Goal: Task Accomplishment & Management: Manage account settings

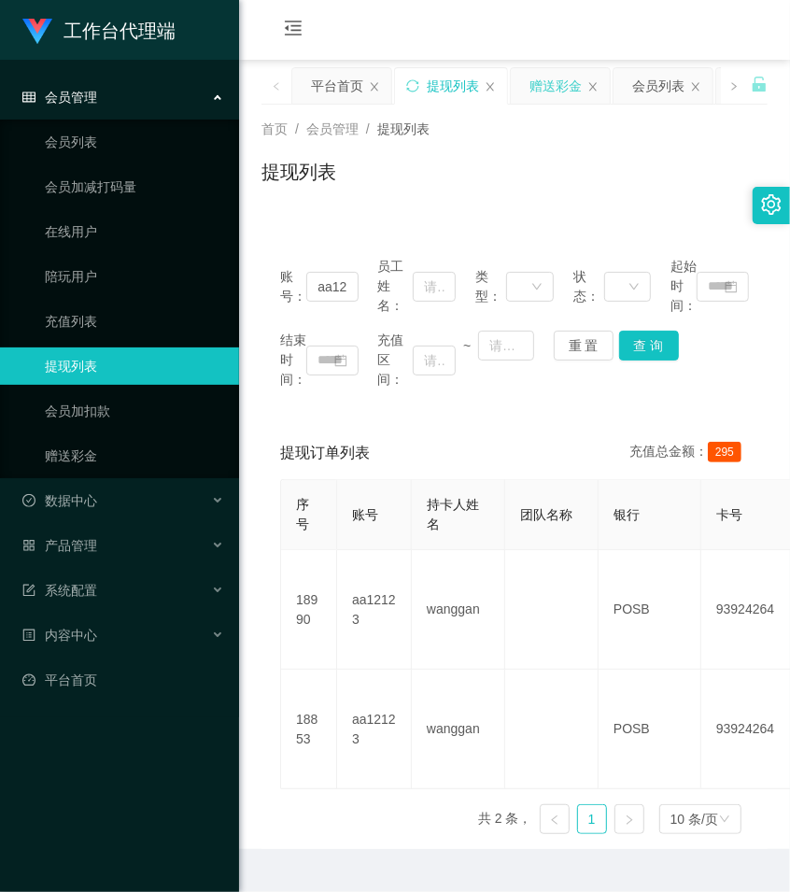
click at [542, 87] on div "赠送彩金" at bounding box center [556, 85] width 52 height 35
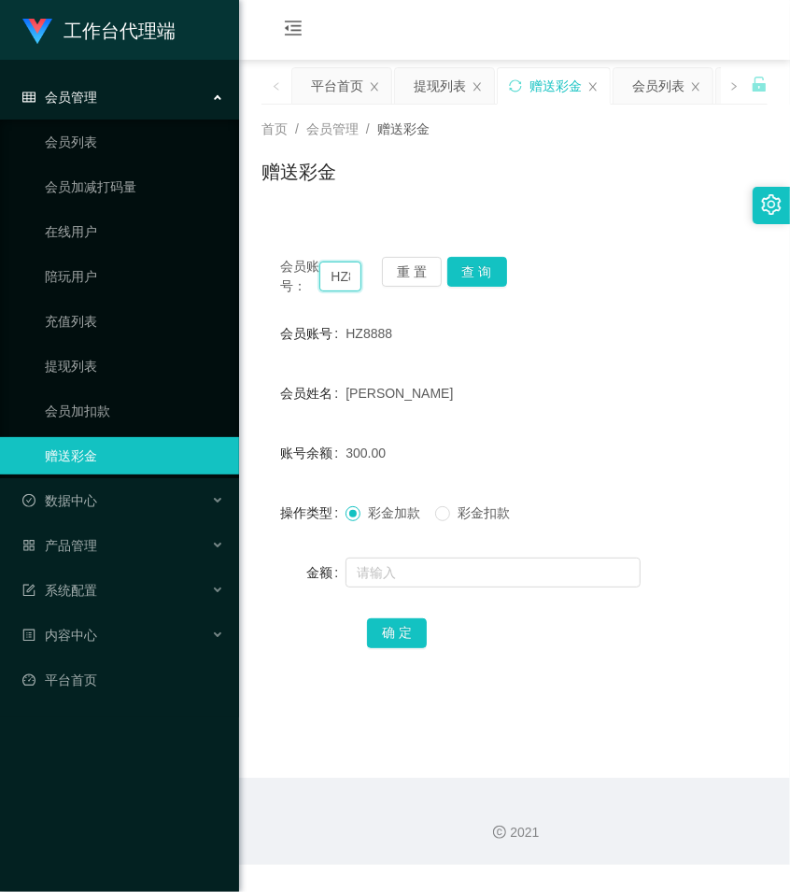
click at [348, 280] on input "HZ8888" at bounding box center [340, 277] width 42 height 30
click at [467, 269] on button "查 询" at bounding box center [477, 272] width 60 height 30
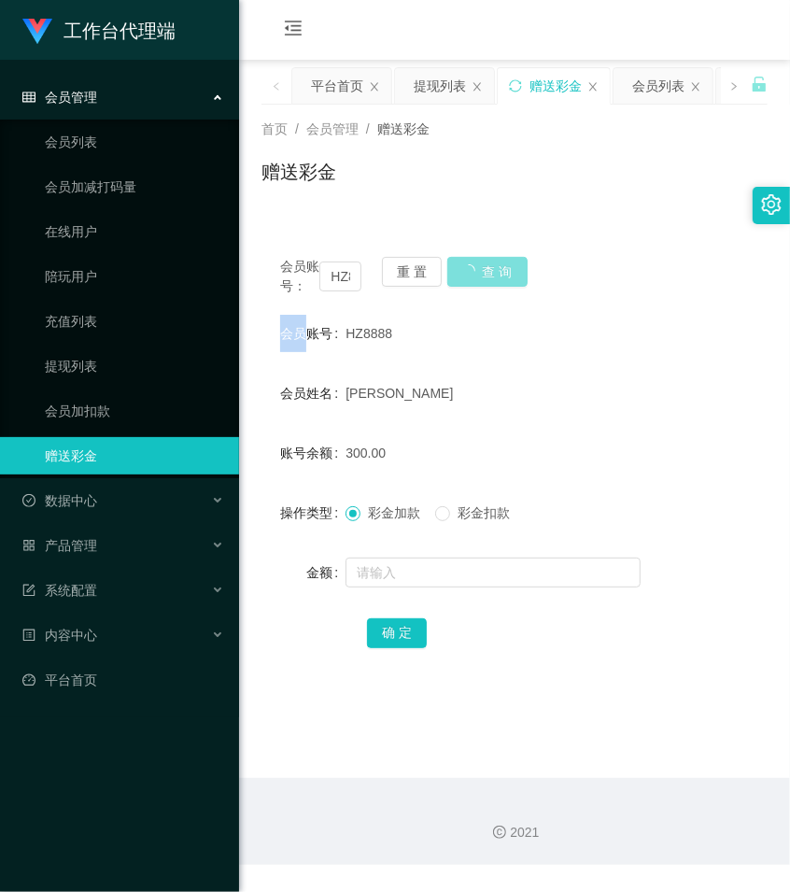
click at [467, 269] on div "会员账号： HZ8888 重 置 查 询" at bounding box center [515, 276] width 506 height 39
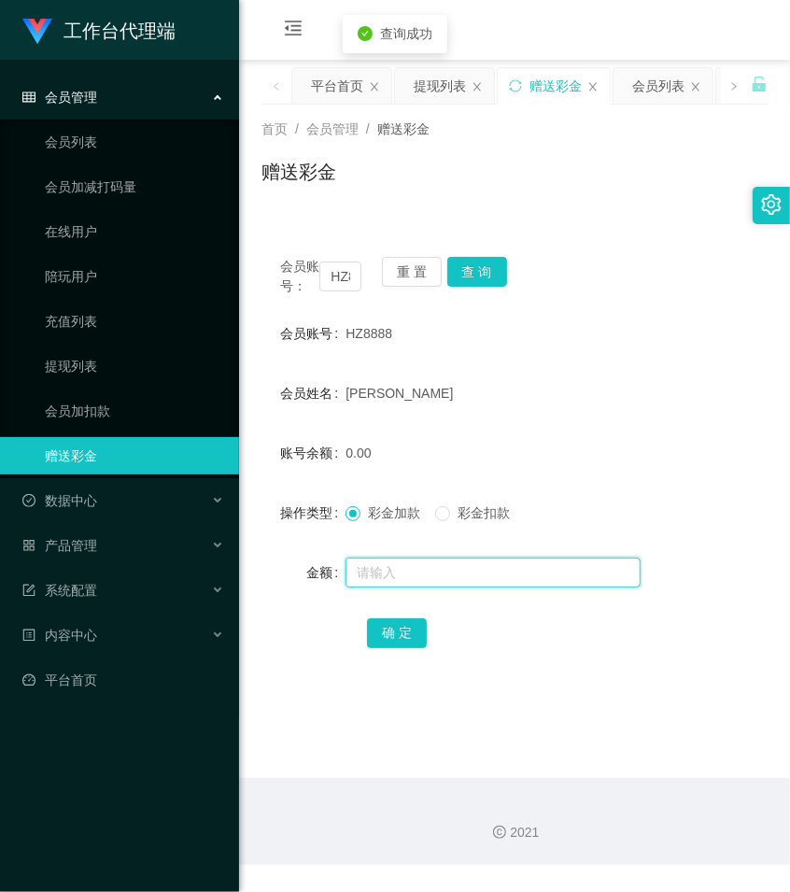
click at [394, 585] on input "text" at bounding box center [493, 573] width 295 height 30
type input "80"
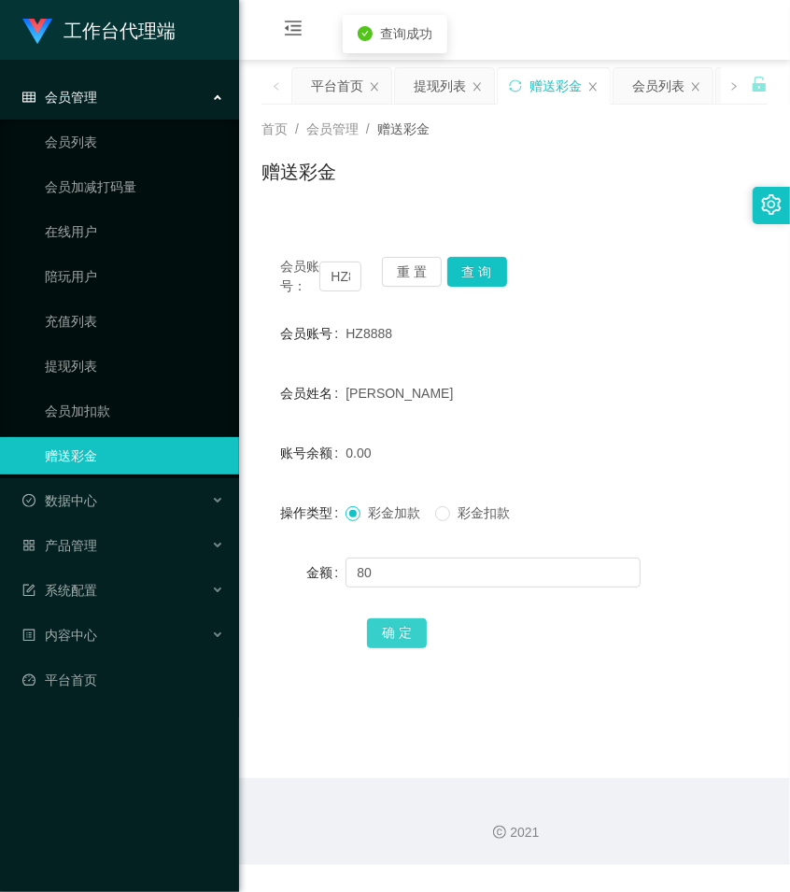
click at [403, 646] on button "确 定" at bounding box center [397, 633] width 60 height 30
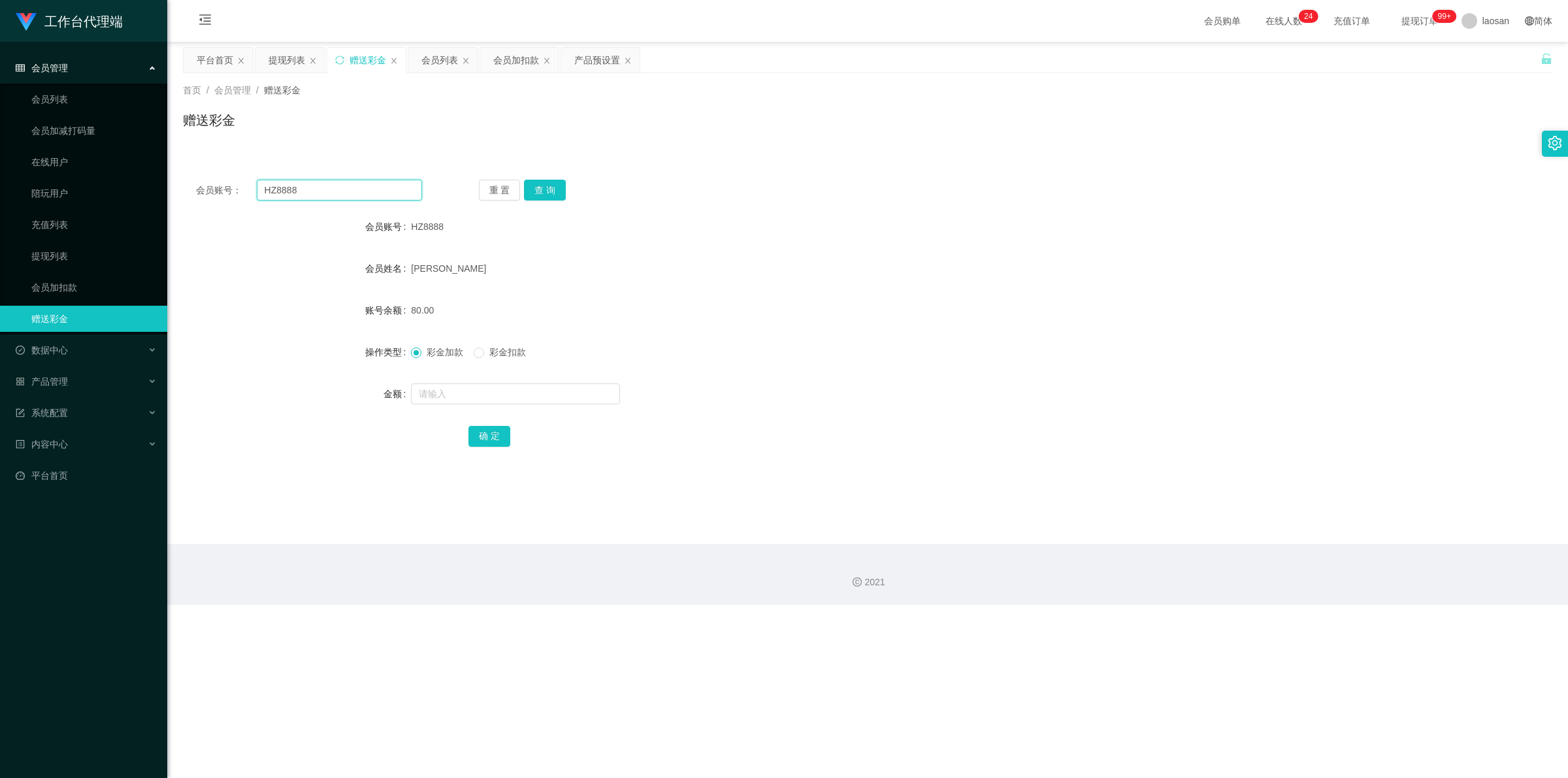
drag, startPoint x: 252, startPoint y: 185, endPoint x: 241, endPoint y: 185, distance: 11.0
click at [241, 185] on div "会员账号： HZ8888" at bounding box center [308, 190] width 226 height 21
click at [285, 59] on div "提现列表" at bounding box center [287, 59] width 36 height 24
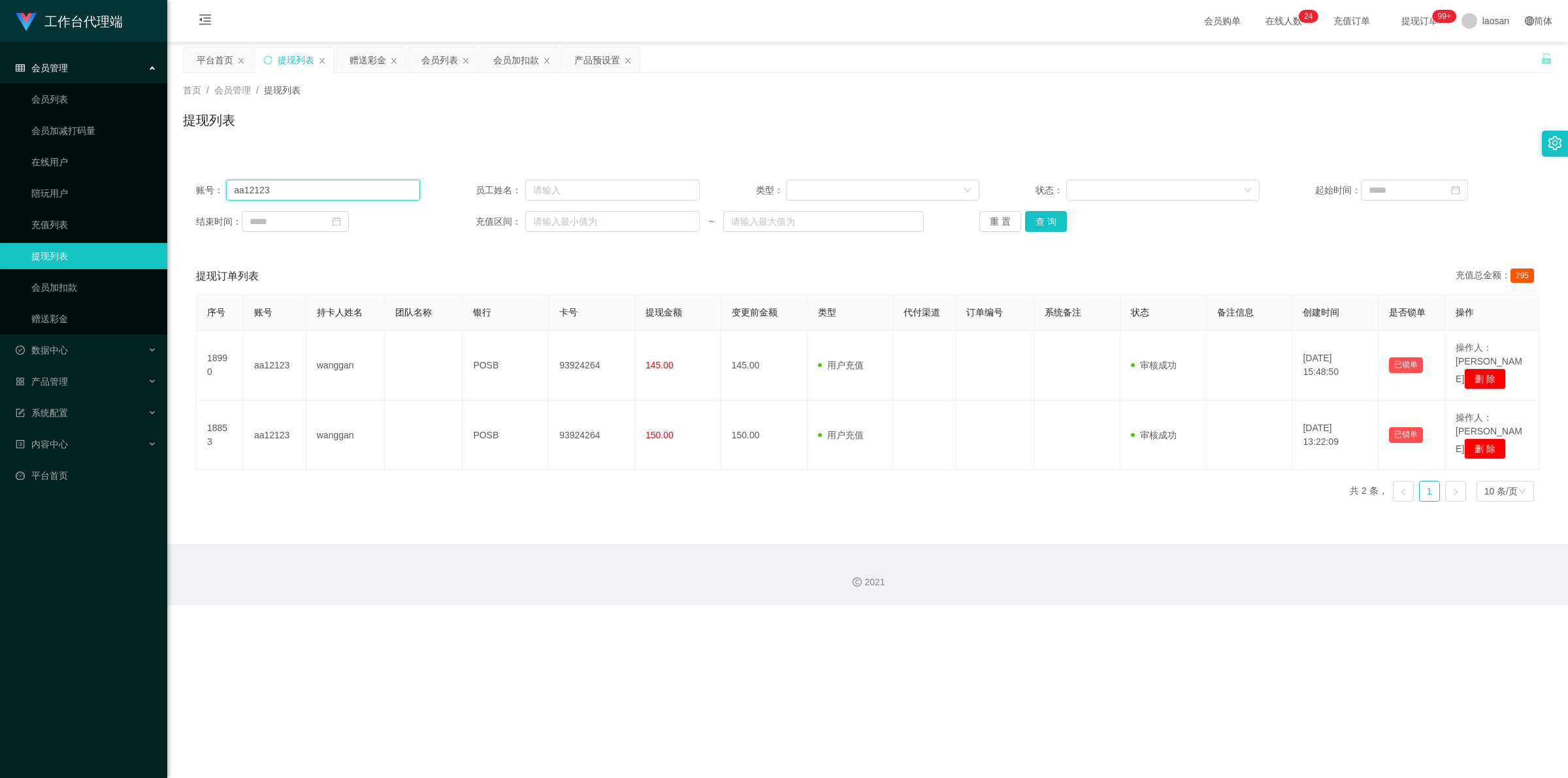
drag, startPoint x: 273, startPoint y: 196, endPoint x: 243, endPoint y: 193, distance: 30.1
click at [243, 193] on input "aa12123" at bounding box center [322, 190] width 194 height 21
click at [293, 188] on input "aa12123" at bounding box center [322, 190] width 194 height 21
drag, startPoint x: 240, startPoint y: 191, endPoint x: 203, endPoint y: 188, distance: 37.1
click at [203, 188] on div "账号： aa12123" at bounding box center [308, 190] width 224 height 21
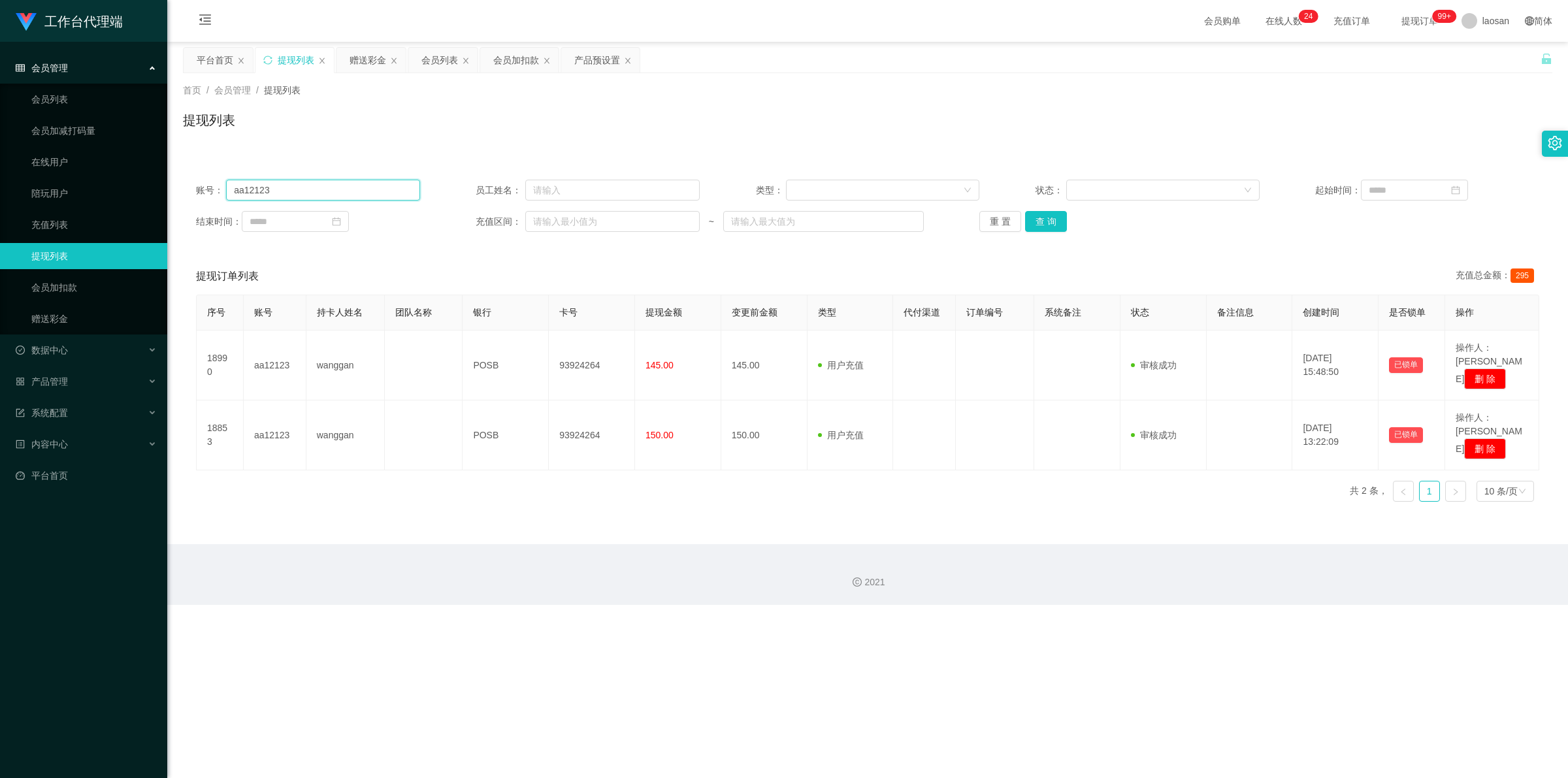
paste input "HZ8888"
type input "HZ8888"
click at [552, 221] on button "查 询" at bounding box center [1046, 222] width 42 height 21
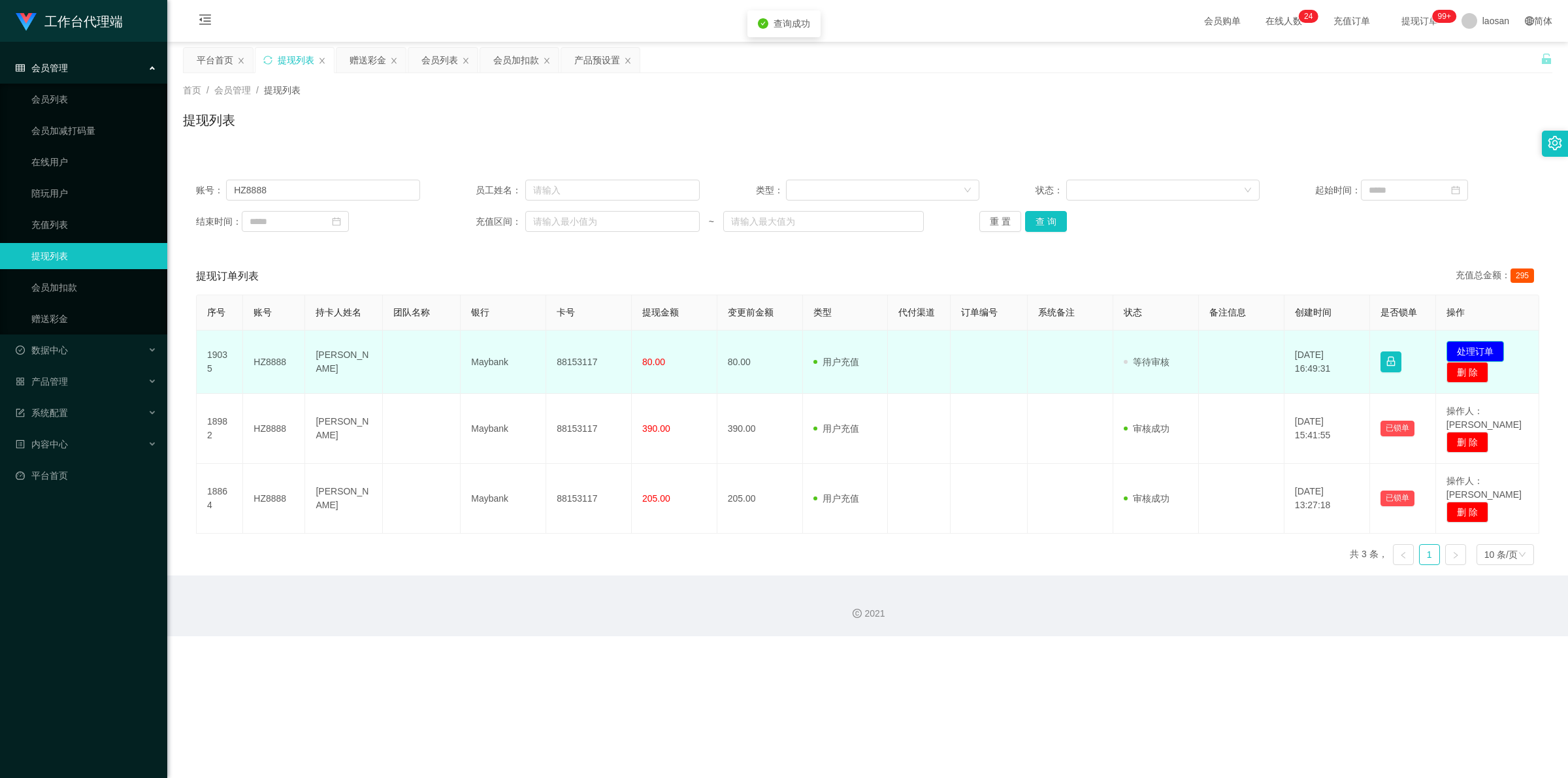
click at [552, 352] on button "处理订单" at bounding box center [1475, 352] width 57 height 21
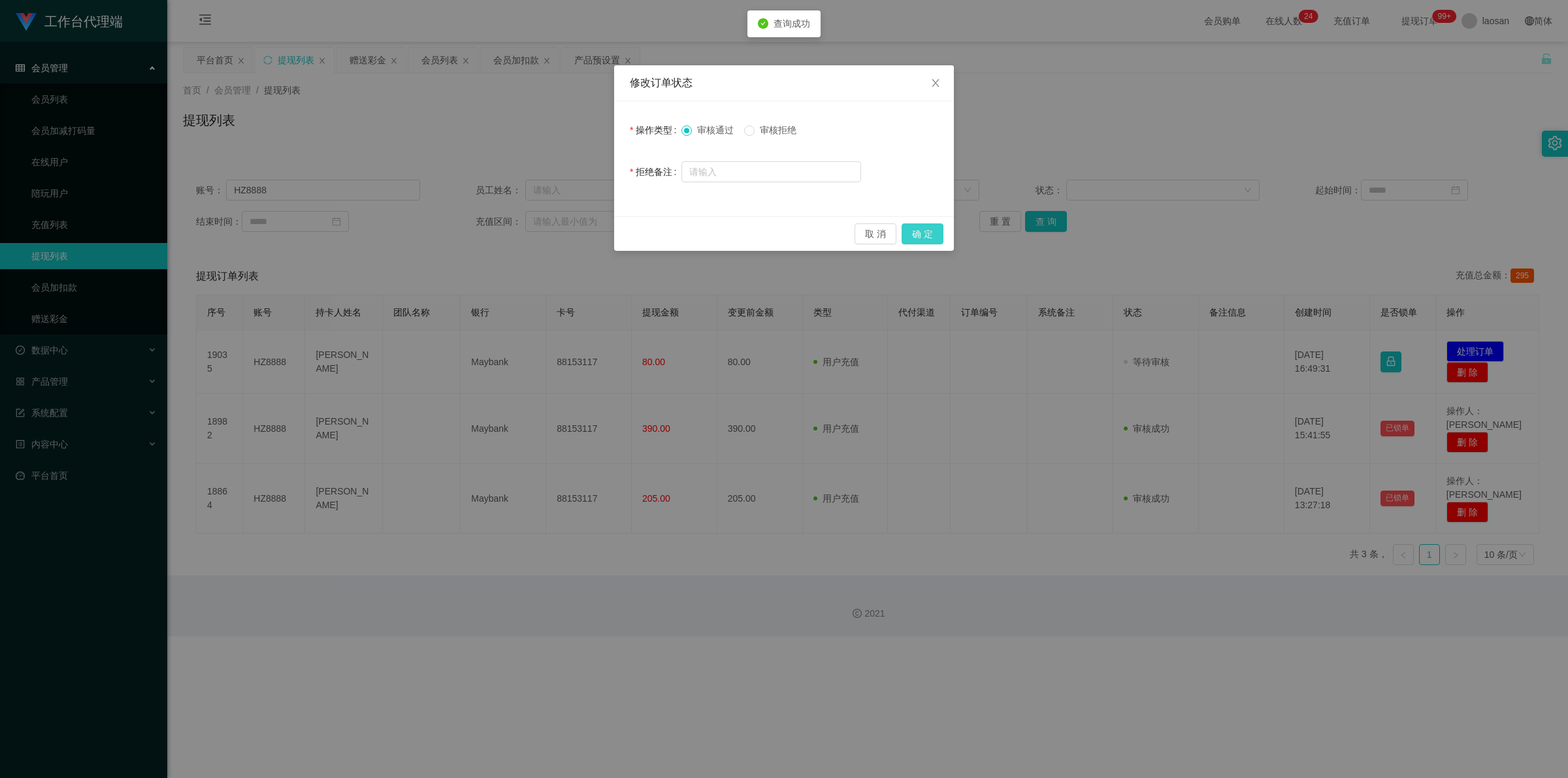
click at [552, 238] on button "确 定" at bounding box center [922, 233] width 42 height 21
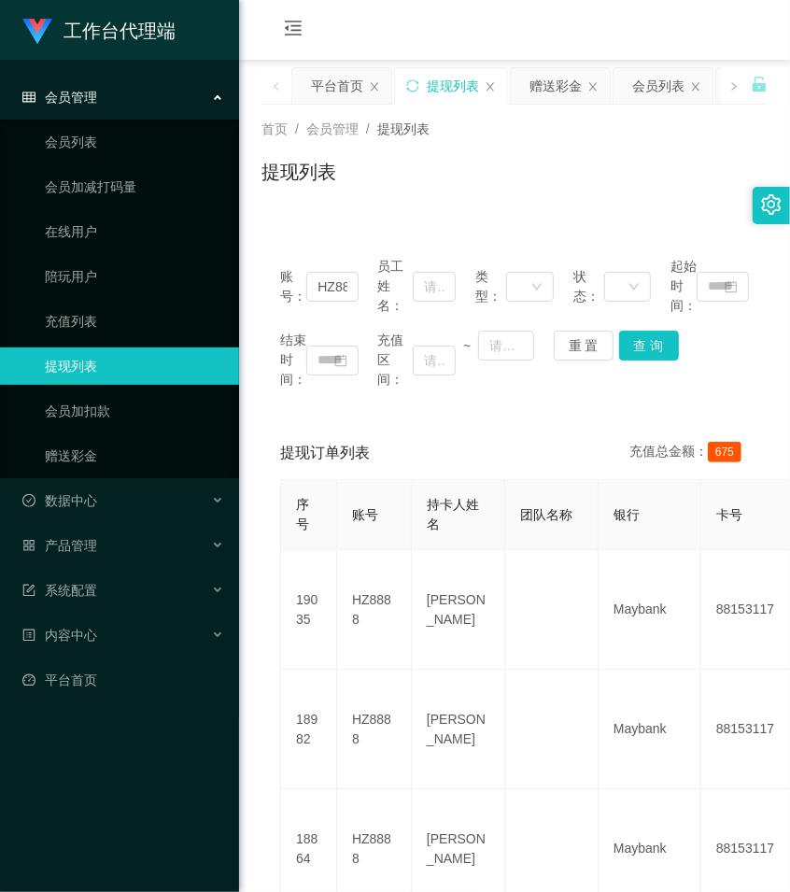
drag, startPoint x: 437, startPoint y: 206, endPoint x: 411, endPoint y: 210, distance: 26.4
click at [437, 206] on div "首页 / 会员管理 / 提现列表 / 提现列表" at bounding box center [514, 160] width 551 height 111
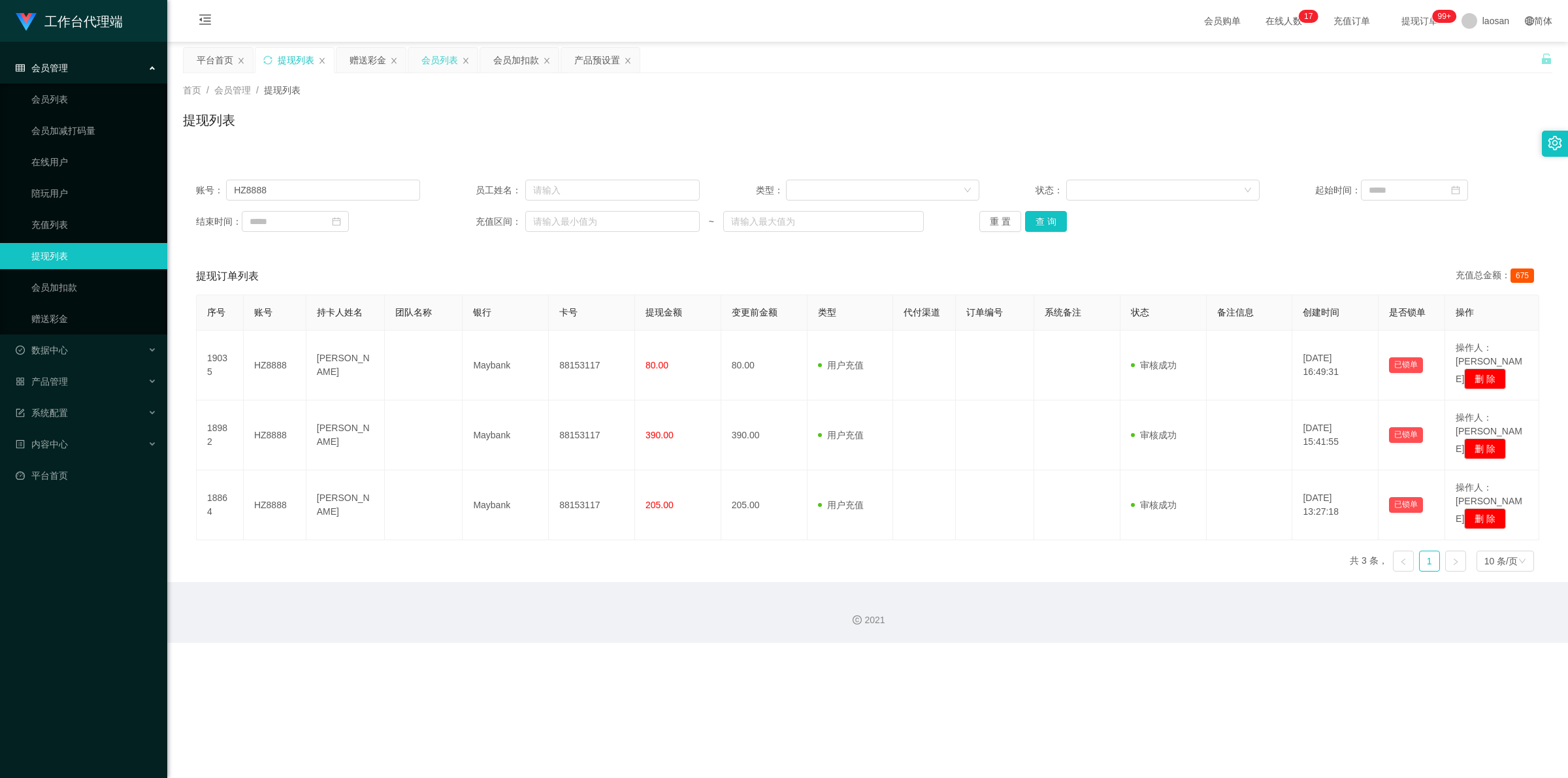
click at [444, 62] on div "会员列表" at bounding box center [440, 59] width 36 height 24
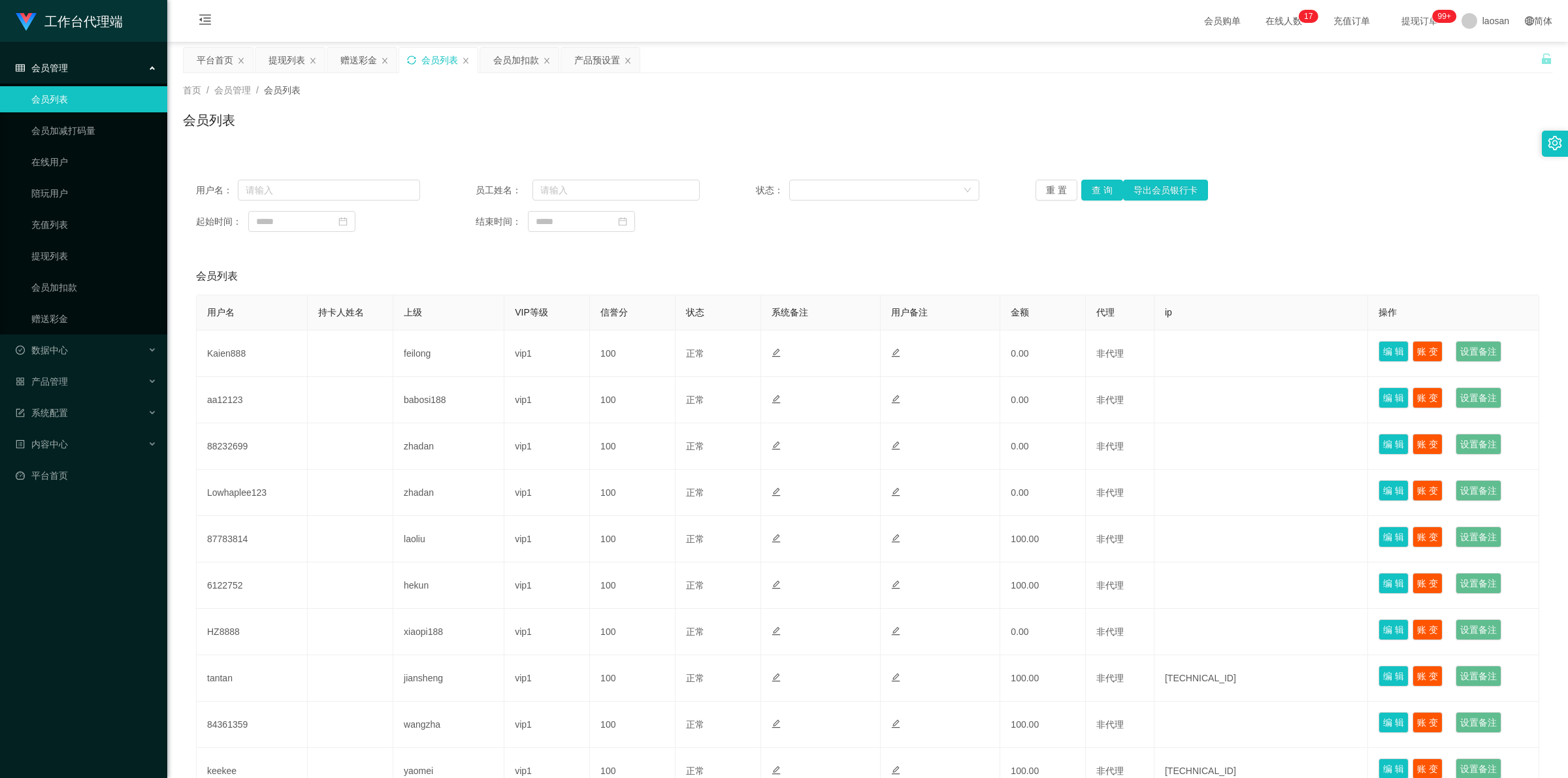
click at [412, 62] on icon "图标: sync" at bounding box center [411, 59] width 9 height 9
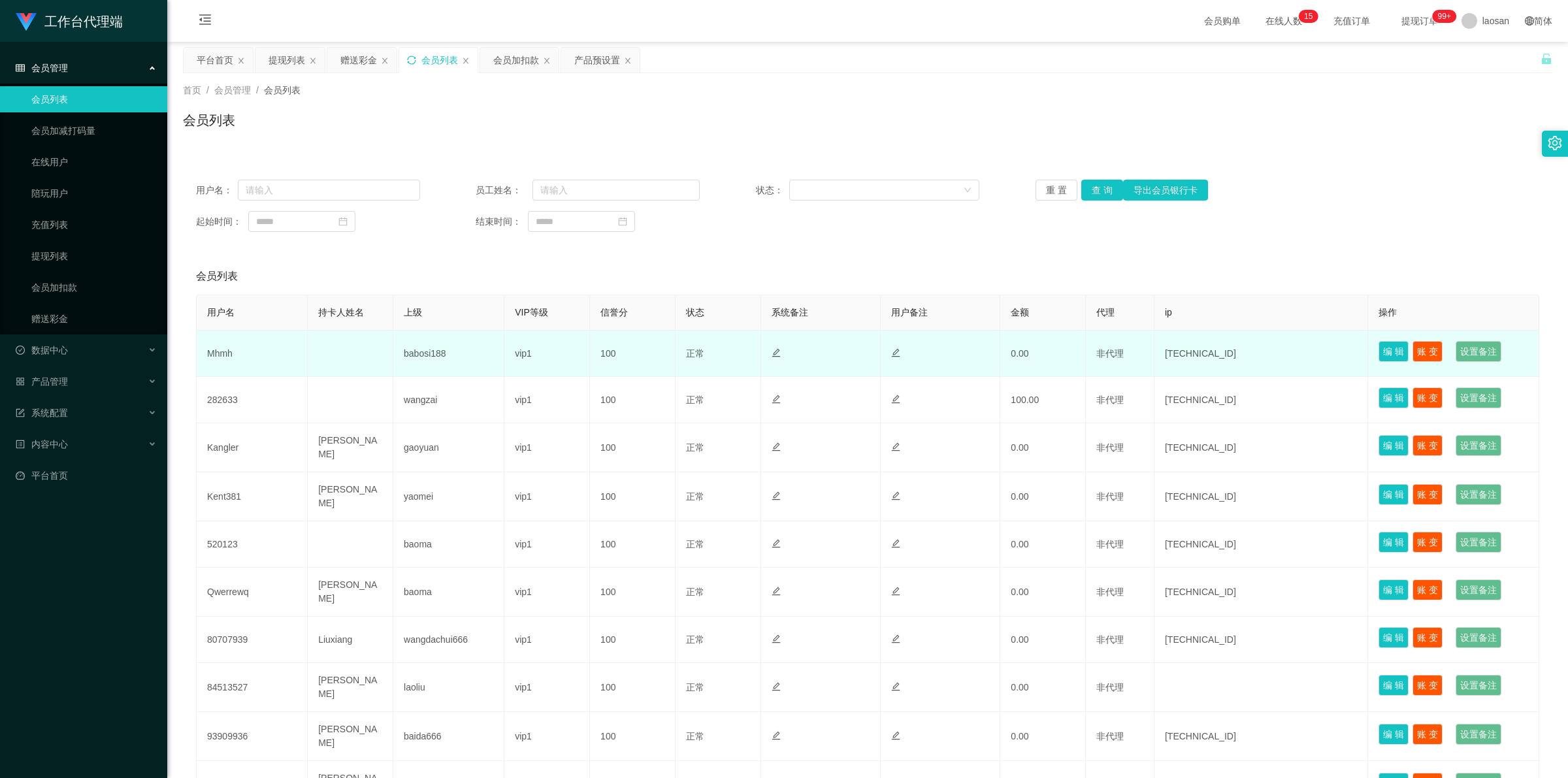
click at [225, 350] on td "Mhmh" at bounding box center [252, 354] width 111 height 46
copy td "Mhmh"
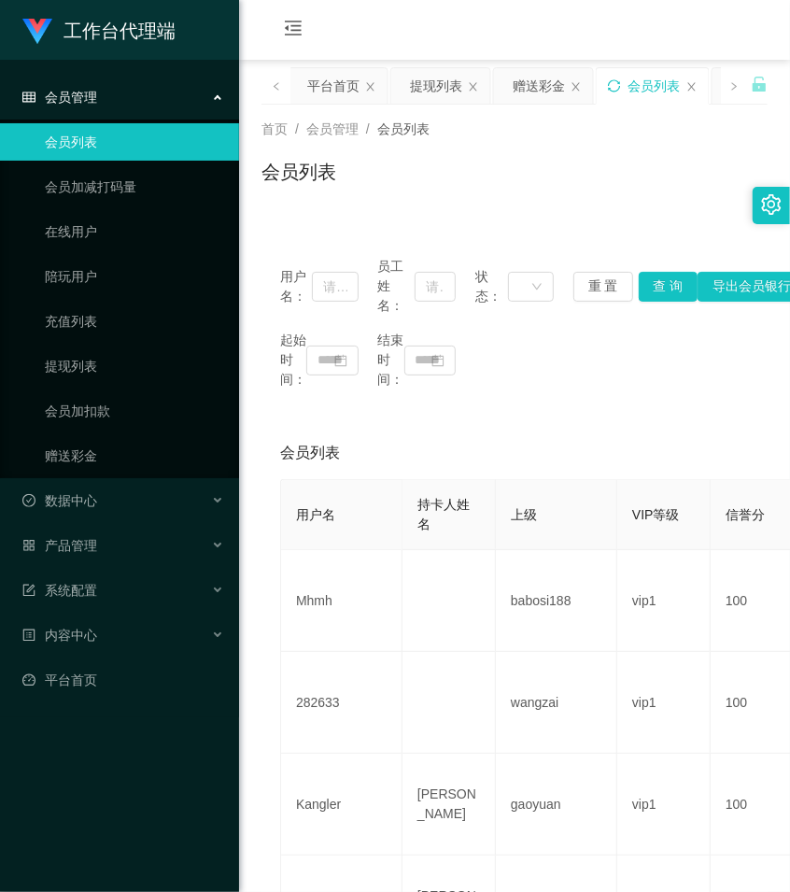
click at [533, 96] on div "赠送彩金" at bounding box center [539, 85] width 52 height 35
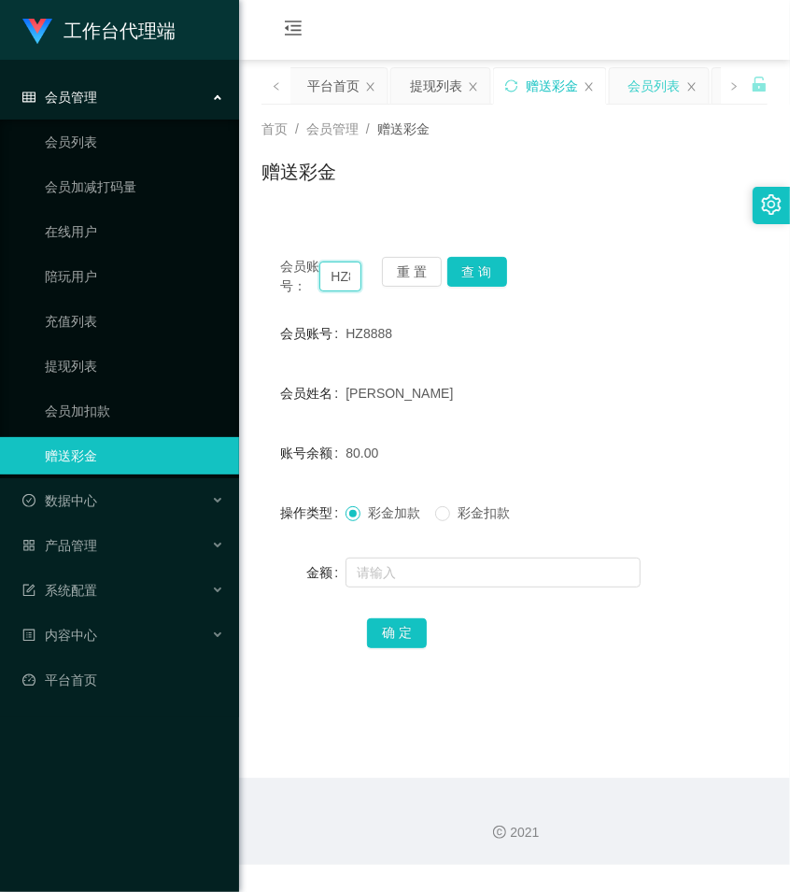
click at [334, 280] on input "HZ8888" at bounding box center [340, 277] width 42 height 30
click at [336, 280] on input "HZ8888" at bounding box center [340, 277] width 42 height 30
paste input "Mhmh"
type input "Mhmh"
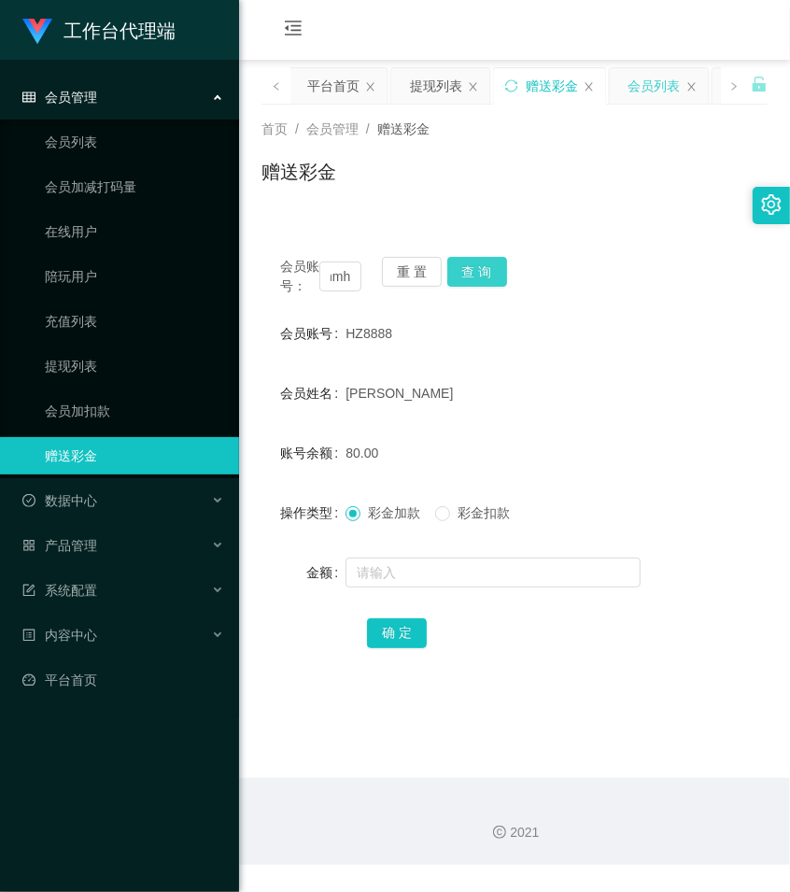
click at [475, 267] on button "查 询" at bounding box center [477, 272] width 60 height 30
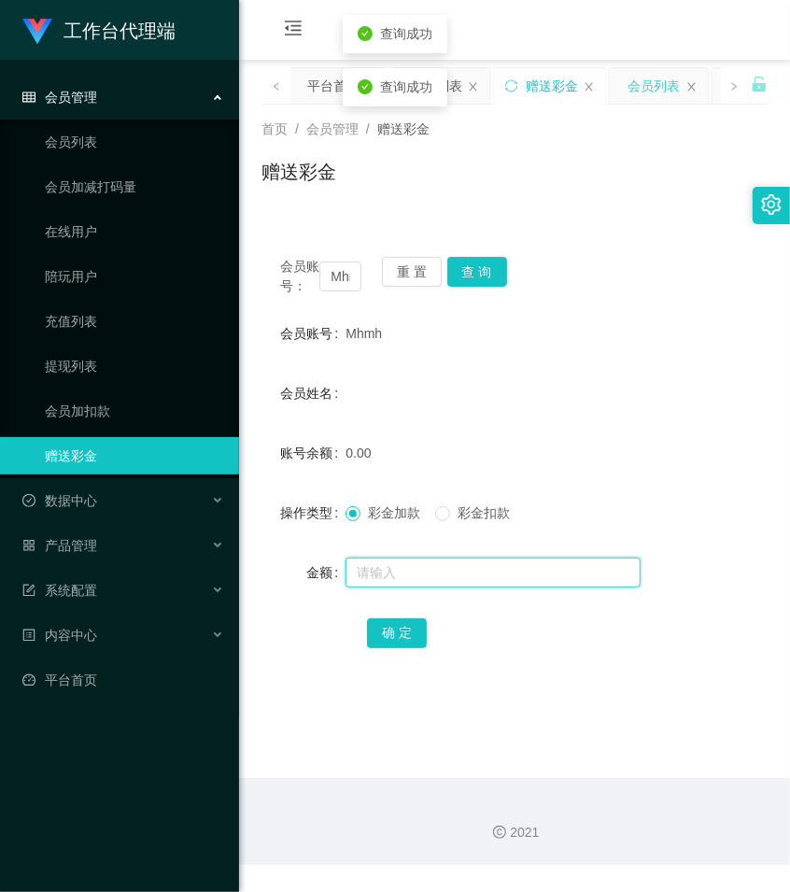
click at [395, 585] on input "text" at bounding box center [493, 573] width 295 height 30
type input "100"
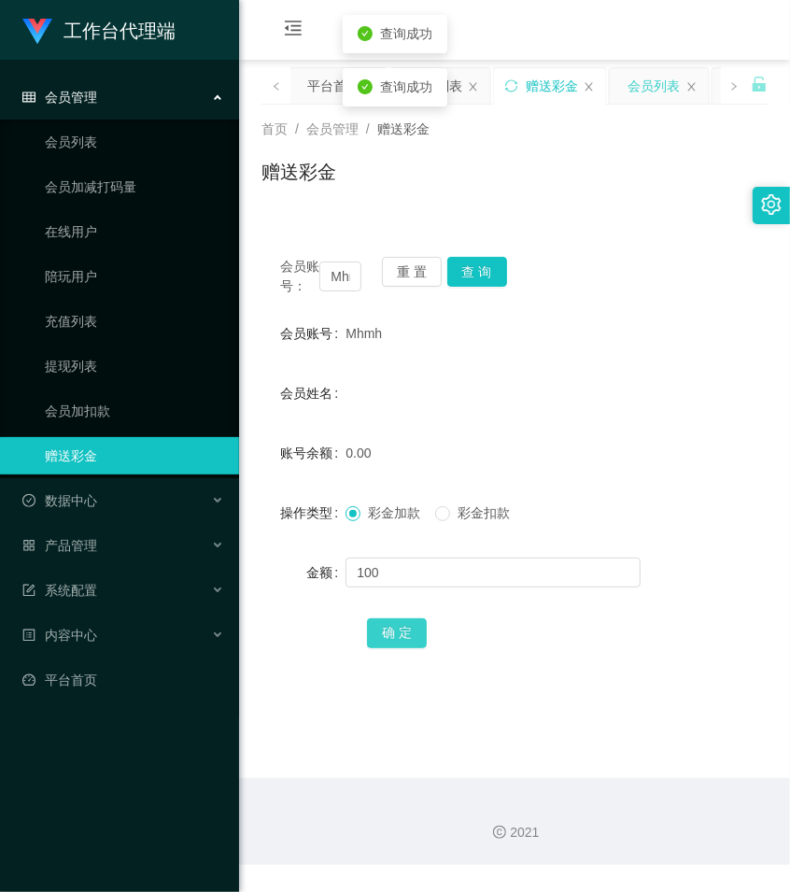
click at [393, 648] on button "确 定" at bounding box center [397, 633] width 60 height 30
click at [617, 179] on div "赠送彩金" at bounding box center [515, 179] width 506 height 43
click at [599, 342] on div "Mhmh" at bounding box center [493, 333] width 295 height 37
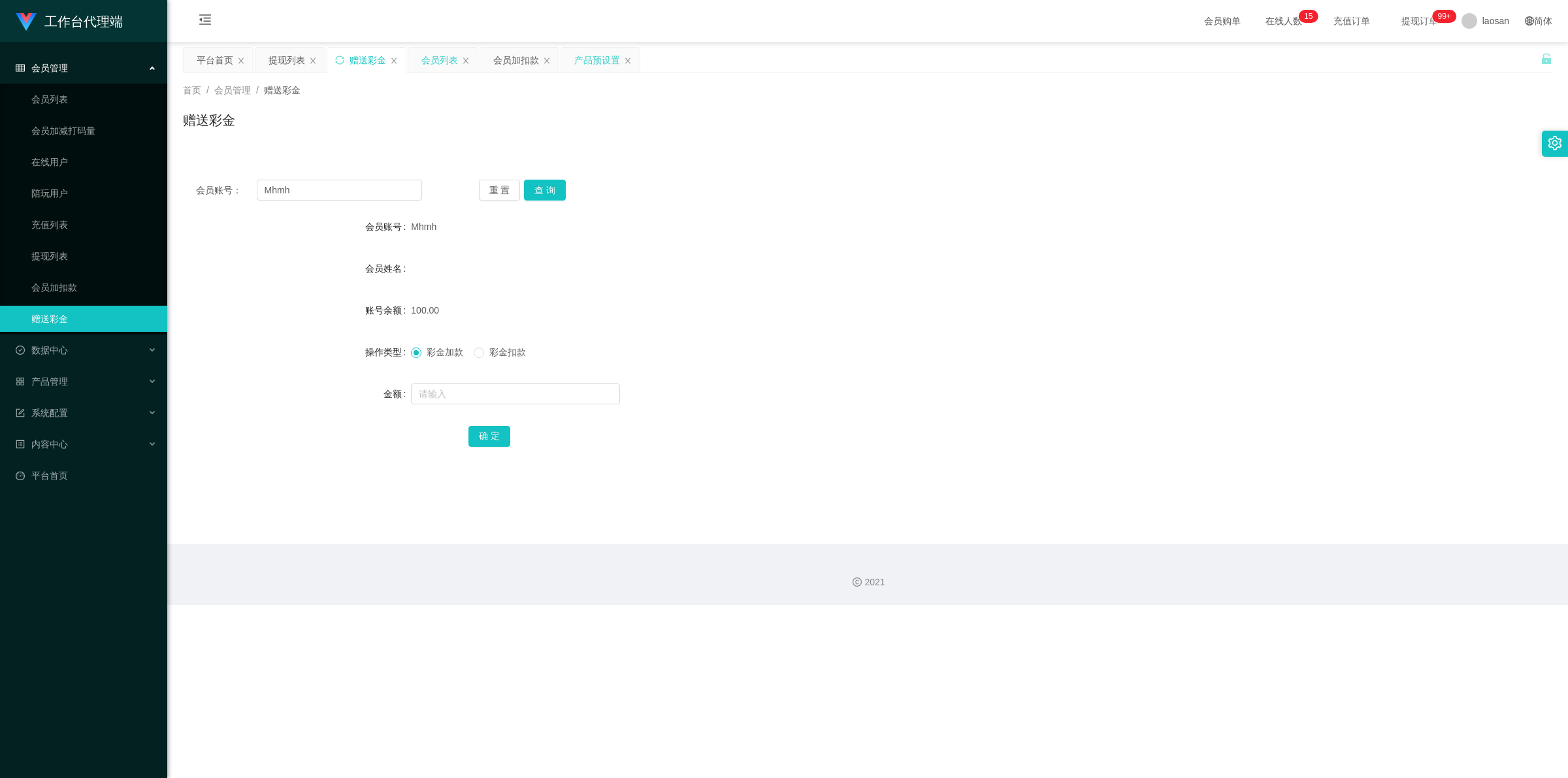
click at [552, 50] on div "产品预设置" at bounding box center [597, 59] width 45 height 24
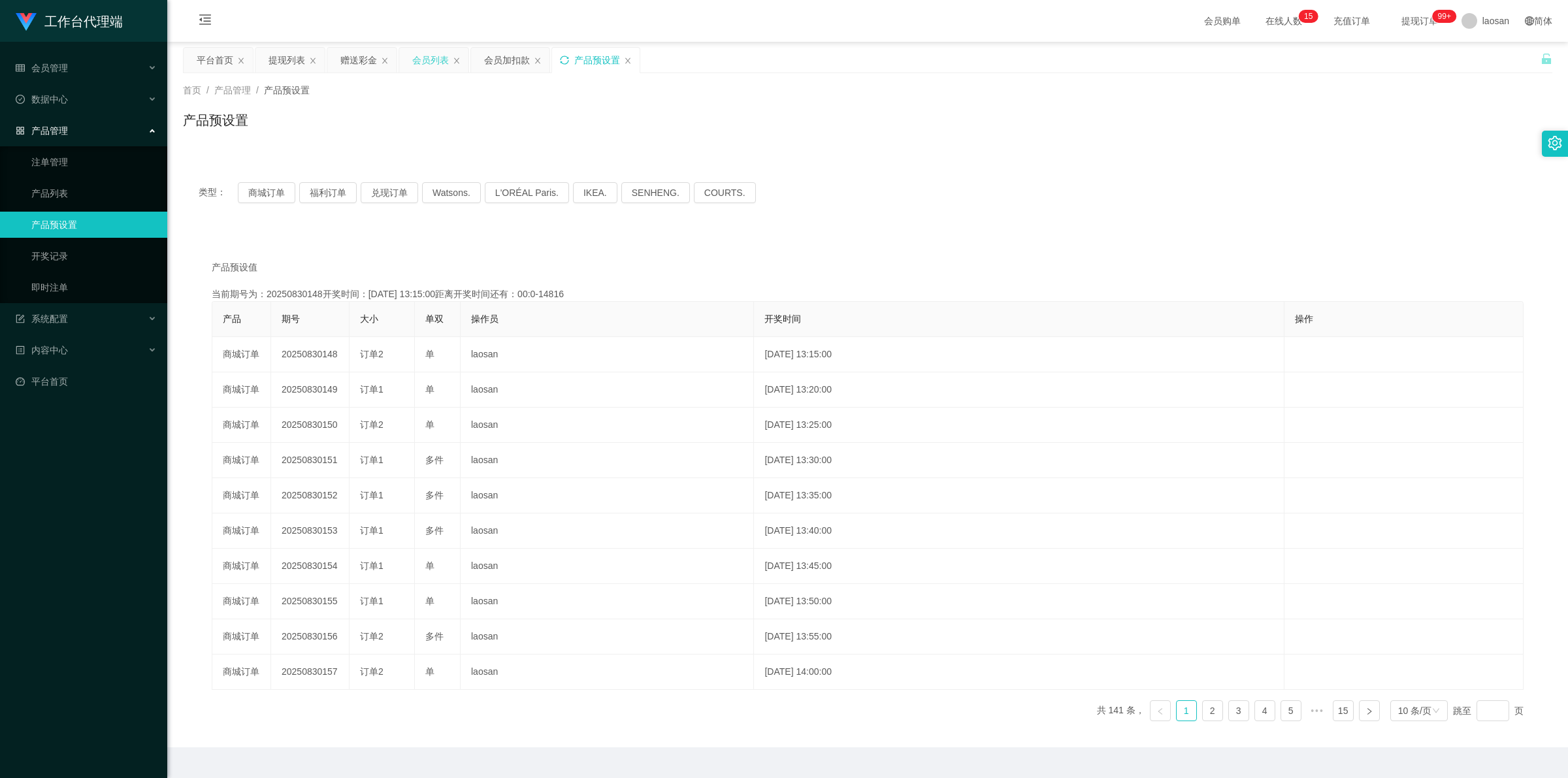
click at [552, 60] on icon "图标: sync" at bounding box center [564, 59] width 9 height 9
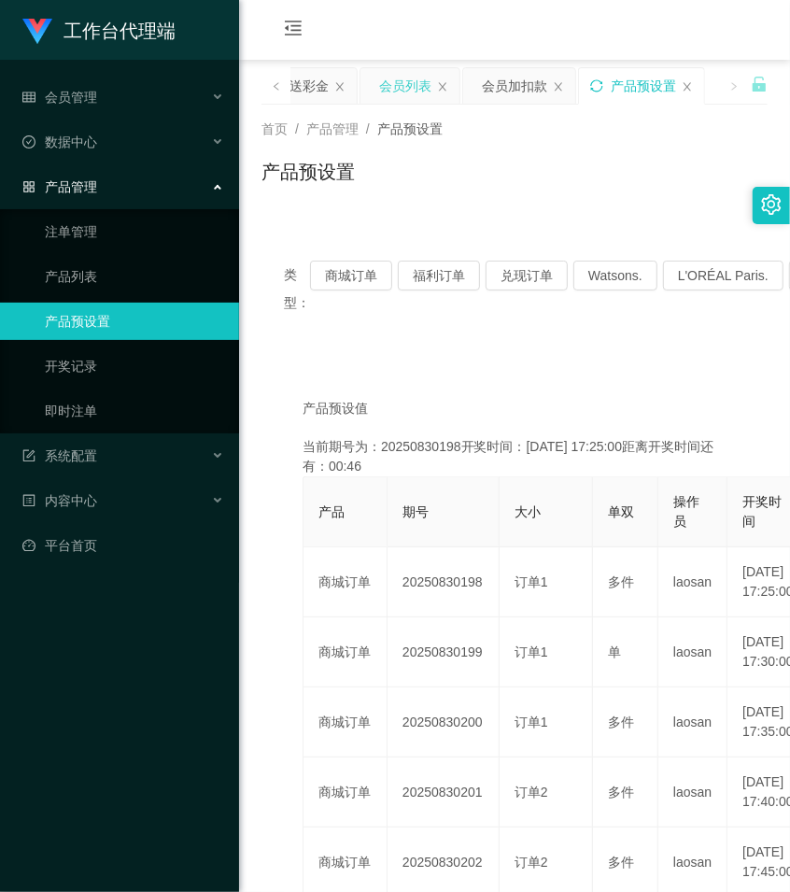
click at [623, 184] on div "产品预设置" at bounding box center [515, 179] width 506 height 43
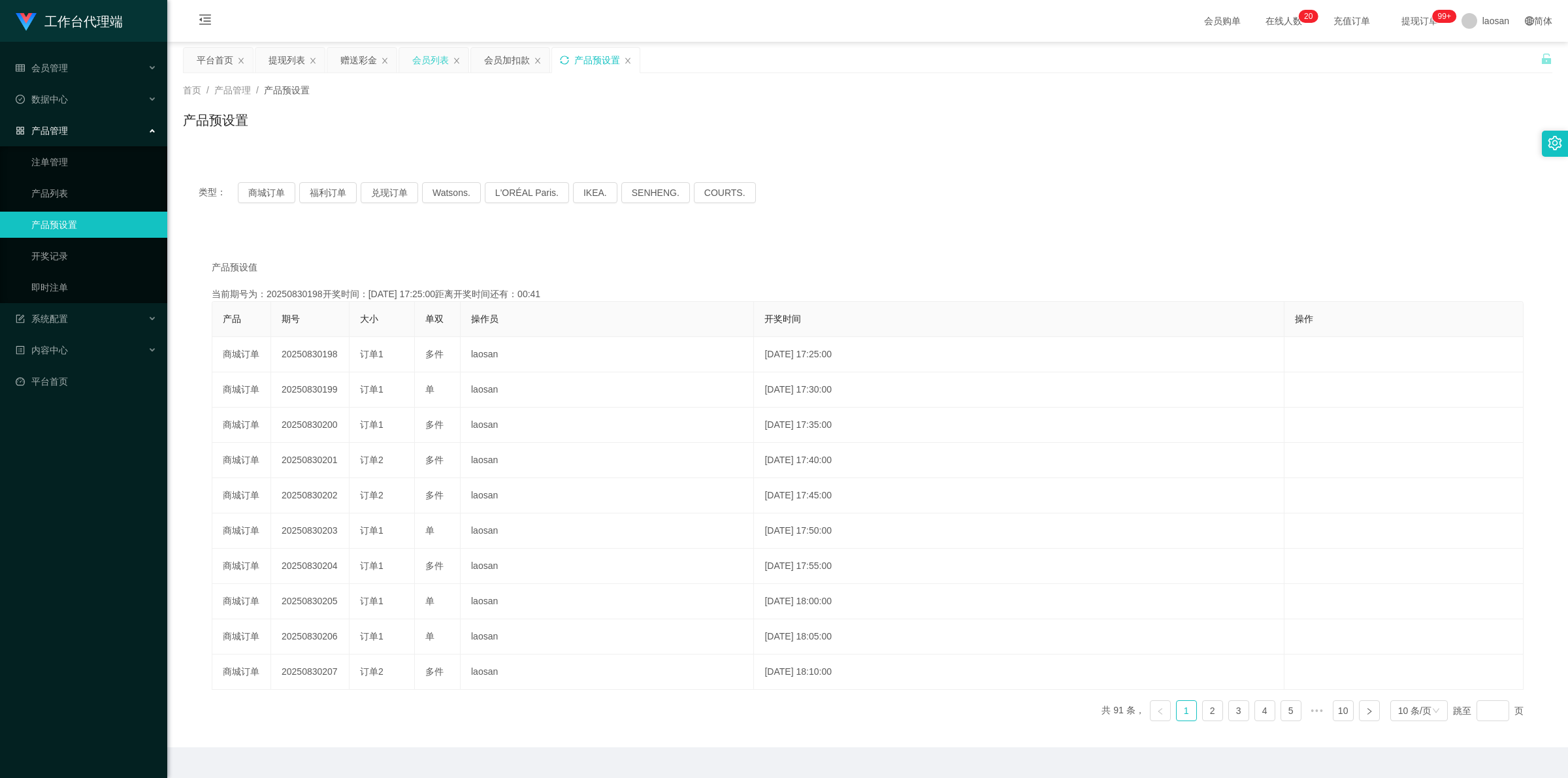
click at [425, 57] on div "会员列表" at bounding box center [430, 59] width 36 height 24
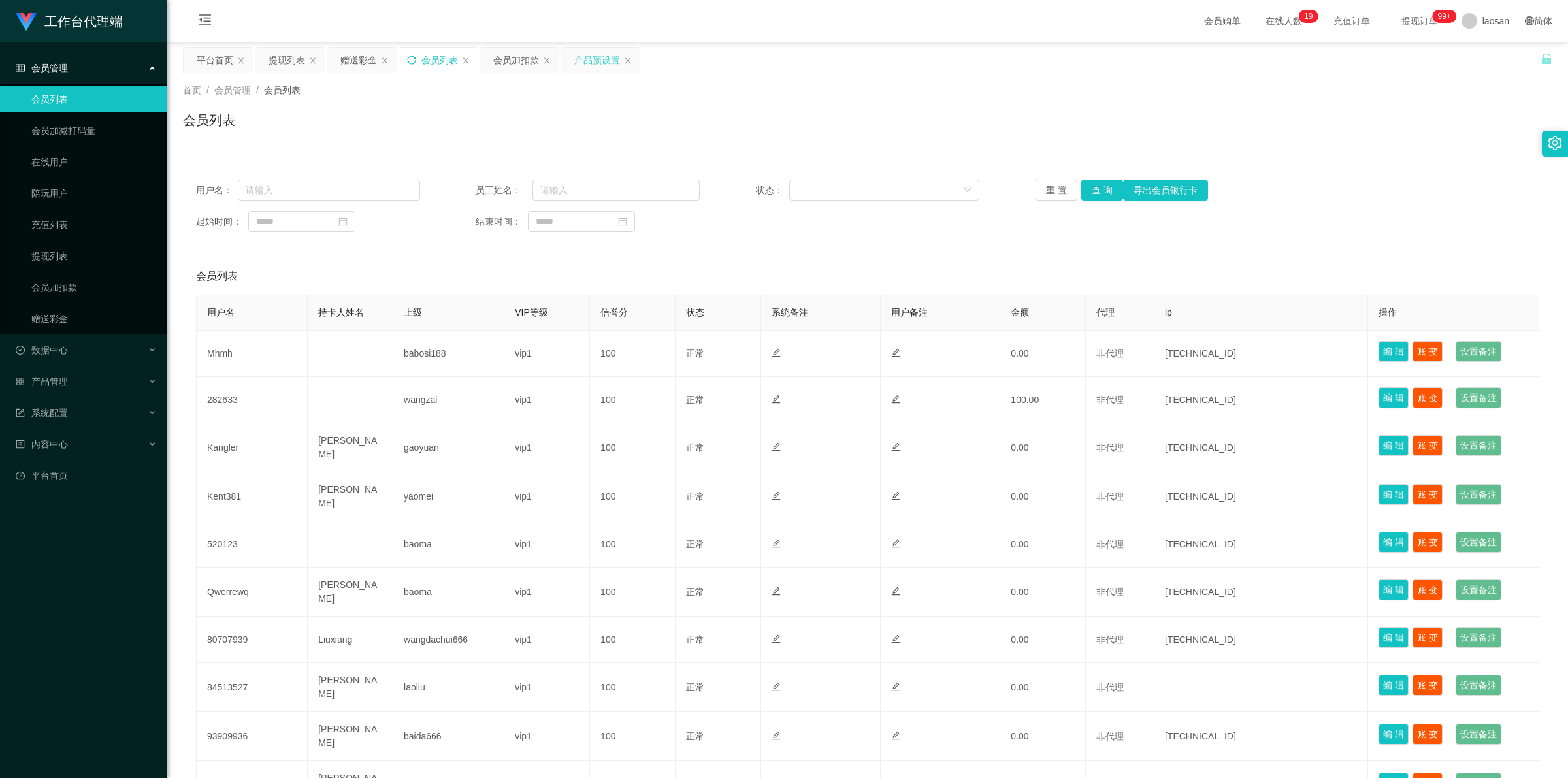
click at [411, 64] on icon "图标: sync" at bounding box center [411, 59] width 8 height 8
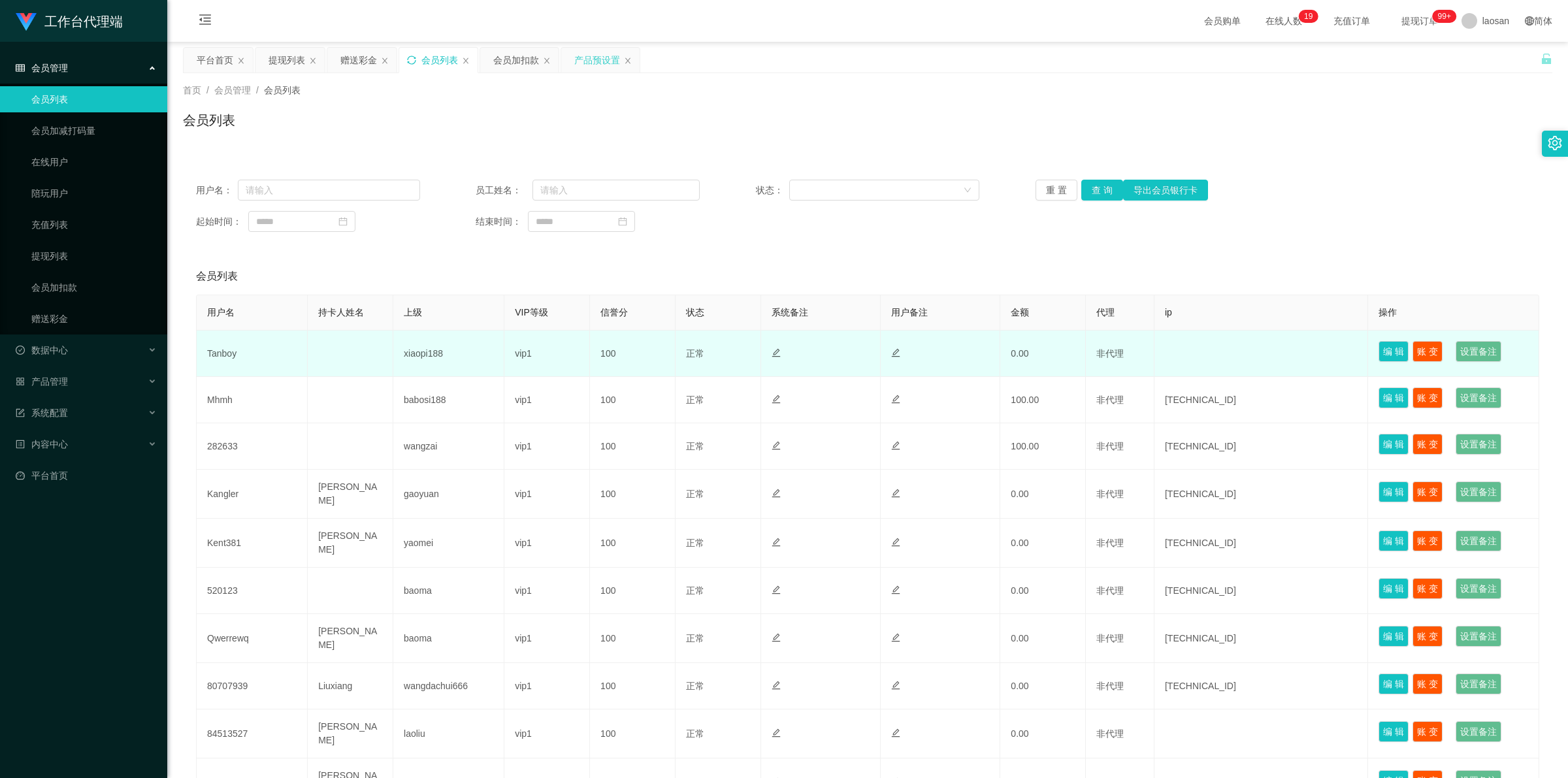
click at [227, 354] on td "Tanboy" at bounding box center [252, 354] width 111 height 46
copy td "Tanboy"
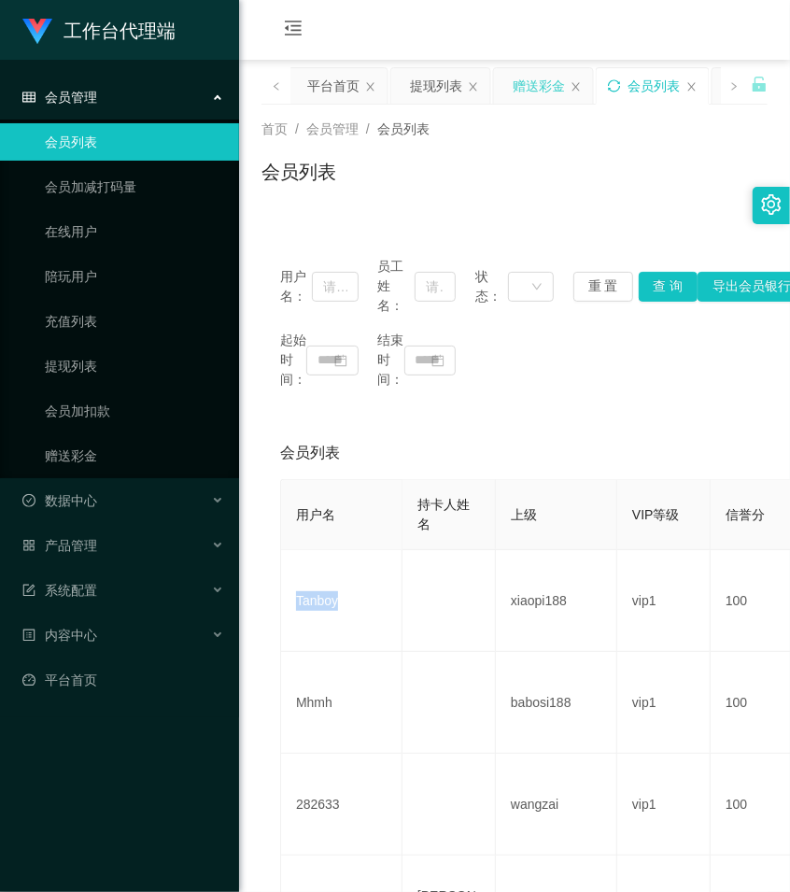
click at [537, 89] on div "赠送彩金" at bounding box center [539, 85] width 52 height 35
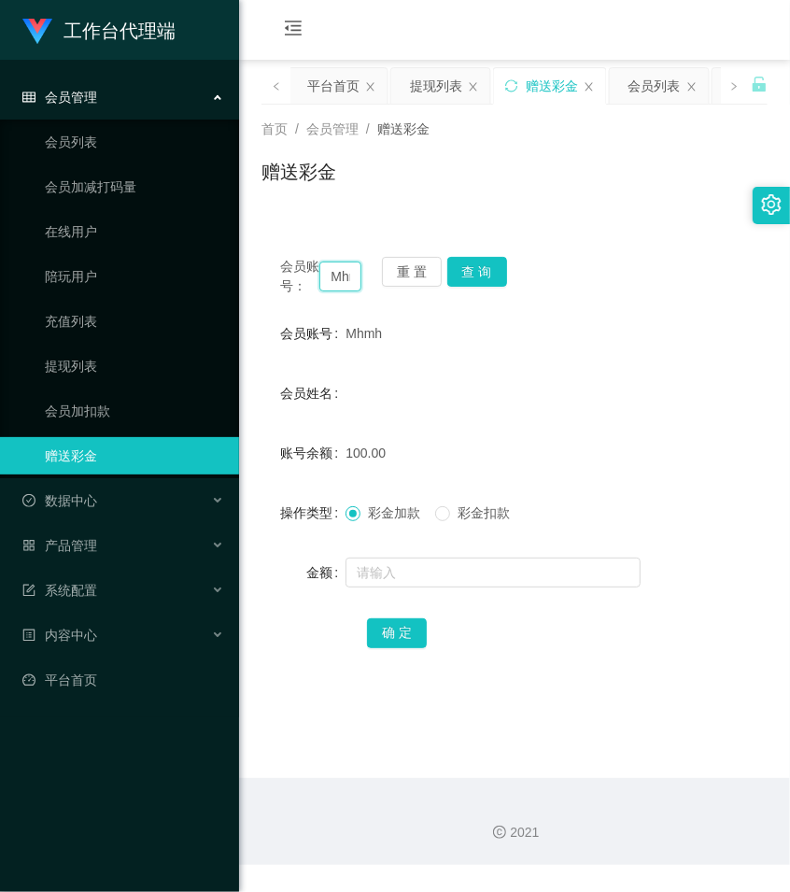
click at [351, 291] on input "Mhmh" at bounding box center [340, 277] width 42 height 30
paste input "Tanboy"
type input "Tanboy"
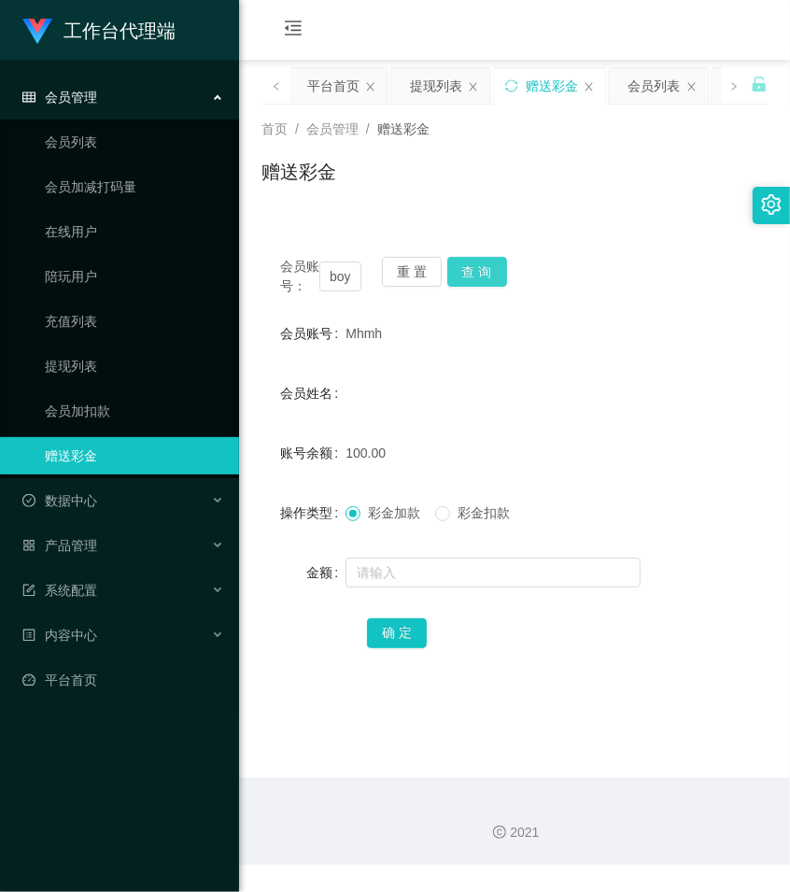
click at [455, 277] on button "查 询" at bounding box center [477, 272] width 60 height 30
click at [455, 277] on div "重 置 查 询" at bounding box center [422, 276] width 81 height 39
click at [476, 271] on button "查 询" at bounding box center [477, 272] width 60 height 30
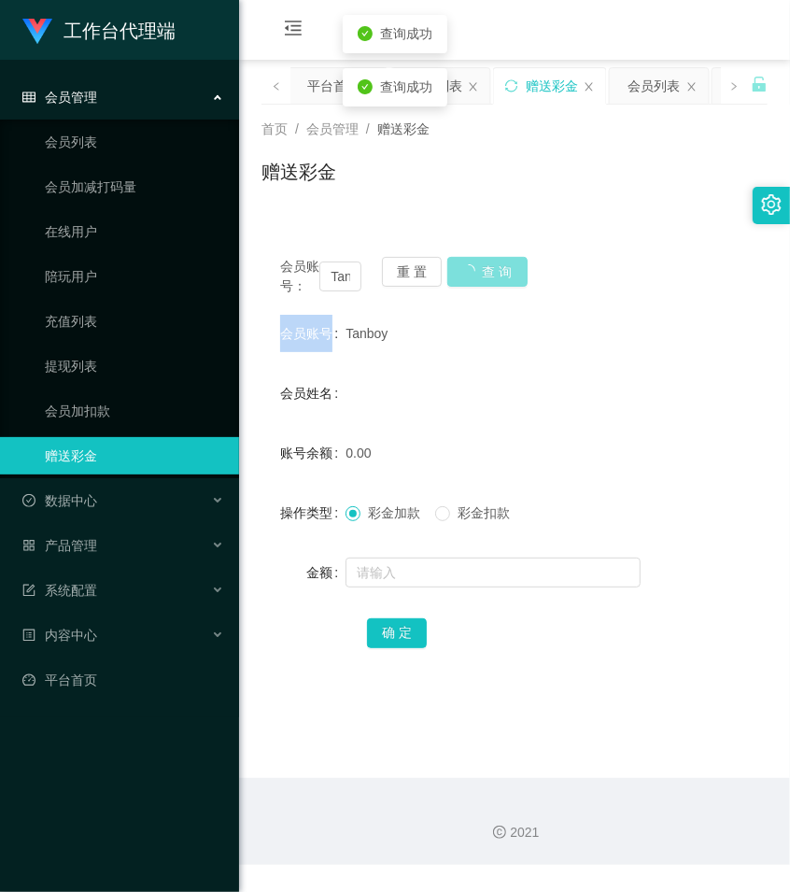
click at [476, 271] on div "会员账号： Tanboy 重 置 查 询" at bounding box center [515, 276] width 506 height 39
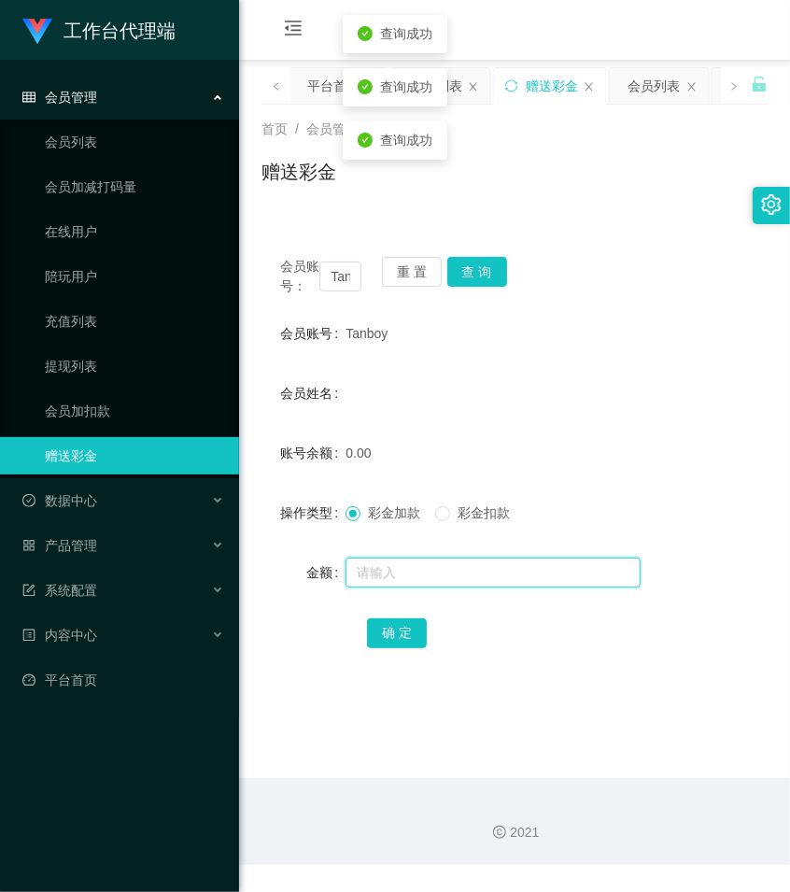
click at [371, 587] on input "text" at bounding box center [493, 573] width 295 height 30
type input "100"
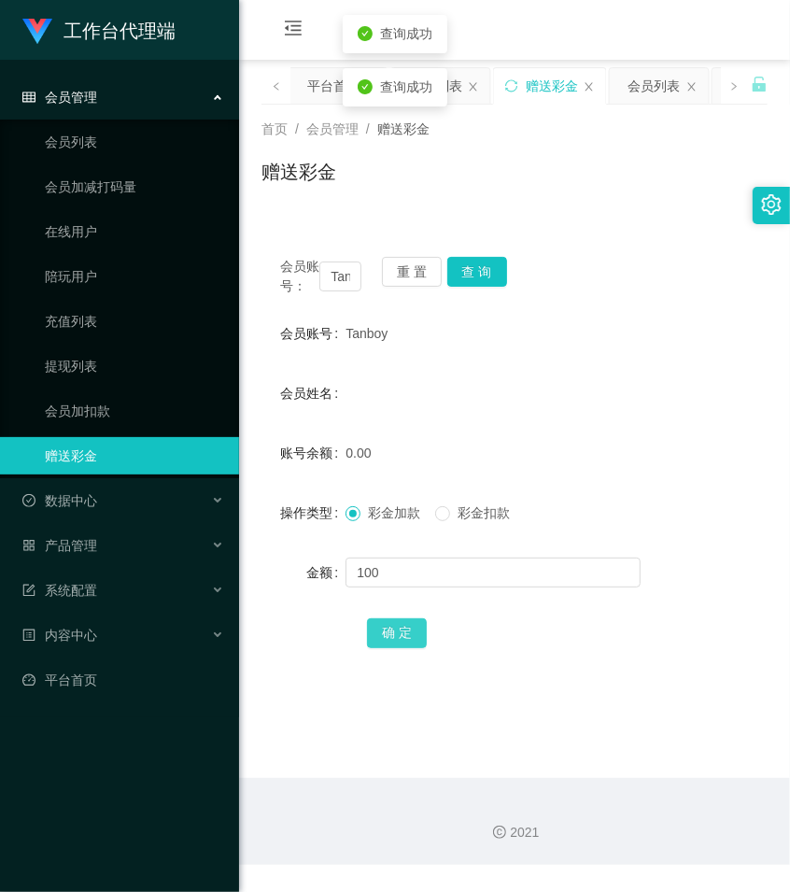
click at [406, 646] on button "确 定" at bounding box center [397, 633] width 60 height 30
drag, startPoint x: 599, startPoint y: 439, endPoint x: 570, endPoint y: 416, distance: 37.2
click at [599, 439] on form "会员账号 Tanboy 会员姓名 账号余额 100.00 操作类型 彩金加款 彩金扣款 金额 确 定" at bounding box center [515, 483] width 506 height 336
click at [338, 283] on input "Tanboy" at bounding box center [340, 277] width 42 height 30
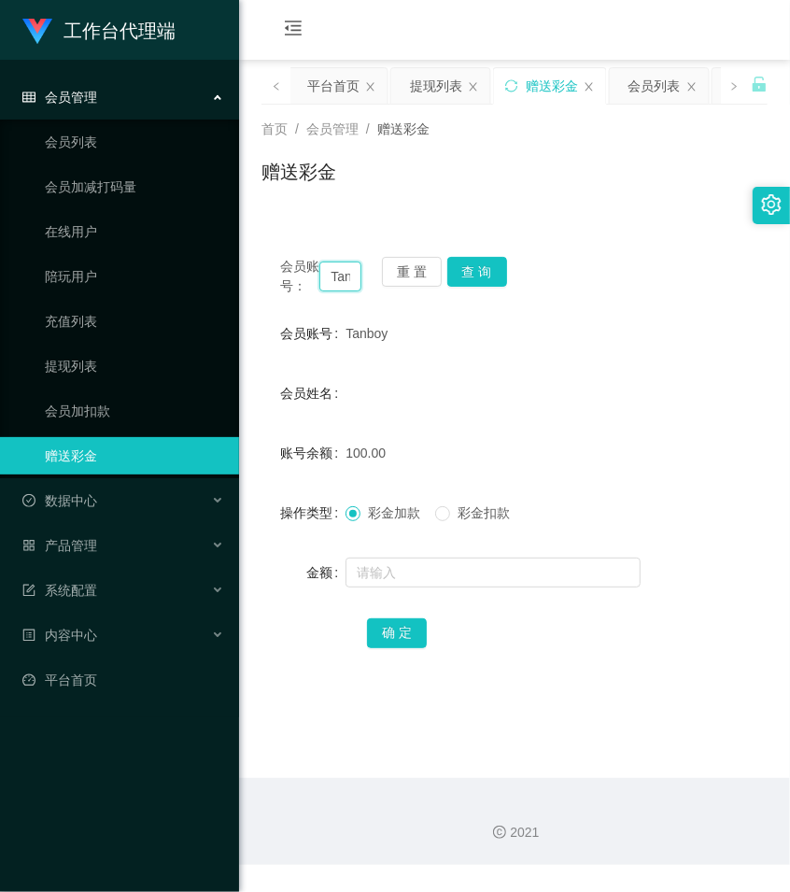
paste input "Mhmh"
type input "Mhmh"
click at [486, 271] on button "查 询" at bounding box center [477, 272] width 60 height 30
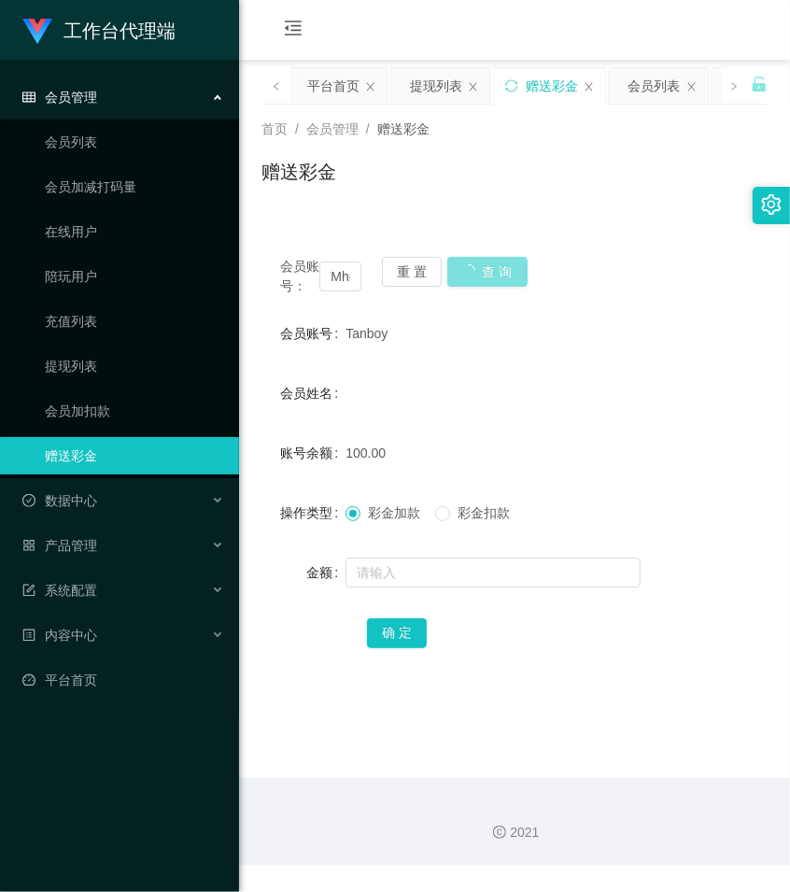
click at [486, 271] on button "查 询" at bounding box center [487, 272] width 80 height 30
click at [486, 271] on button "查 询" at bounding box center [477, 272] width 60 height 30
click at [486, 271] on div "会员账号： Mhmh 重 置 查 询" at bounding box center [515, 276] width 506 height 39
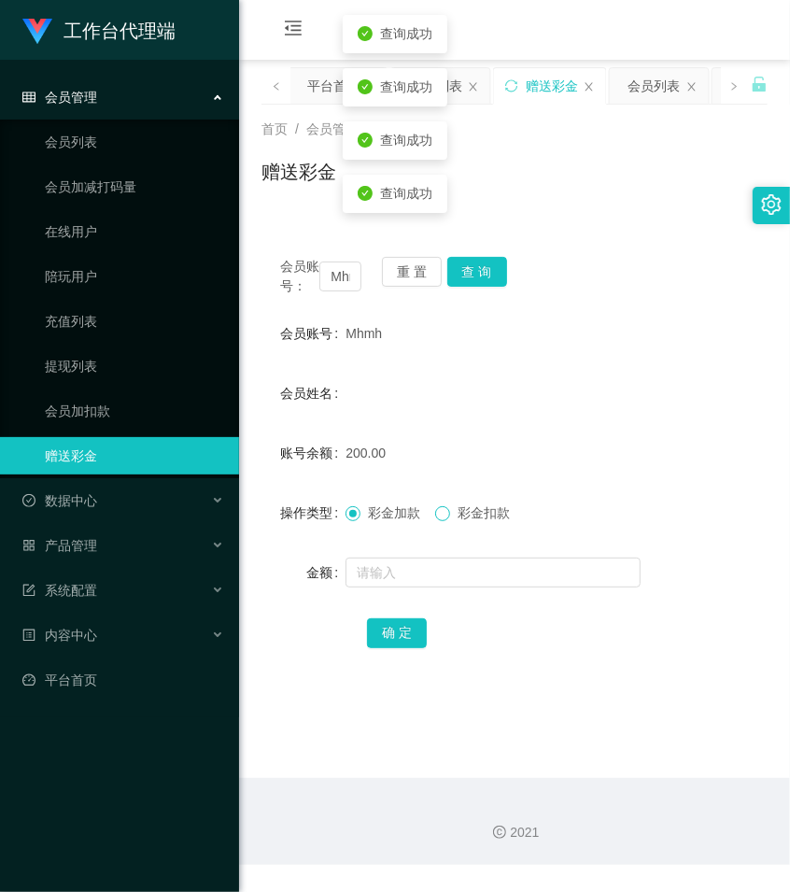
click at [450, 521] on span at bounding box center [442, 513] width 15 height 15
click at [413, 588] on input "text" at bounding box center [493, 573] width 295 height 30
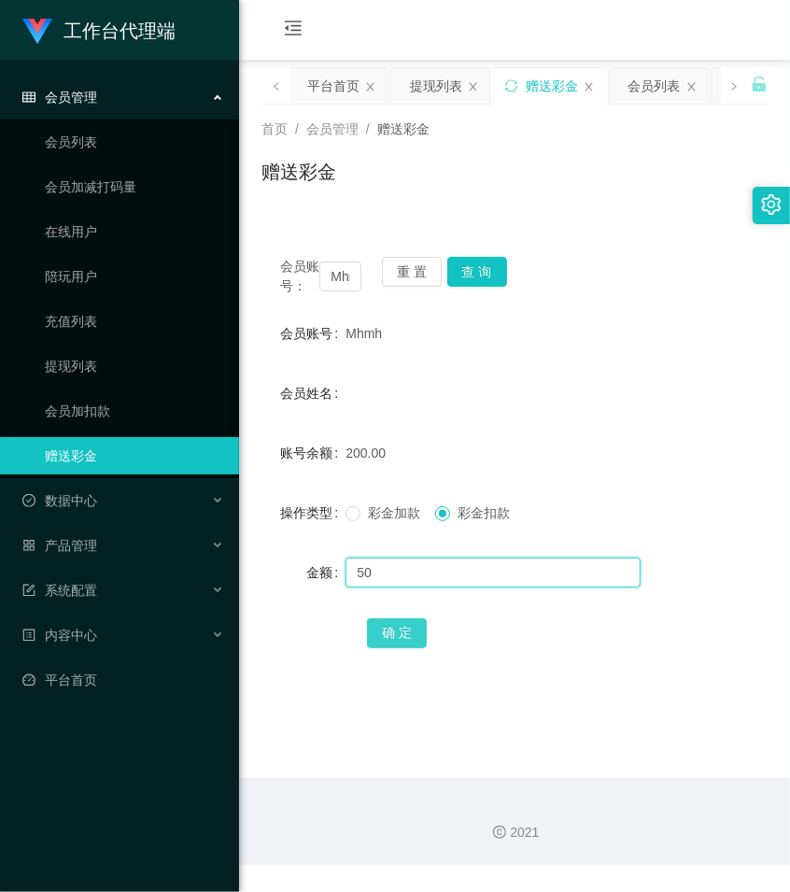
type input "50"
click at [408, 648] on button "确 定" at bounding box center [397, 633] width 60 height 30
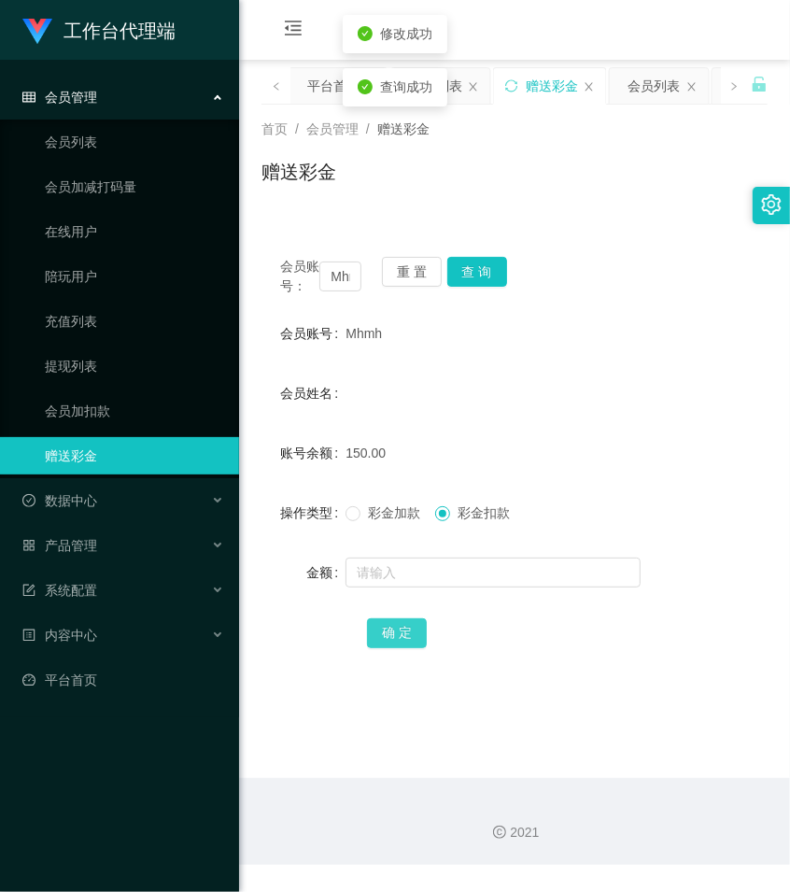
click at [408, 648] on button "确 定" at bounding box center [397, 633] width 60 height 30
click at [516, 412] on div "会员姓名" at bounding box center [515, 393] width 506 height 37
click at [601, 175] on div "赠送彩金" at bounding box center [515, 179] width 506 height 43
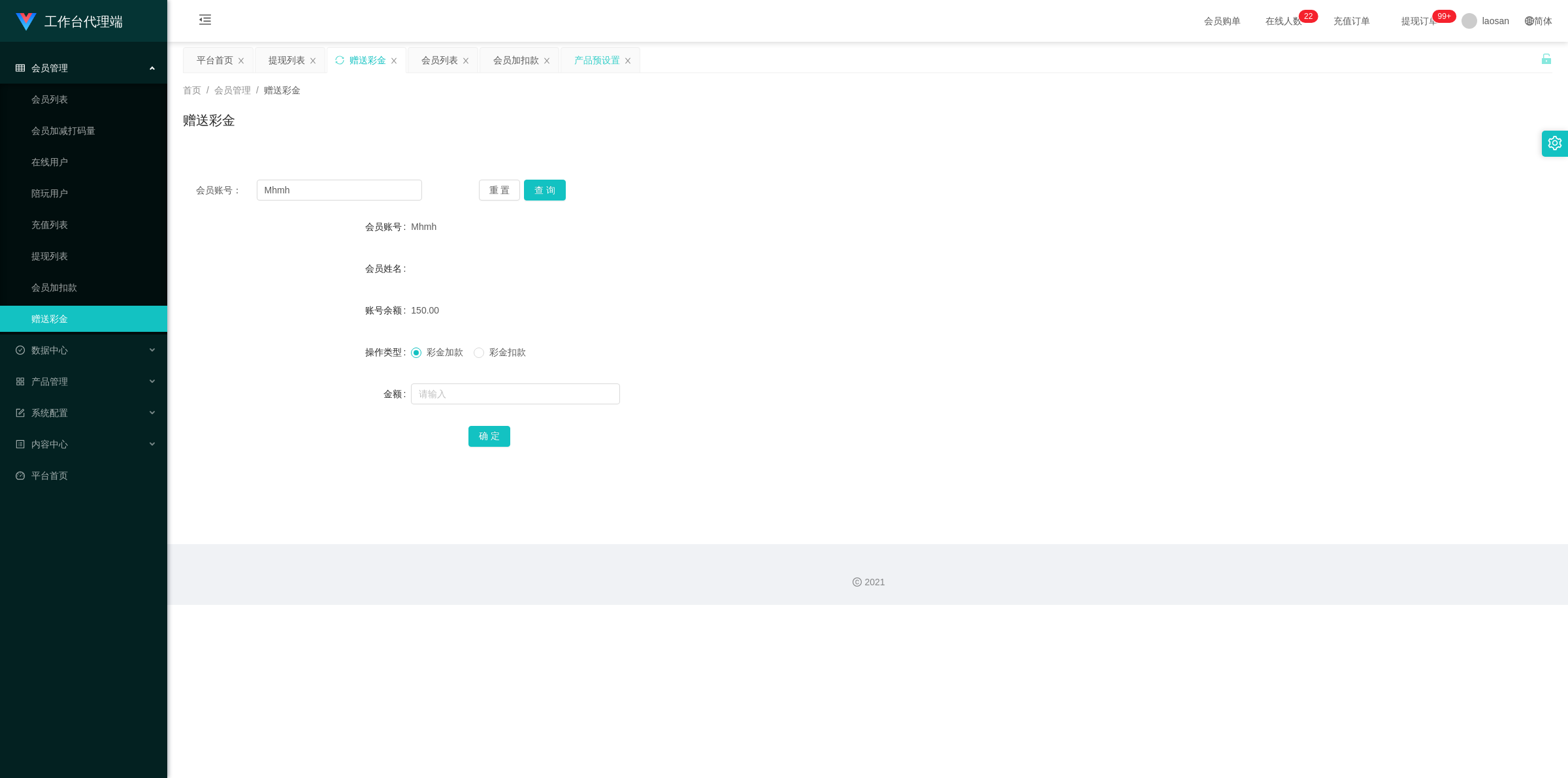
click at [552, 60] on div "产品预设置" at bounding box center [597, 59] width 45 height 24
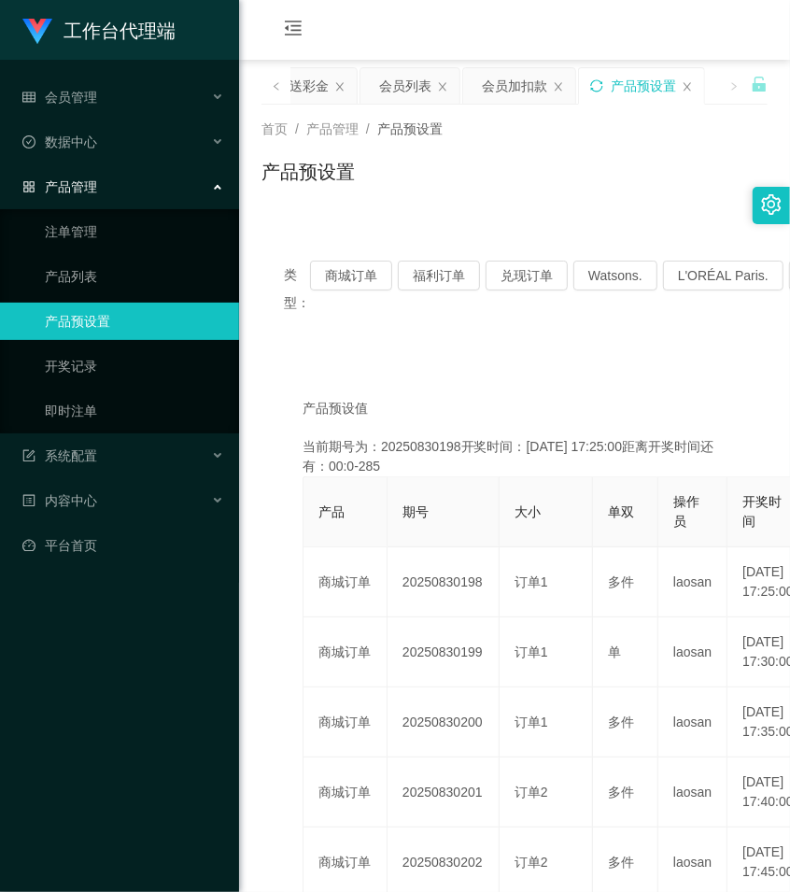
drag, startPoint x: 525, startPoint y: 162, endPoint x: 495, endPoint y: 132, distance: 42.3
click at [525, 162] on div "产品预设置" at bounding box center [515, 179] width 506 height 43
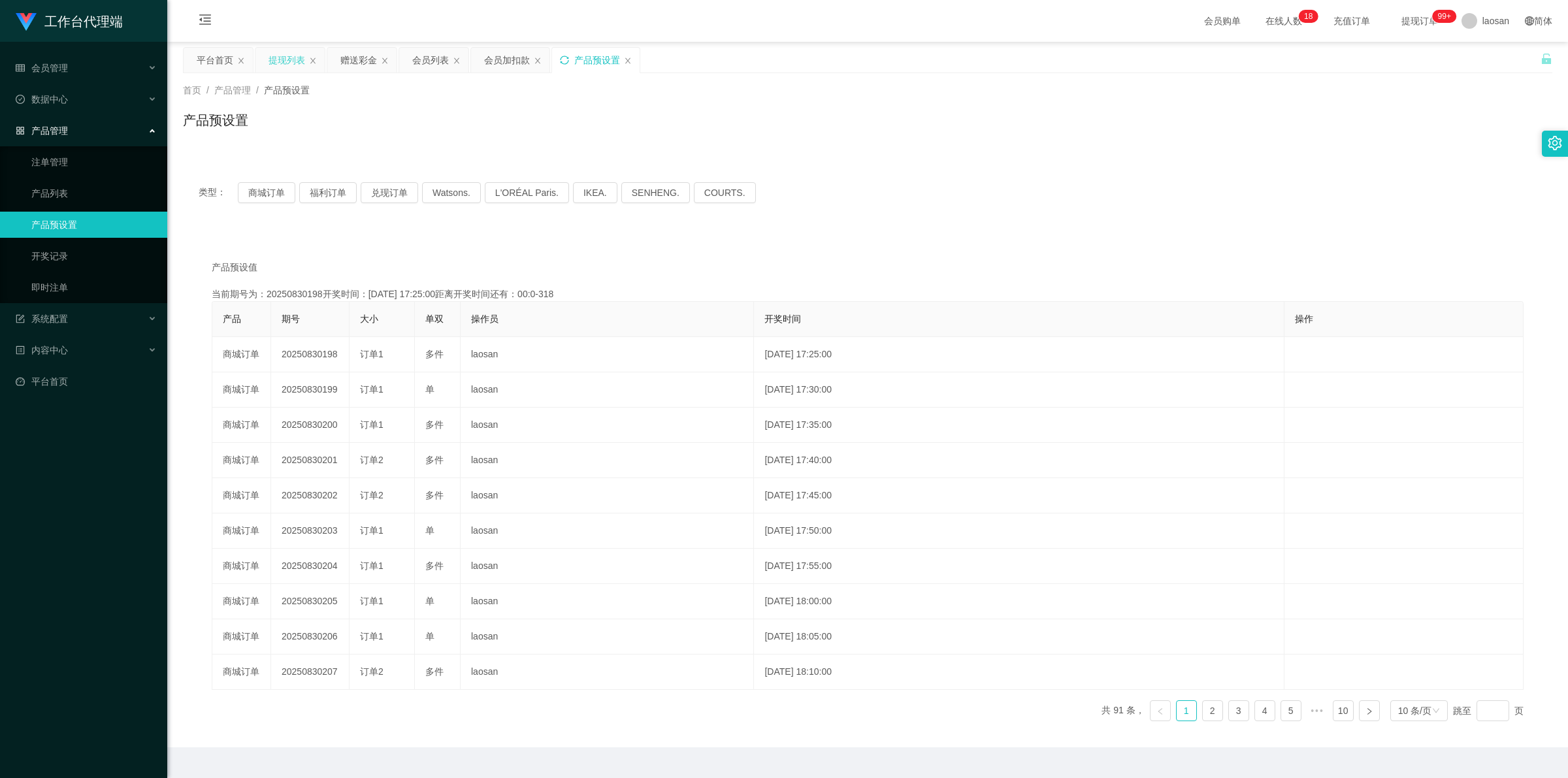
click at [293, 62] on div "提现列表" at bounding box center [287, 59] width 36 height 24
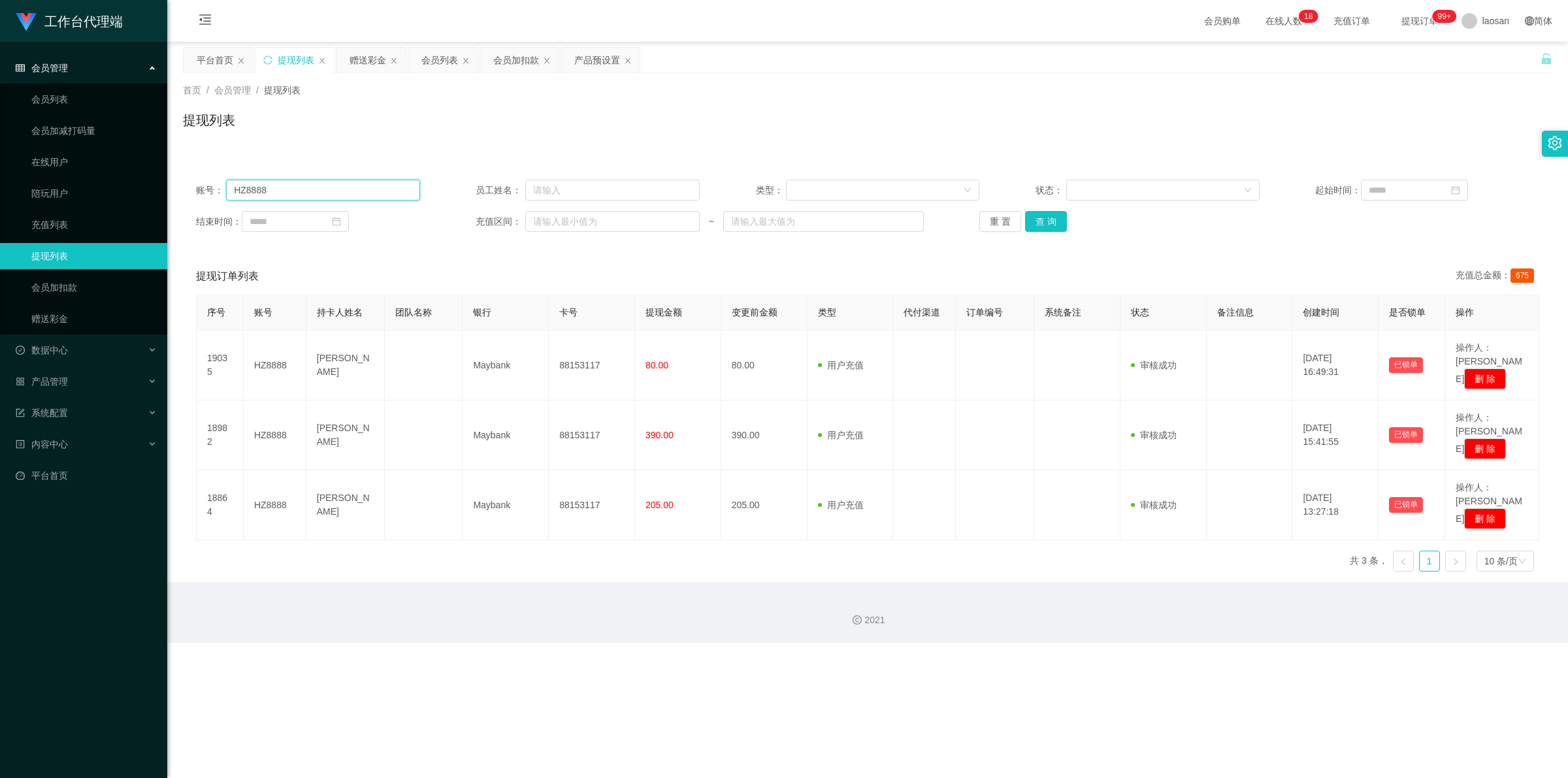
drag, startPoint x: 292, startPoint y: 191, endPoint x: 181, endPoint y: 187, distance: 111.1
click at [180, 188] on main "关闭左侧 关闭右侧 关闭其它 刷新页面 平台首页 提现列表 赠送彩金 会员列表 会员加扣款 产品预设置 首页 / 会员管理 / 提现列表 / 提现列表 账号：…" at bounding box center [867, 312] width 1401 height 540
paste input "Mhmh"
type input "Mhmh"
click at [552, 219] on button "查 询" at bounding box center [1046, 222] width 42 height 21
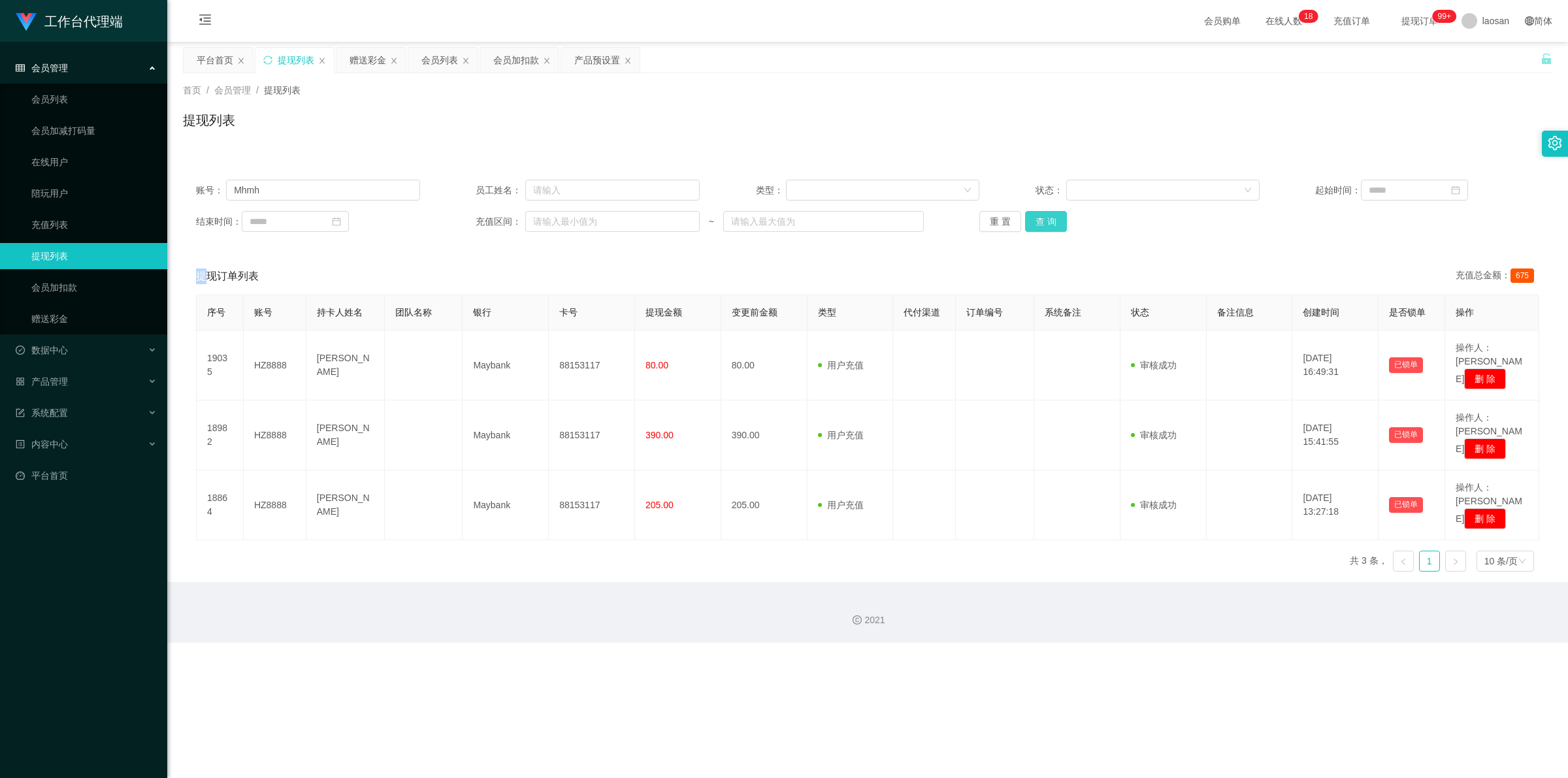
click at [552, 219] on div "重 置 查 询" at bounding box center [1091, 222] width 224 height 21
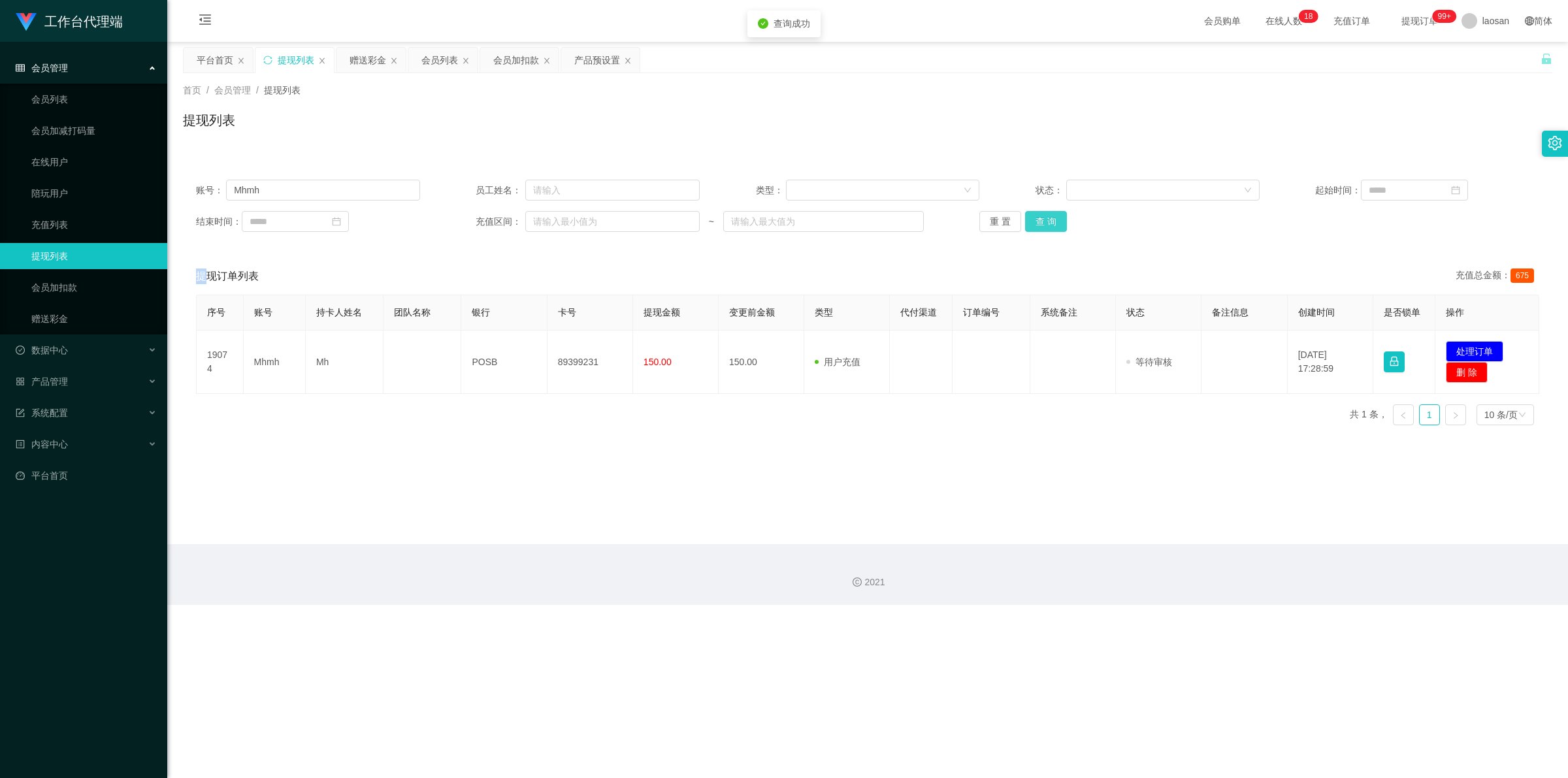
click at [552, 219] on button "查 询" at bounding box center [1046, 222] width 42 height 21
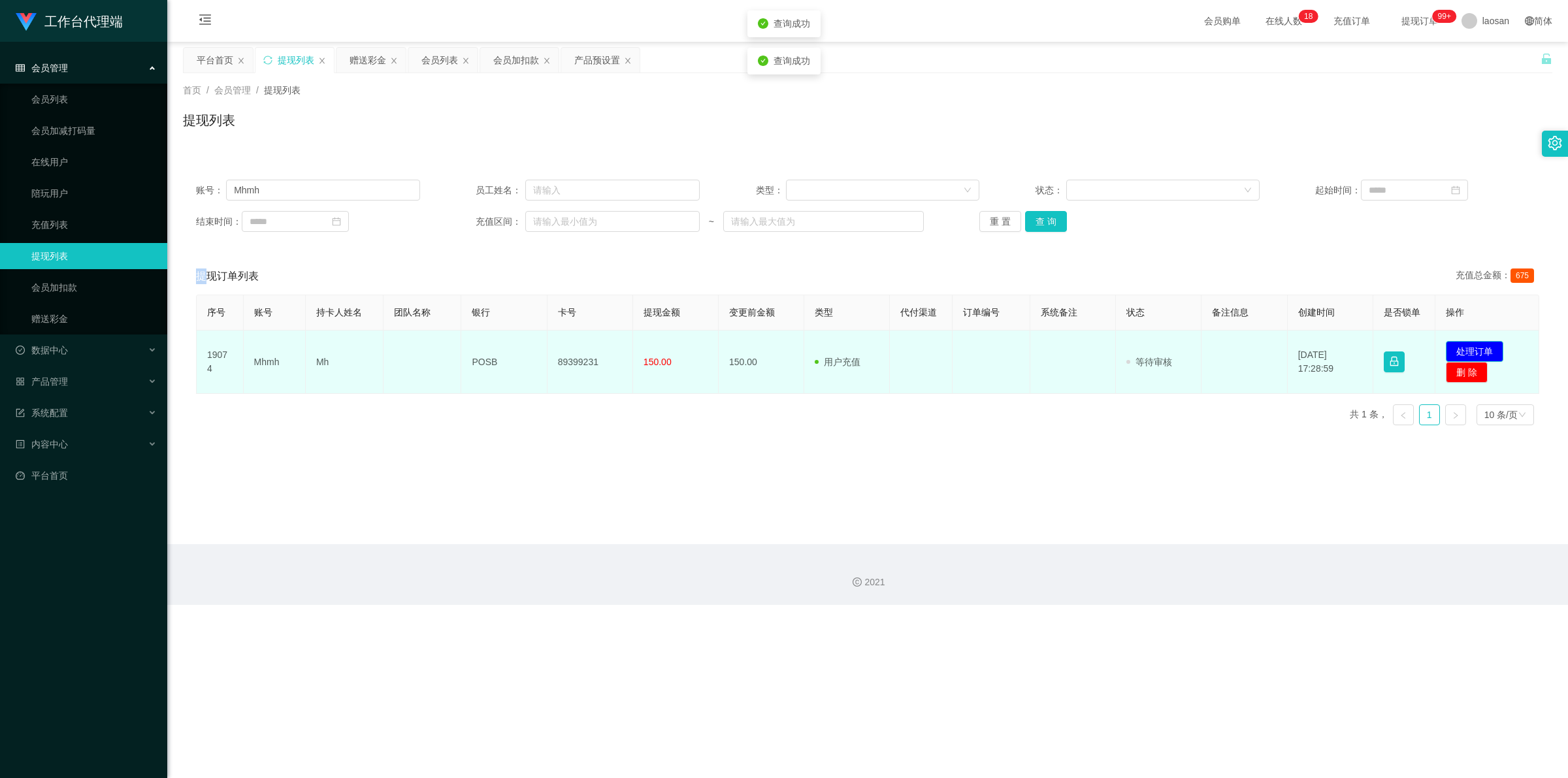
click at [552, 352] on button "处理订单" at bounding box center [1474, 352] width 57 height 21
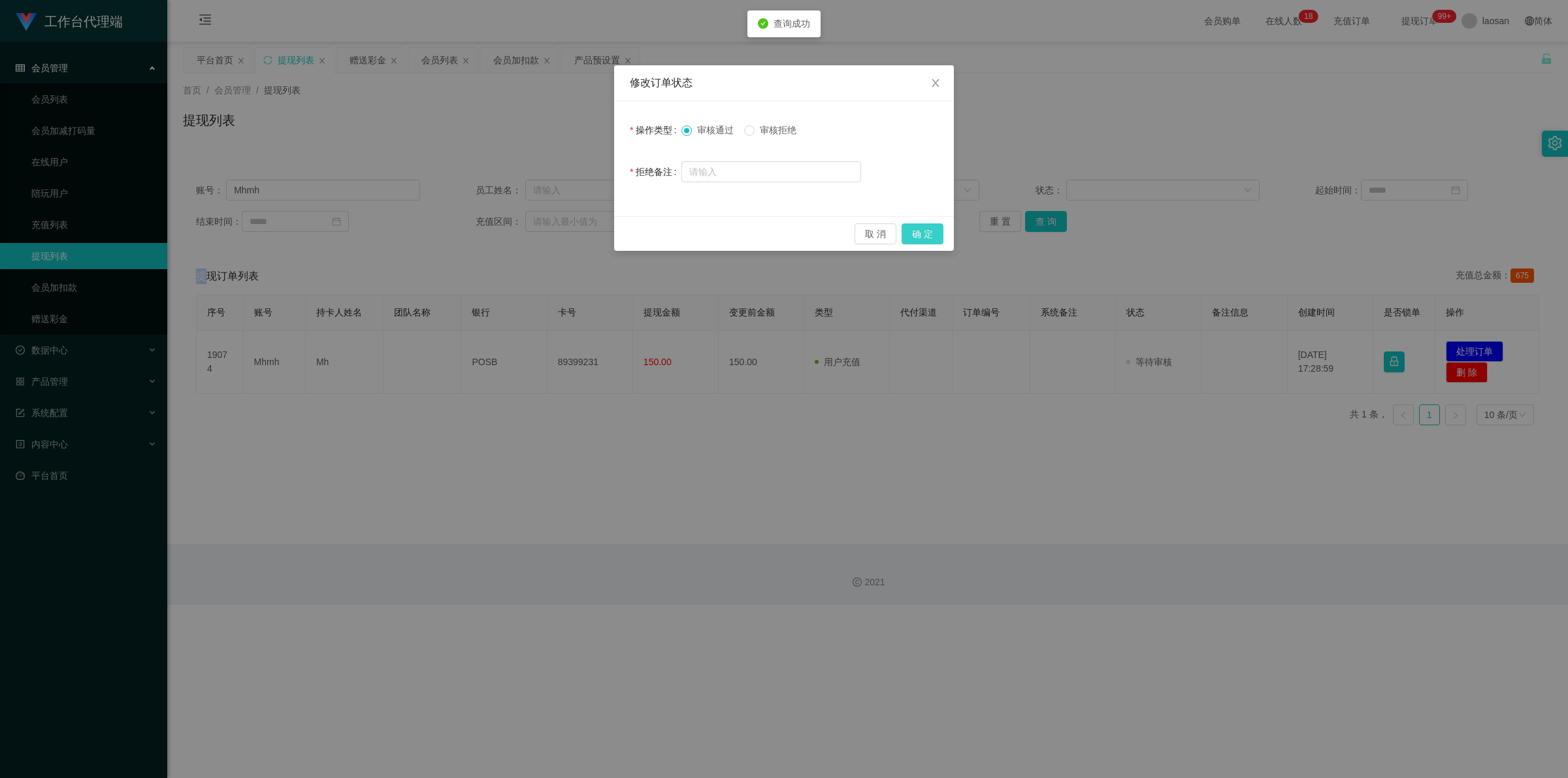
click at [552, 236] on button "确 定" at bounding box center [922, 233] width 42 height 21
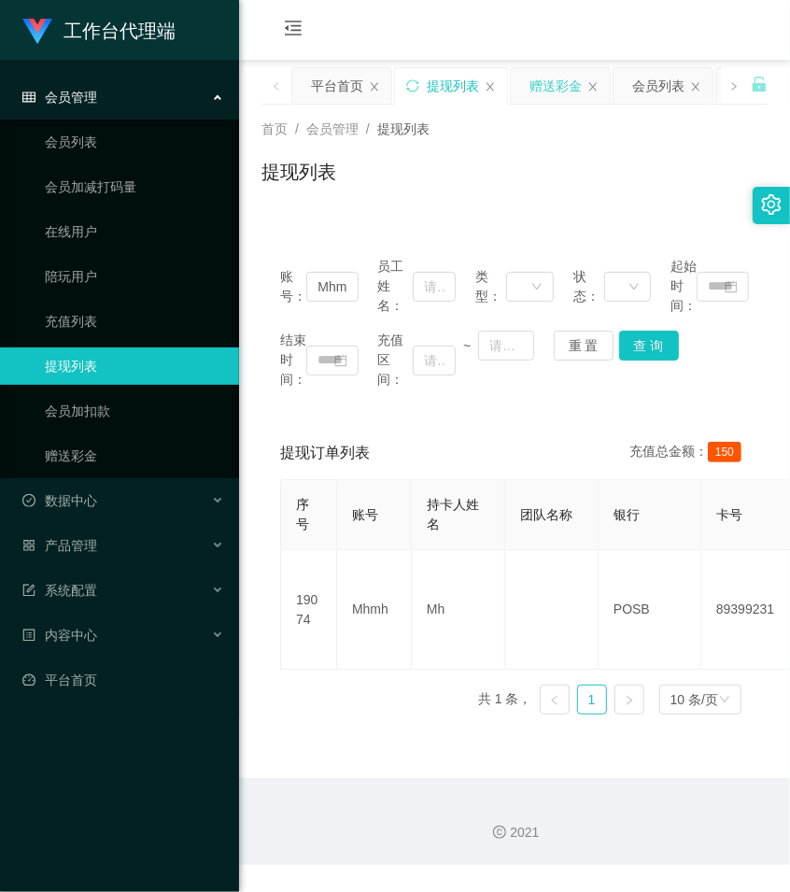
drag, startPoint x: 543, startPoint y: 157, endPoint x: 539, endPoint y: 96, distance: 60.8
click at [544, 149] on div "首页 / 会员管理 / 提现列表 / 提现列表" at bounding box center [515, 160] width 506 height 81
click at [540, 89] on div "赠送彩金" at bounding box center [556, 85] width 52 height 35
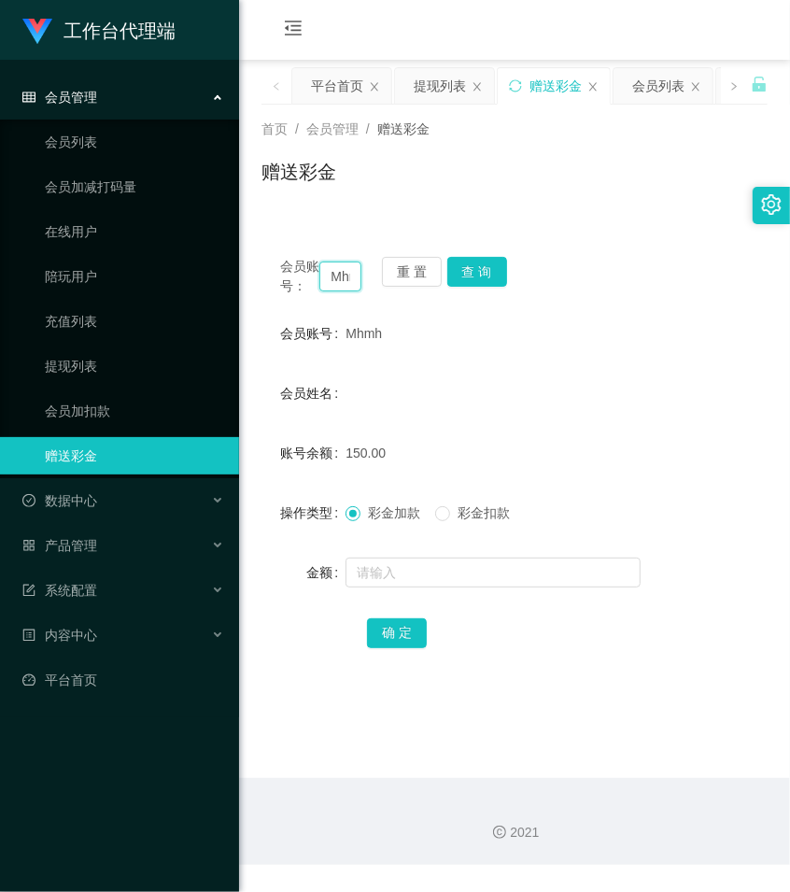
click at [338, 287] on input "Mhmh" at bounding box center [340, 277] width 42 height 30
paste input "Tanboy"
click at [490, 276] on button "查 询" at bounding box center [477, 272] width 60 height 30
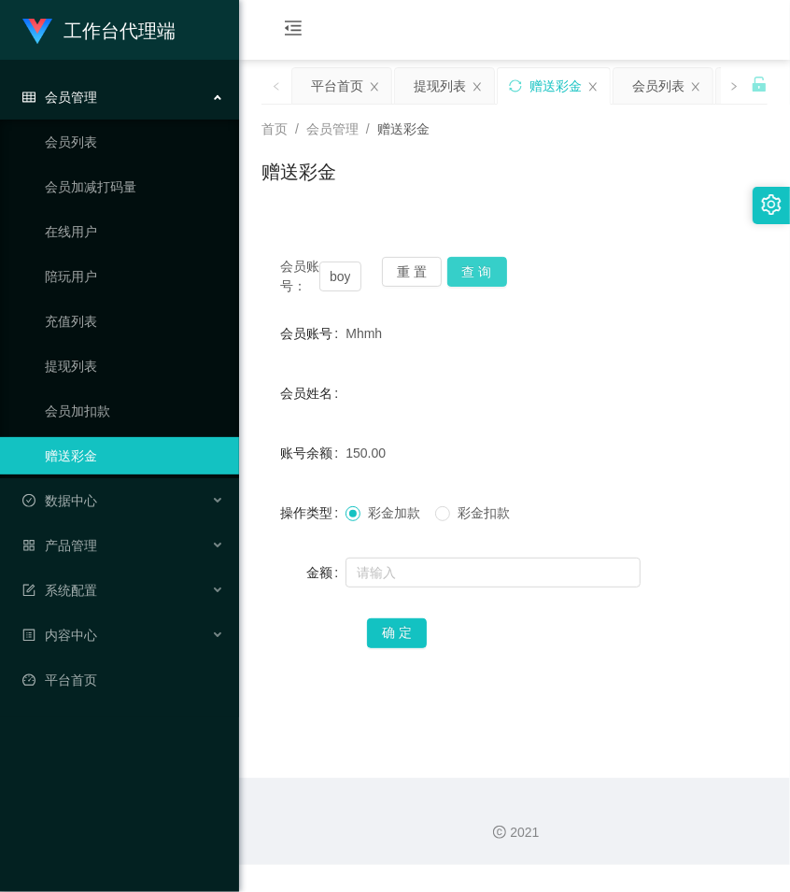
scroll to position [0, 0]
click at [490, 276] on button "查 询" at bounding box center [477, 272] width 60 height 30
click at [490, 276] on div "会员账号： Tanboy 重 置 查 询" at bounding box center [515, 276] width 506 height 39
click at [490, 276] on button "查 询" at bounding box center [477, 272] width 60 height 30
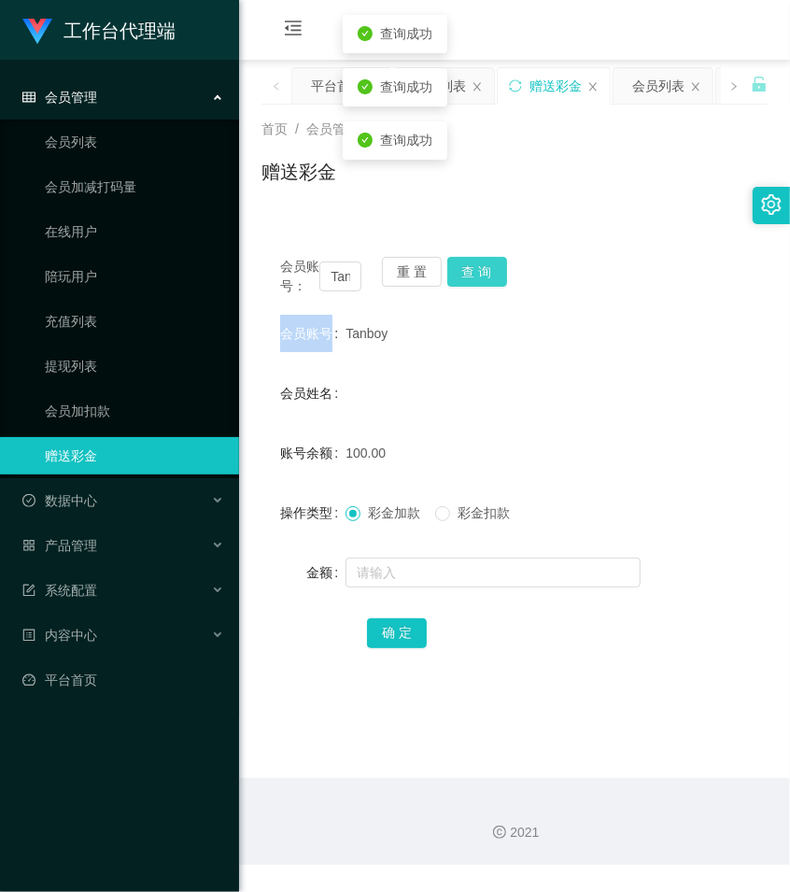
click at [490, 276] on button "查 询" at bounding box center [477, 272] width 60 height 30
click at [490, 276] on div "会员账号： Tanboy 重 置 查 询" at bounding box center [515, 276] width 506 height 39
click at [490, 276] on button "查 询" at bounding box center [477, 272] width 60 height 30
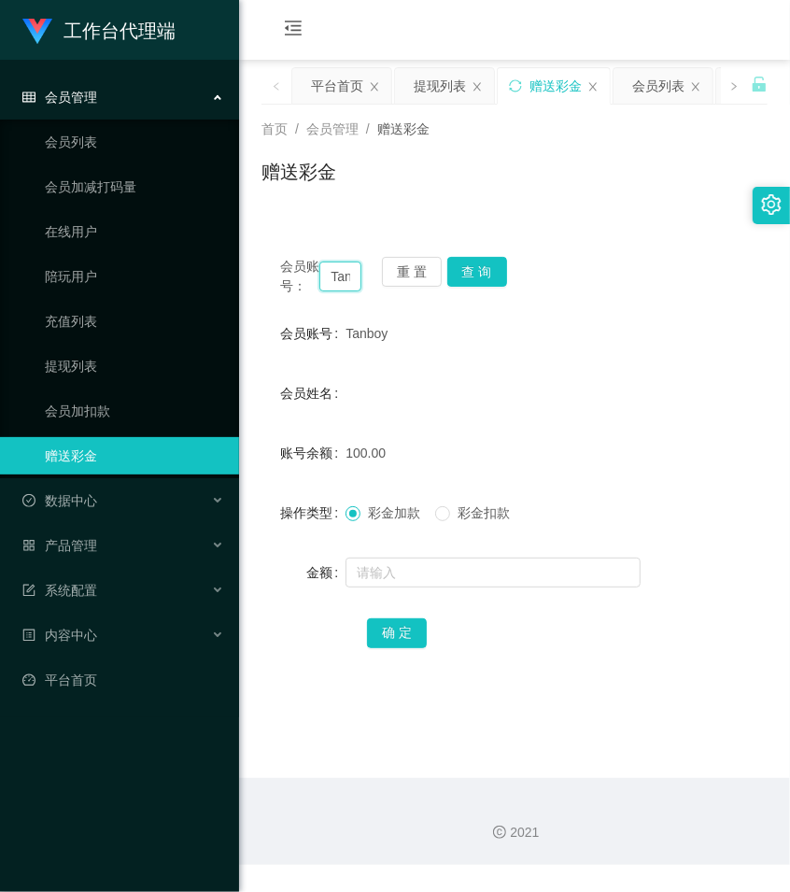
click at [336, 290] on input "Tanboy" at bounding box center [340, 277] width 42 height 30
paste input "Mhmh"
type input "Mhmh"
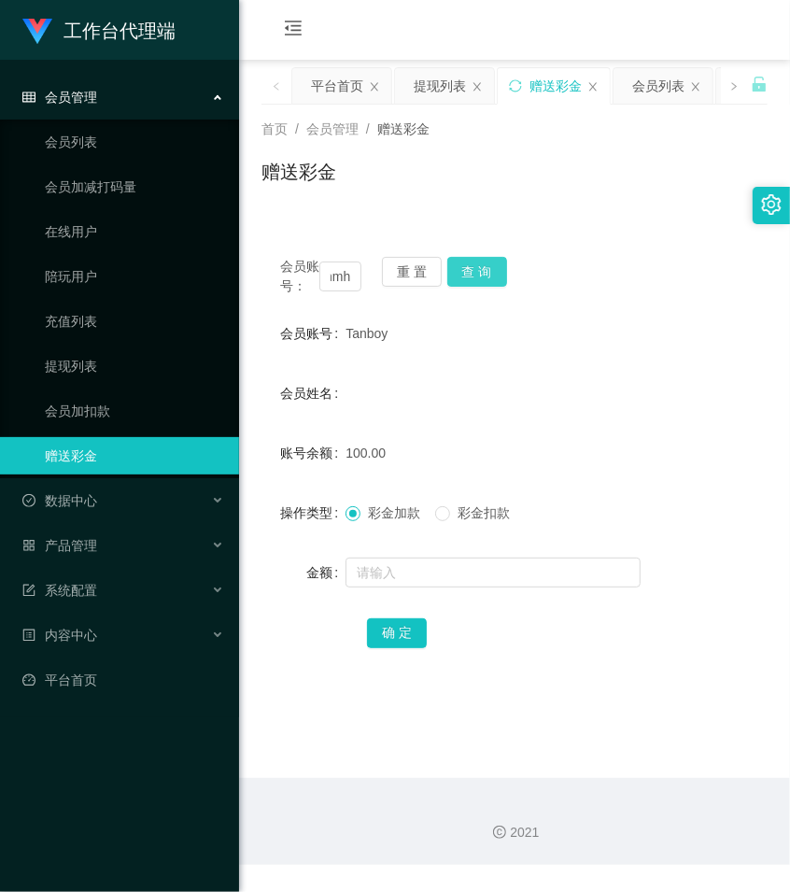
click at [473, 274] on button "查 询" at bounding box center [477, 272] width 60 height 30
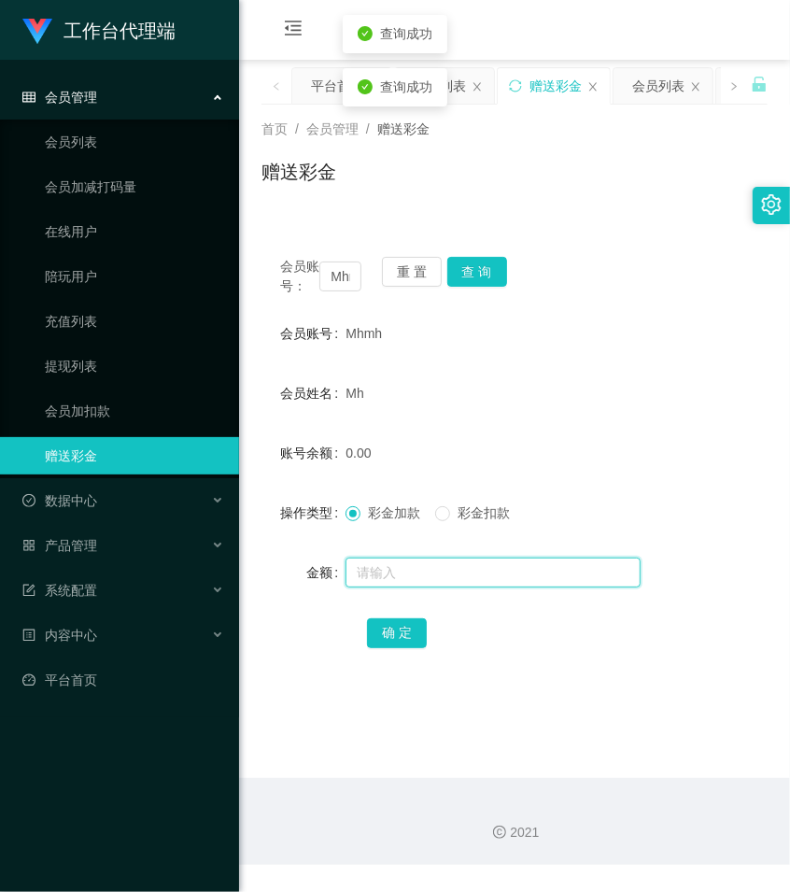
click at [390, 588] on input "text" at bounding box center [493, 573] width 295 height 30
type input "10"
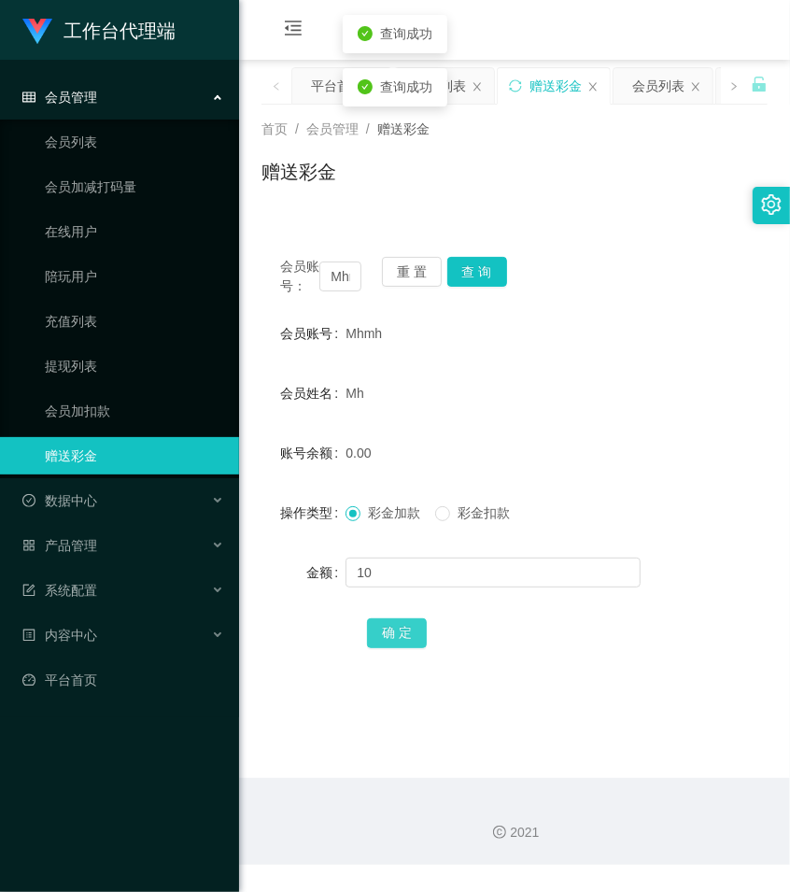
click at [406, 648] on button "确 定" at bounding box center [397, 633] width 60 height 30
click at [333, 287] on input "Mhmh" at bounding box center [340, 277] width 42 height 30
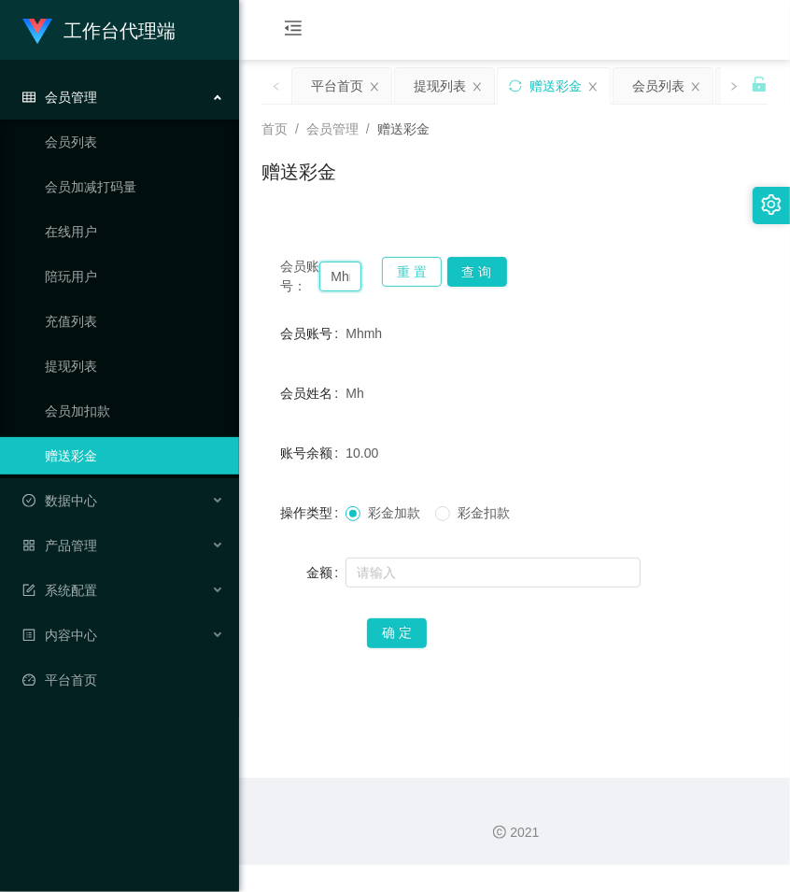
paste input "Tanboy"
type input "Tanboy"
click at [498, 271] on button "查 询" at bounding box center [477, 272] width 60 height 30
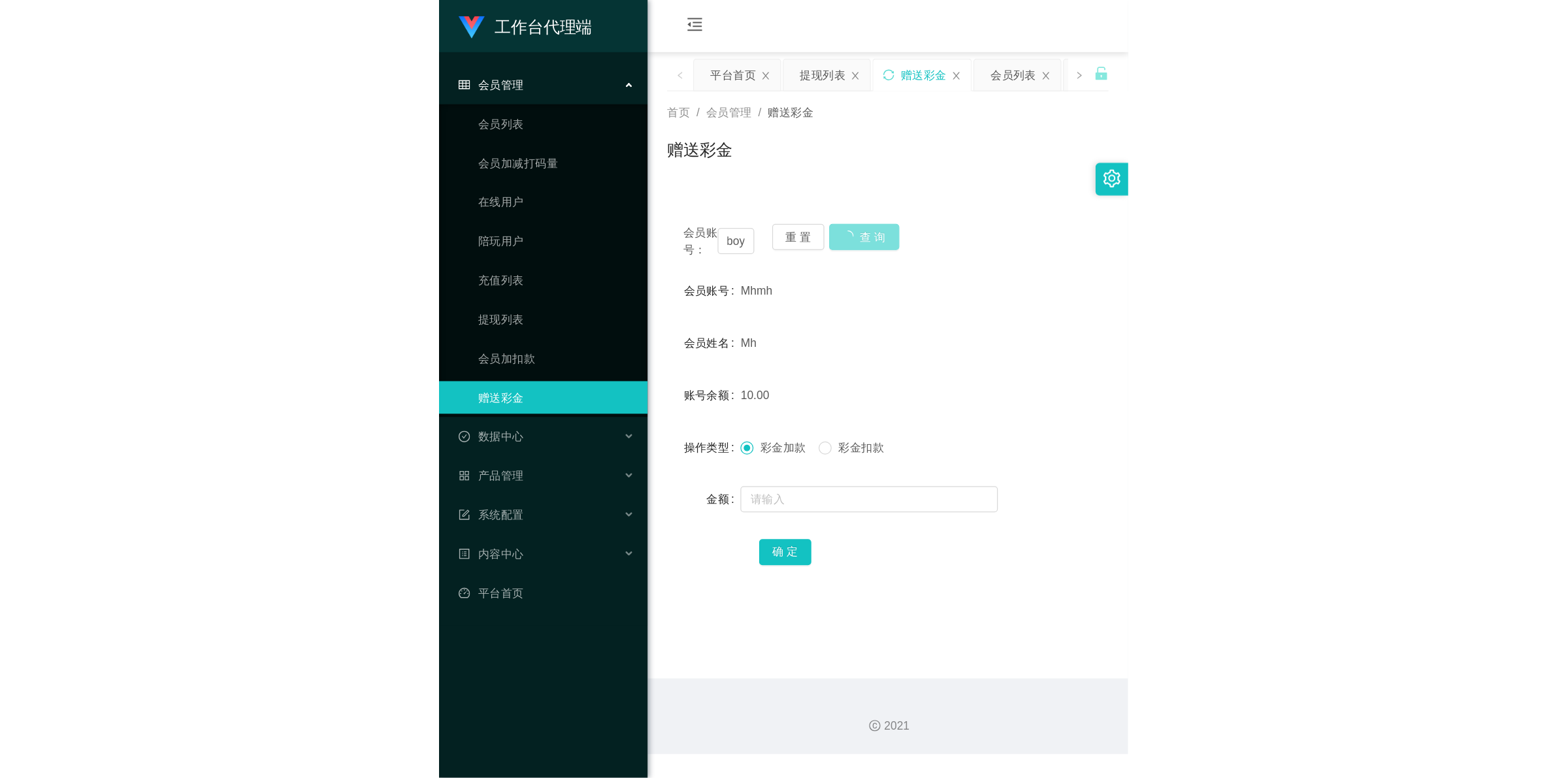
scroll to position [0, 0]
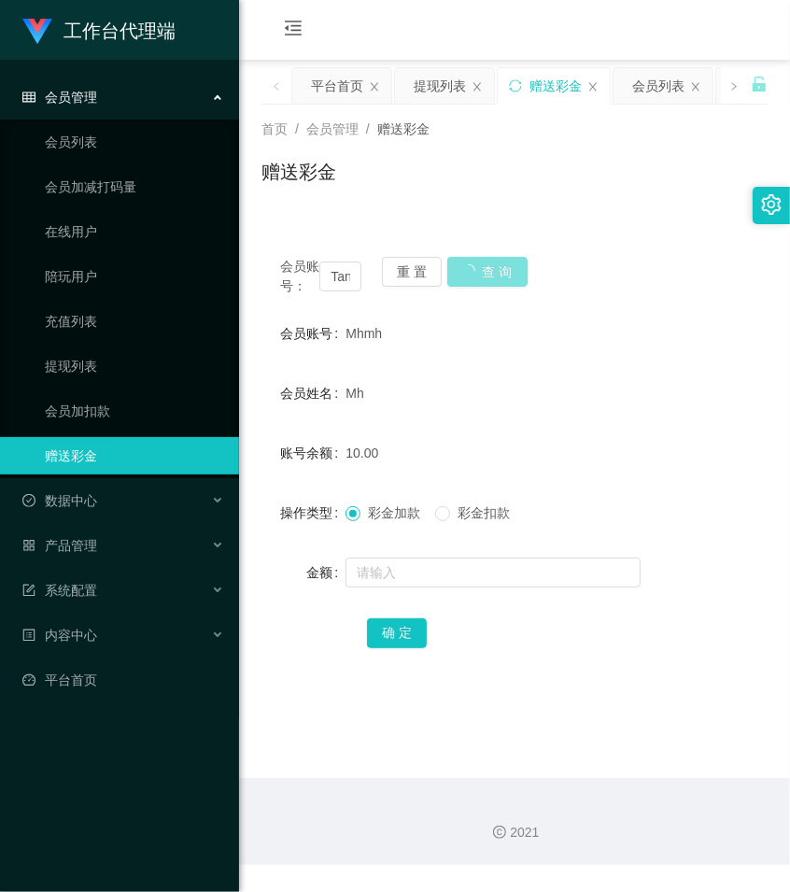
click at [498, 271] on button "查 询" at bounding box center [487, 272] width 80 height 30
click at [498, 271] on div "会员账号： Tanboy 重 置 查 询" at bounding box center [515, 276] width 506 height 39
click at [498, 271] on button "查 询" at bounding box center [477, 272] width 60 height 30
click at [498, 271] on div "会员账号： Tanboy 重 置 查 询" at bounding box center [515, 276] width 506 height 39
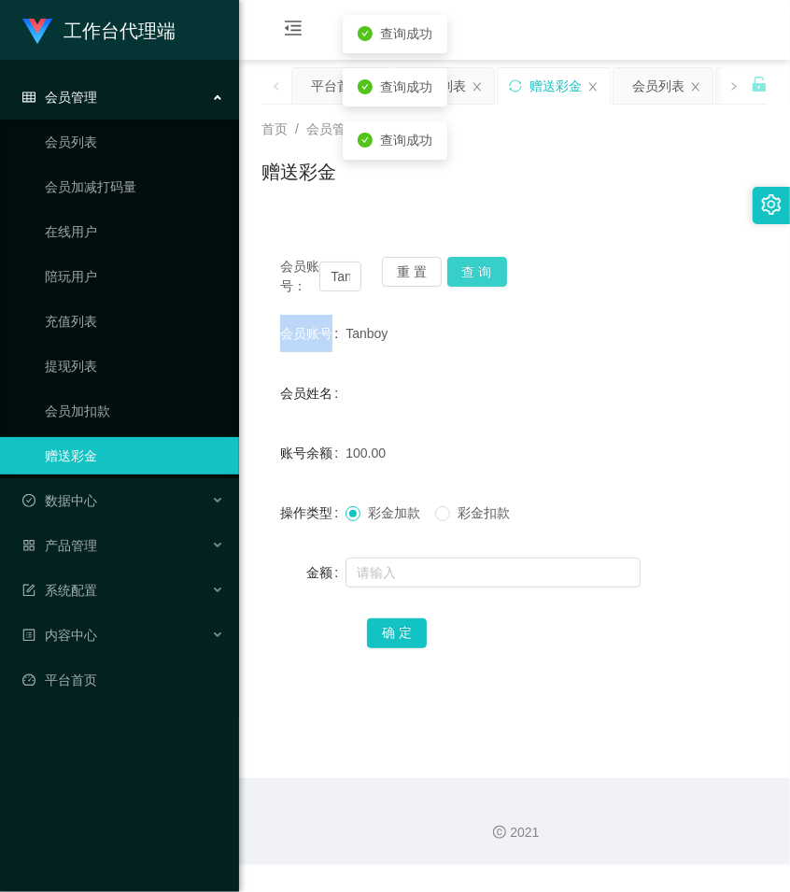
click at [498, 271] on button "查 询" at bounding box center [477, 272] width 60 height 30
click at [498, 271] on div "会员账号： Tanboy 重 置 查 询" at bounding box center [515, 276] width 506 height 39
click at [498, 271] on button "查 询" at bounding box center [477, 272] width 60 height 30
drag, startPoint x: 498, startPoint y: 271, endPoint x: 23, endPoint y: 439, distance: 503.5
click at [498, 271] on div "会员账号： Tanboy 重 置 查 询" at bounding box center [515, 276] width 506 height 39
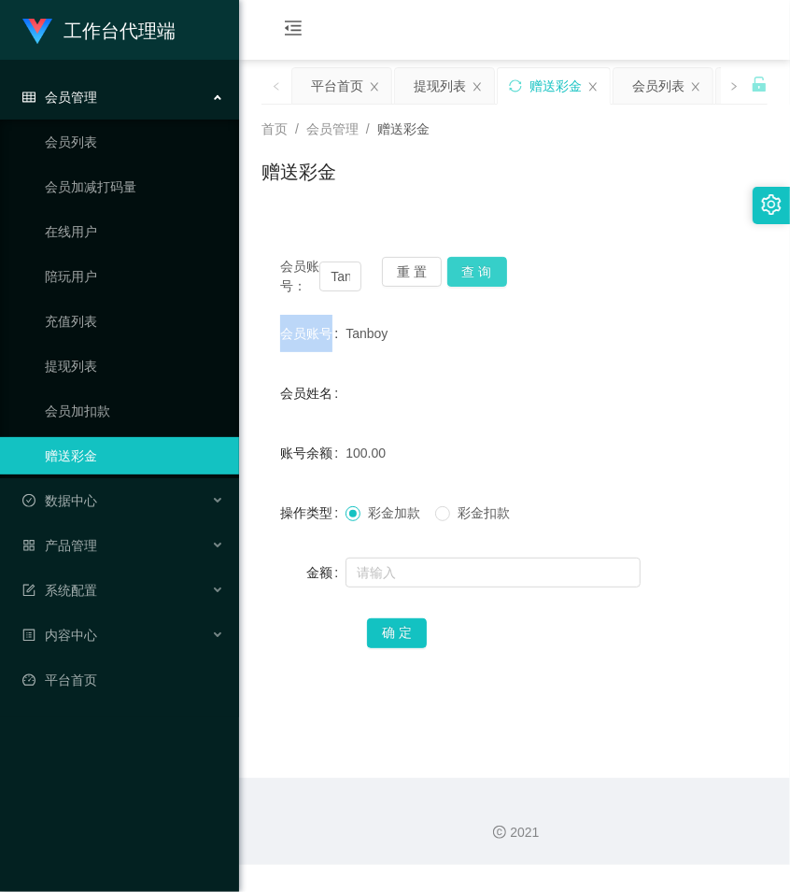
click at [484, 271] on button "查 询" at bounding box center [477, 272] width 60 height 30
click at [484, 271] on button "查 询" at bounding box center [487, 272] width 80 height 30
click at [484, 271] on div "会员账号： Tanboy 重 置 查 询" at bounding box center [515, 276] width 506 height 39
click at [484, 271] on button "查 询" at bounding box center [477, 272] width 60 height 30
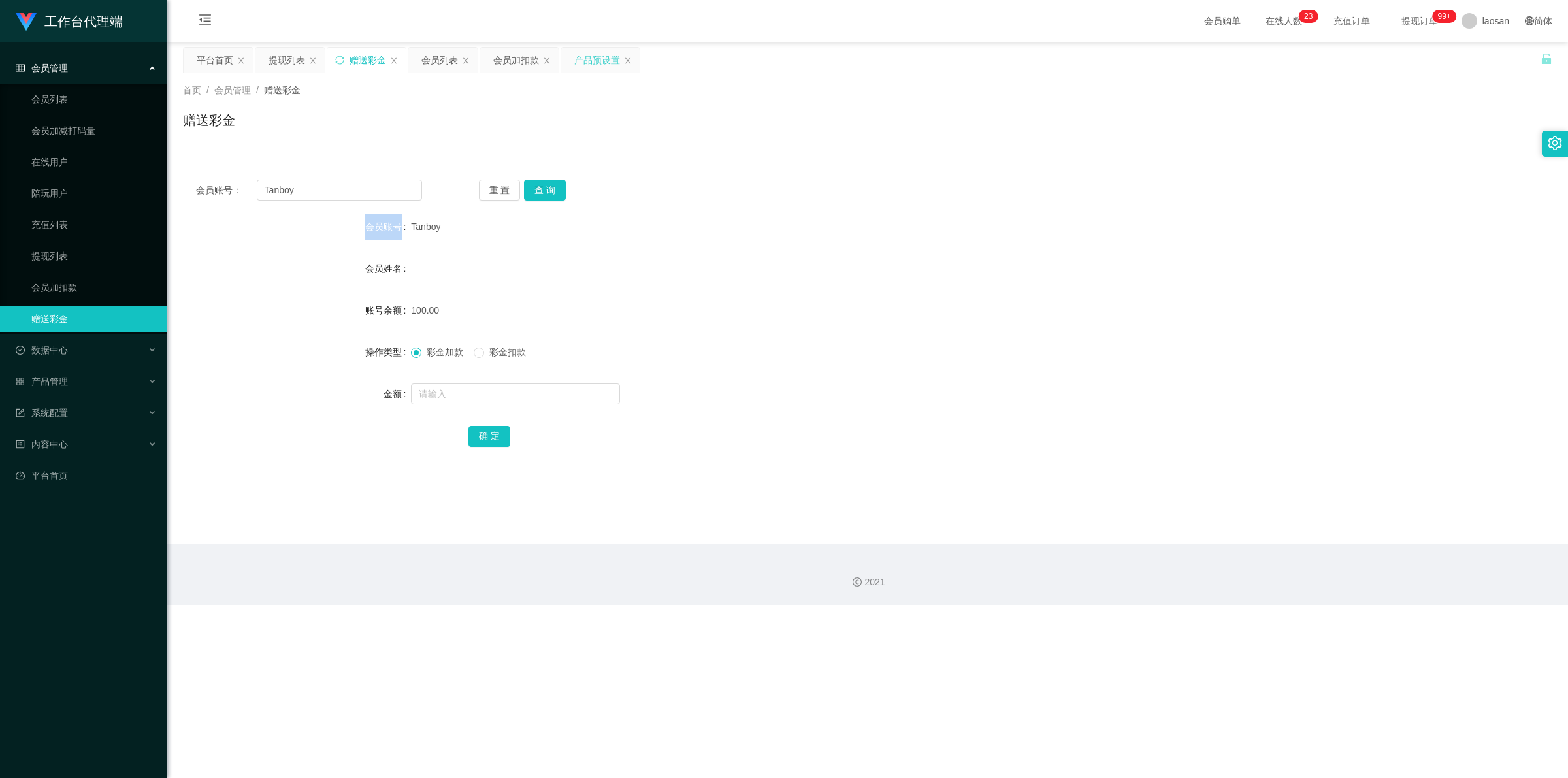
click at [552, 61] on div "产品预设置" at bounding box center [597, 59] width 45 height 24
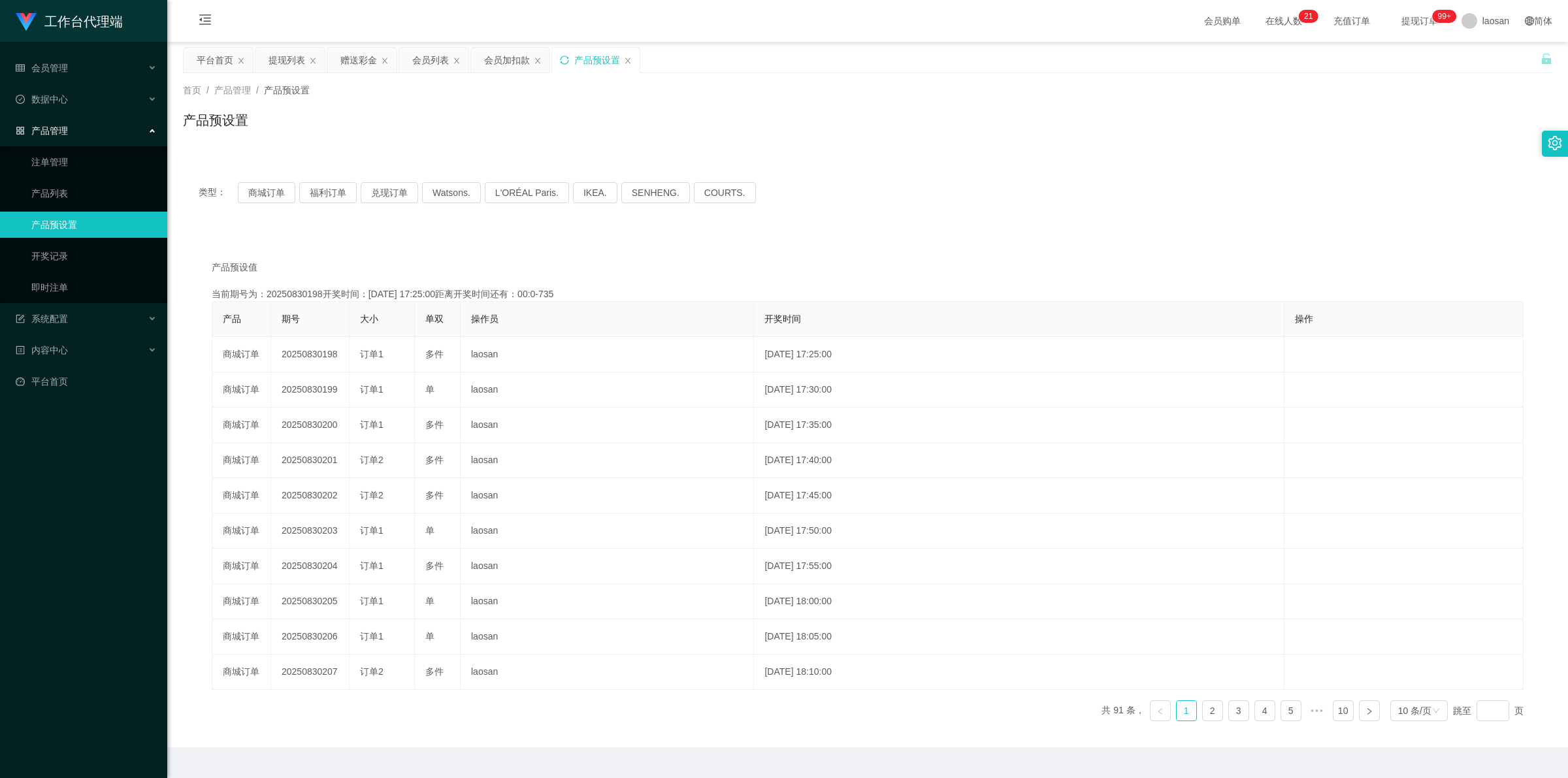
click at [552, 62] on div "产品预设置" at bounding box center [597, 59] width 45 height 24
click at [552, 57] on icon "图标: sync" at bounding box center [564, 59] width 9 height 9
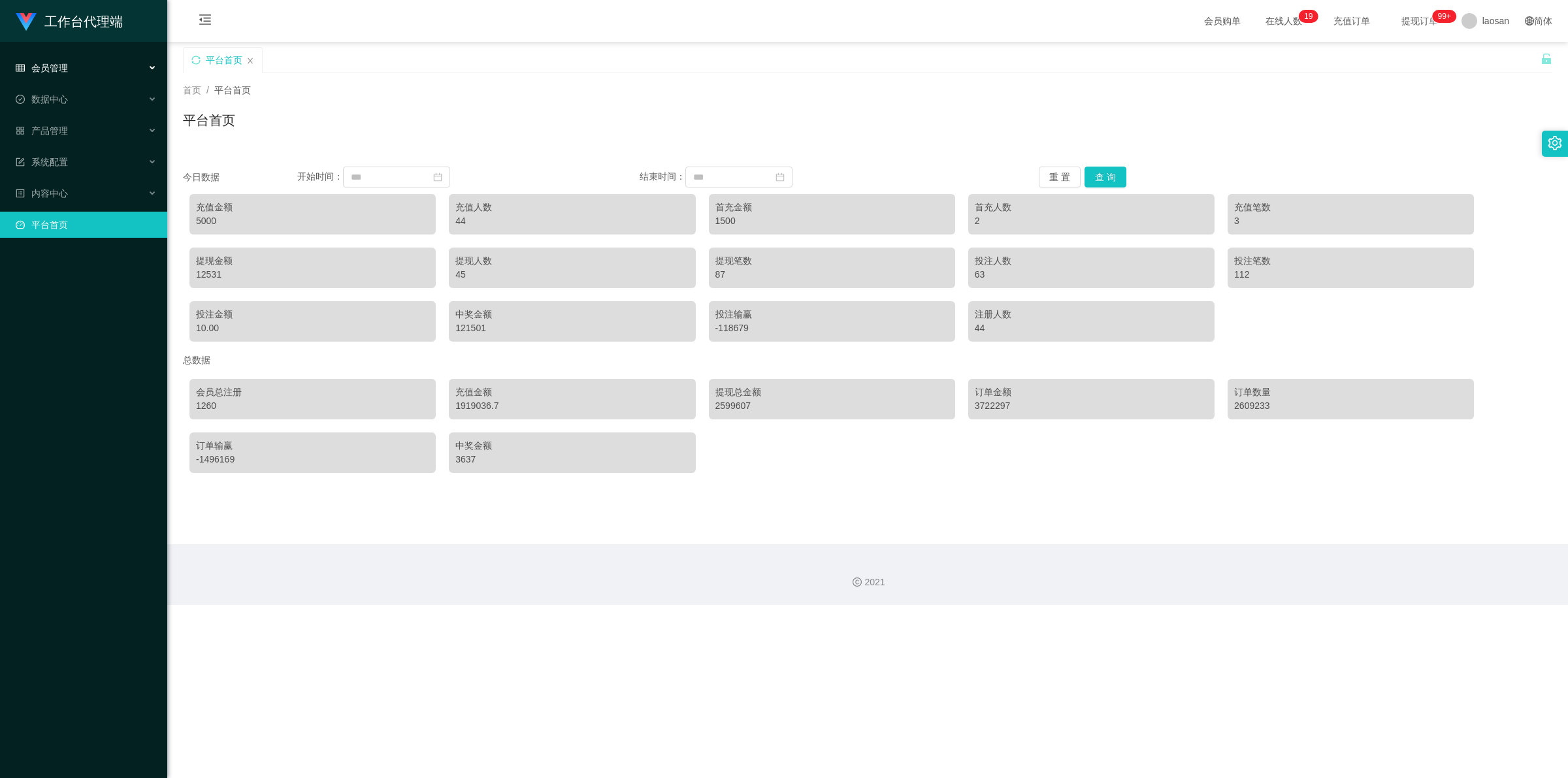
click at [83, 71] on div "会员管理" at bounding box center [83, 67] width 167 height 26
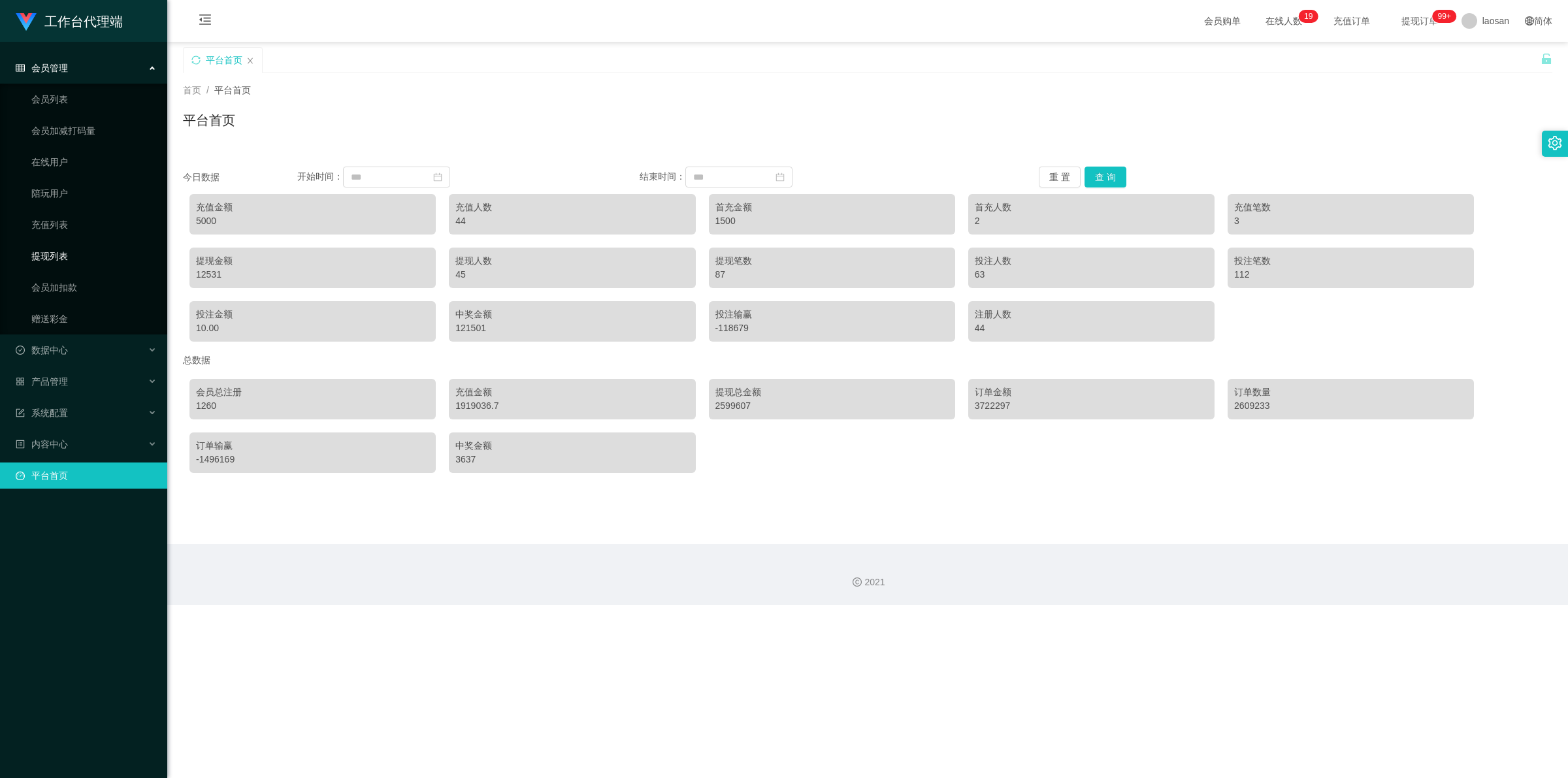
click at [62, 253] on link "提现列表" at bounding box center [94, 256] width 125 height 26
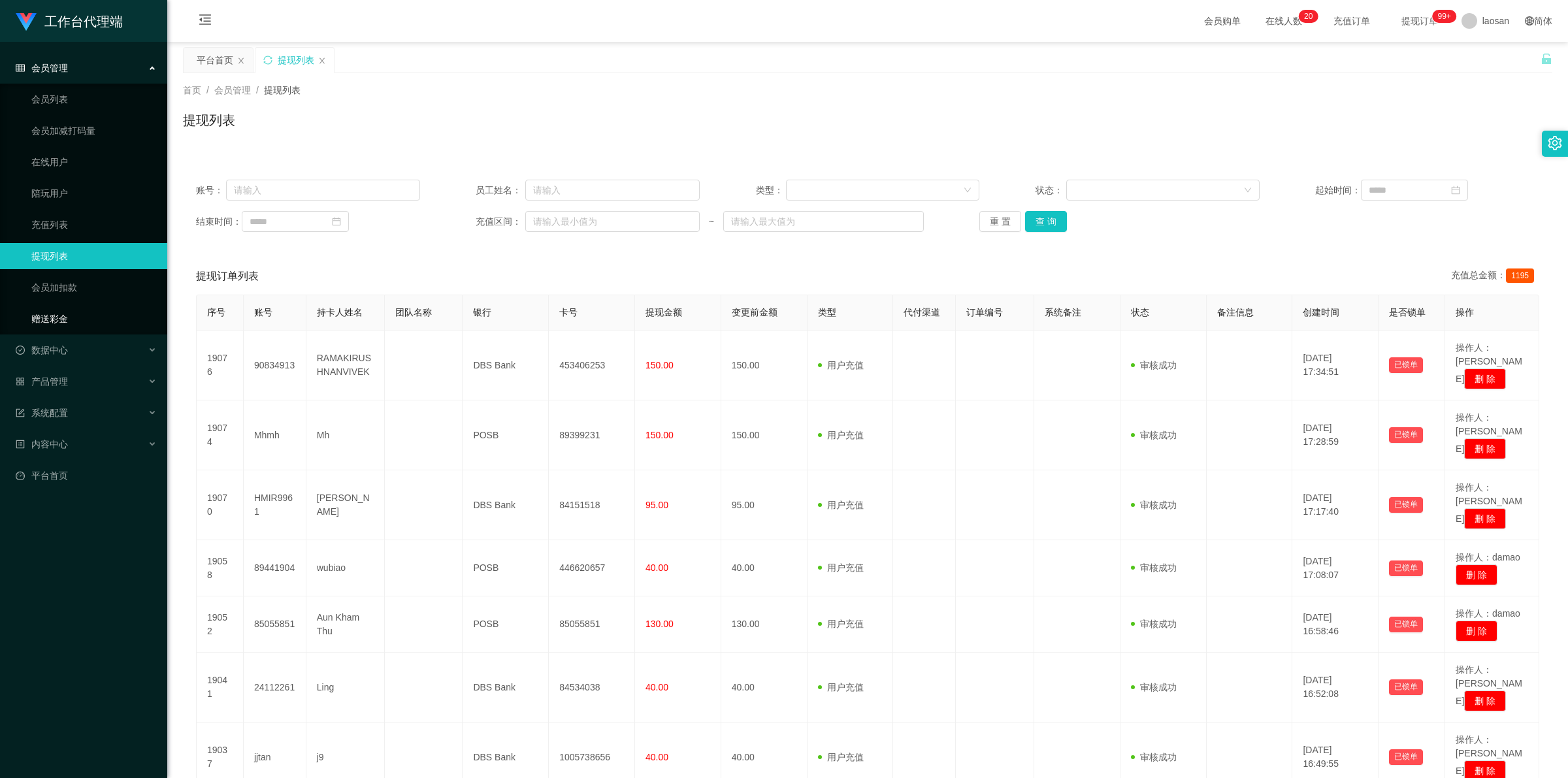
click at [66, 317] on link "赠送彩金" at bounding box center [94, 318] width 125 height 26
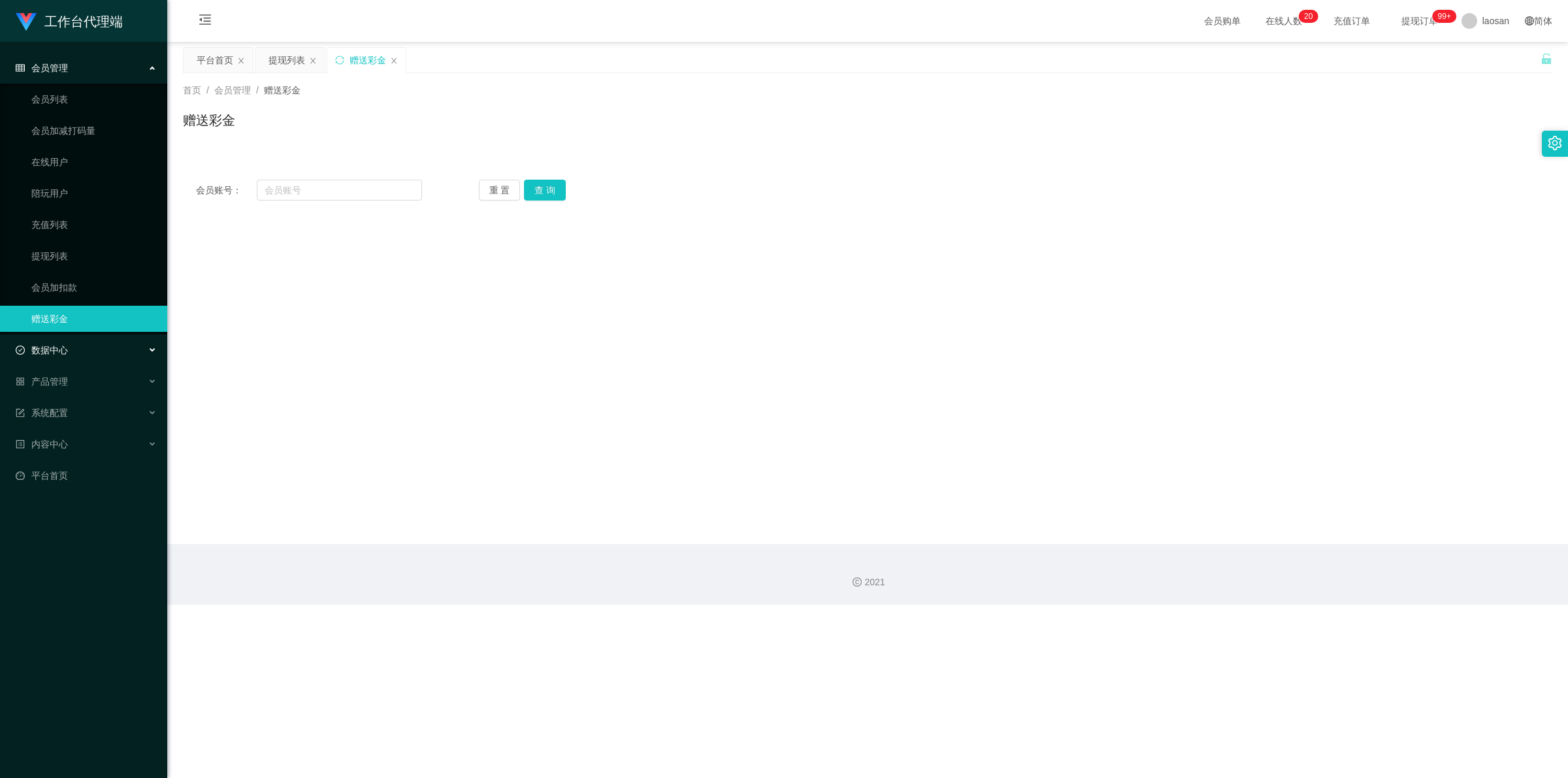
click at [59, 351] on span "数据中心" at bounding box center [41, 350] width 52 height 10
click at [77, 444] on div "产品管理" at bounding box center [83, 444] width 167 height 26
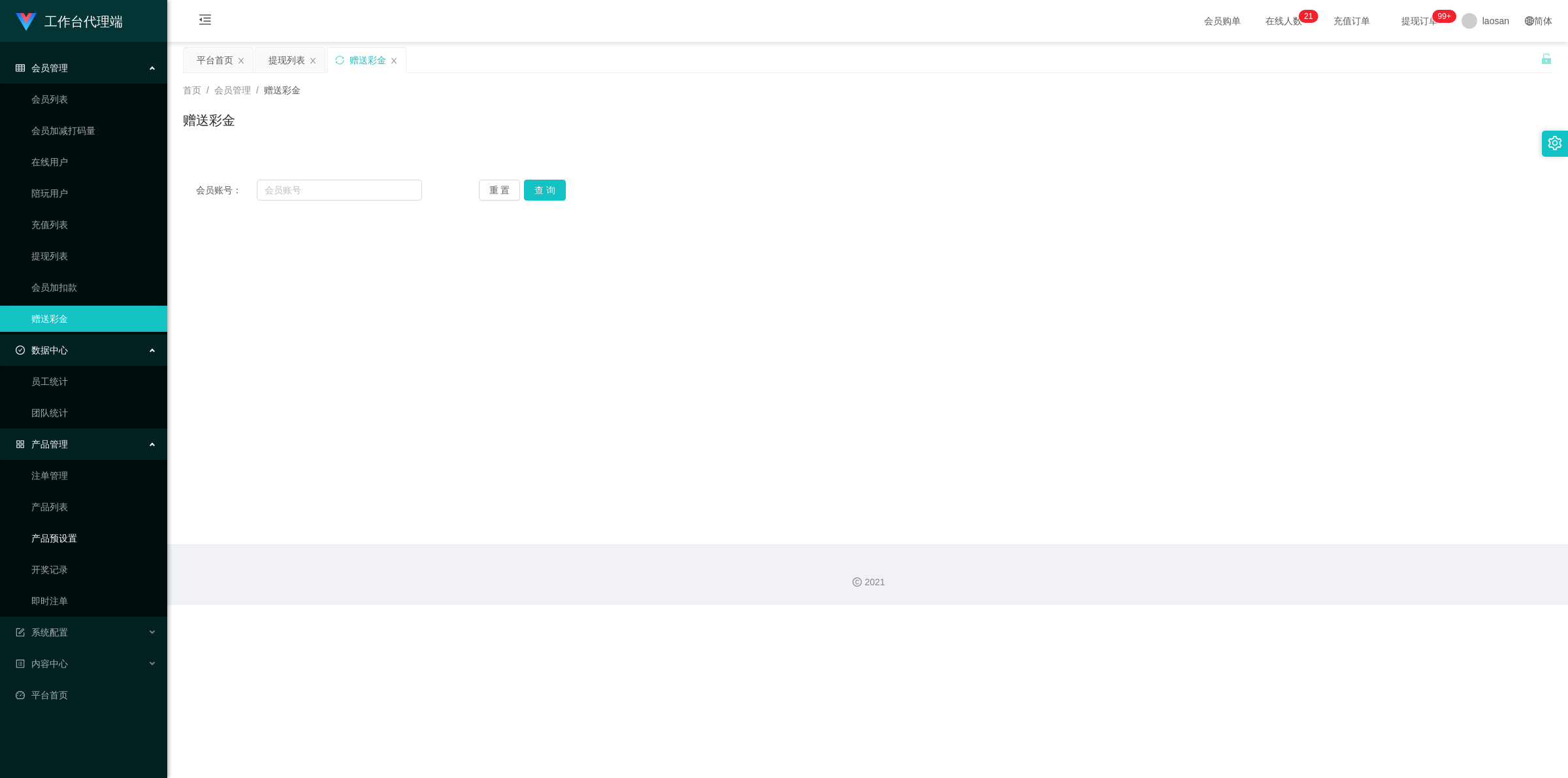
click at [67, 541] on link "产品预设置" at bounding box center [94, 538] width 125 height 26
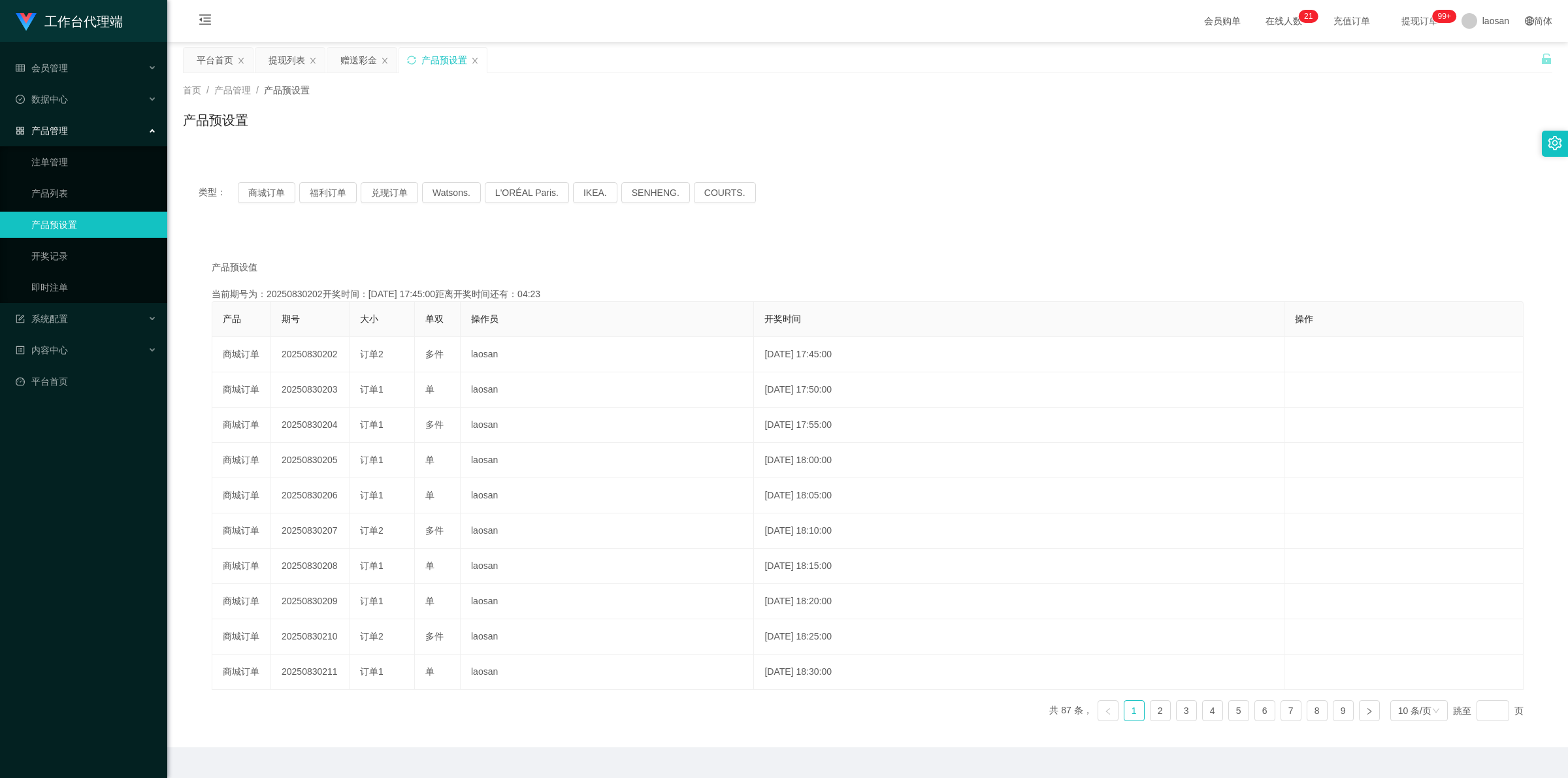
click at [144, 125] on div "产品管理" at bounding box center [83, 130] width 167 height 26
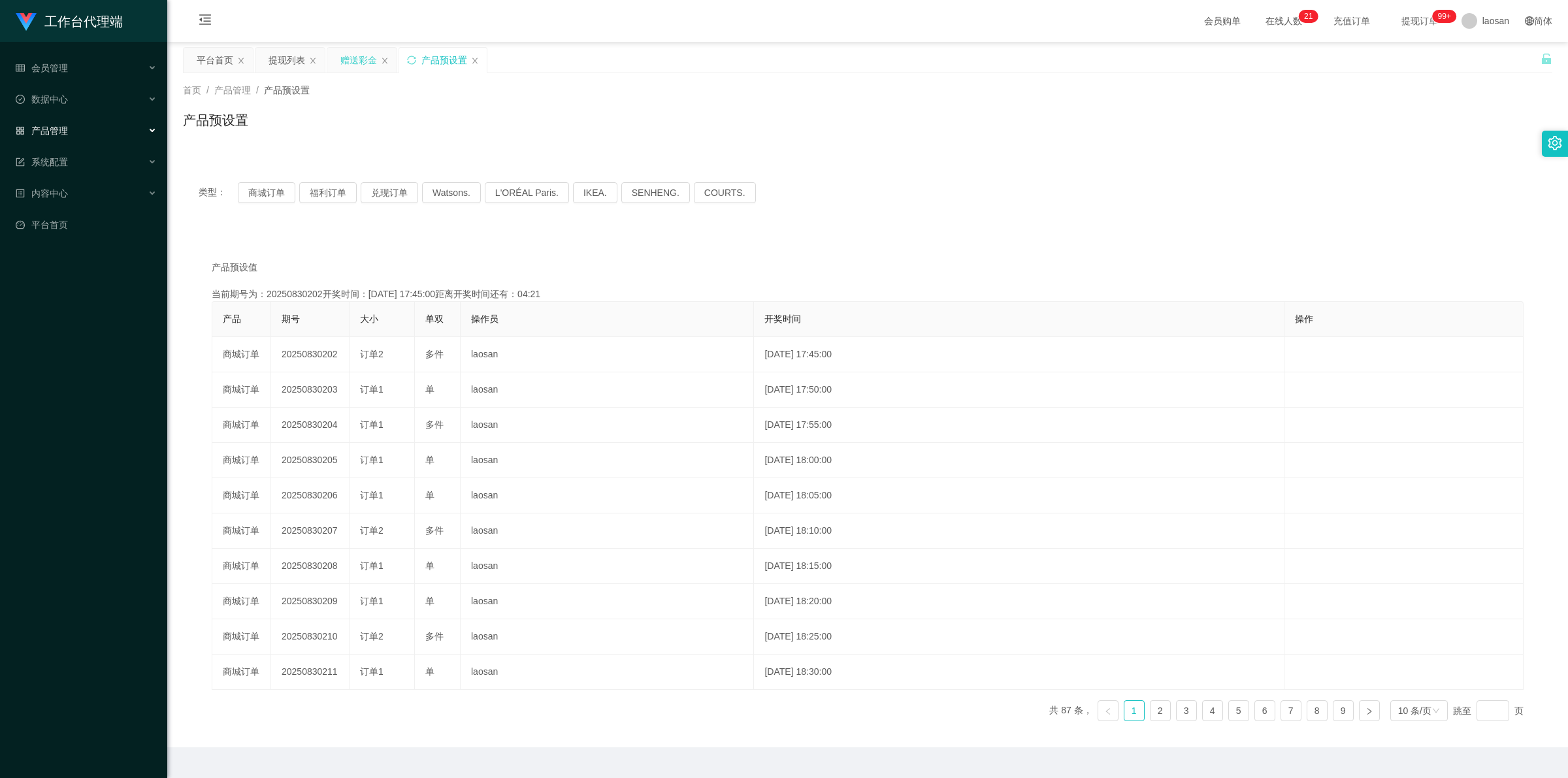
click at [370, 57] on div "赠送彩金" at bounding box center [359, 59] width 36 height 24
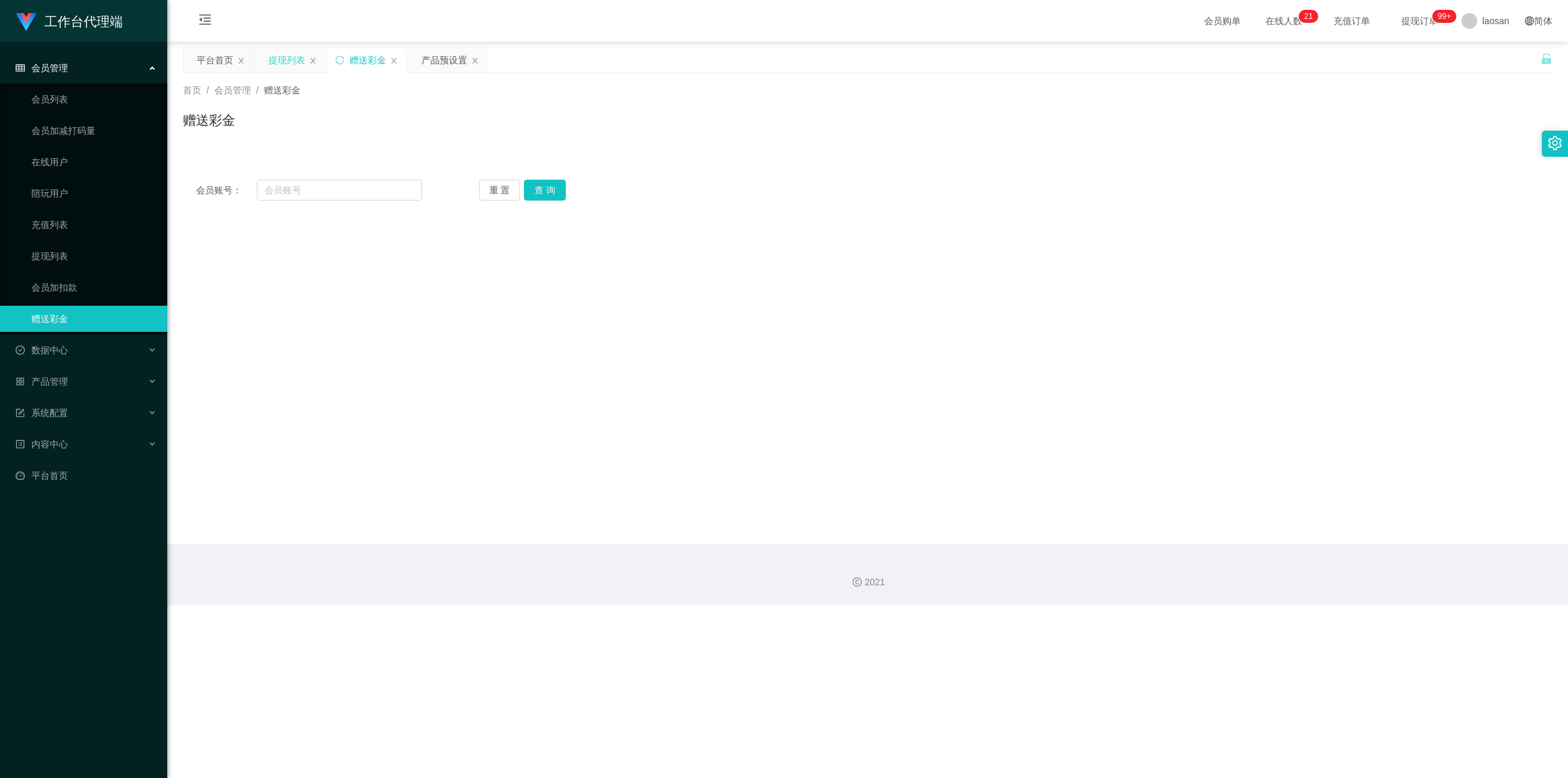
click at [284, 57] on div "提现列表" at bounding box center [287, 59] width 36 height 24
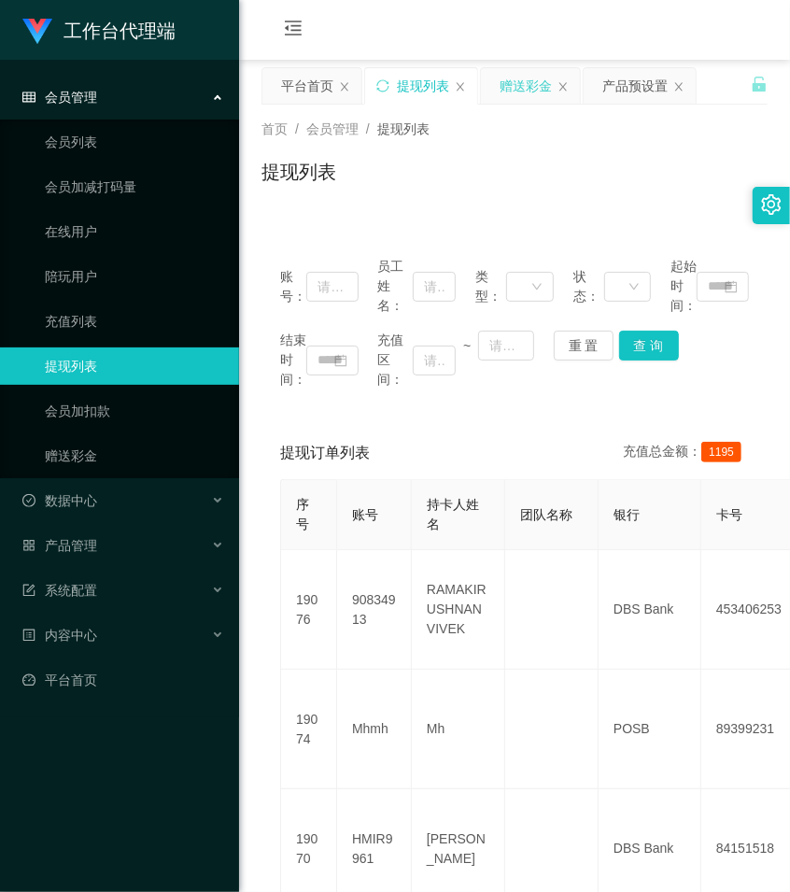
drag, startPoint x: 533, startPoint y: 81, endPoint x: 525, endPoint y: 98, distance: 18.8
click at [533, 81] on div "赠送彩金" at bounding box center [526, 85] width 52 height 35
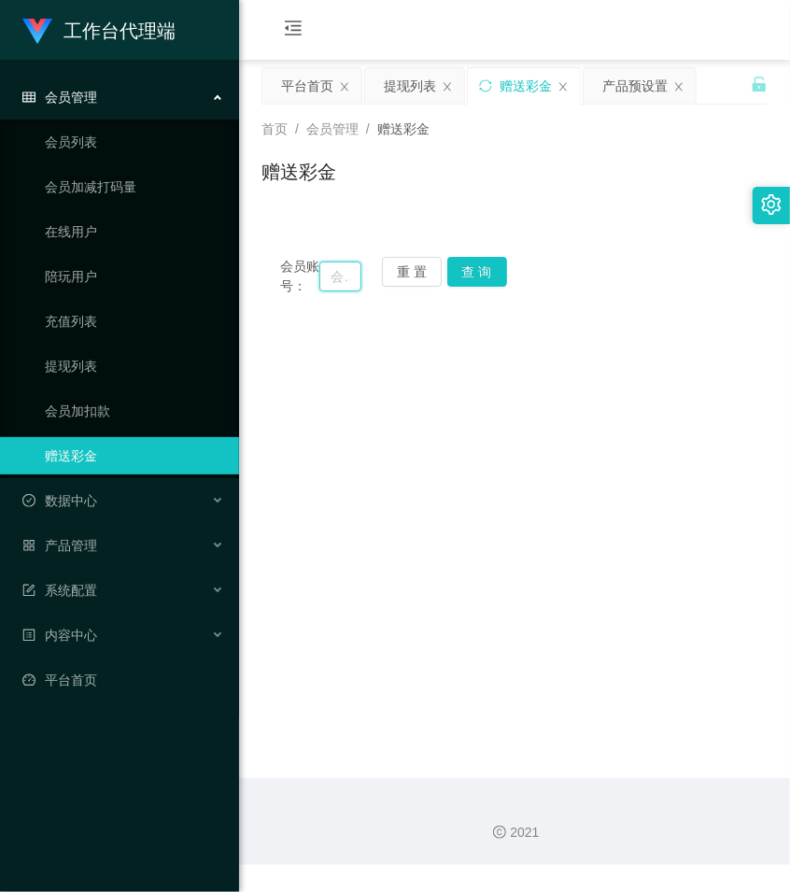
click at [337, 290] on input "text" at bounding box center [340, 277] width 42 height 30
paste input "Tanboy"
click at [473, 267] on button "查 询" at bounding box center [477, 272] width 60 height 30
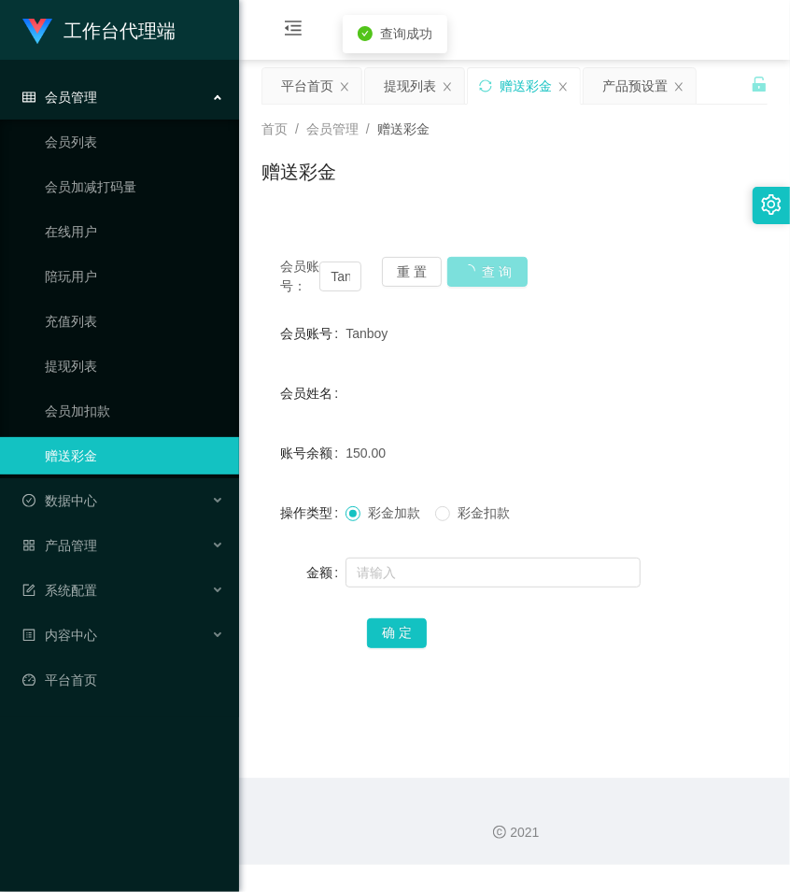
click at [473, 267] on button "查 询" at bounding box center [487, 272] width 80 height 30
click at [473, 267] on button "查 询" at bounding box center [477, 272] width 60 height 30
click at [516, 472] on div "150.00" at bounding box center [493, 452] width 295 height 37
click at [348, 281] on input "Tanboy" at bounding box center [340, 277] width 42 height 30
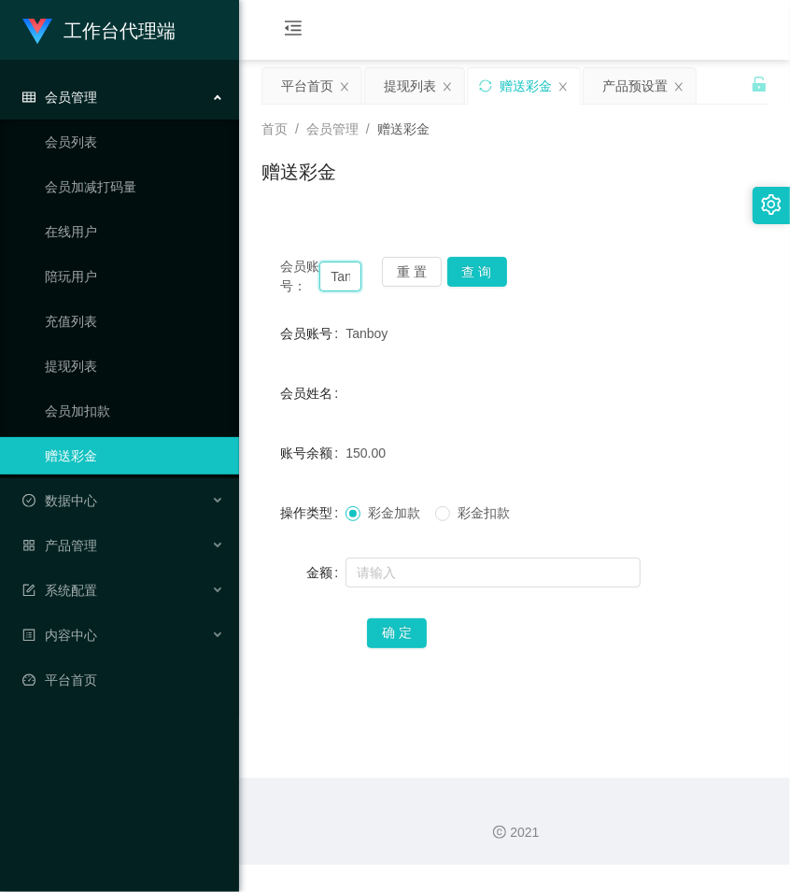
click at [348, 281] on input "Tanboy" at bounding box center [340, 277] width 42 height 30
paste input "Mhmh"
click at [495, 269] on button "查 询" at bounding box center [477, 272] width 60 height 30
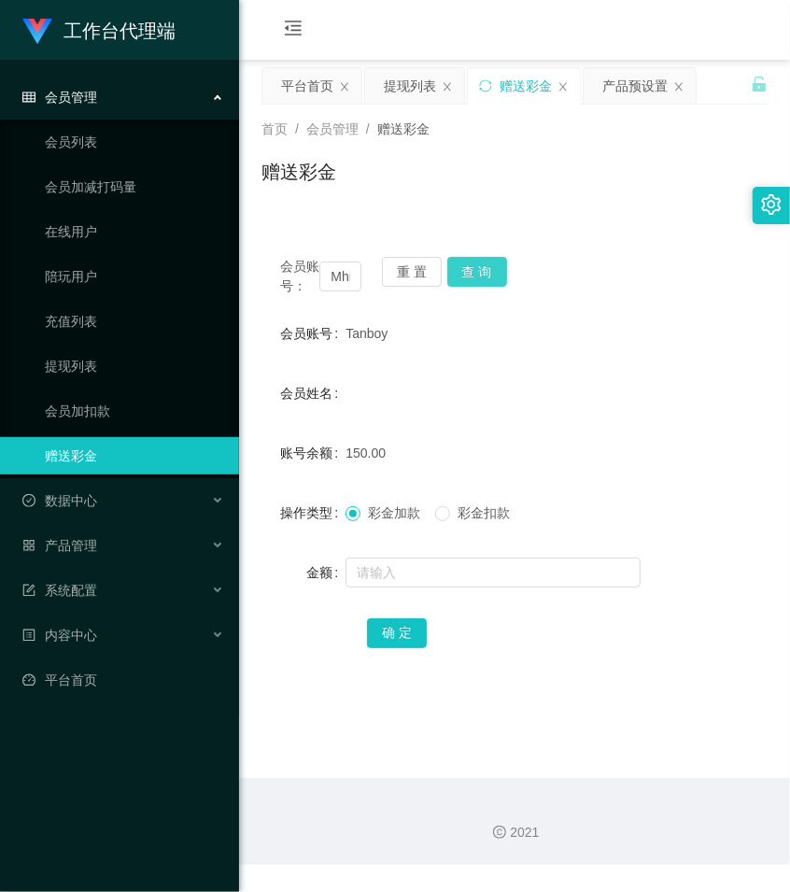
click at [495, 269] on button "查 询" at bounding box center [477, 272] width 60 height 30
click at [495, 269] on button "查 询" at bounding box center [487, 272] width 80 height 30
click at [495, 269] on button "查 询" at bounding box center [477, 272] width 60 height 30
click at [450, 185] on div "赠送彩金" at bounding box center [515, 179] width 506 height 43
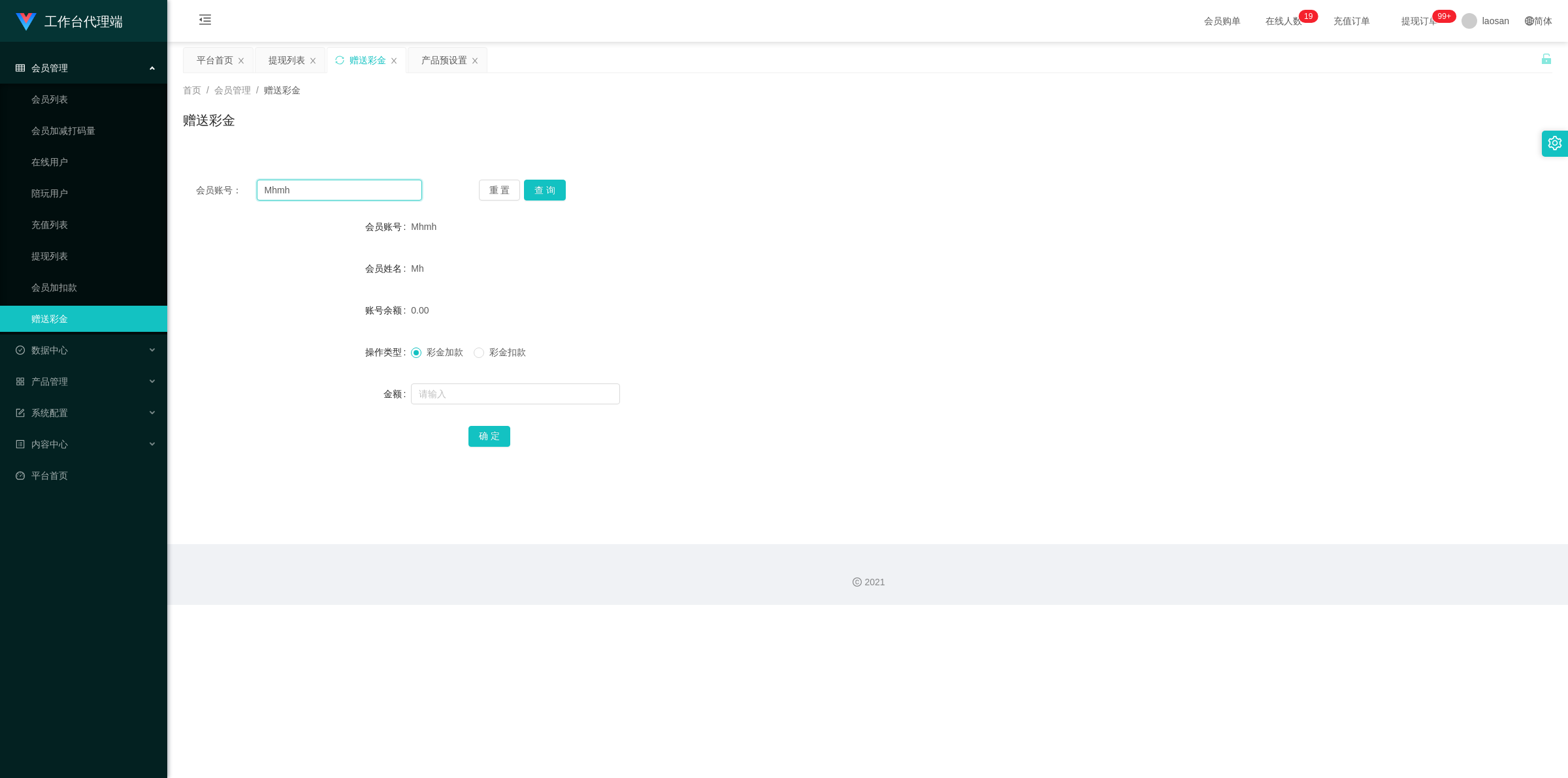
click at [235, 181] on div "会员账号： Mhmh" at bounding box center [308, 190] width 226 height 21
paste input "Tanboy"
click at [552, 180] on button "查 询" at bounding box center [545, 190] width 42 height 21
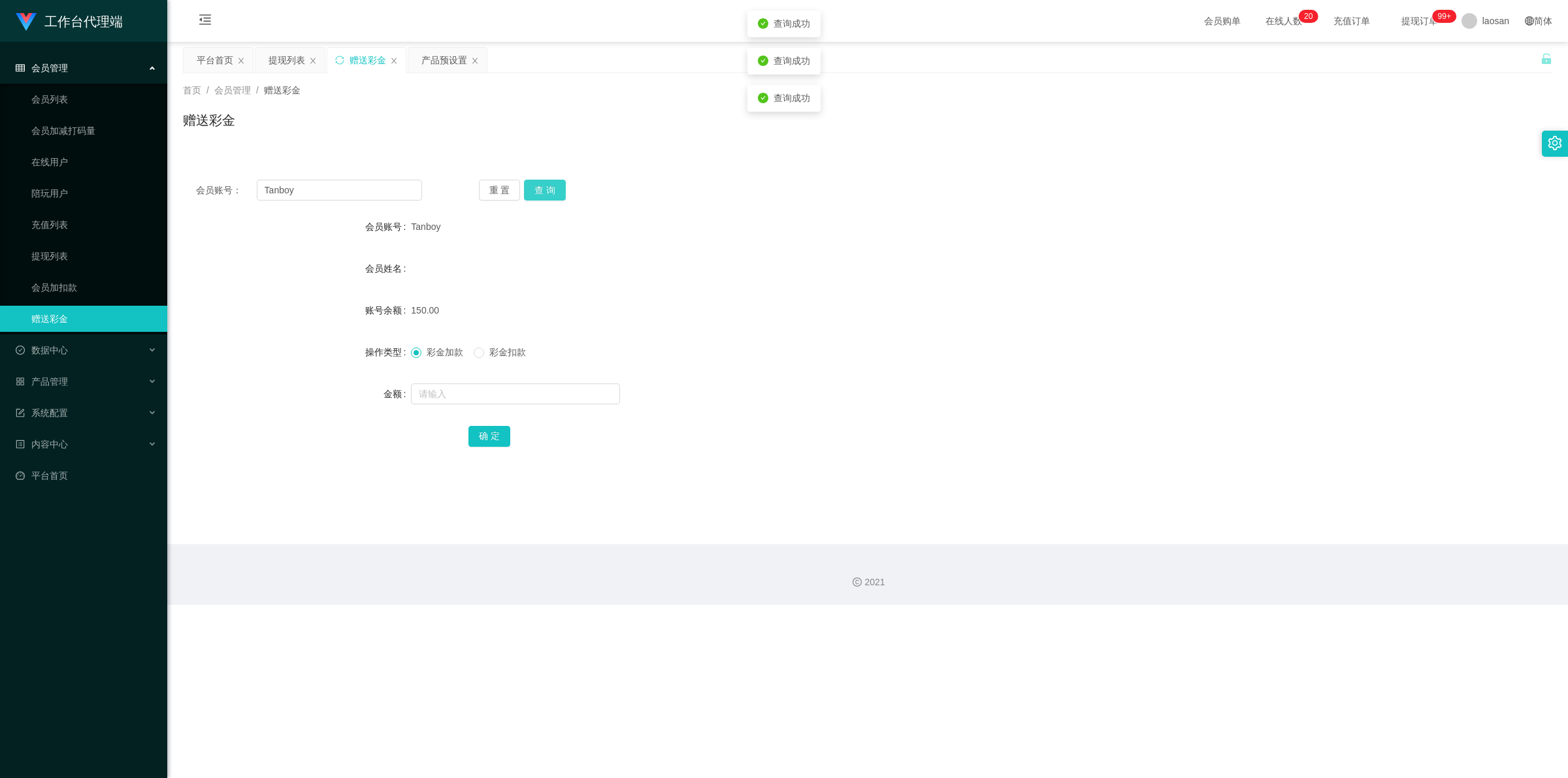
click at [552, 180] on button "查 询" at bounding box center [545, 190] width 42 height 21
drag, startPoint x: 555, startPoint y: 180, endPoint x: 576, endPoint y: 172, distance: 22.5
click at [552, 180] on button "查 询" at bounding box center [552, 190] width 56 height 21
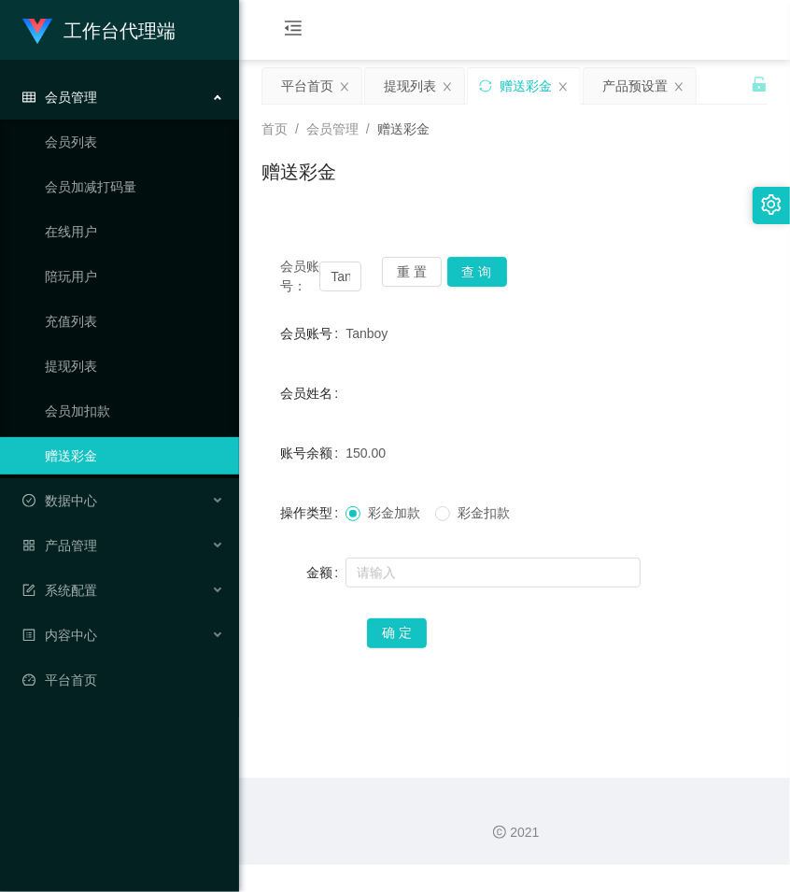
click at [496, 183] on div "赠送彩金" at bounding box center [515, 179] width 506 height 43
click at [338, 285] on input "Tanboy" at bounding box center [340, 277] width 42 height 30
paste input "aa12123"
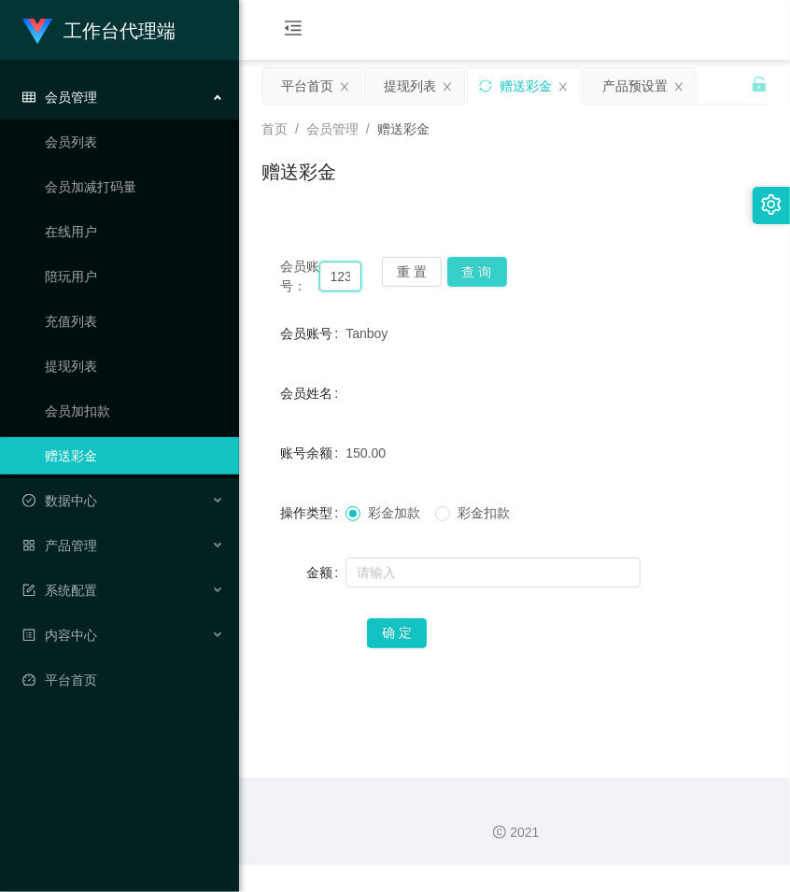
type input "aa12123"
click at [469, 273] on button "查 询" at bounding box center [477, 272] width 60 height 30
click at [469, 273] on div "会员账号： aa12123 重 置 查 询" at bounding box center [515, 276] width 506 height 39
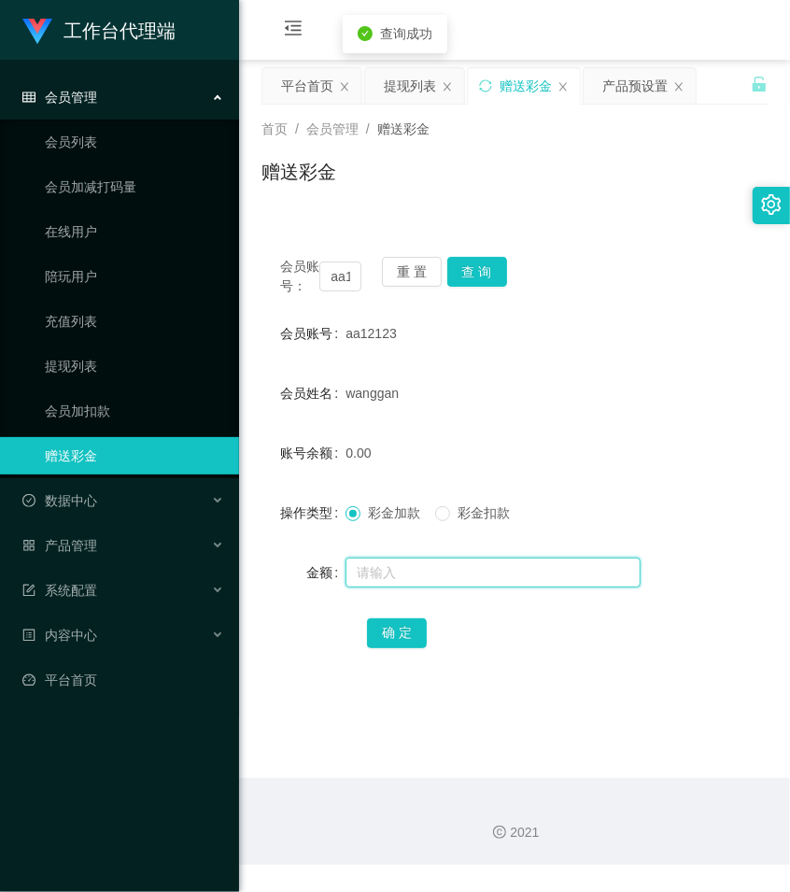
click at [398, 588] on input "text" at bounding box center [493, 573] width 295 height 30
type input "96"
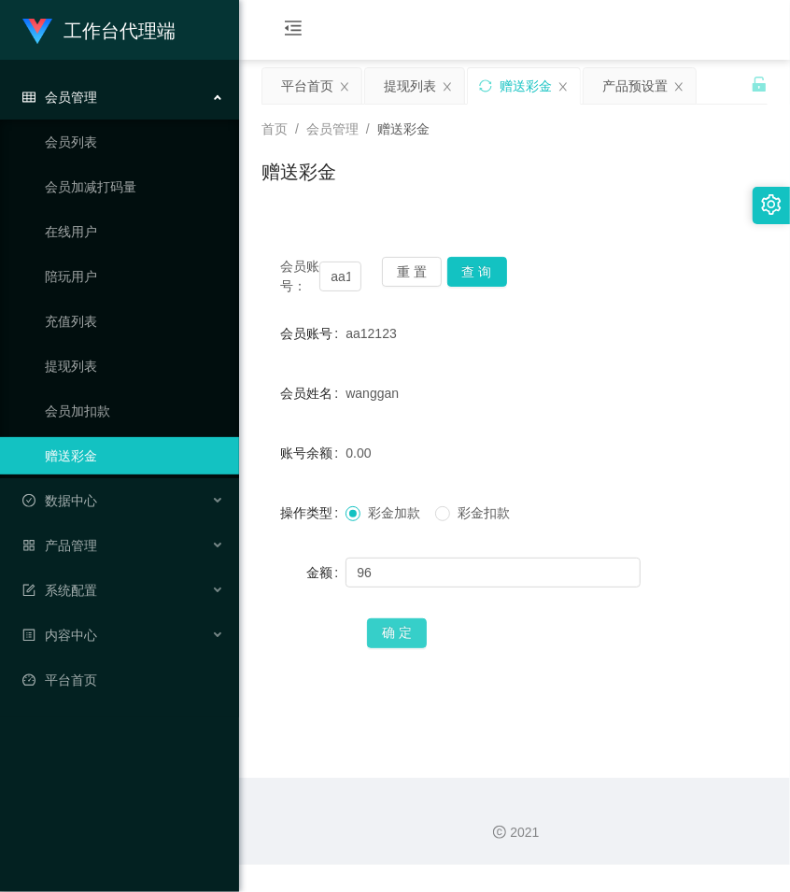
click at [416, 648] on button "确 定" at bounding box center [397, 633] width 60 height 30
click at [343, 290] on input "aa12123" at bounding box center [340, 277] width 42 height 30
paste input "Mhmh"
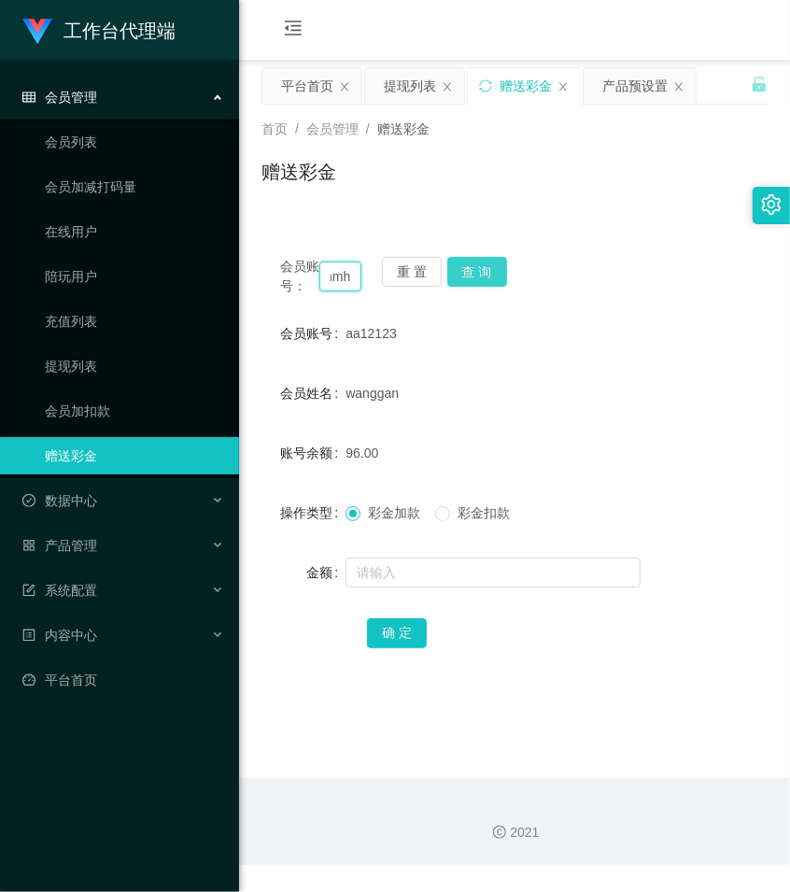
type input "Mhmh"
click at [458, 264] on button "查 询" at bounding box center [477, 272] width 60 height 30
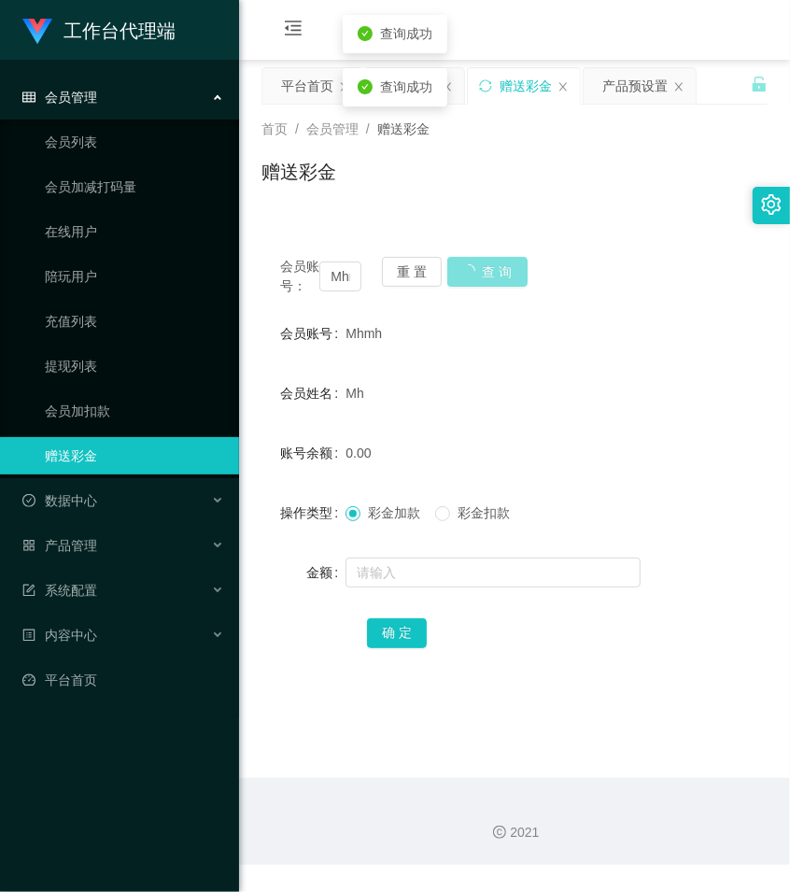
click at [458, 264] on button "查 询" at bounding box center [487, 272] width 80 height 30
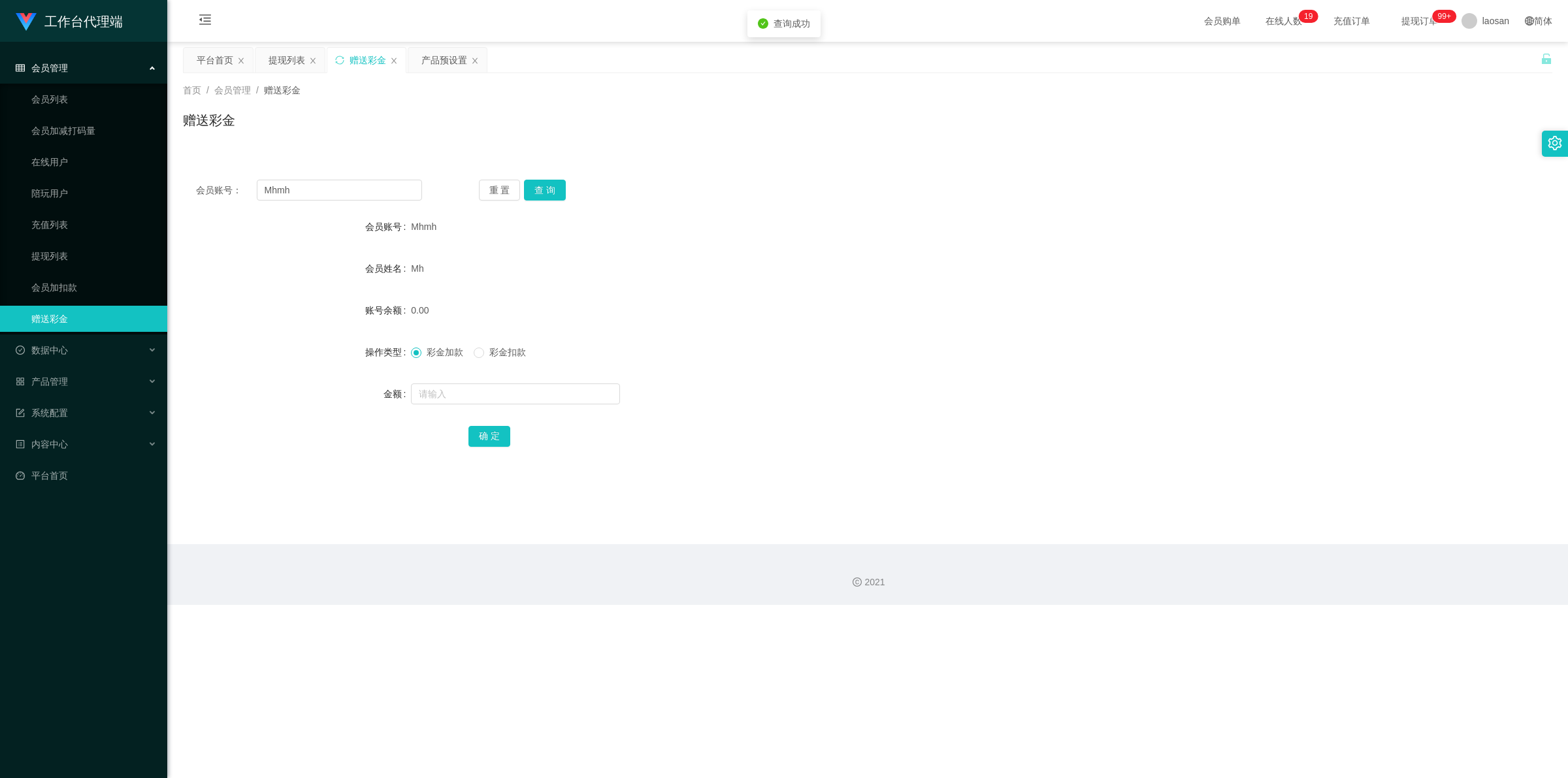
click at [135, 70] on div "会员管理" at bounding box center [83, 67] width 167 height 26
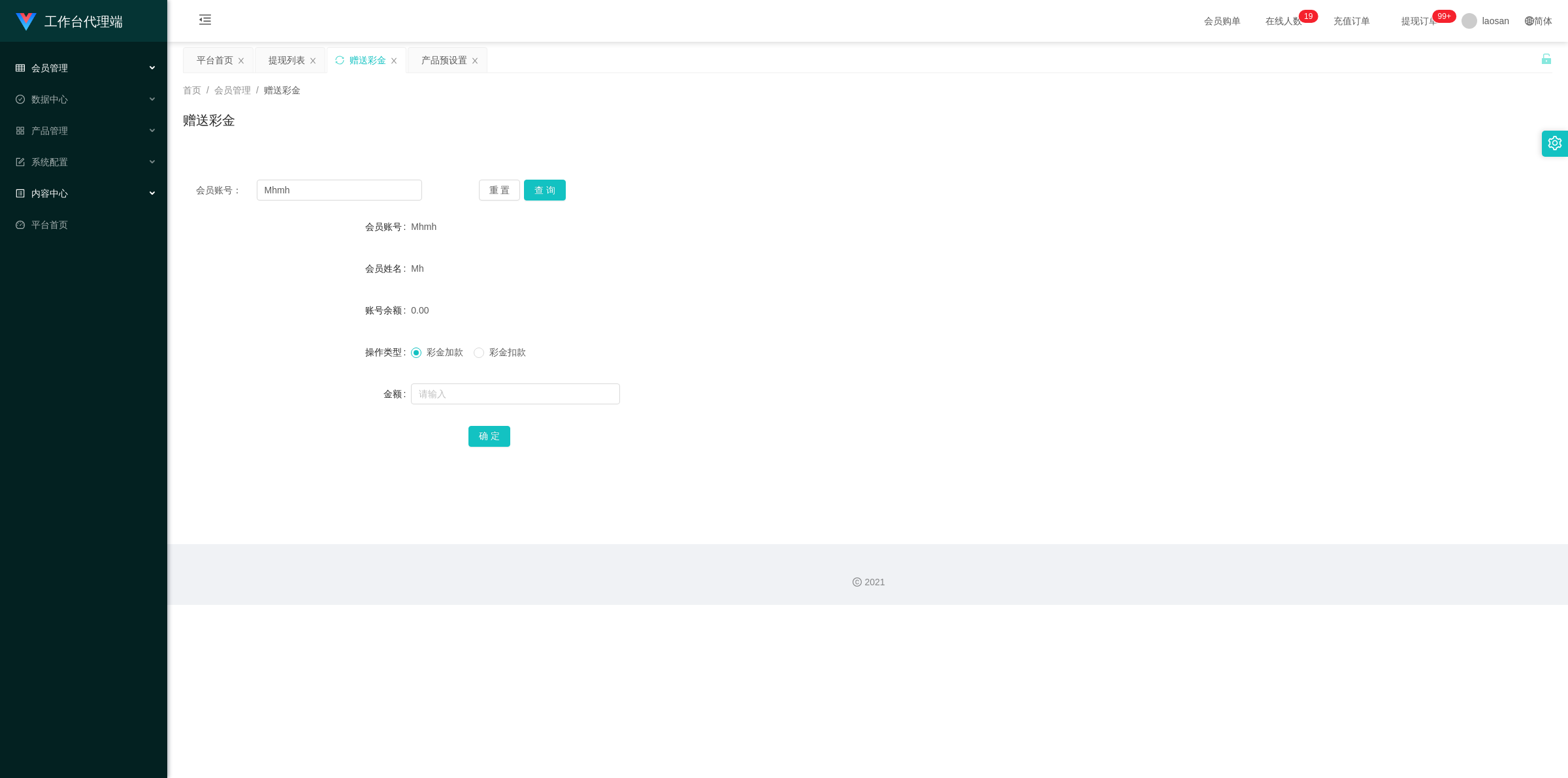
click at [85, 196] on div "内容中心" at bounding box center [83, 193] width 167 height 26
click at [83, 196] on div "内容中心" at bounding box center [83, 193] width 167 height 26
click at [78, 161] on div "系统配置" at bounding box center [83, 161] width 167 height 26
click at [80, 126] on div "产品管理" at bounding box center [83, 130] width 167 height 26
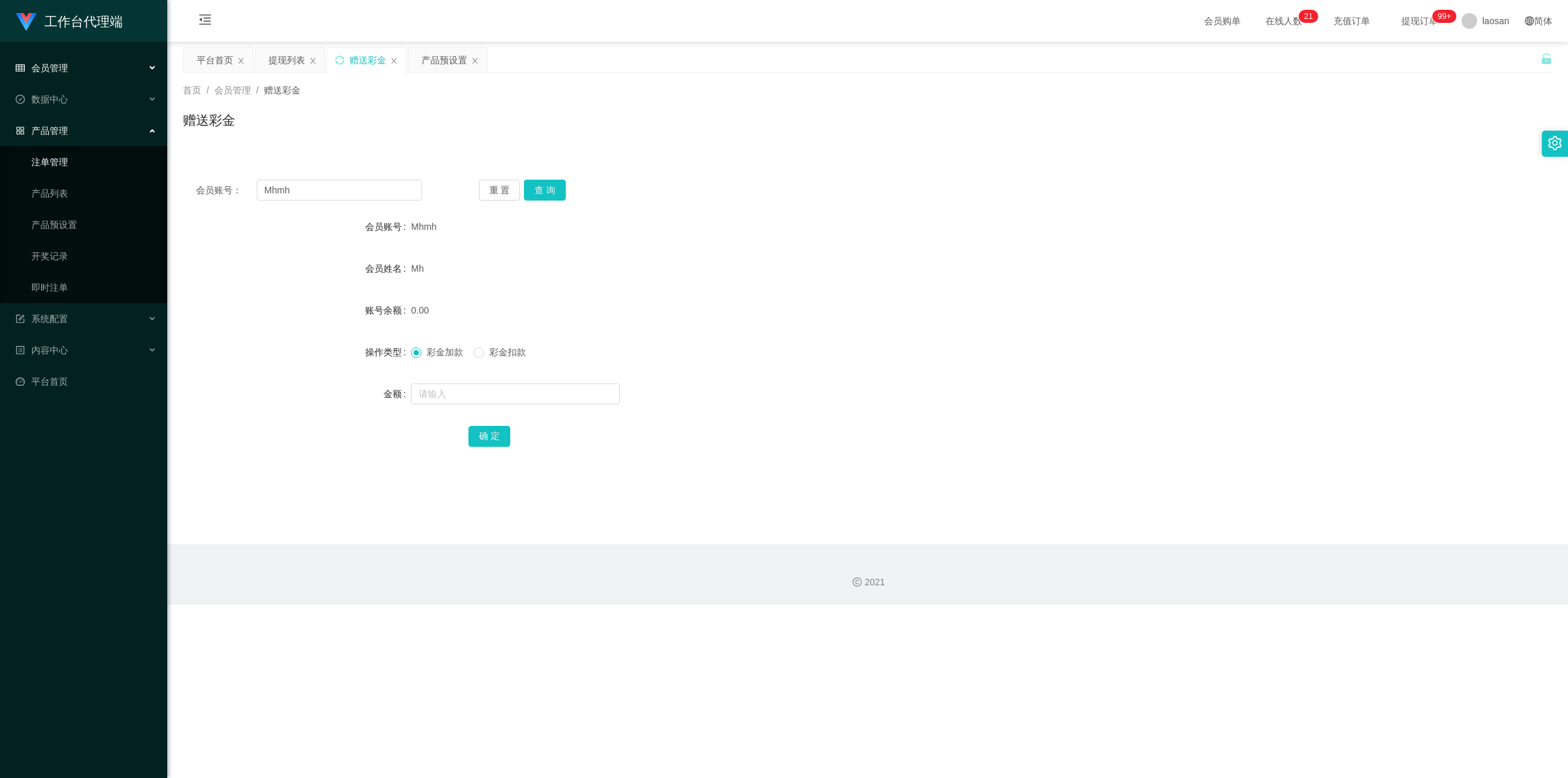
click at [62, 159] on link "注单管理" at bounding box center [94, 161] width 125 height 26
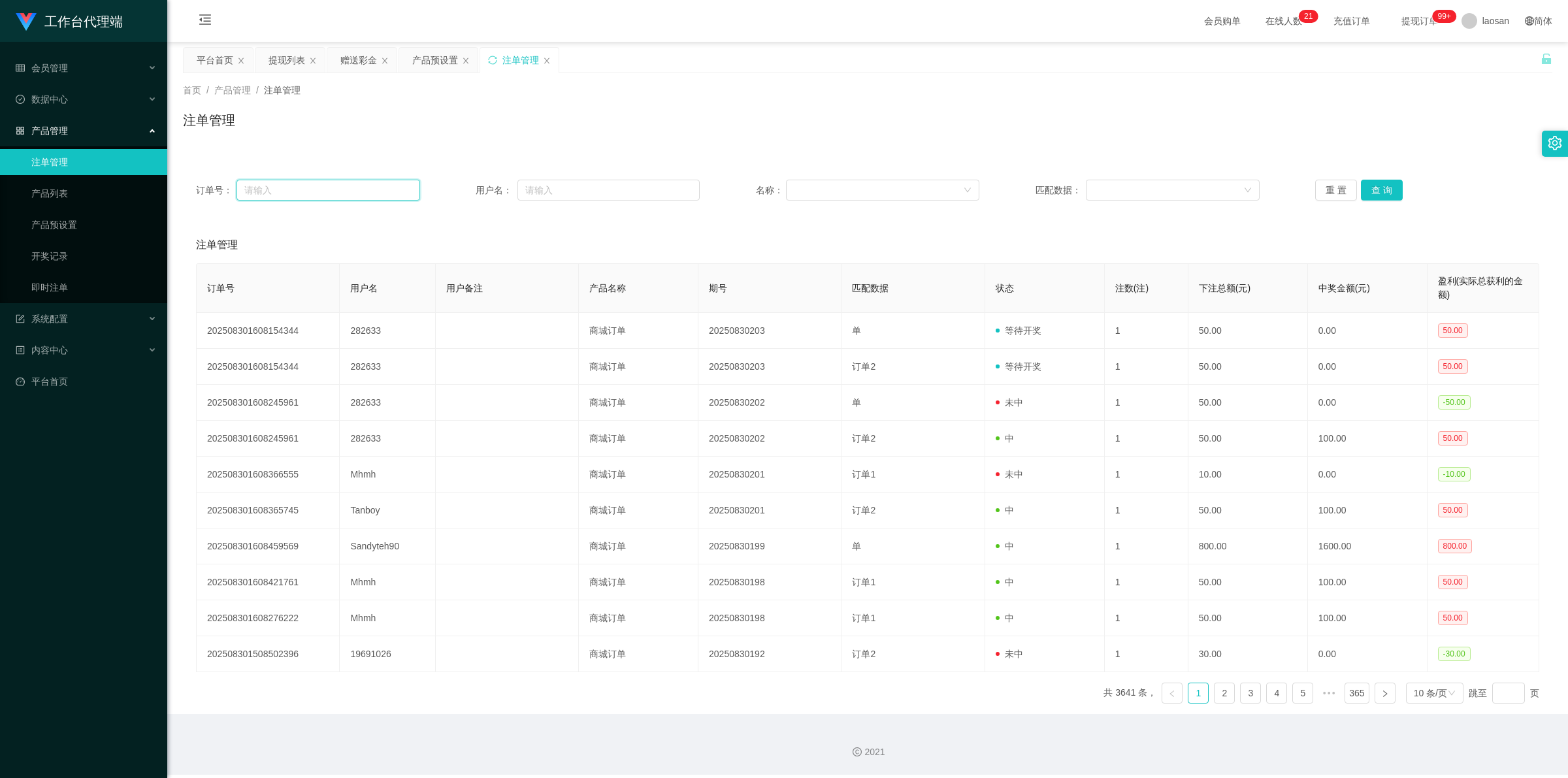
click at [287, 194] on input "text" at bounding box center [328, 190] width 184 height 21
click at [552, 194] on input "text" at bounding box center [608, 190] width 183 height 21
click at [273, 193] on input "text" at bounding box center [328, 190] width 184 height 21
click at [552, 190] on input "text" at bounding box center [608, 190] width 183 height 21
paste input "Mhmh"
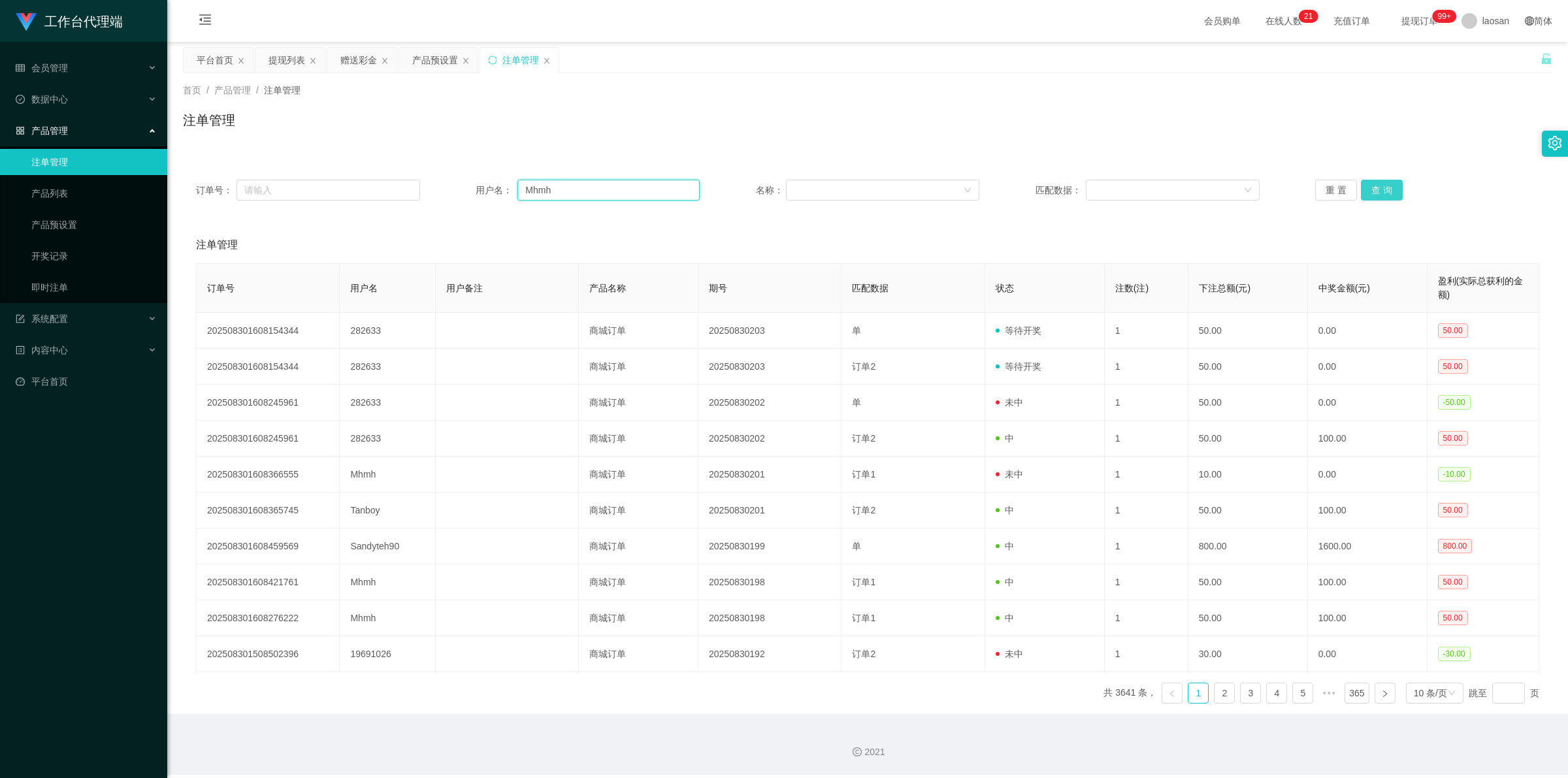
type input "Mhmh"
click at [552, 191] on button "查 询" at bounding box center [1382, 190] width 42 height 21
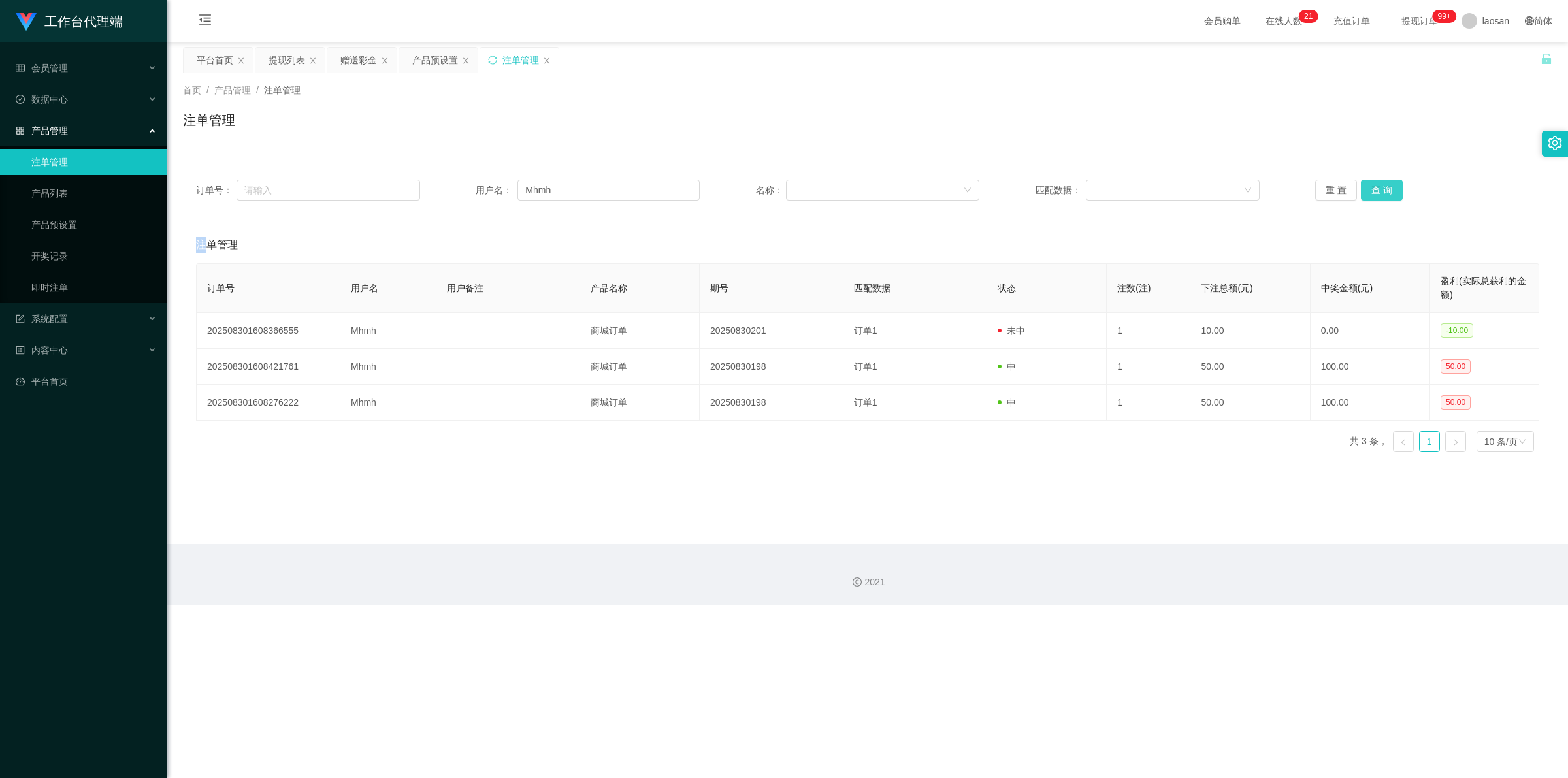
click at [552, 191] on div "重 置 查 询" at bounding box center [1427, 190] width 224 height 21
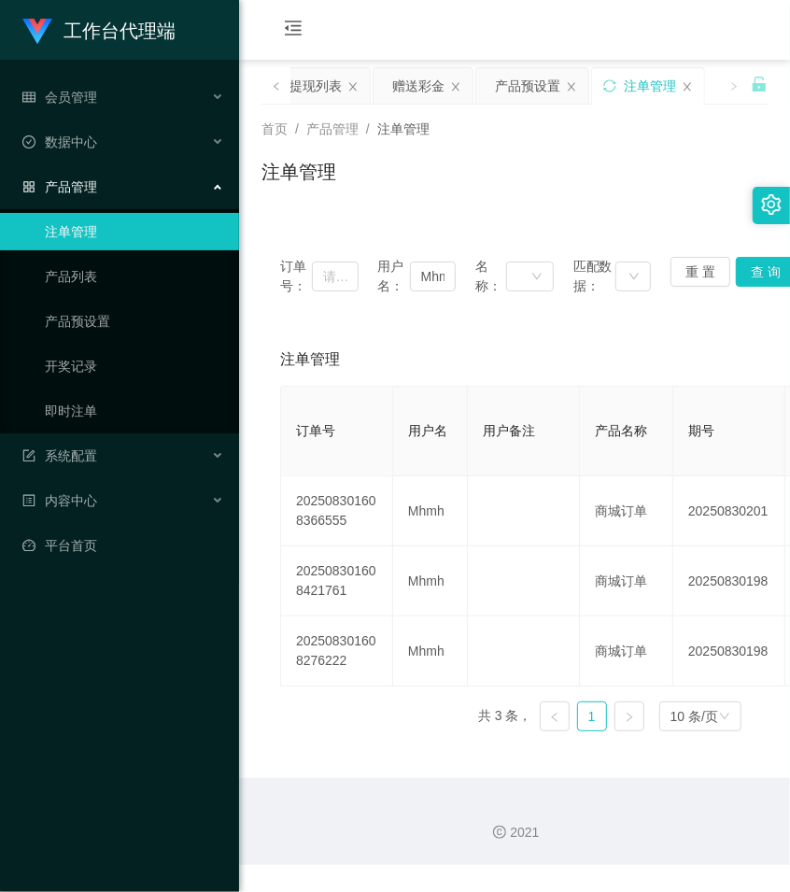
click at [446, 189] on div "注单管理" at bounding box center [515, 179] width 506 height 43
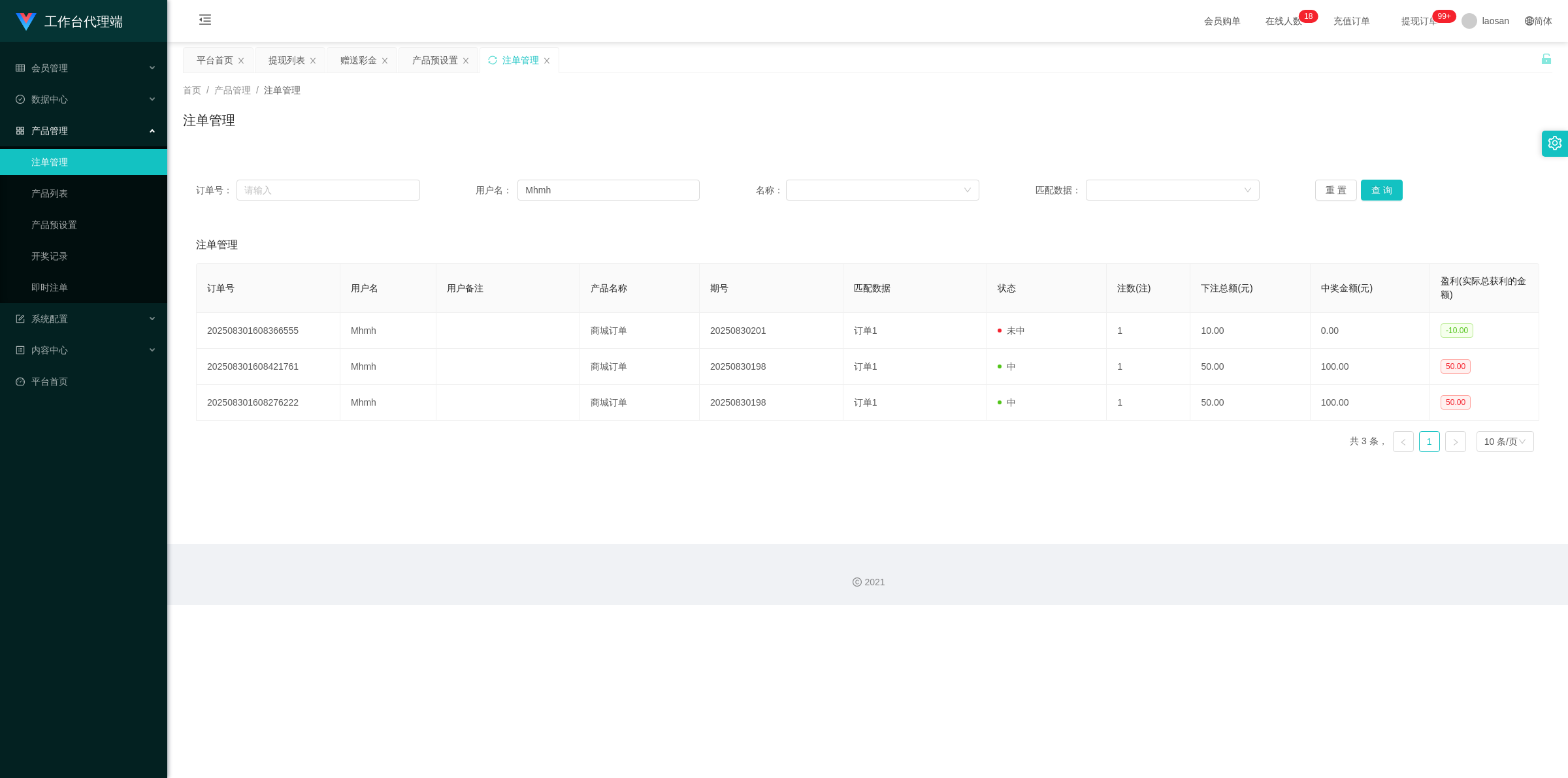
drag, startPoint x: 282, startPoint y: 59, endPoint x: 299, endPoint y: 100, distance: 44.4
click at [283, 59] on div "提现列表" at bounding box center [287, 59] width 36 height 24
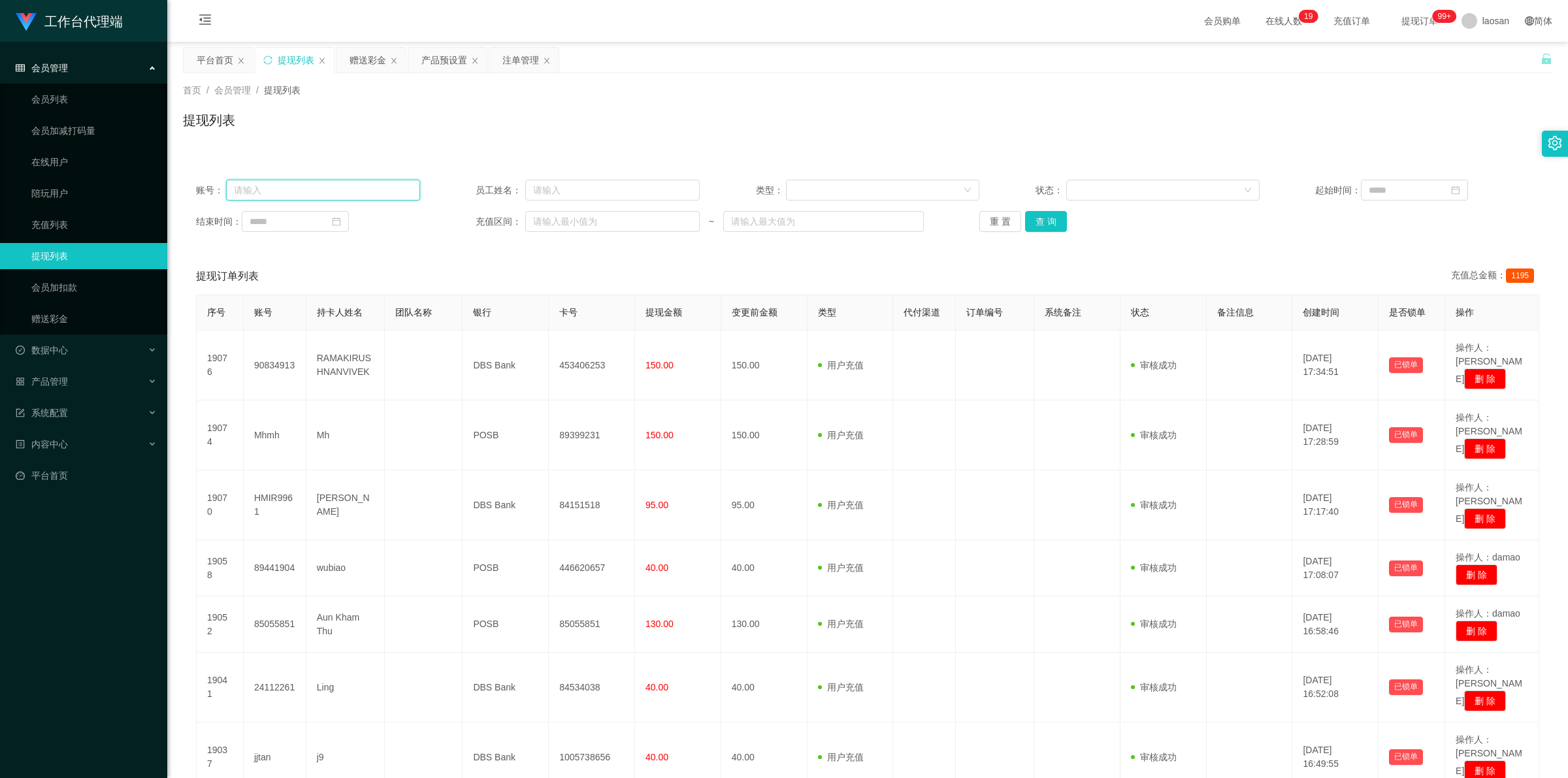
click at [296, 196] on input "text" at bounding box center [322, 190] width 194 height 21
paste input "Tanboy"
type input "Tanboy"
click at [552, 222] on button "查 询" at bounding box center [1046, 222] width 42 height 21
click at [552, 222] on div "重 置 查 询" at bounding box center [1091, 222] width 224 height 21
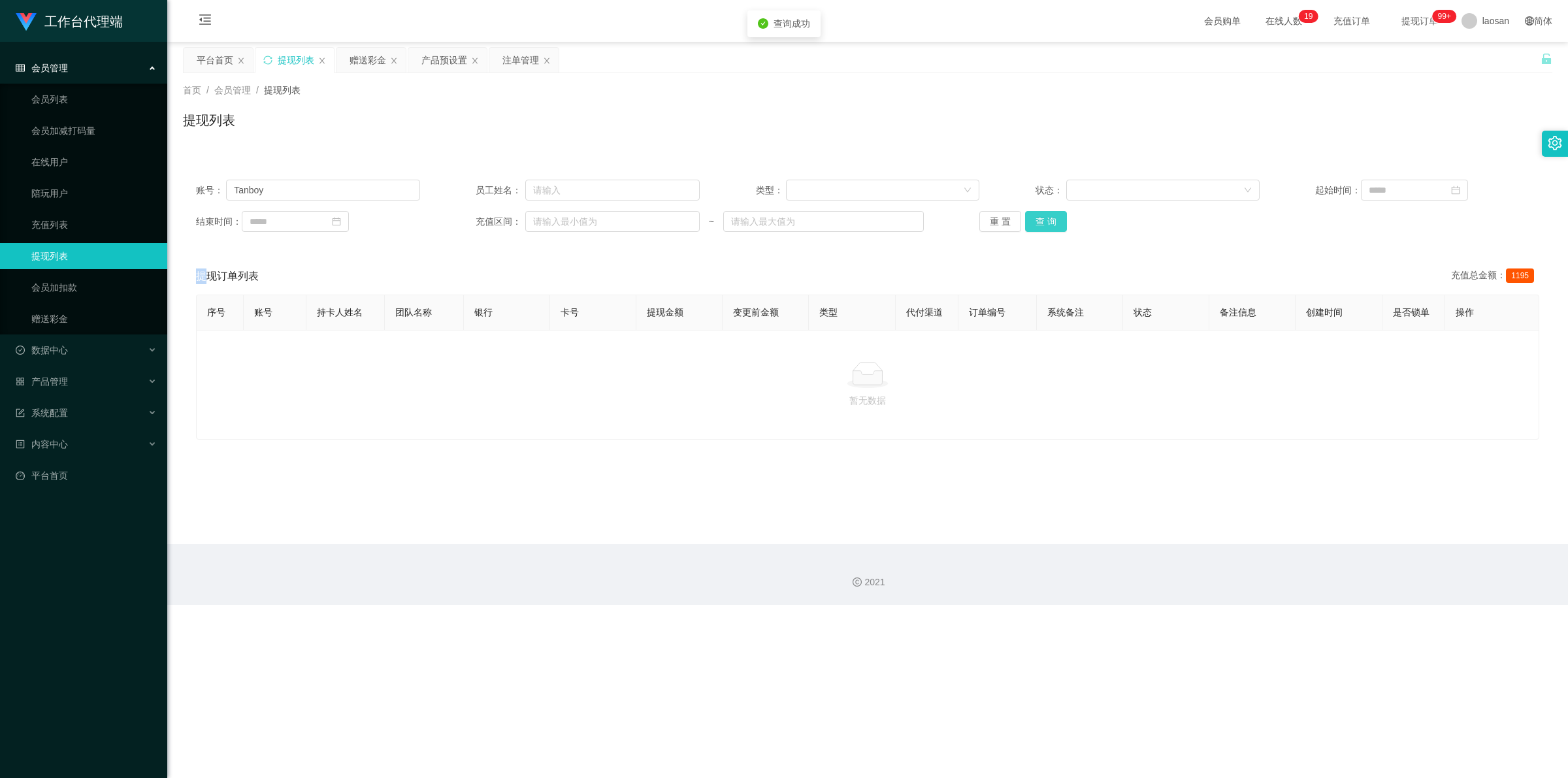
click at [552, 221] on button "查 询" at bounding box center [1046, 222] width 42 height 21
click at [552, 221] on button "查 询" at bounding box center [1053, 222] width 56 height 21
click at [552, 221] on button "查 询" at bounding box center [1046, 222] width 42 height 21
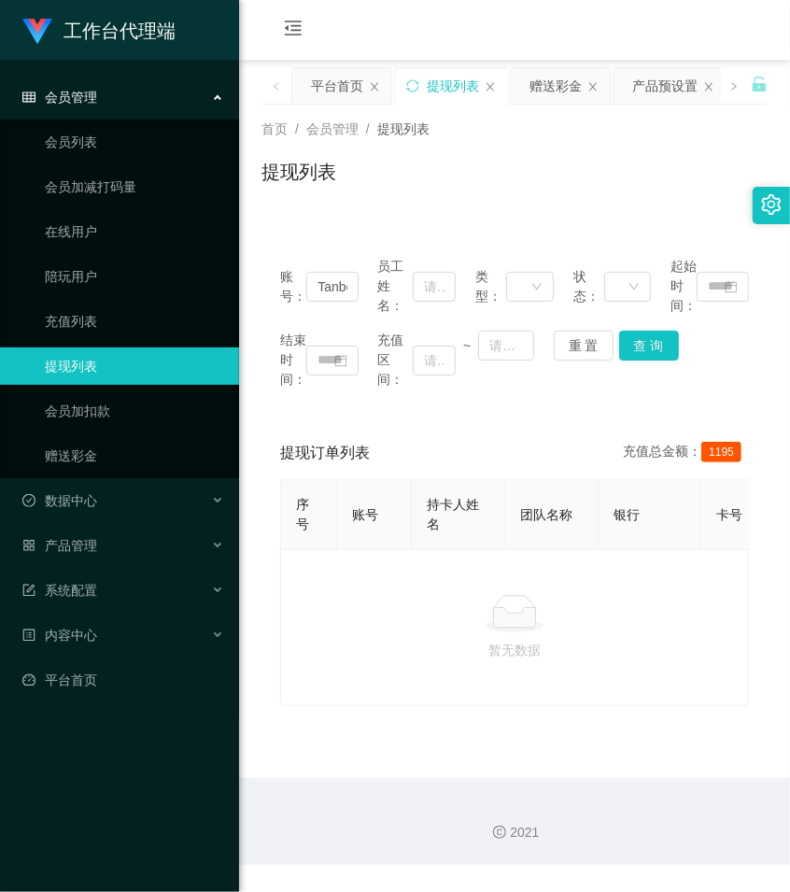
click at [509, 194] on div "提现列表" at bounding box center [515, 179] width 506 height 43
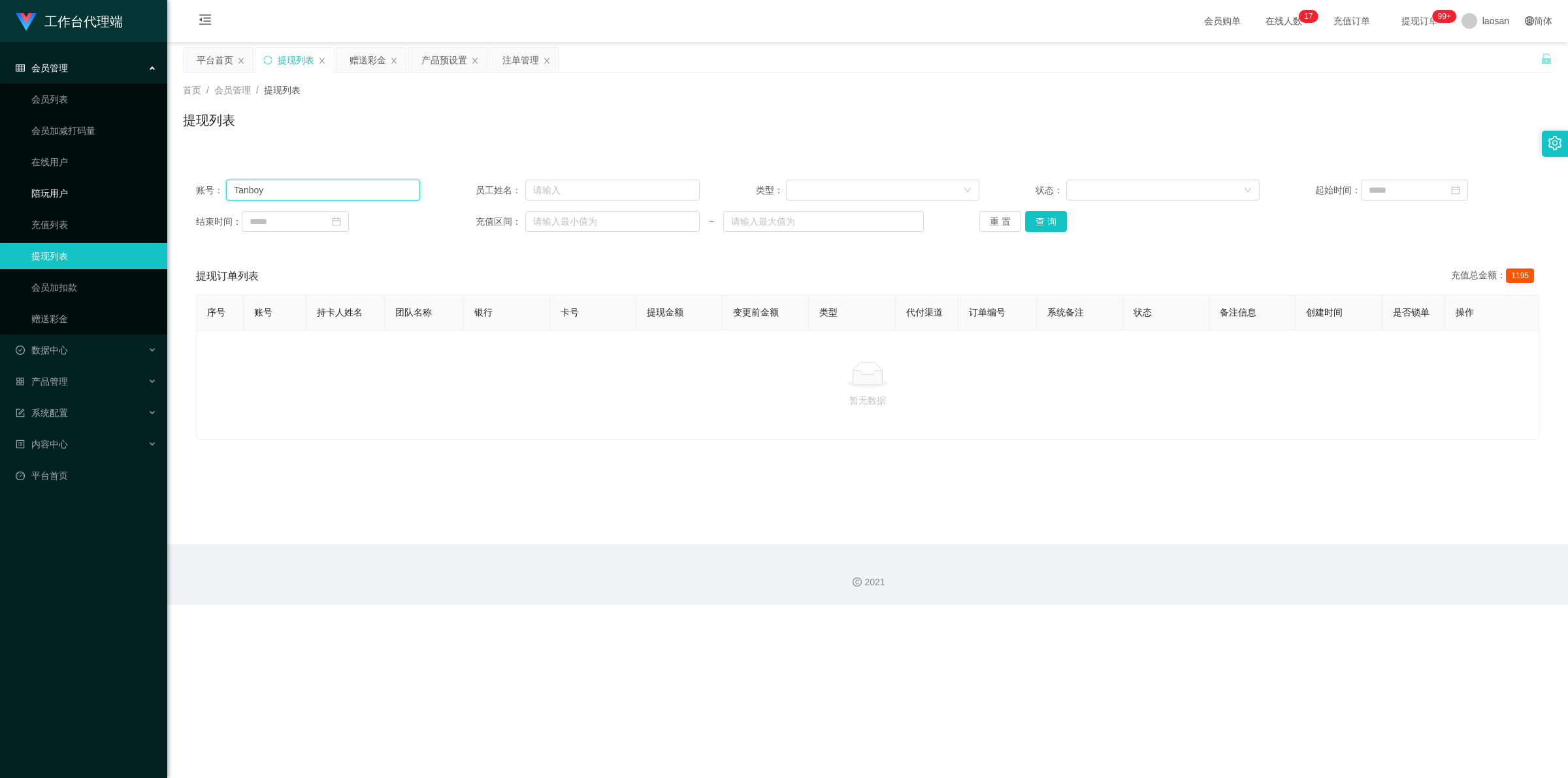
drag, startPoint x: 283, startPoint y: 192, endPoint x: 194, endPoint y: 185, distance: 89.3
click at [145, 194] on section "工作台代理端 会员管理 会员列表 会员加减打码量 在线用户 陪玩用户 充值列表 提现列表 会员加扣款 赠送彩金 数据中心 员工统计 团队统计 产品管理 注单管…" at bounding box center [784, 302] width 1568 height 605
click at [552, 226] on button "查 询" at bounding box center [1046, 222] width 42 height 21
click at [552, 226] on div "重 置 查 询" at bounding box center [1091, 222] width 224 height 21
click at [552, 226] on button "查 询" at bounding box center [1046, 222] width 42 height 21
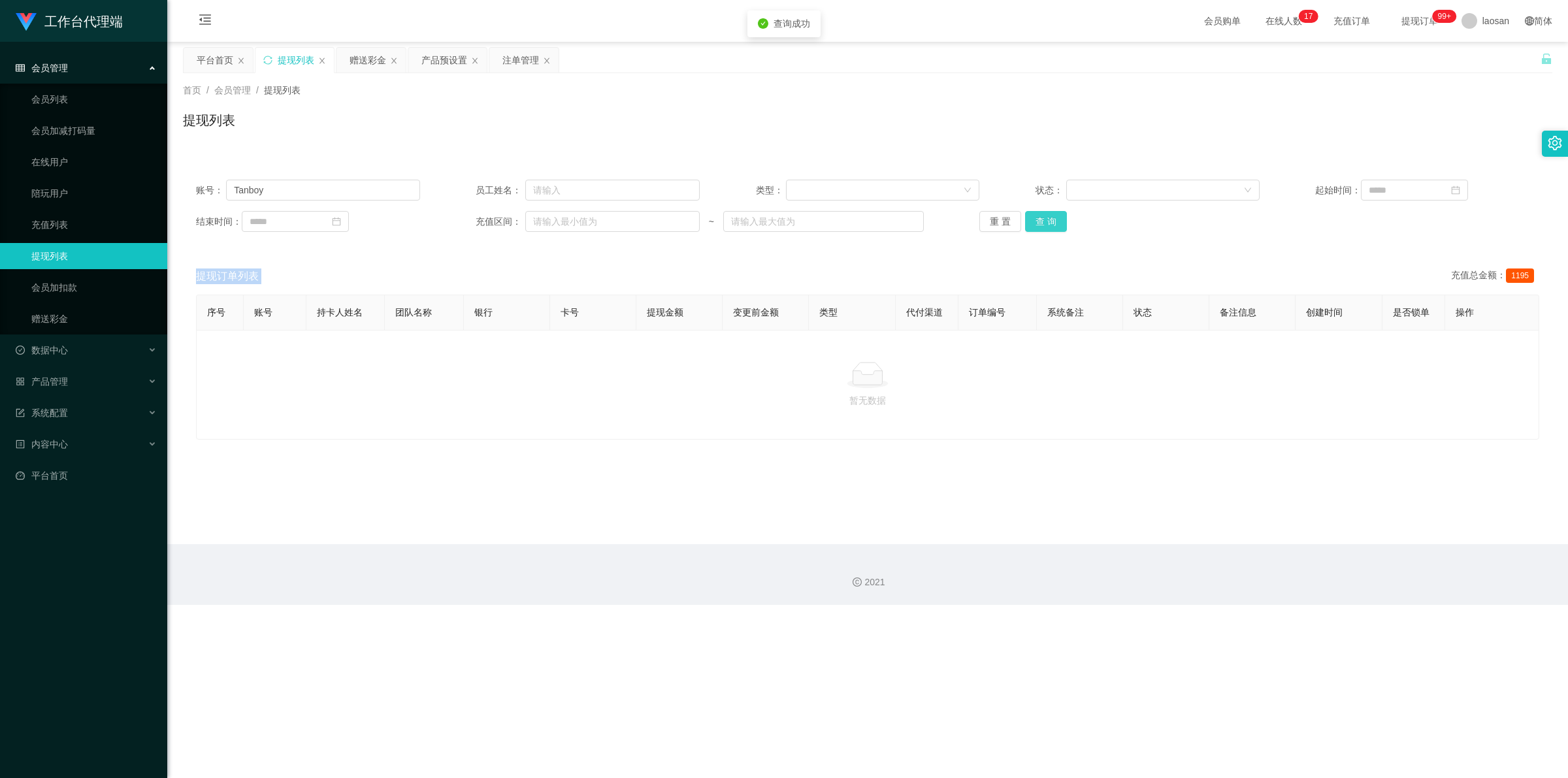
click at [552, 226] on div "重 置 查 询" at bounding box center [1091, 222] width 224 height 21
click at [552, 226] on button "查 询" at bounding box center [1046, 222] width 42 height 21
click at [552, 223] on button "查 询" at bounding box center [1046, 222] width 42 height 21
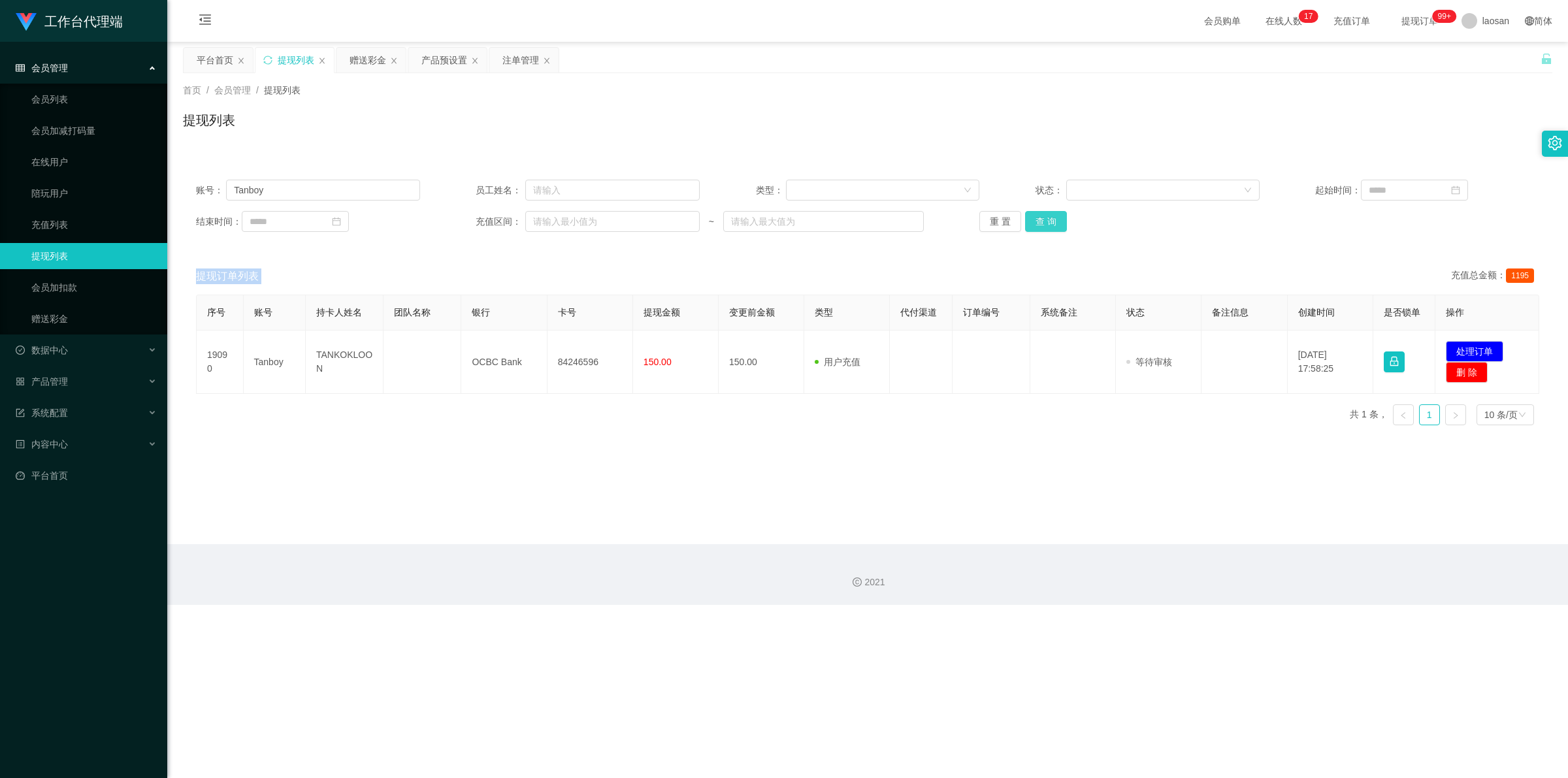
click at [552, 223] on button "查 询" at bounding box center [1046, 222] width 42 height 21
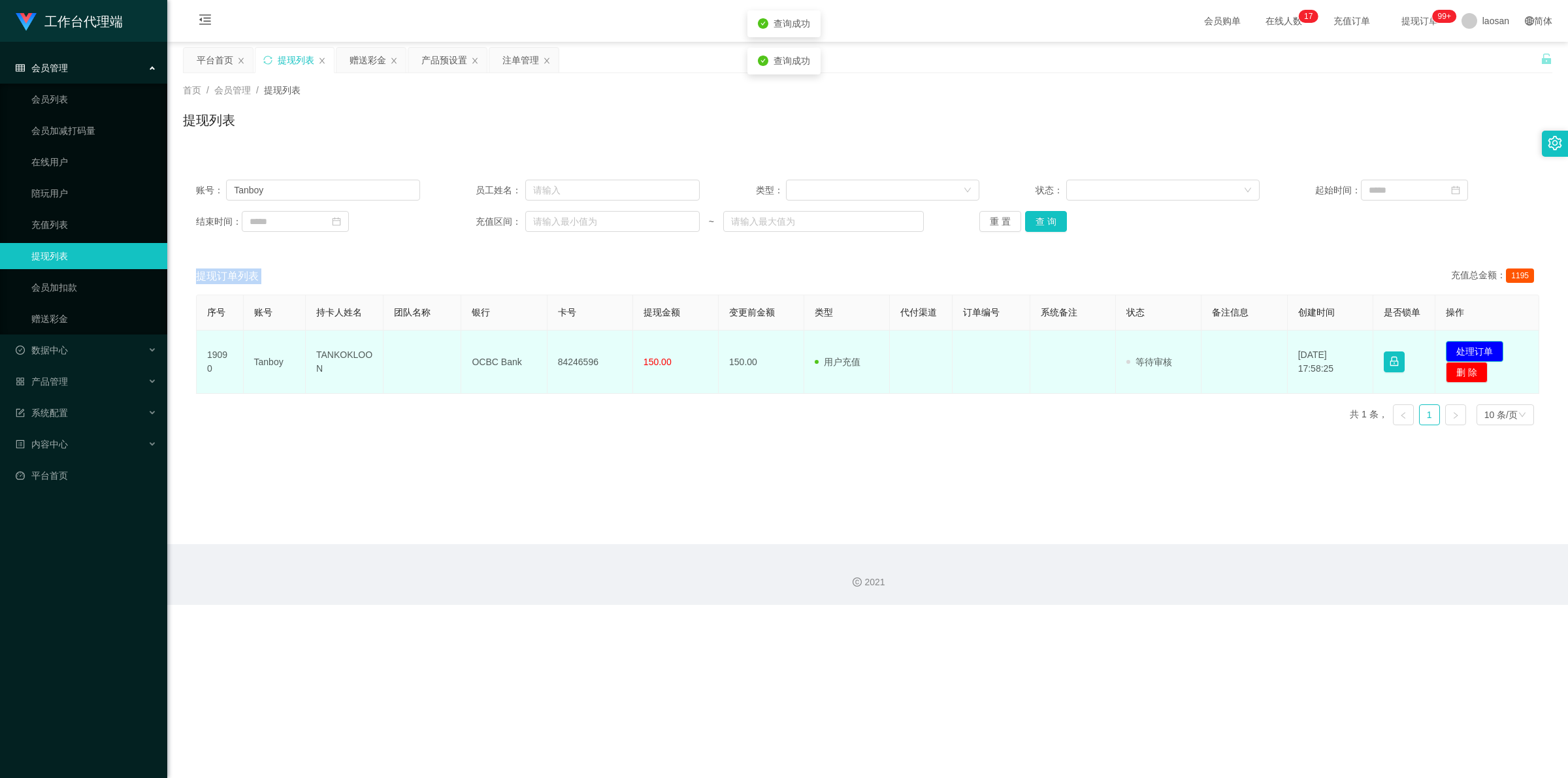
click at [552, 346] on button "处理订单" at bounding box center [1474, 352] width 57 height 21
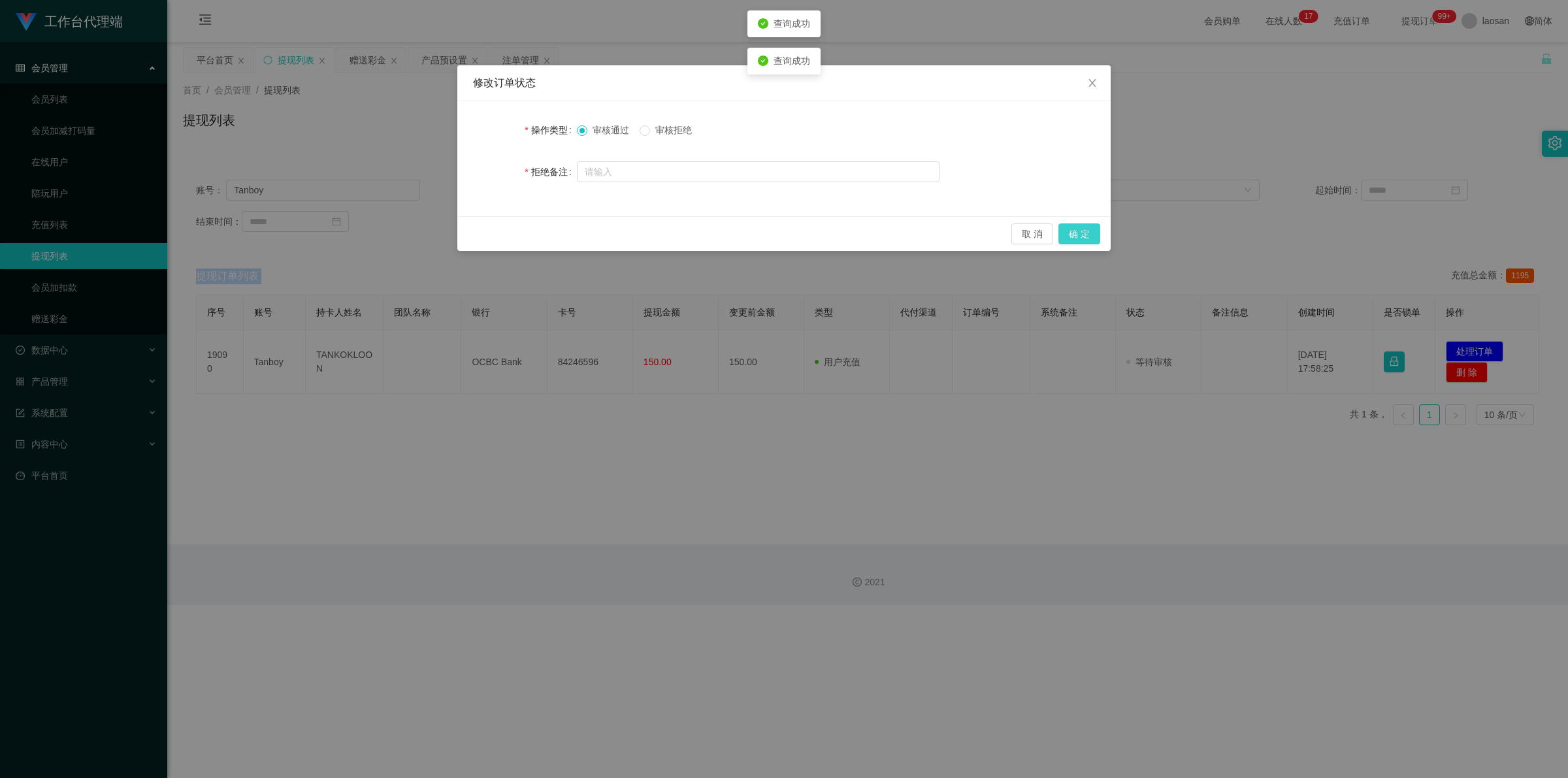
click at [552, 229] on button "确 定" at bounding box center [1079, 233] width 42 height 21
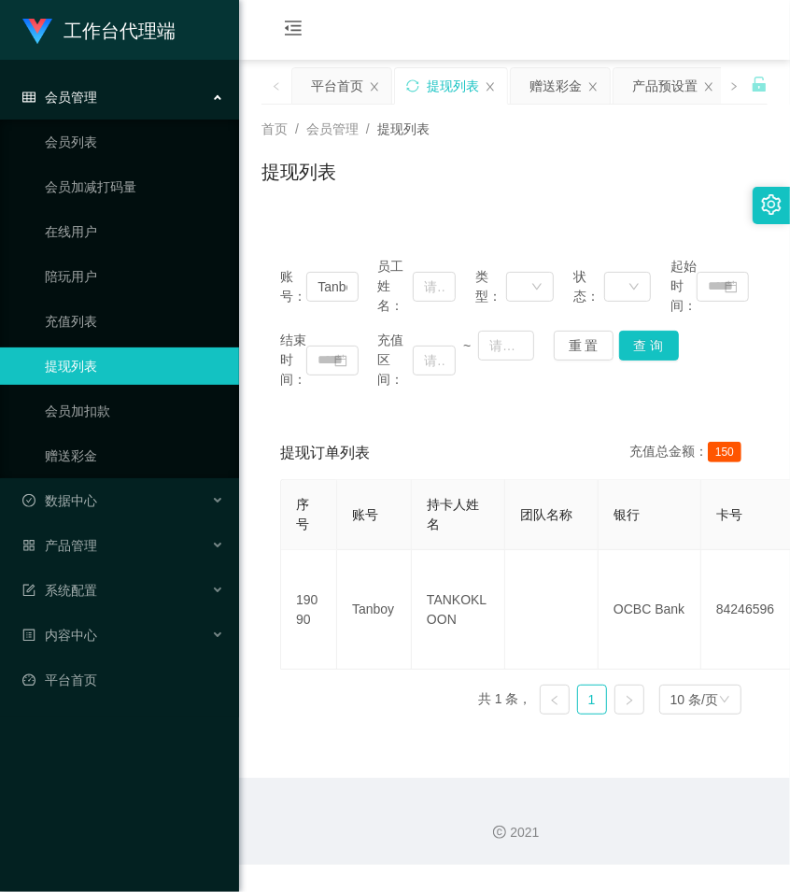
click at [446, 189] on div "提现列表" at bounding box center [515, 179] width 506 height 43
click at [565, 220] on div "账号： Tanboy 员工姓名： 类型： 状态： 起始时间： 结束时间： 充值区间： ~ 重 置 查 询 提现订单列表 充值总金额： 150 序号 账号 持卡…" at bounding box center [515, 473] width 506 height 514
drag, startPoint x: 542, startPoint y: 85, endPoint x: 532, endPoint y: 90, distance: 10.4
click at [543, 85] on div "赠送彩金" at bounding box center [556, 85] width 52 height 35
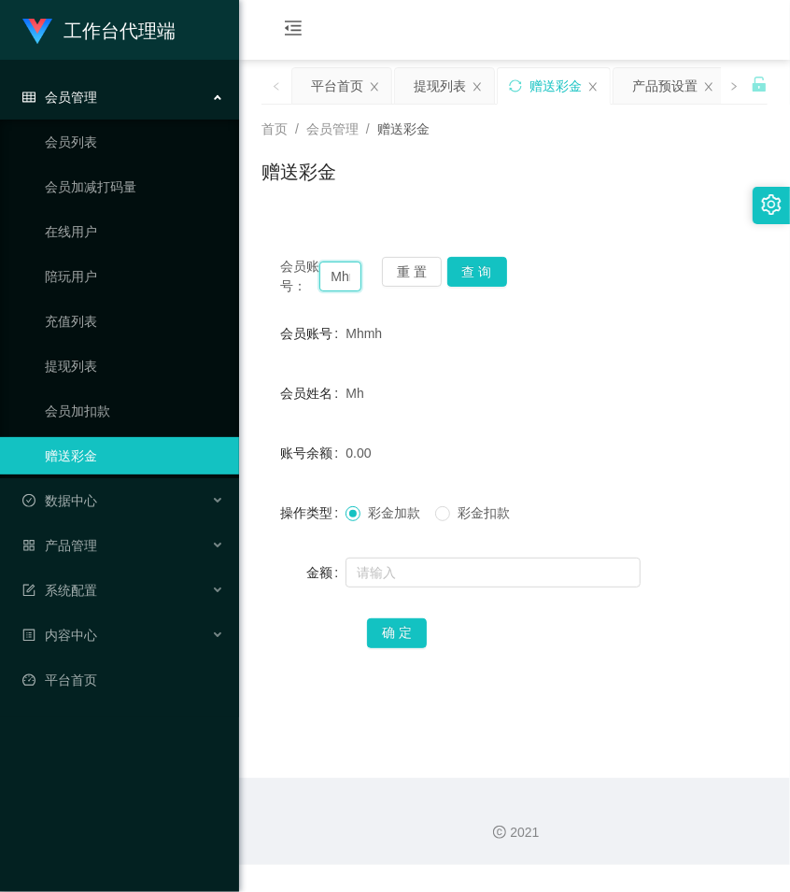
click at [341, 286] on input "Mhmh" at bounding box center [340, 277] width 42 height 30
paste input "Tanboy"
type input "Tanboy"
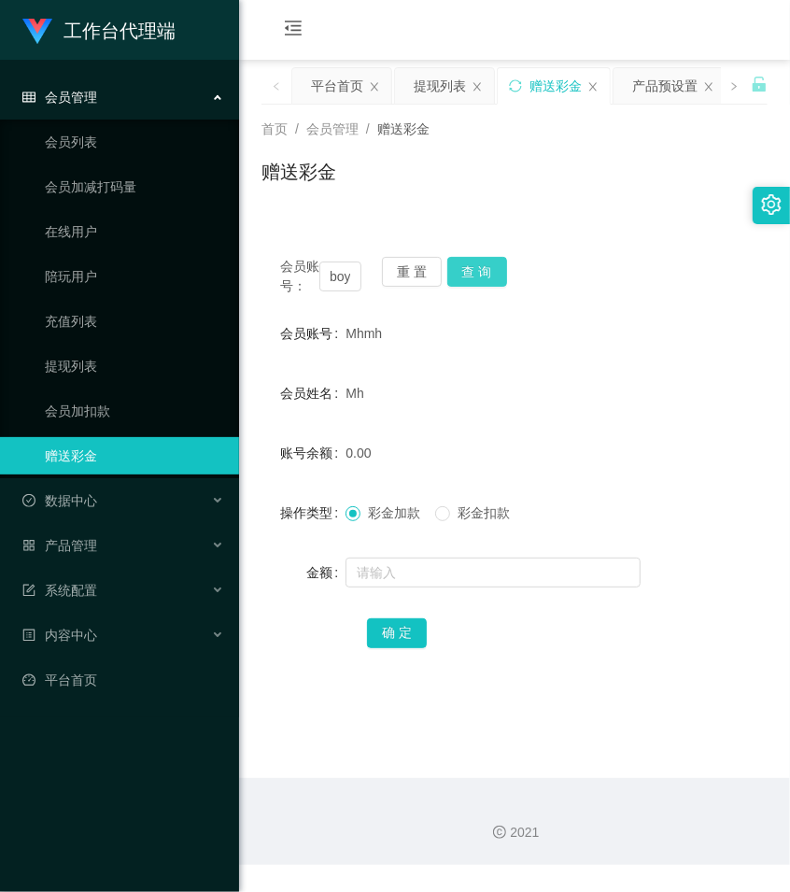
click at [472, 266] on button "查 询" at bounding box center [477, 272] width 60 height 30
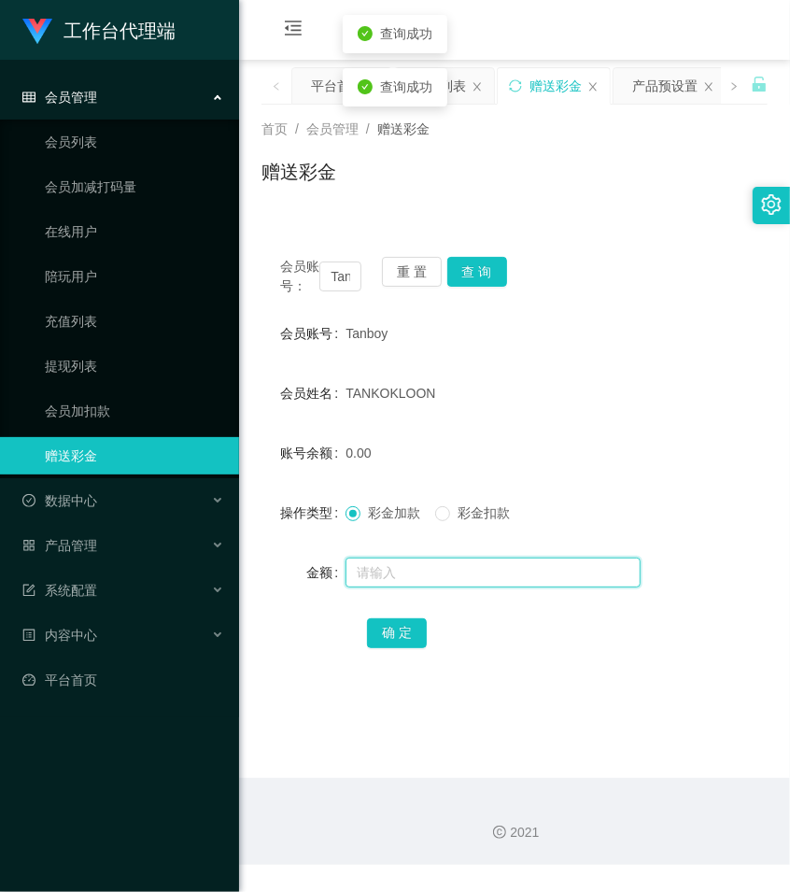
click at [389, 586] on input "text" at bounding box center [493, 573] width 295 height 30
type input "15"
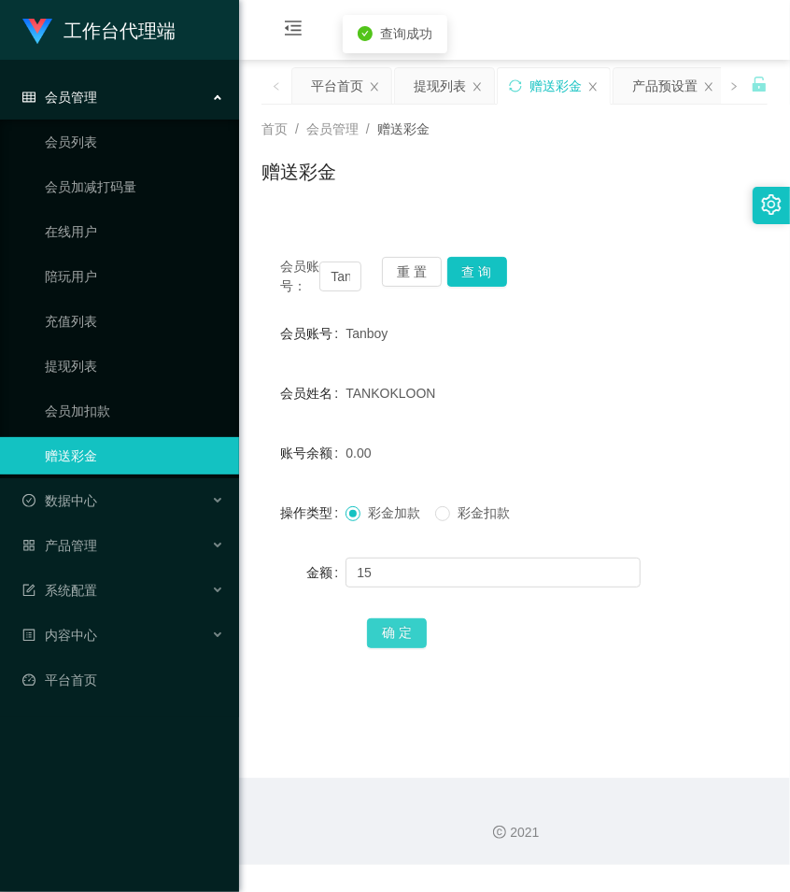
click at [372, 648] on button "确 定" at bounding box center [397, 633] width 60 height 30
drag, startPoint x: 514, startPoint y: 136, endPoint x: 549, endPoint y: 103, distance: 48.9
click at [514, 136] on div "首页 / 会员管理 / 赠送彩金 /" at bounding box center [515, 130] width 506 height 20
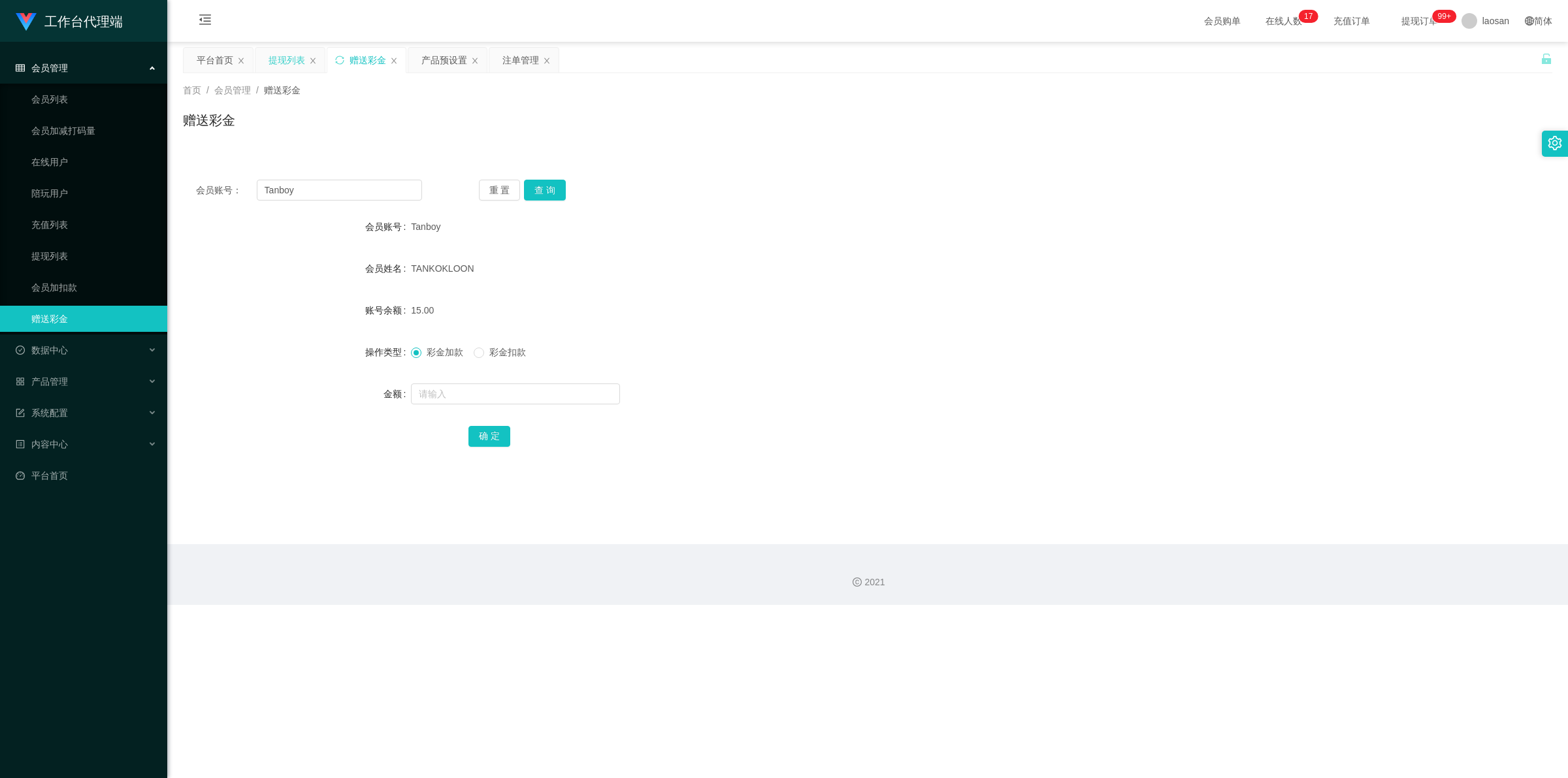
click at [293, 63] on div "提现列表" at bounding box center [287, 59] width 36 height 24
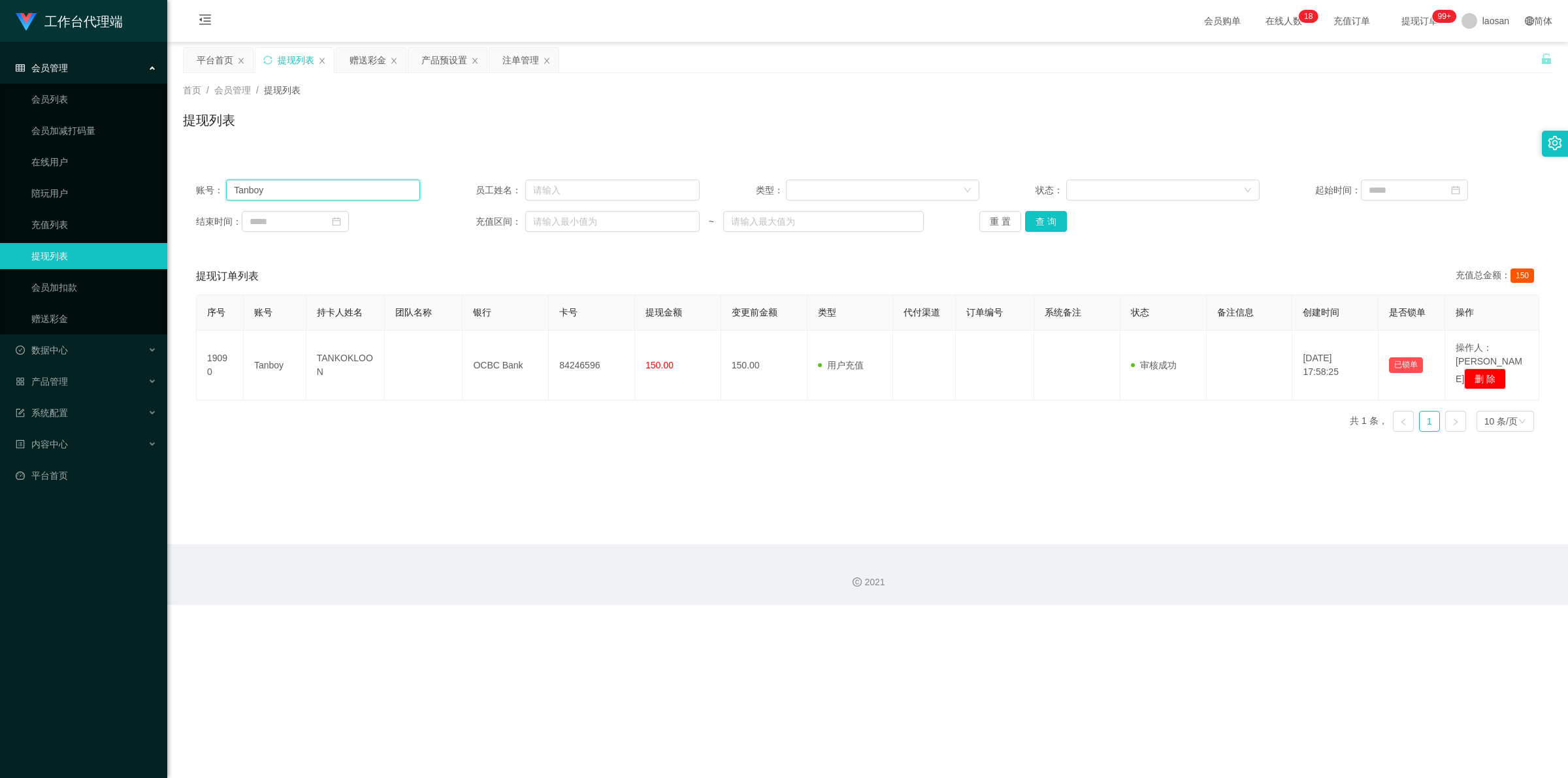
drag, startPoint x: 285, startPoint y: 194, endPoint x: 170, endPoint y: 190, distance: 115.1
click at [165, 192] on section "工作台代理端 会员管理 会员列表 会员加减打码量 在线用户 陪玩用户 充值列表 提现列表 会员加扣款 赠送彩金 数据中心 员工统计 团队统计 产品管理 注单管…" at bounding box center [784, 302] width 1568 height 605
paste input "aa12123"
type input "aa12123"
click at [552, 226] on button "查 询" at bounding box center [1046, 222] width 42 height 21
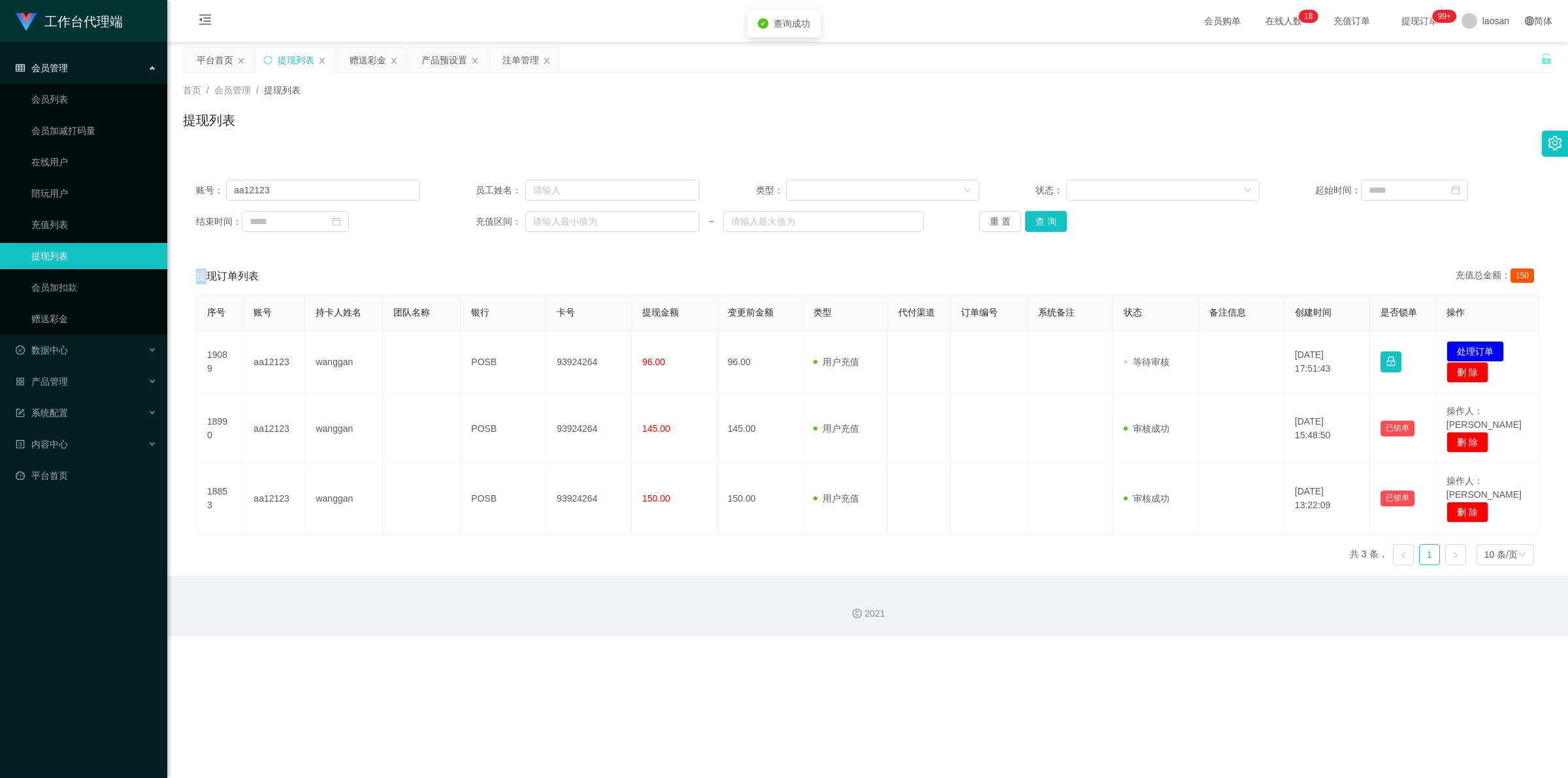
click at [552, 226] on div "重 置 查 询" at bounding box center [1091, 222] width 224 height 21
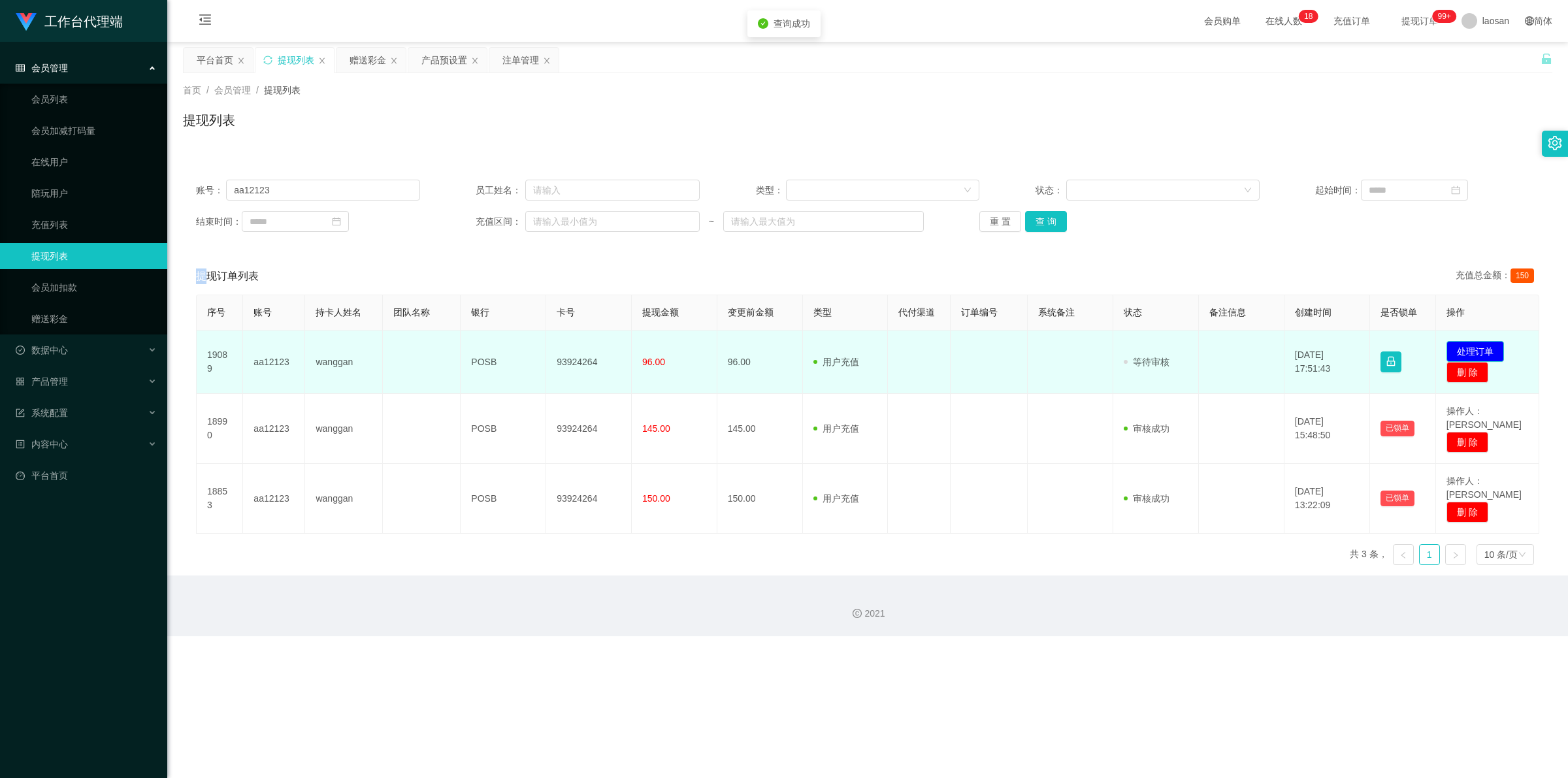
click at [552, 345] on button "处理订单" at bounding box center [1475, 352] width 57 height 21
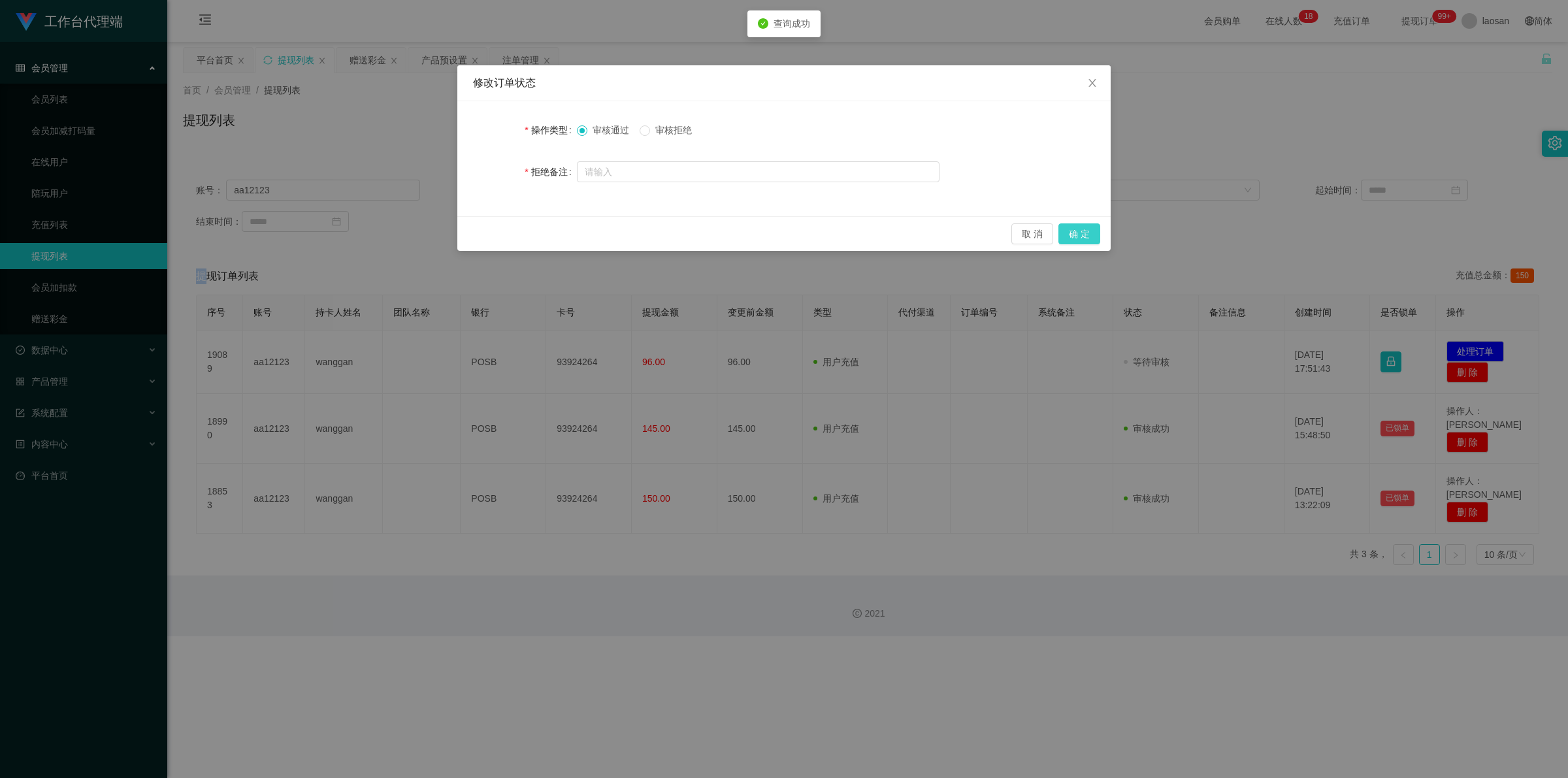
click at [552, 229] on button "确 定" at bounding box center [1079, 233] width 42 height 21
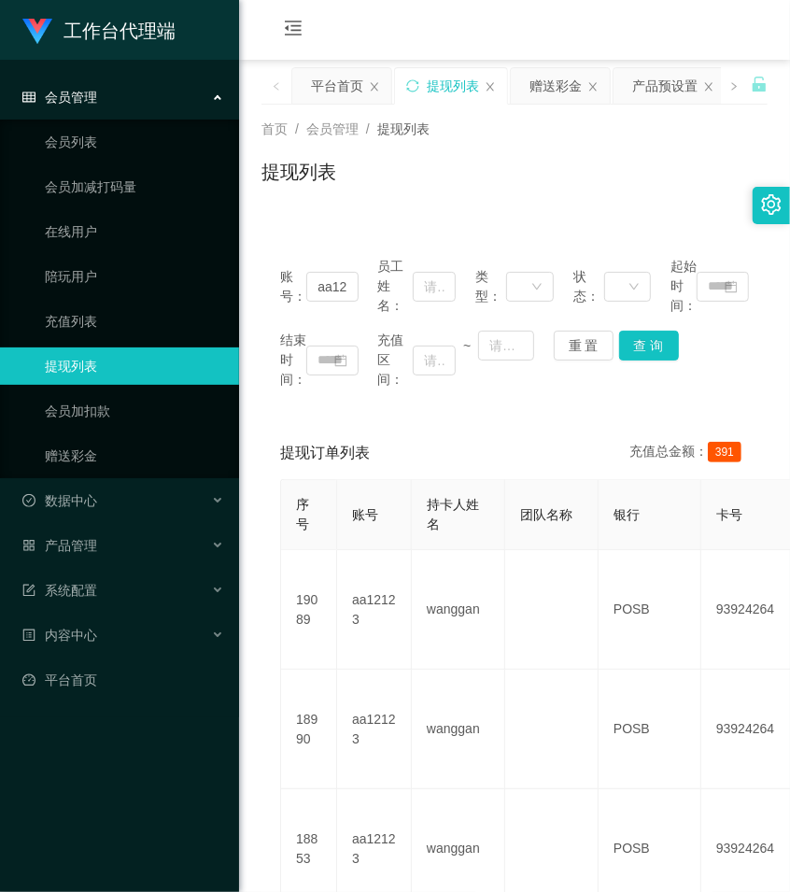
click at [399, 218] on div "账号： aa12123 员工姓名： 类型： 状态： 起始时间： 结束时间： 充值区间： ~ 重 置 查 询 提现订单列表 充值总金额： 391 序号 账号 持…" at bounding box center [515, 592] width 506 height 753
click at [538, 86] on div "赠送彩金" at bounding box center [556, 85] width 52 height 35
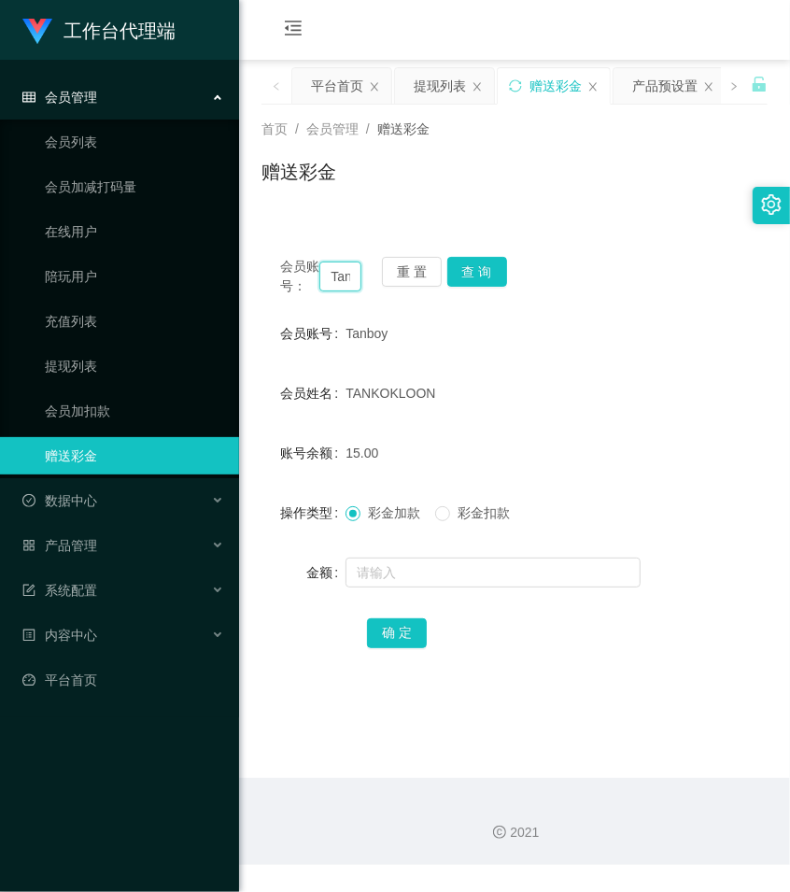
click at [353, 283] on input "Tanboy" at bounding box center [340, 277] width 42 height 30
click at [490, 267] on button "查 询" at bounding box center [477, 272] width 60 height 30
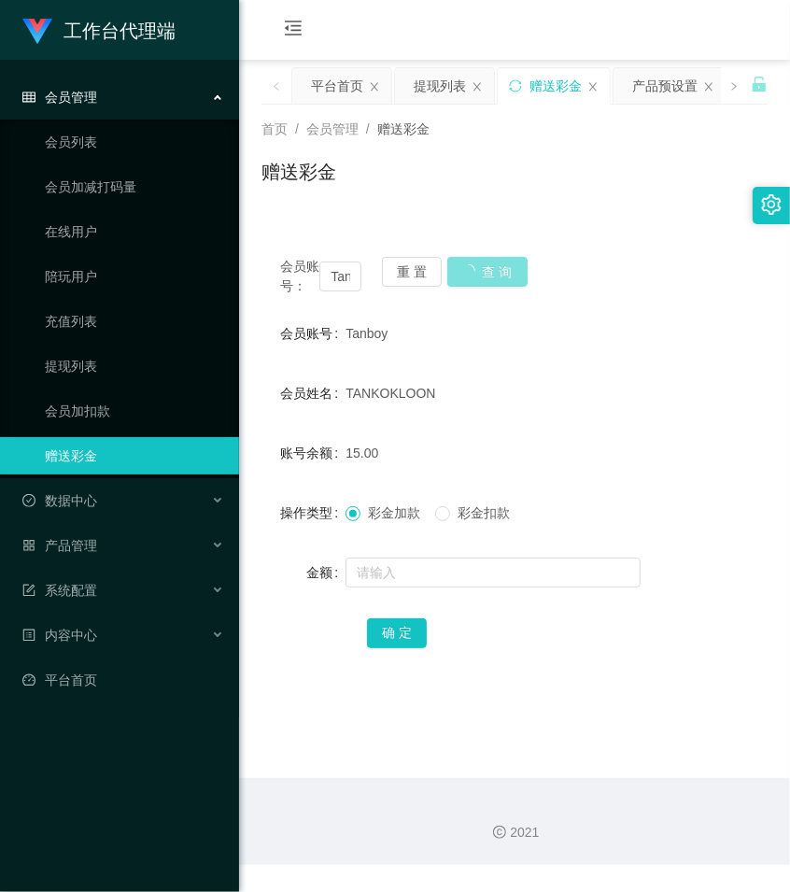
click at [490, 267] on button "查 询" at bounding box center [487, 272] width 80 height 30
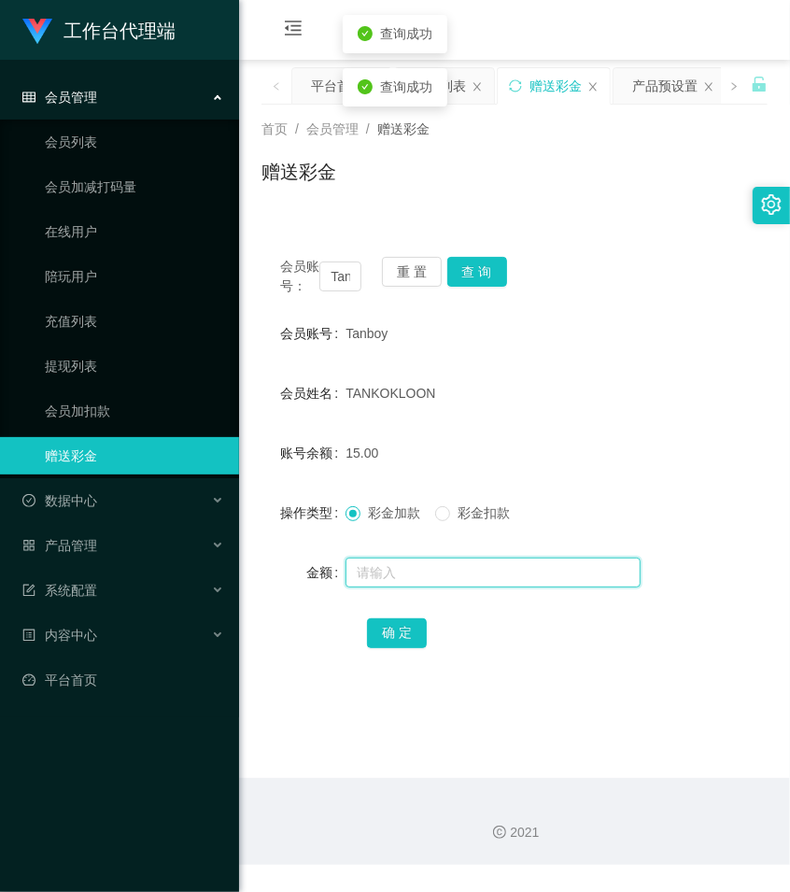
click at [381, 588] on input "text" at bounding box center [493, 573] width 295 height 30
type input "40"
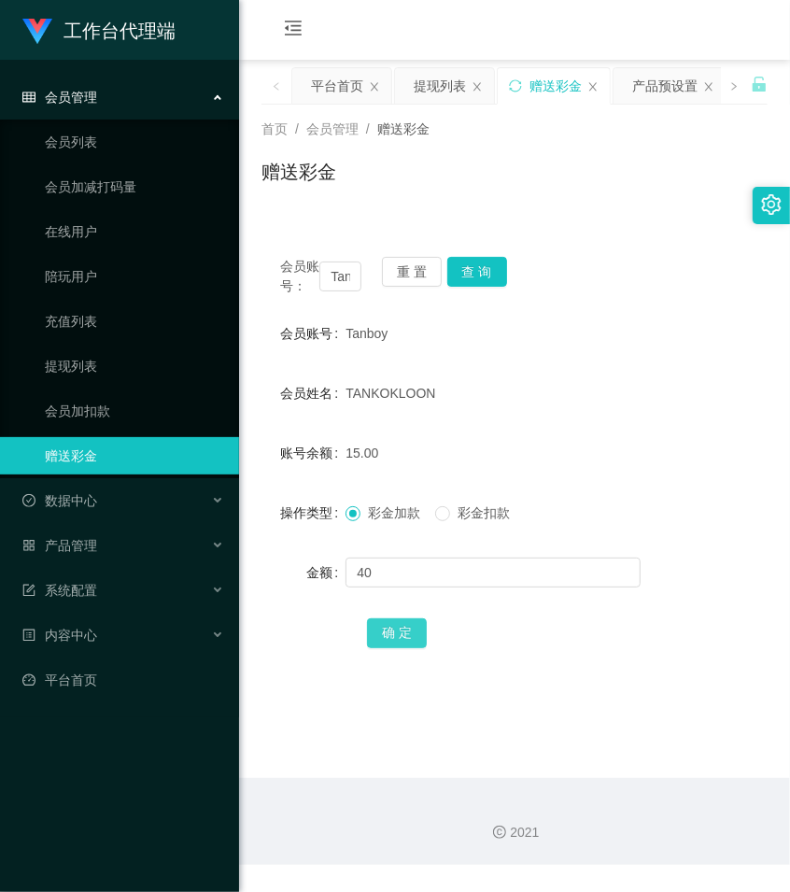
click at [384, 648] on button "确 定" at bounding box center [397, 633] width 60 height 30
click at [552, 179] on div "赠送彩金" at bounding box center [515, 179] width 506 height 43
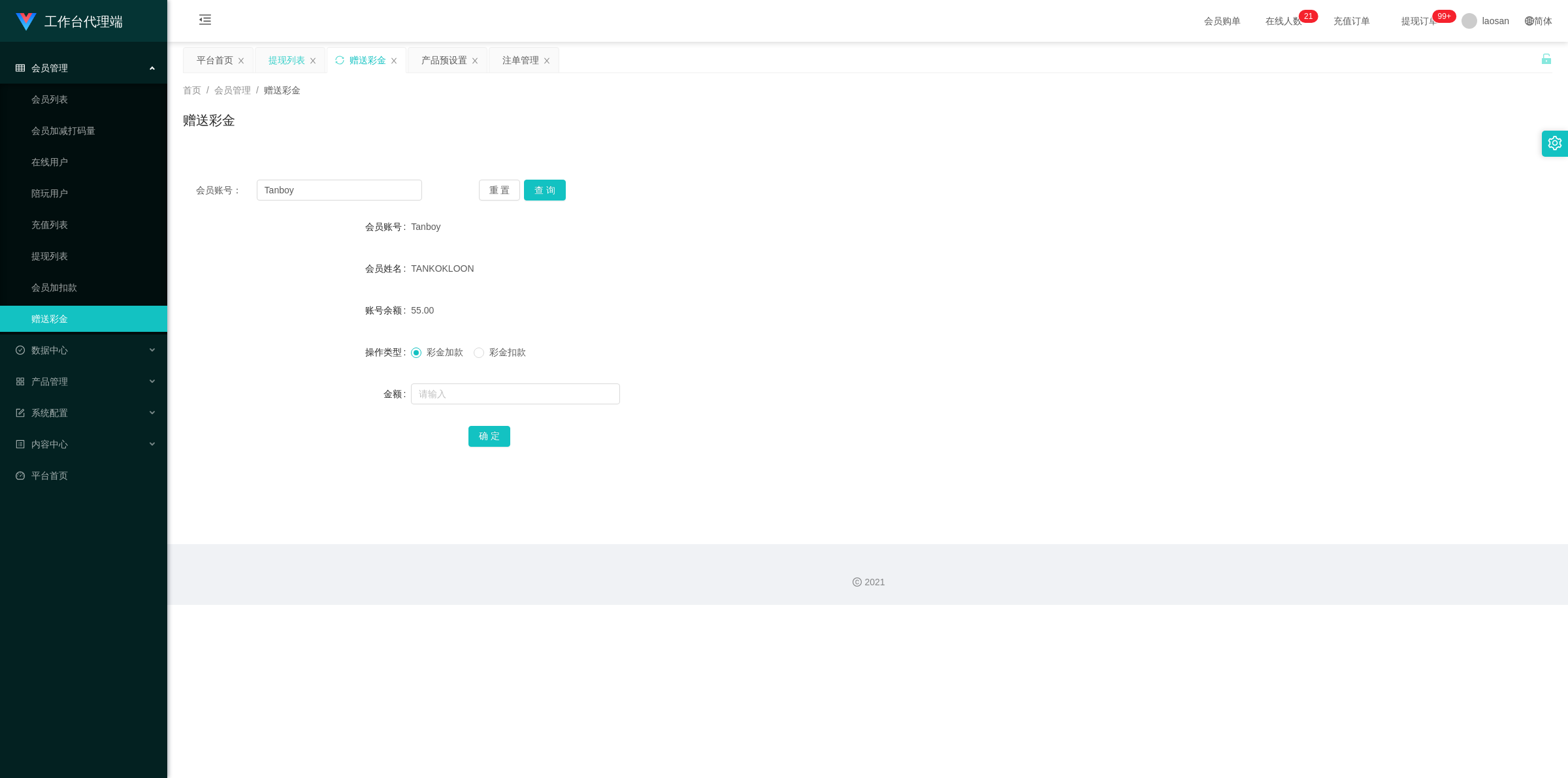
click at [297, 52] on div "提现列表" at bounding box center [287, 59] width 36 height 24
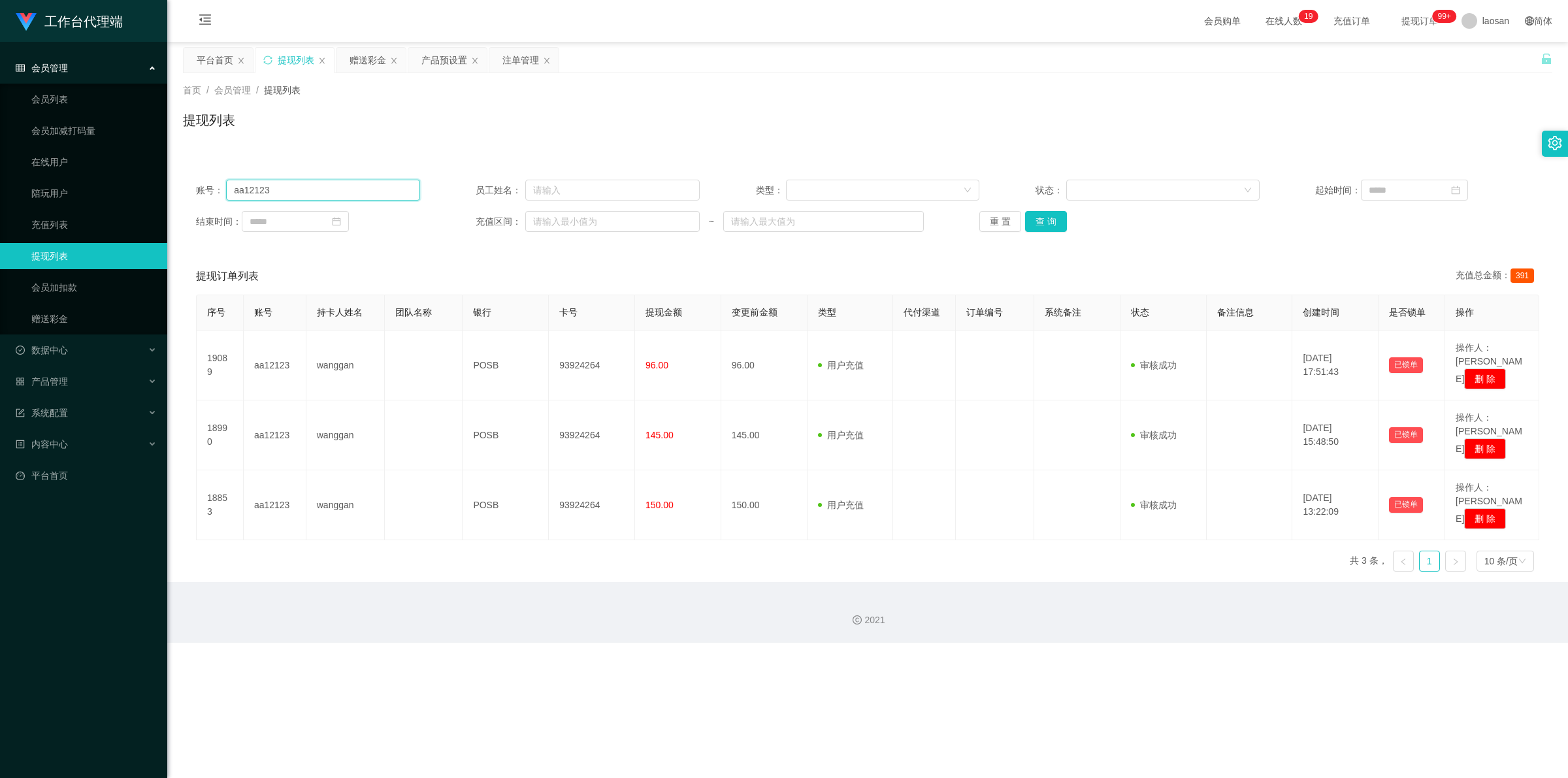
click at [223, 189] on div "账号： aa12123" at bounding box center [308, 190] width 224 height 21
paste input "Tanboy"
type input "Tanboy"
click at [552, 223] on button "查 询" at bounding box center [1046, 222] width 42 height 21
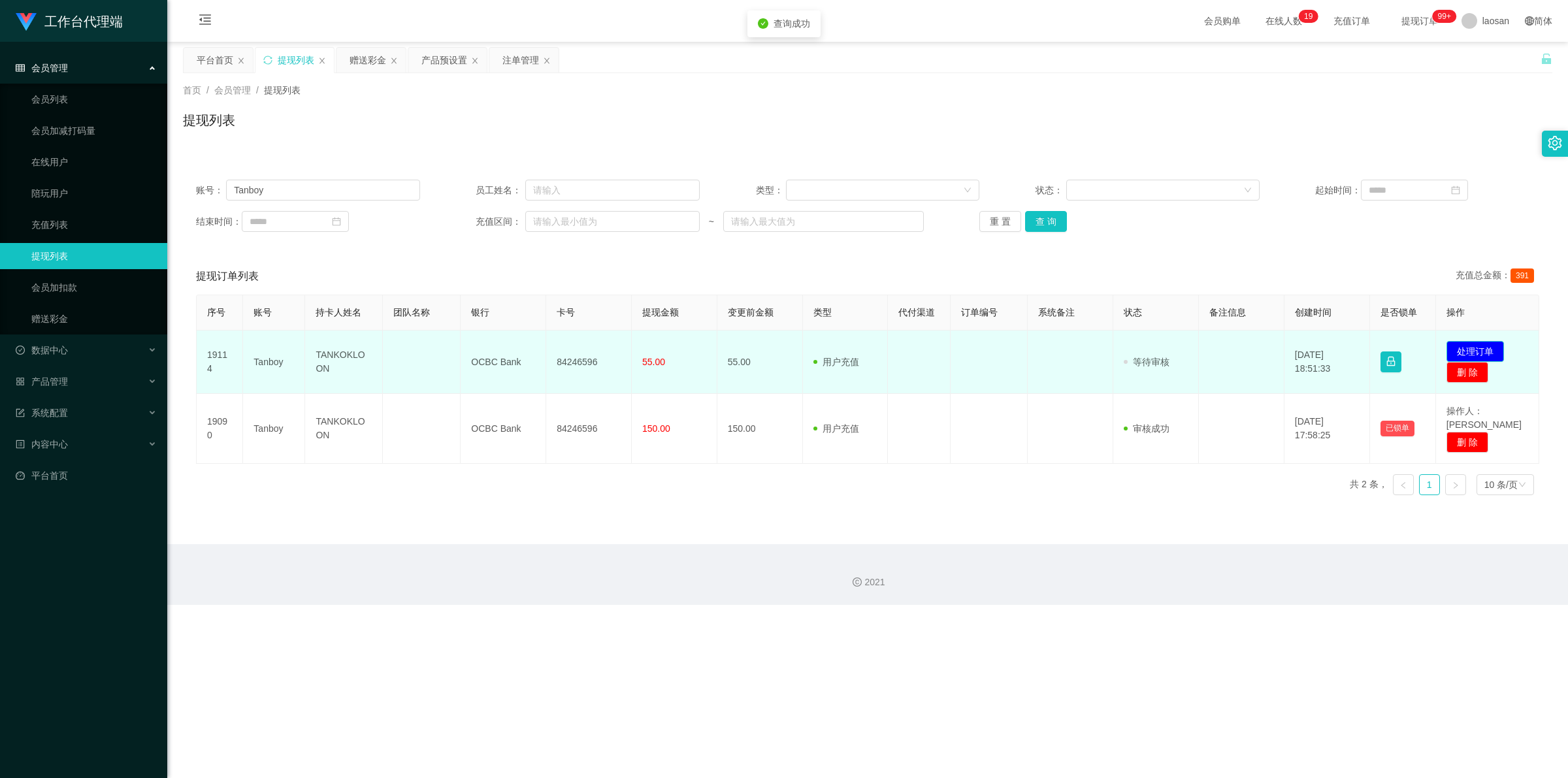
click at [552, 350] on button "处理订单" at bounding box center [1475, 352] width 57 height 21
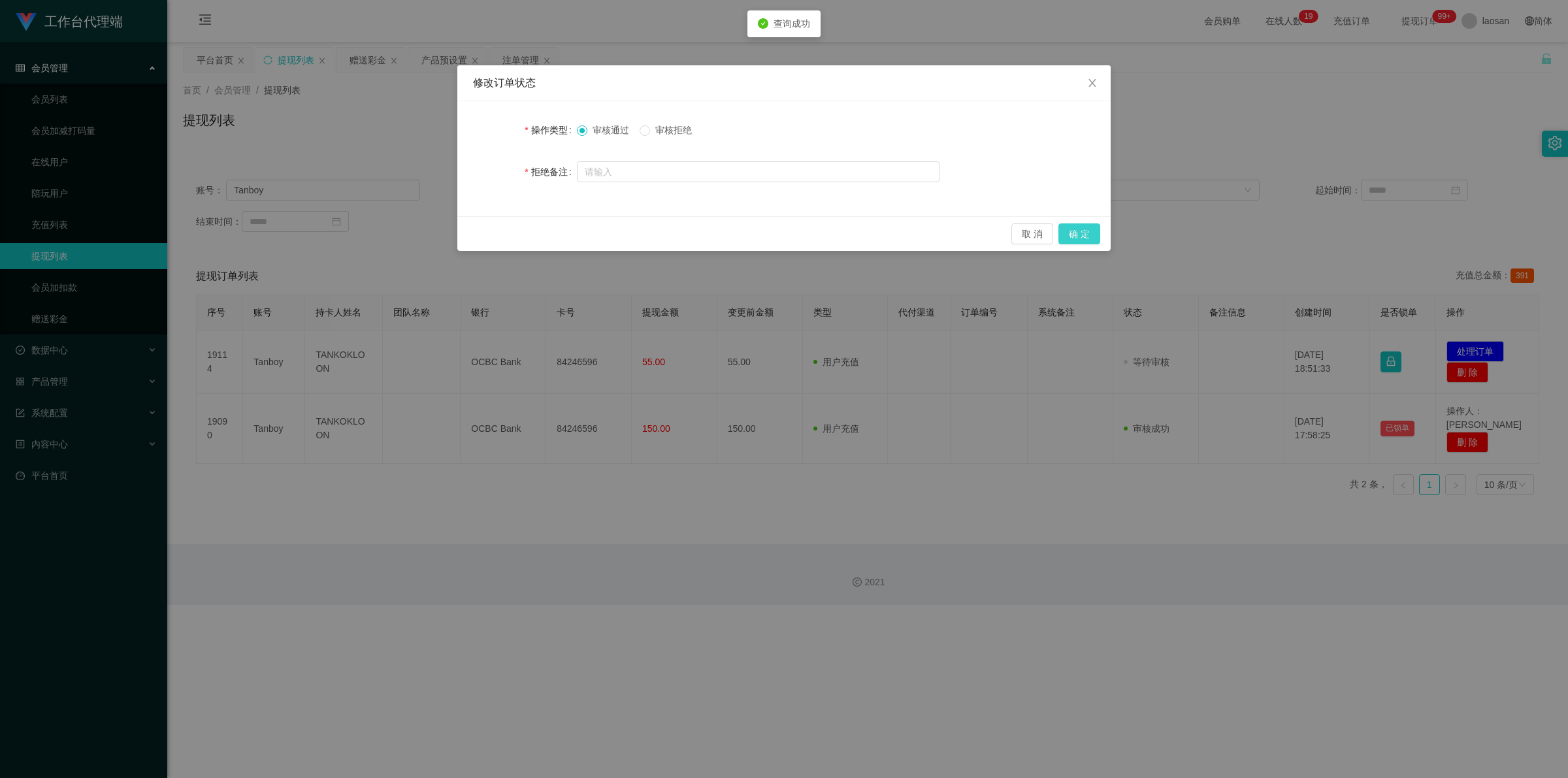
click at [552, 242] on button "确 定" at bounding box center [1079, 233] width 42 height 21
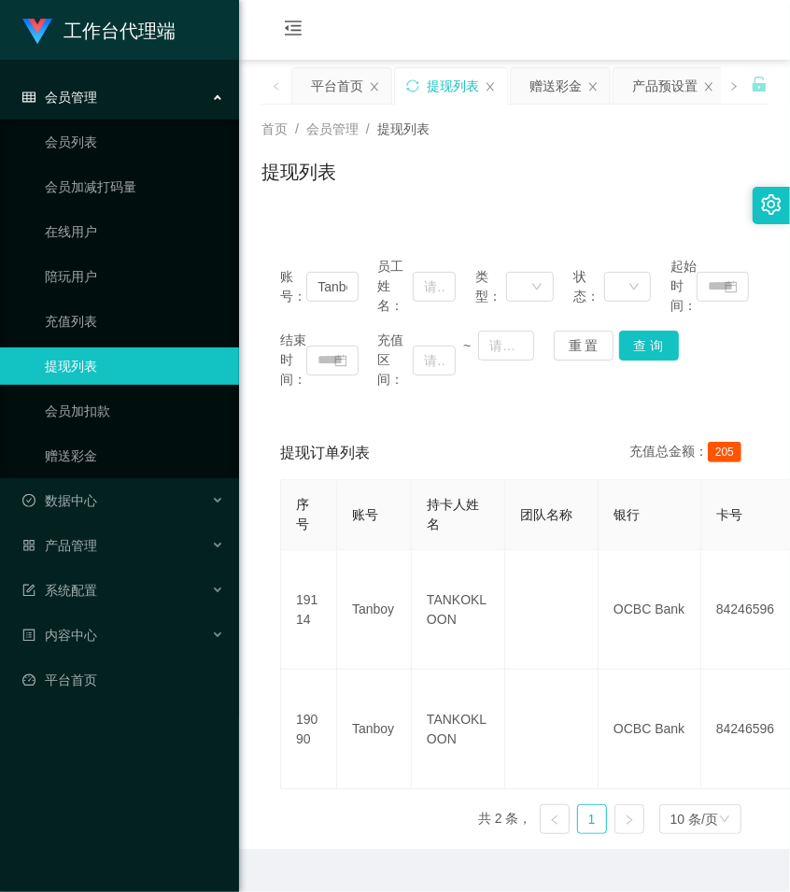
click at [632, 212] on div "首页 / 会员管理 / 提现列表 / 提现列表" at bounding box center [514, 160] width 551 height 111
click at [545, 86] on div "赠送彩金" at bounding box center [556, 85] width 52 height 35
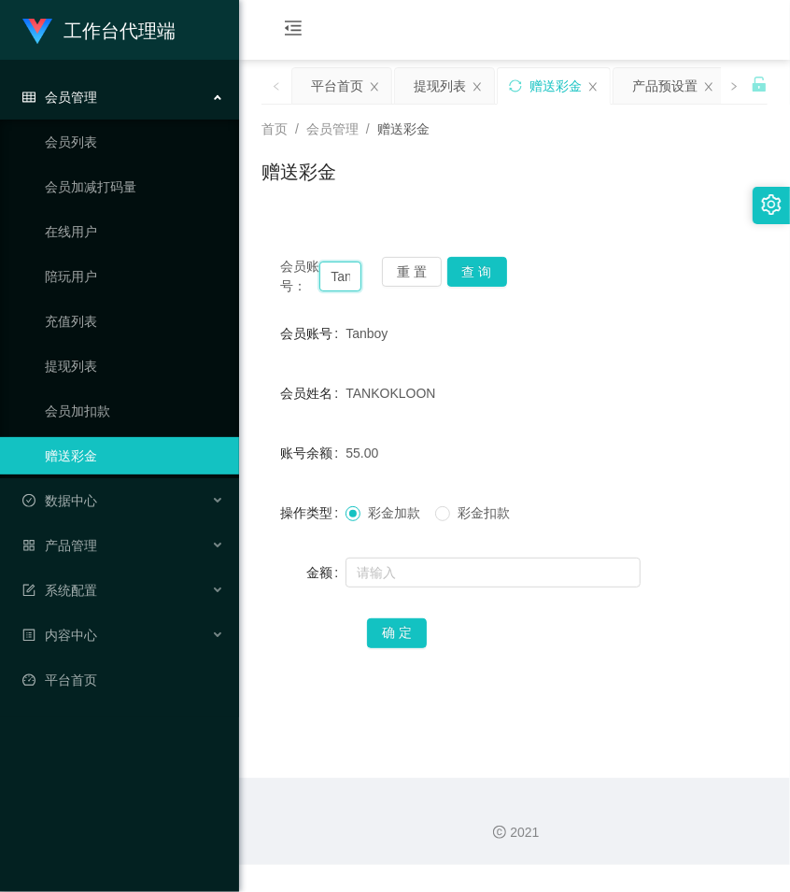
click at [339, 283] on input "Tanboy" at bounding box center [340, 277] width 42 height 30
click at [484, 271] on button "查 询" at bounding box center [477, 272] width 60 height 30
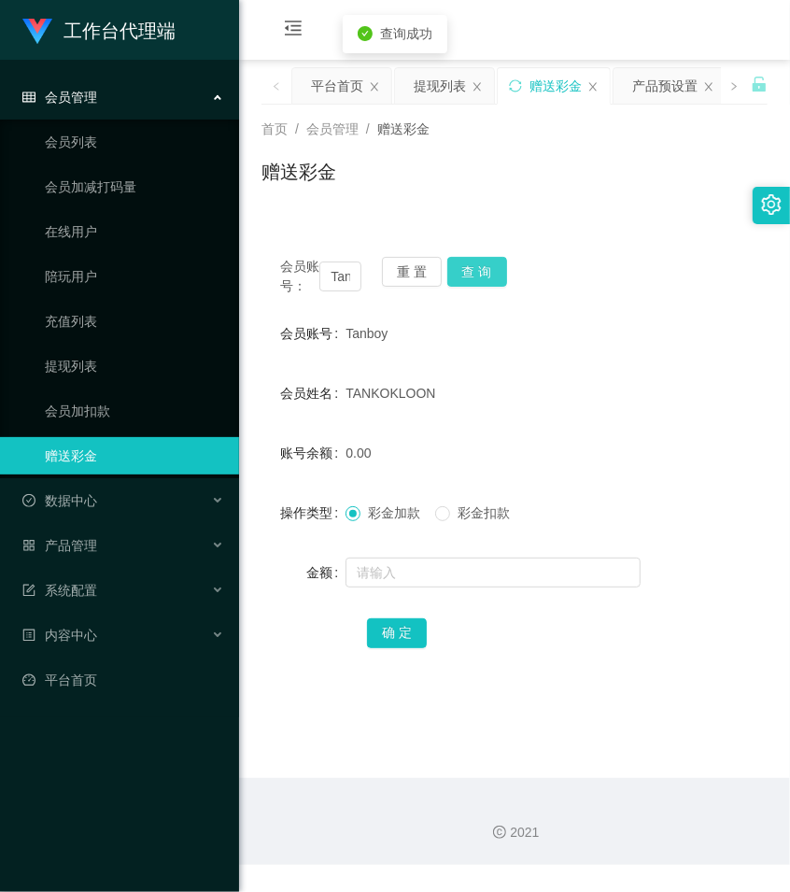
click at [484, 271] on button "查 询" at bounding box center [477, 272] width 60 height 30
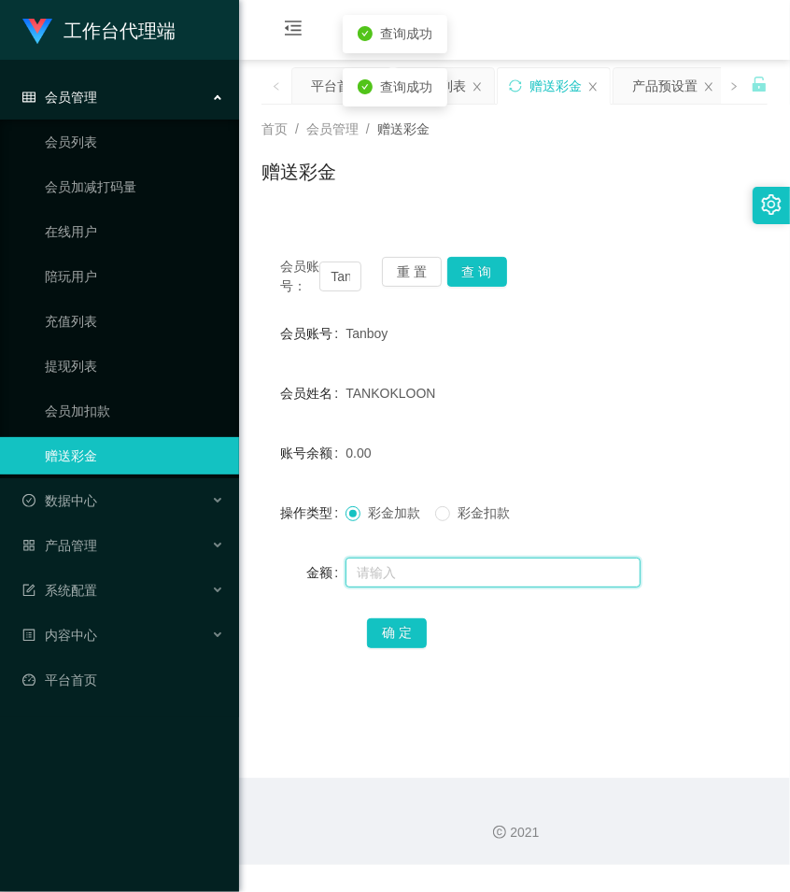
click at [418, 584] on input "text" at bounding box center [493, 573] width 295 height 30
type input "300"
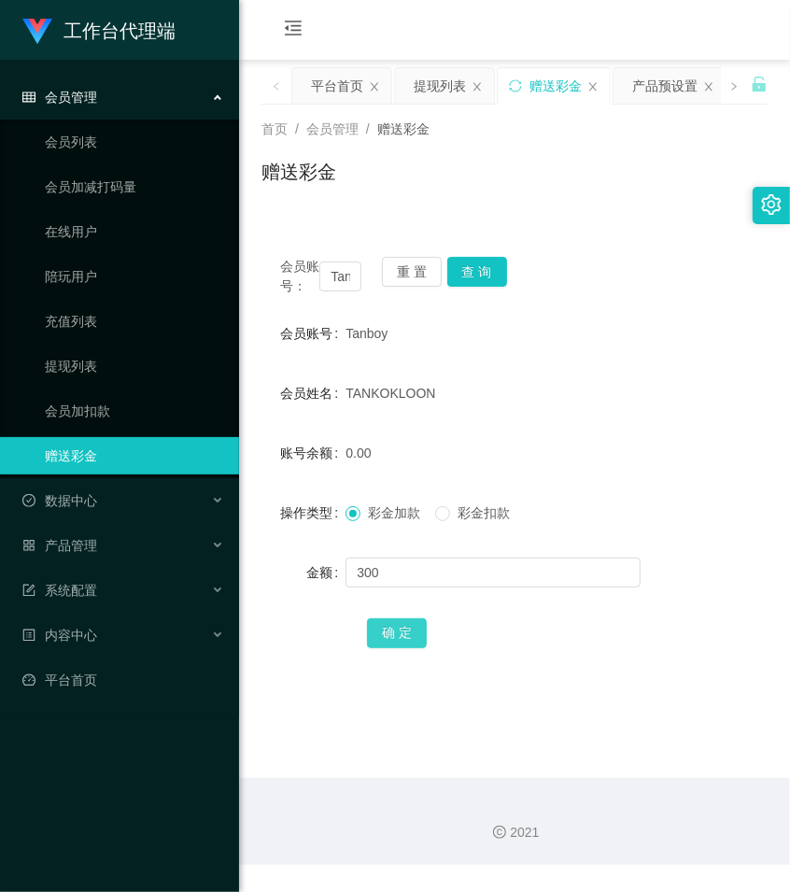
click at [419, 646] on button "确 定" at bounding box center [397, 633] width 60 height 30
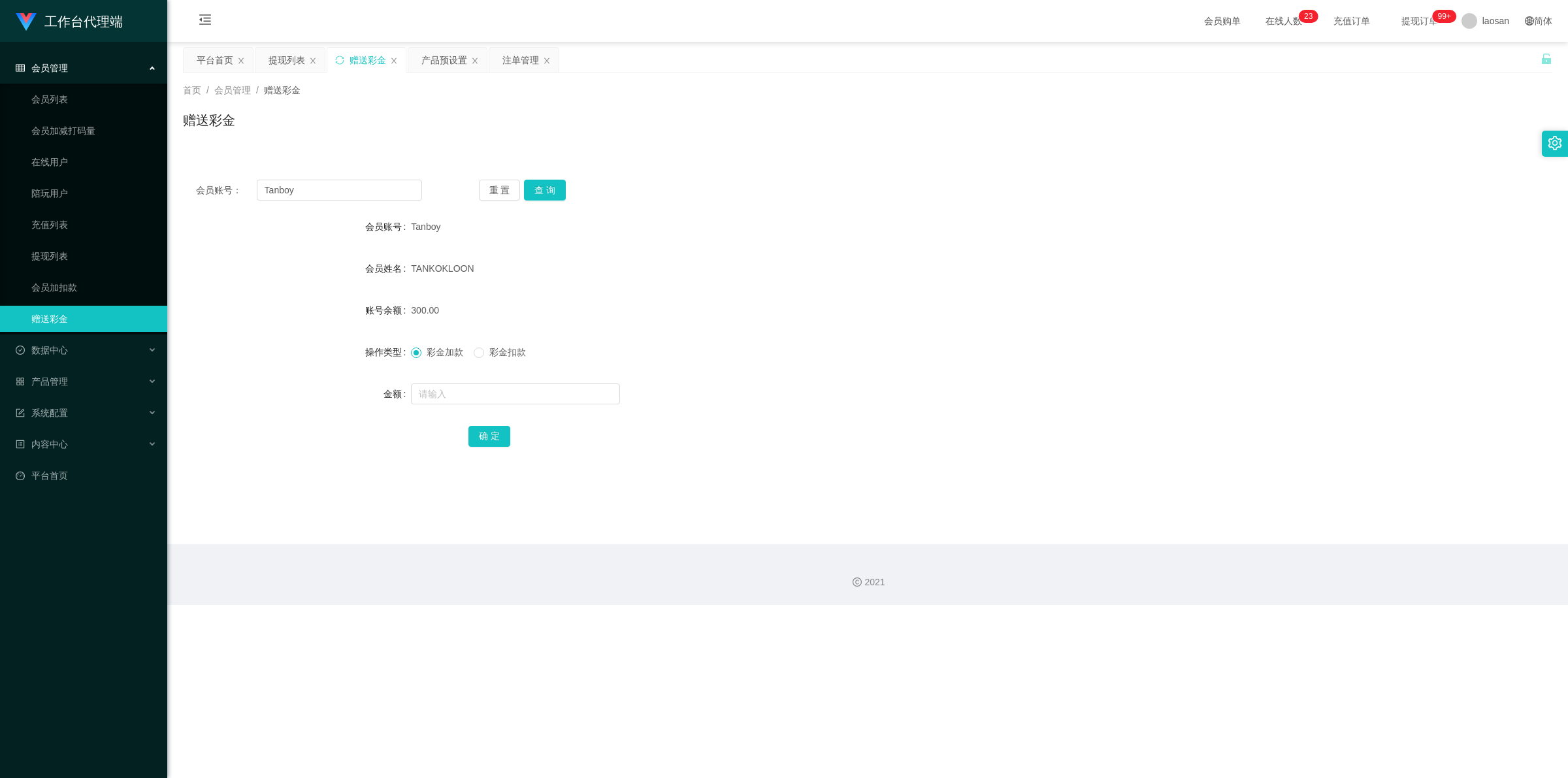
click at [105, 176] on ul "会员列表 会员加减打码量 在线用户 陪玩用户 充值列表 提现列表 会员加扣款 赠送彩金" at bounding box center [83, 209] width 167 height 251
click at [144, 61] on div "会员管理" at bounding box center [83, 67] width 167 height 26
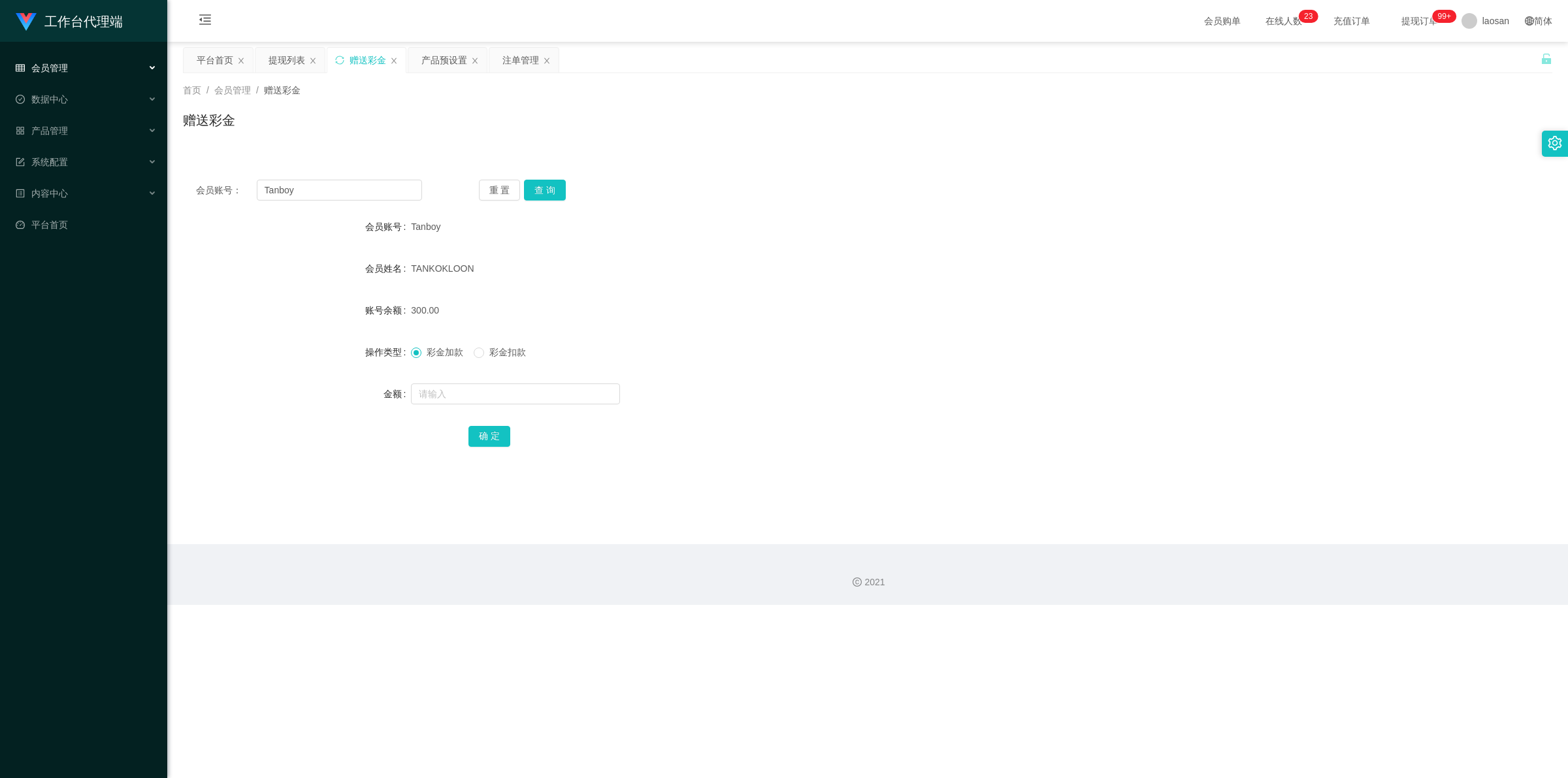
click at [148, 69] on div "会员管理" at bounding box center [83, 67] width 167 height 26
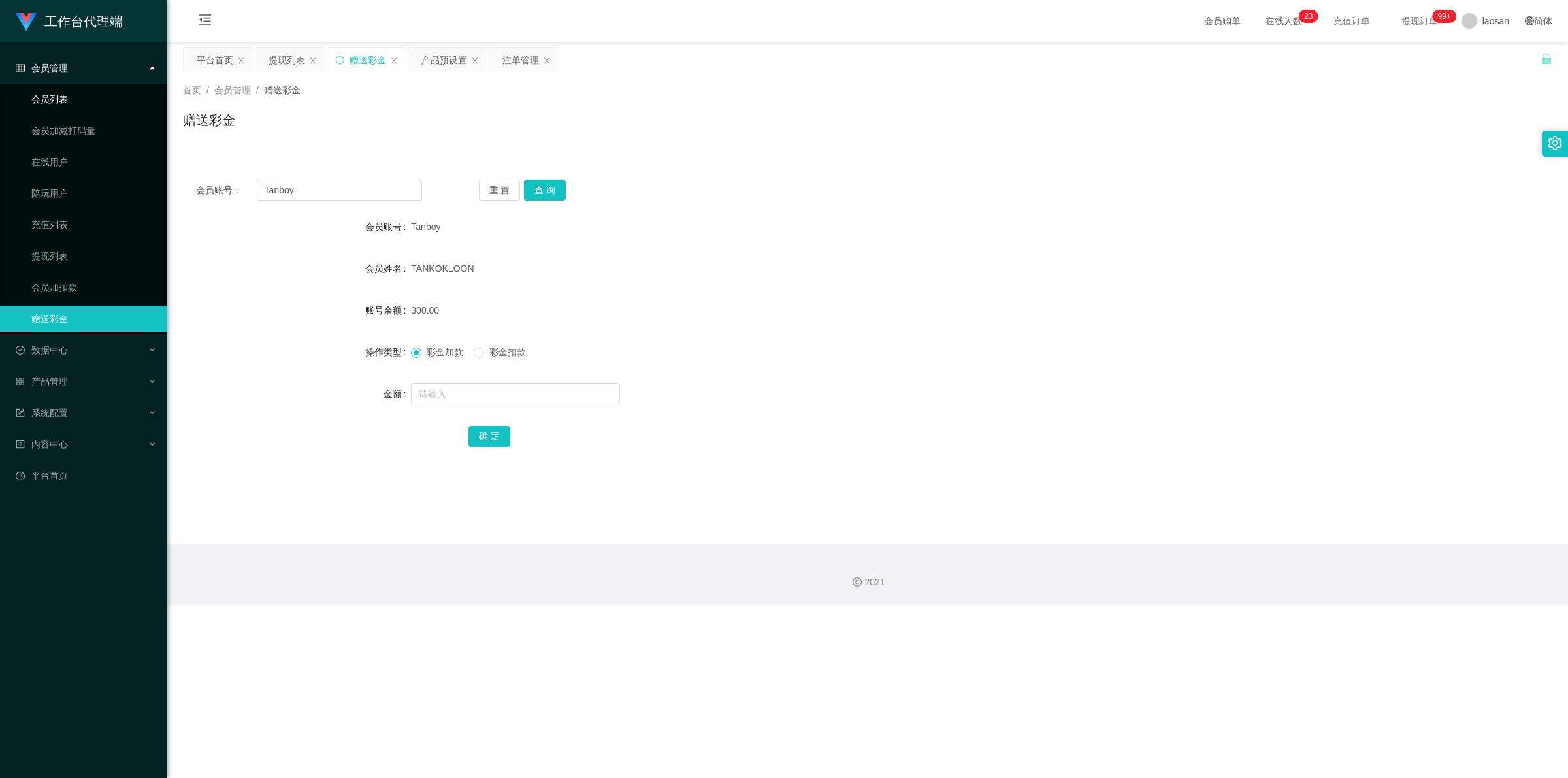
click at [76, 96] on link "会员列表" at bounding box center [94, 99] width 125 height 26
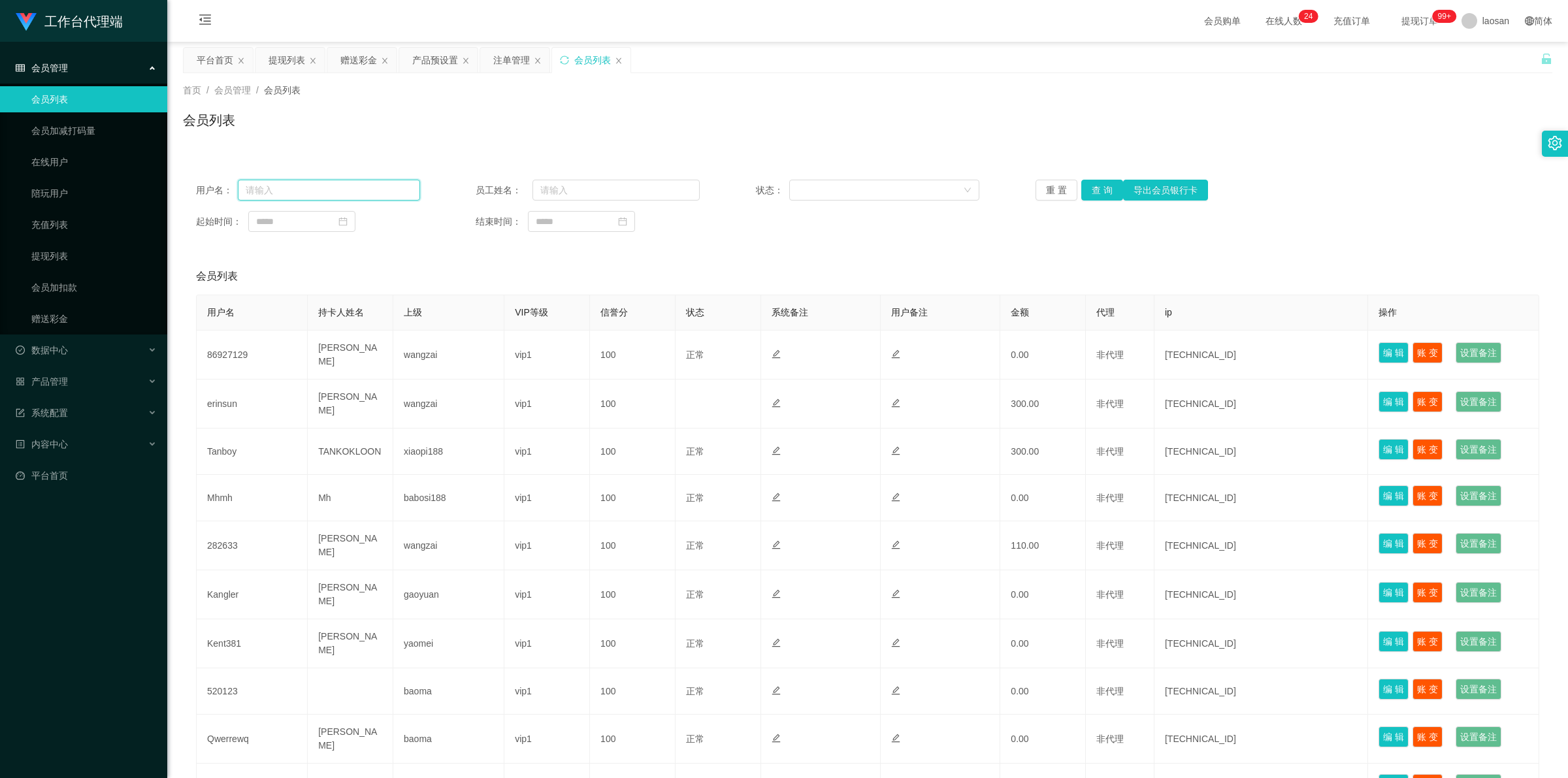
click at [295, 184] on input "text" at bounding box center [329, 190] width 183 height 21
paste input "Tanboy"
type input "Tanboy"
click at [552, 187] on button "查 询" at bounding box center [1102, 190] width 42 height 21
click at [552, 187] on button "查 询" at bounding box center [1109, 190] width 56 height 21
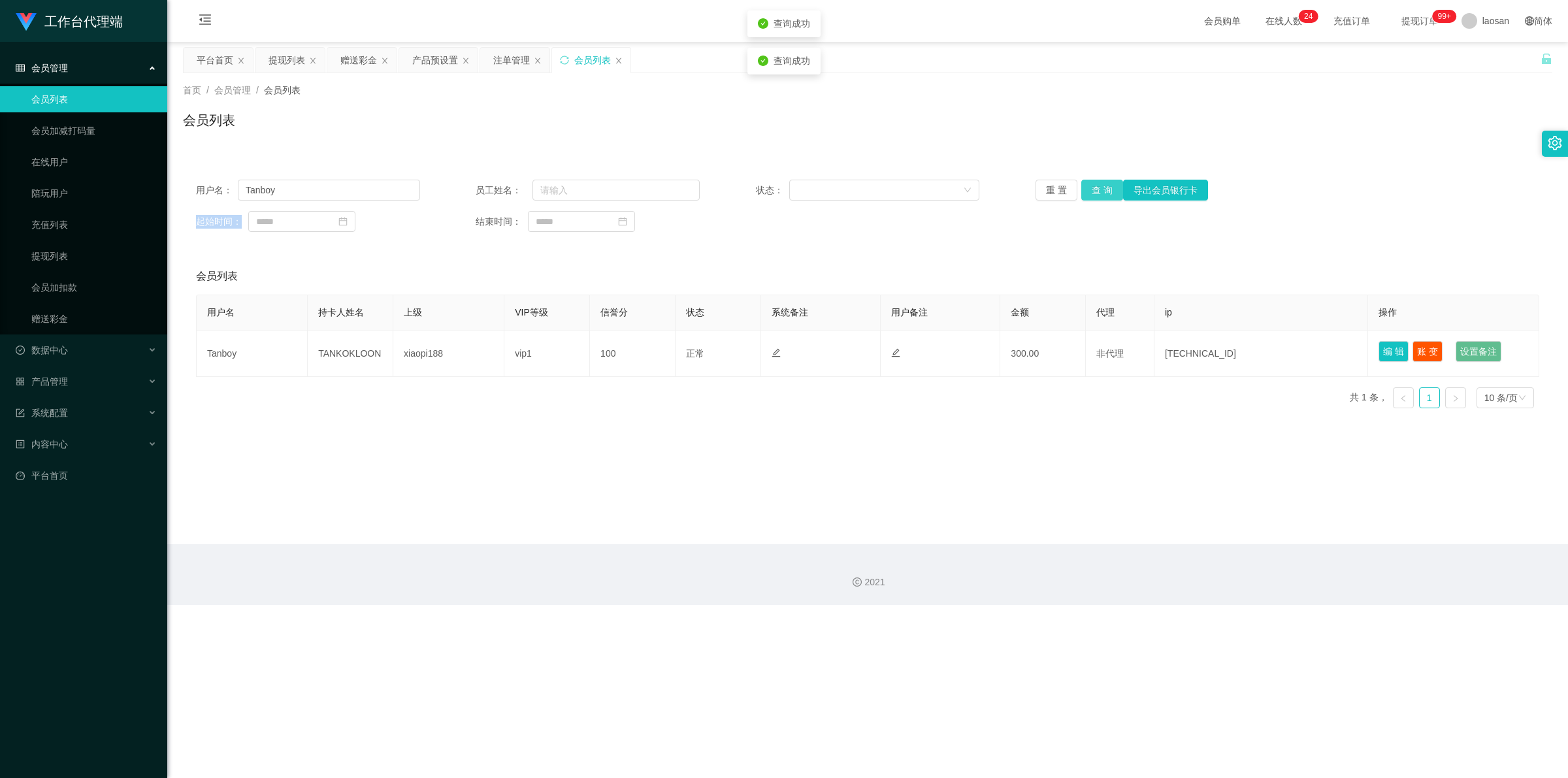
click at [552, 187] on div "重 置 查 询 导出会员银行卡" at bounding box center [1148, 190] width 224 height 21
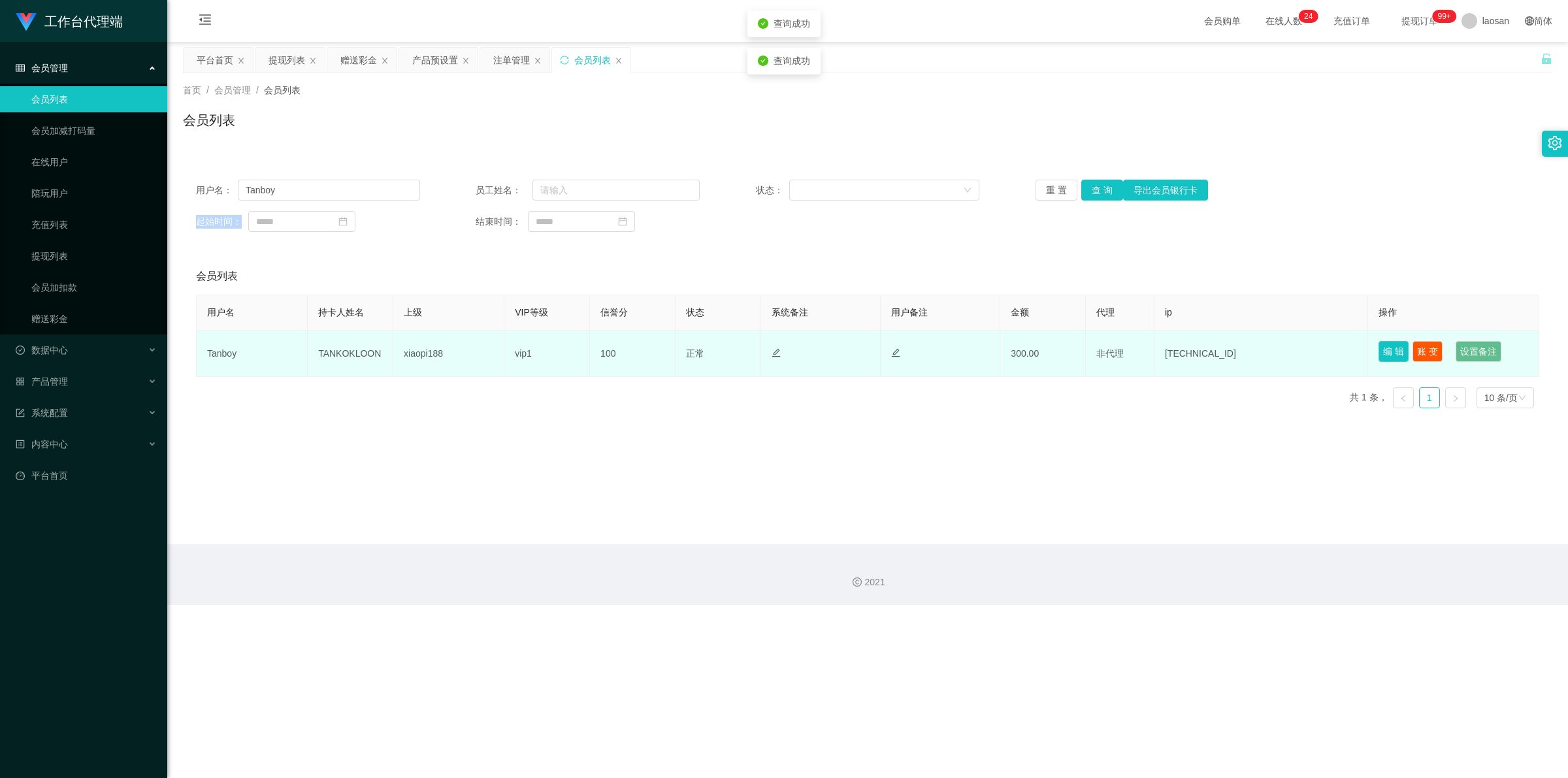
click at [552, 350] on button "编 辑" at bounding box center [1393, 352] width 30 height 21
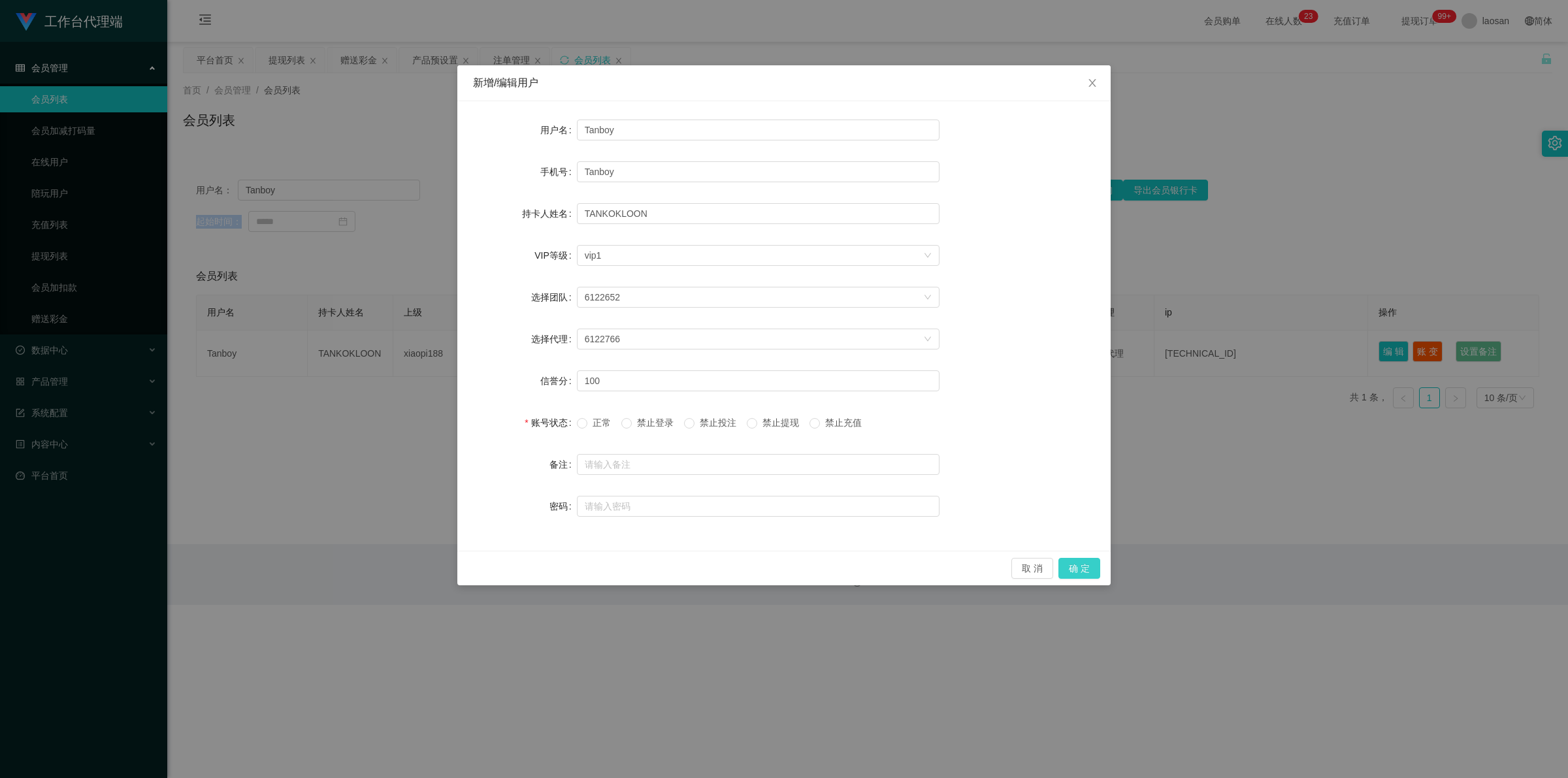
click at [552, 570] on button "确 定" at bounding box center [1079, 568] width 42 height 21
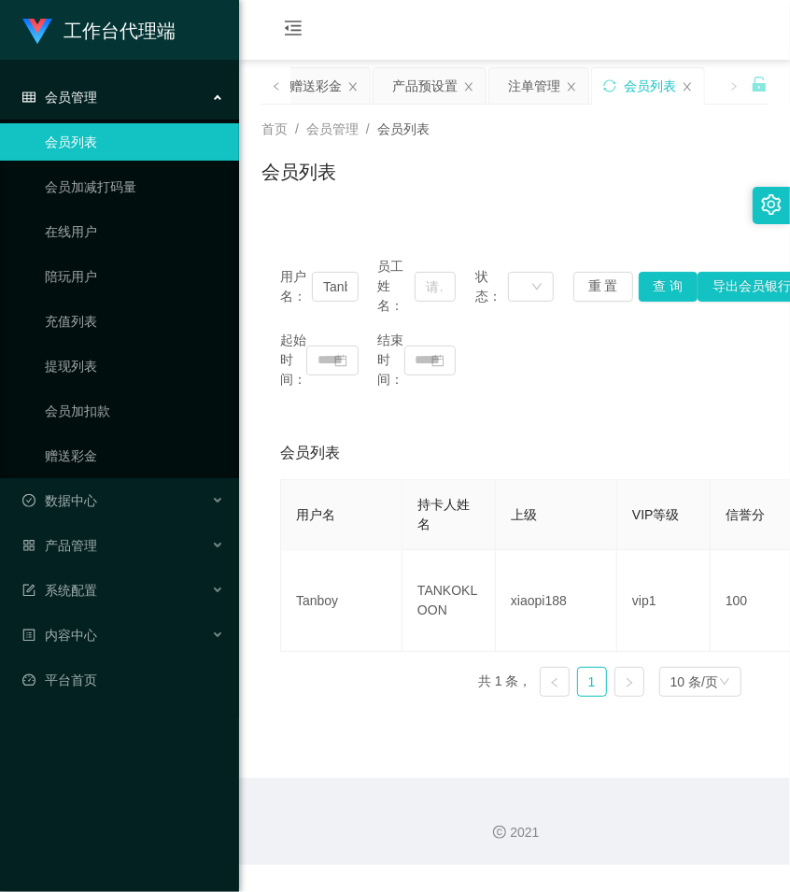
click at [409, 28] on div "会员购单 在线人数 0 1 2 3 4 5 6 7 8 9 0 1 2 3 4 5 6 7 8 9 0 1 2 3 4 5 6 7 8 9 0 1 2 3 4…" at bounding box center [514, 30] width 551 height 61
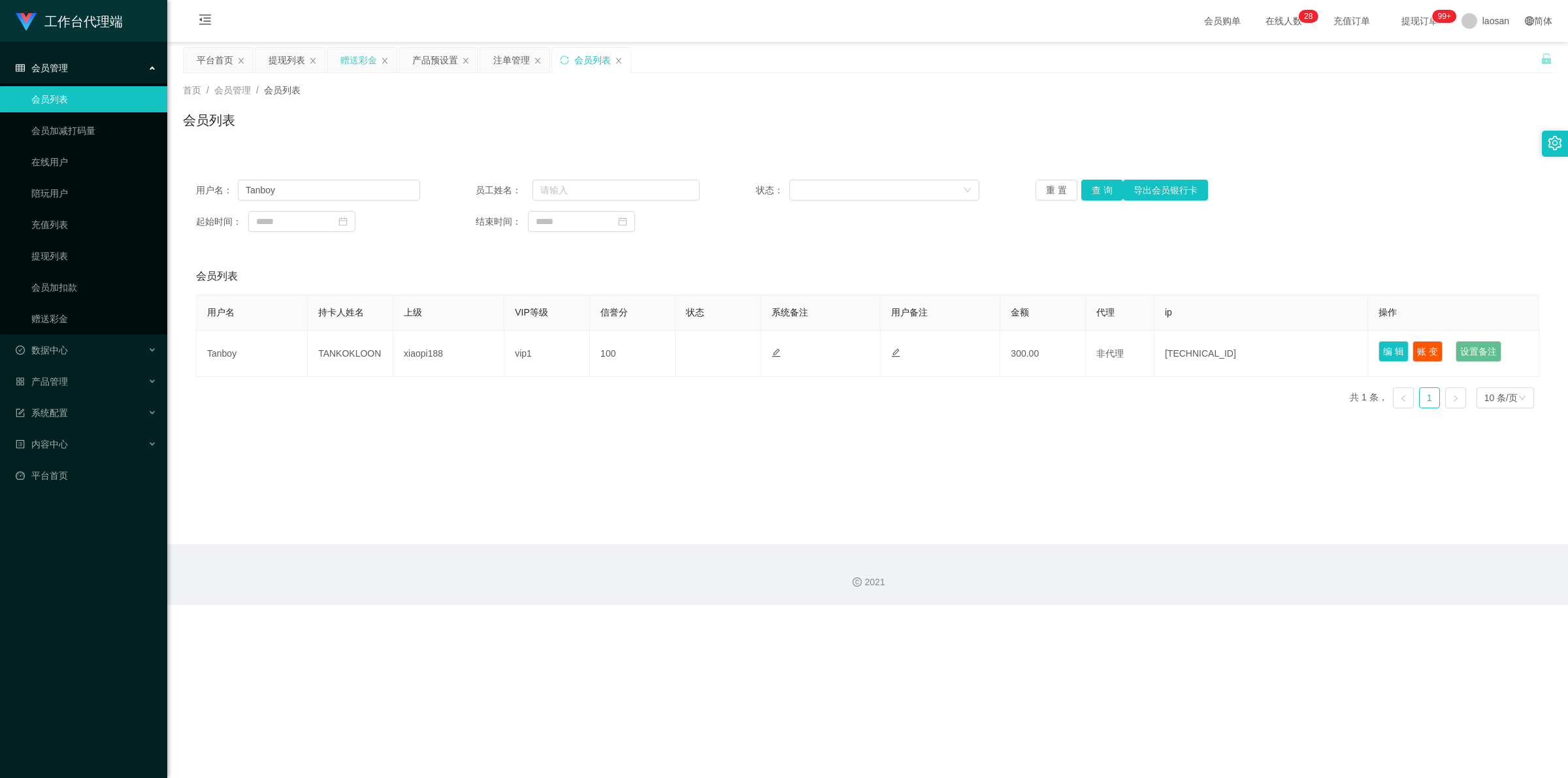
click at [374, 61] on div "赠送彩金" at bounding box center [359, 59] width 36 height 24
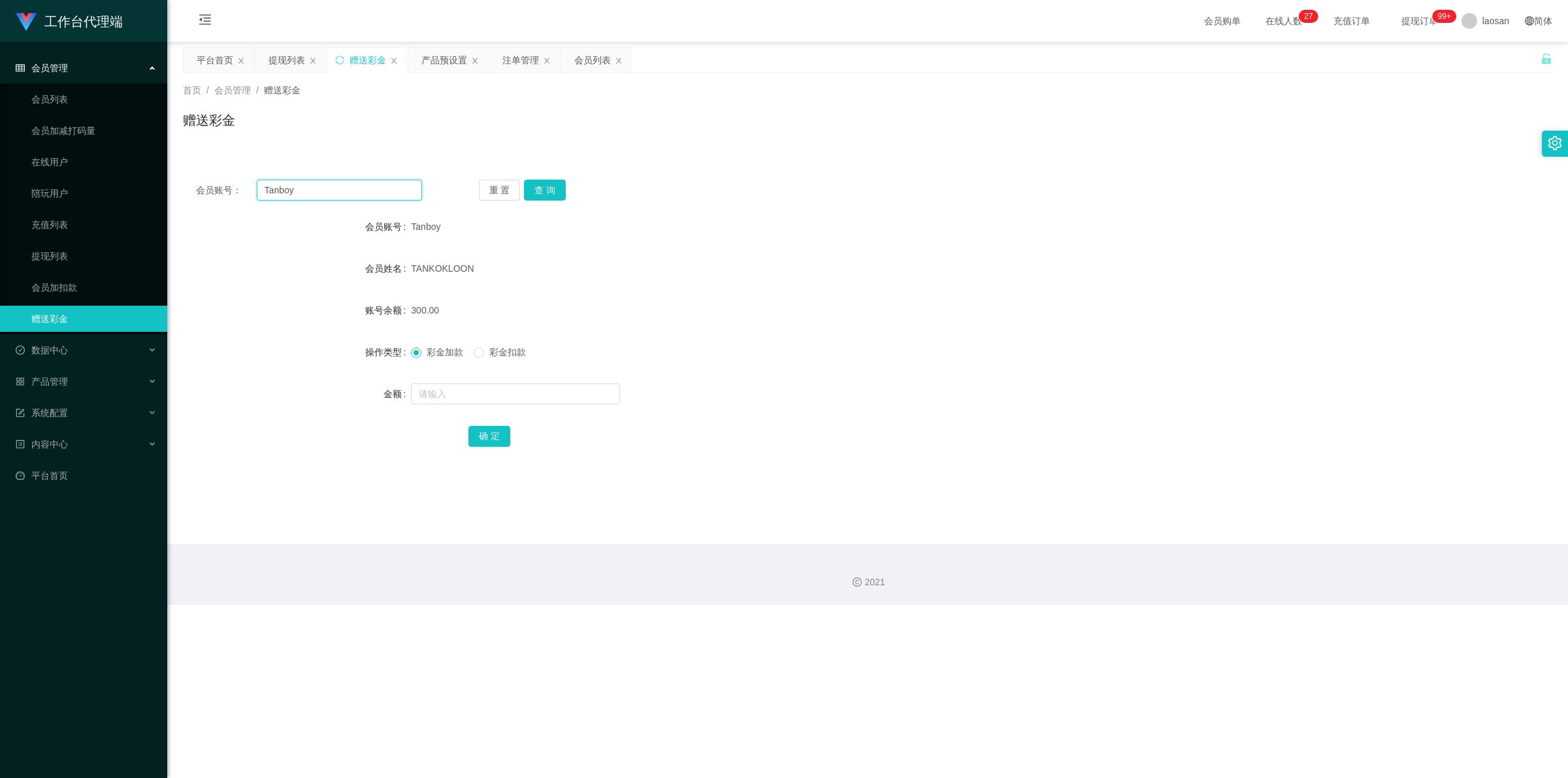
drag, startPoint x: 307, startPoint y: 184, endPoint x: 229, endPoint y: 184, distance: 78.0
click at [229, 184] on div "会员账号： Tanboy" at bounding box center [308, 190] width 226 height 21
paste input "Mhmh"
type input "Mhmh"
click at [552, 192] on button "查 询" at bounding box center [545, 190] width 42 height 21
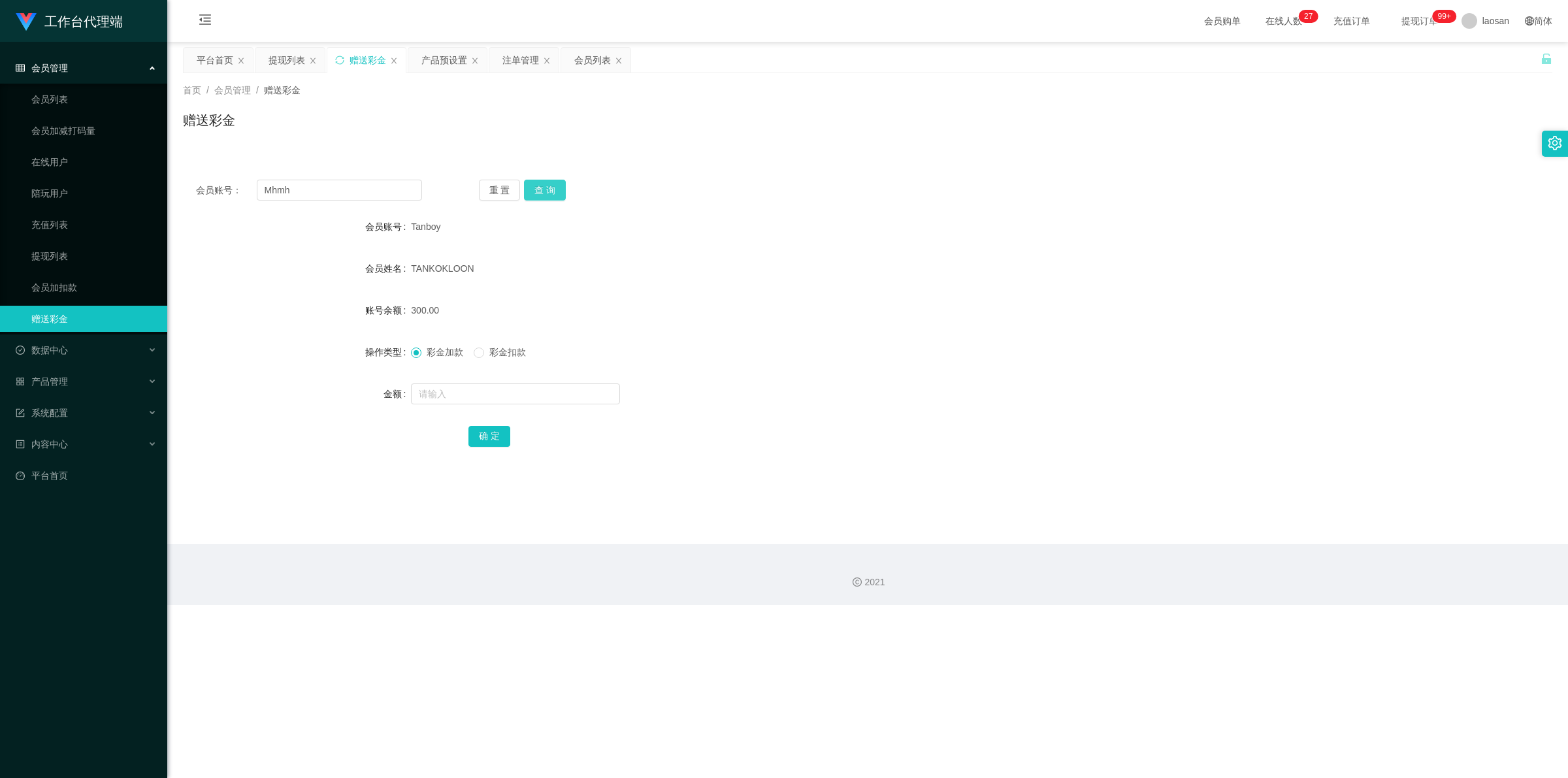
click at [552, 192] on button "查 询" at bounding box center [545, 190] width 42 height 21
click at [478, 394] on input "text" at bounding box center [515, 394] width 209 height 21
type input "40"
click at [494, 431] on button "确 定" at bounding box center [490, 436] width 42 height 21
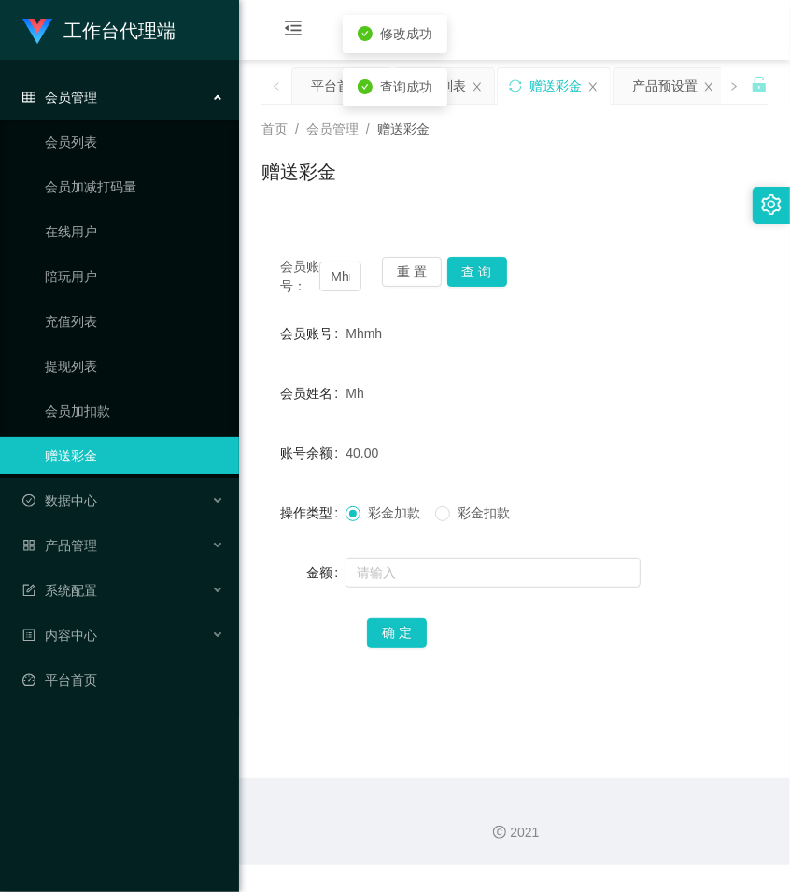
click at [512, 198] on div "赠送彩金" at bounding box center [515, 179] width 506 height 43
click at [449, 87] on div "提现列表" at bounding box center [440, 85] width 52 height 35
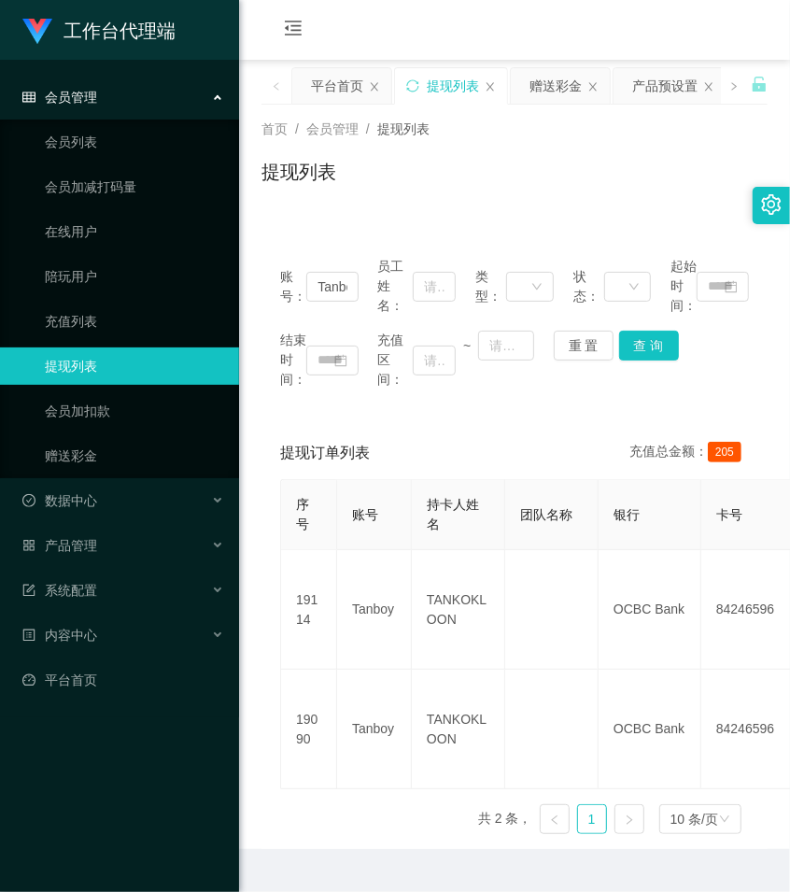
click at [512, 164] on div "提现列表" at bounding box center [515, 179] width 506 height 43
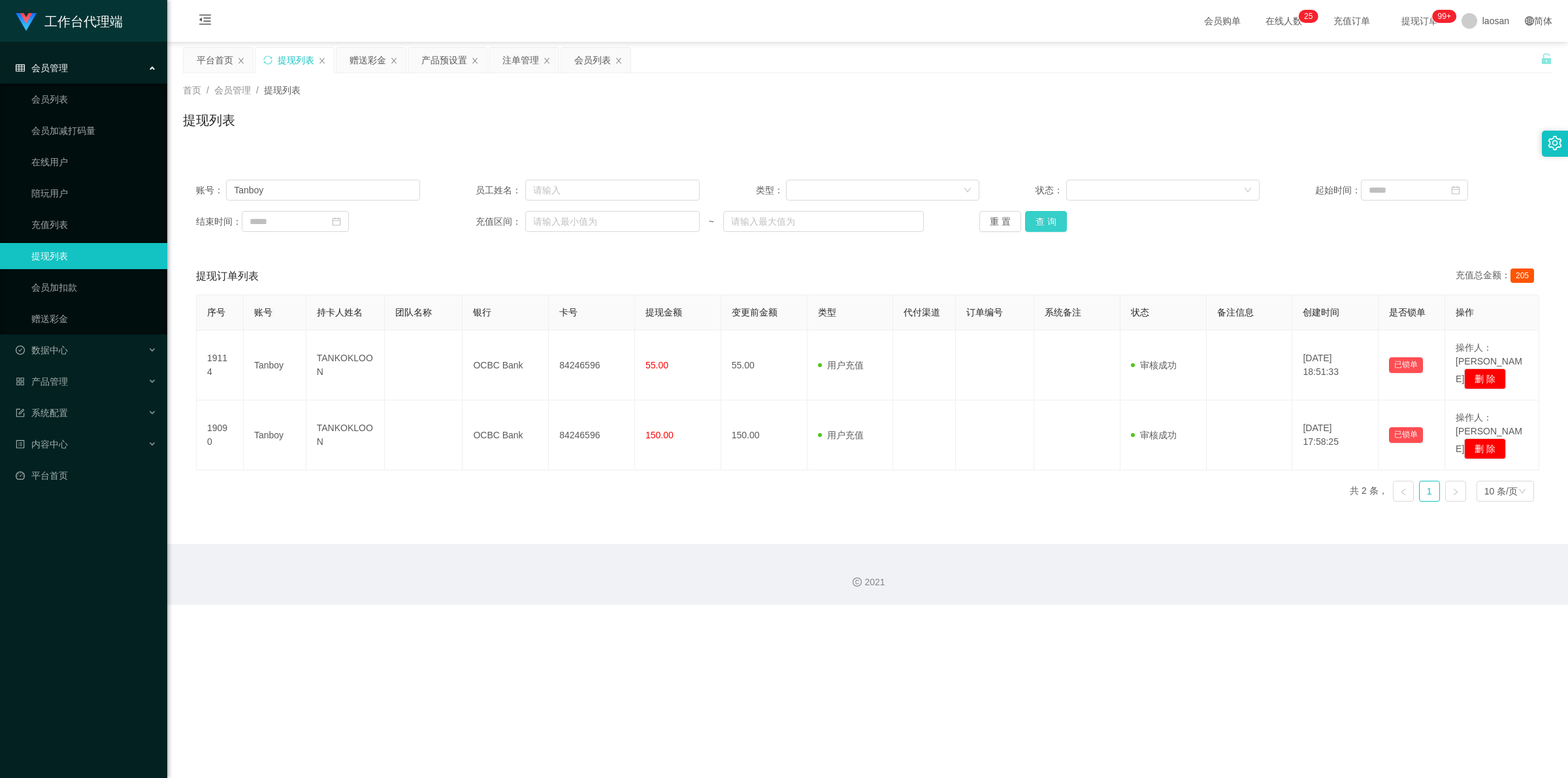
click at [552, 226] on button "查 询" at bounding box center [1046, 222] width 42 height 21
click at [552, 226] on div "重 置 查 询" at bounding box center [1091, 222] width 224 height 21
click at [552, 226] on button "查 询" at bounding box center [1046, 222] width 42 height 21
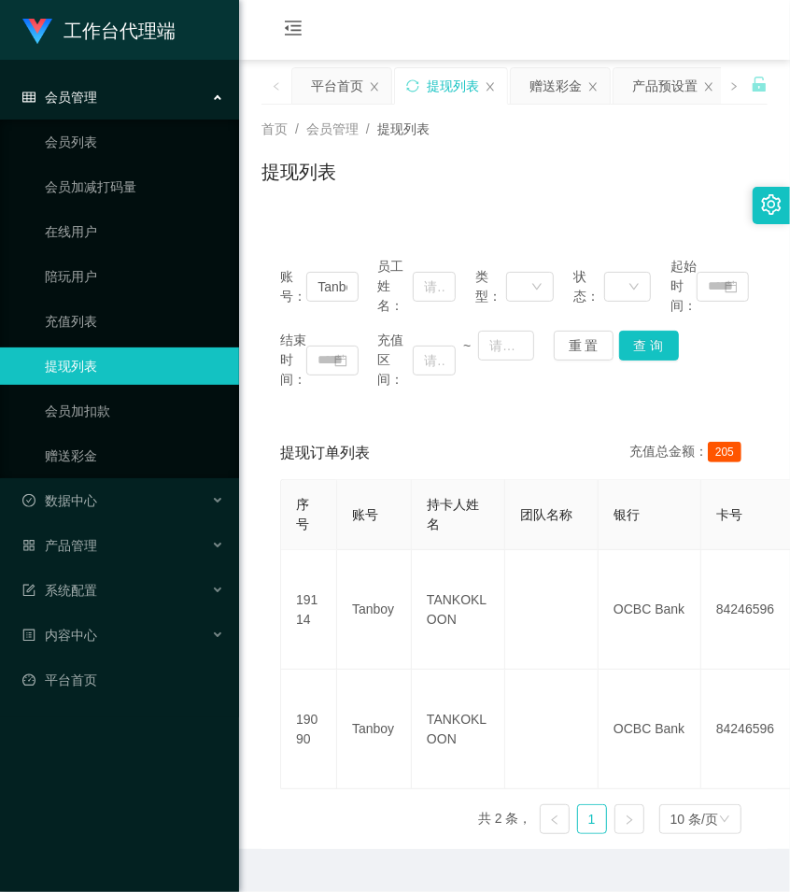
drag, startPoint x: 534, startPoint y: 179, endPoint x: 540, endPoint y: 163, distance: 16.8
click at [534, 179] on div "提现列表" at bounding box center [515, 179] width 506 height 43
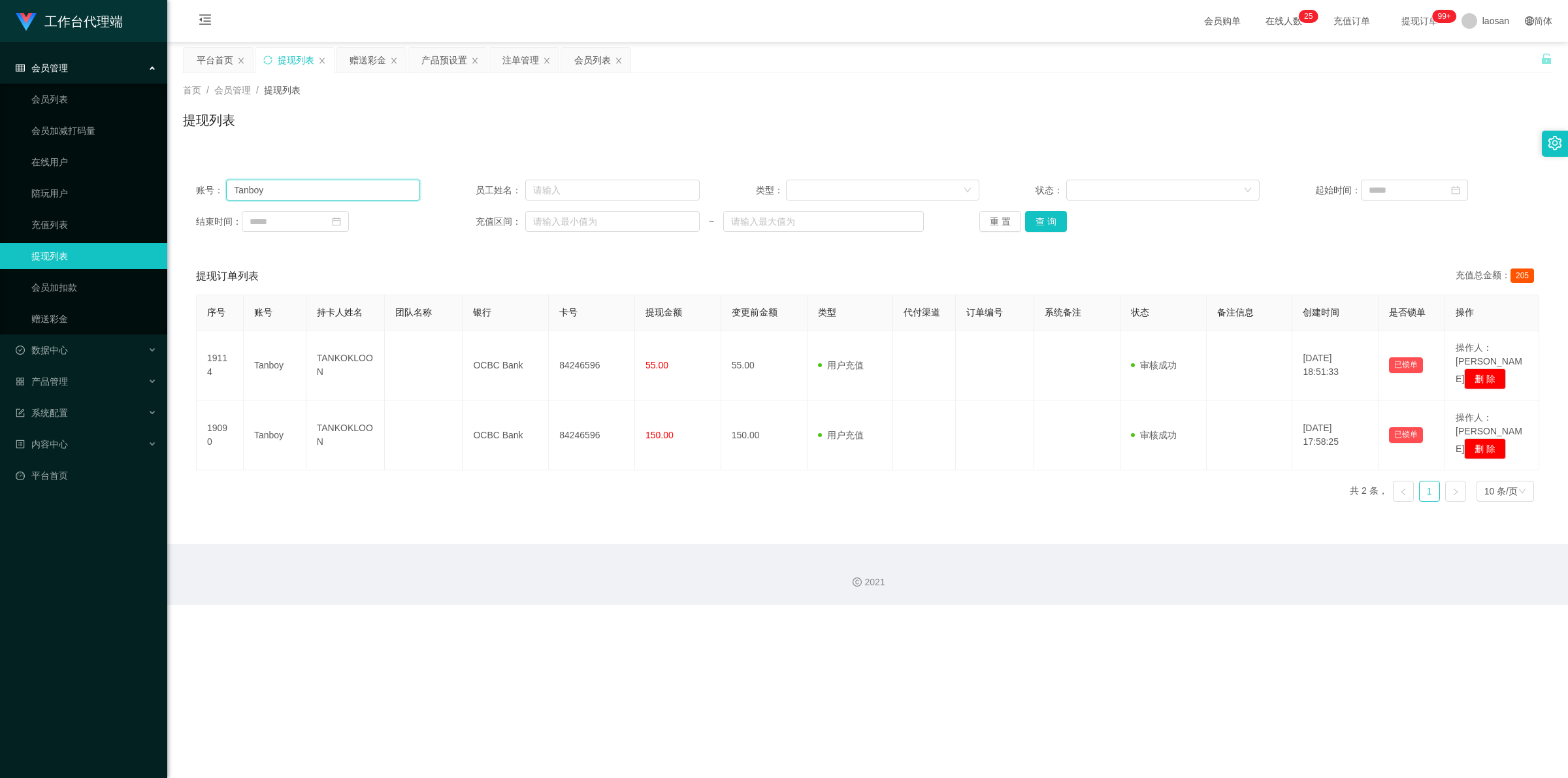
drag, startPoint x: 317, startPoint y: 182, endPoint x: 194, endPoint y: 187, distance: 123.1
click at [190, 188] on div "账号： Tanboy 员工姓名： 类型： 状态： 起始时间： 结束时间： 充值区间： ~ 重 置 查 询" at bounding box center [868, 206] width 1369 height 78
paste input "Mhmh"
type input "Mhmh"
click at [552, 219] on button "查 询" at bounding box center [1046, 222] width 42 height 21
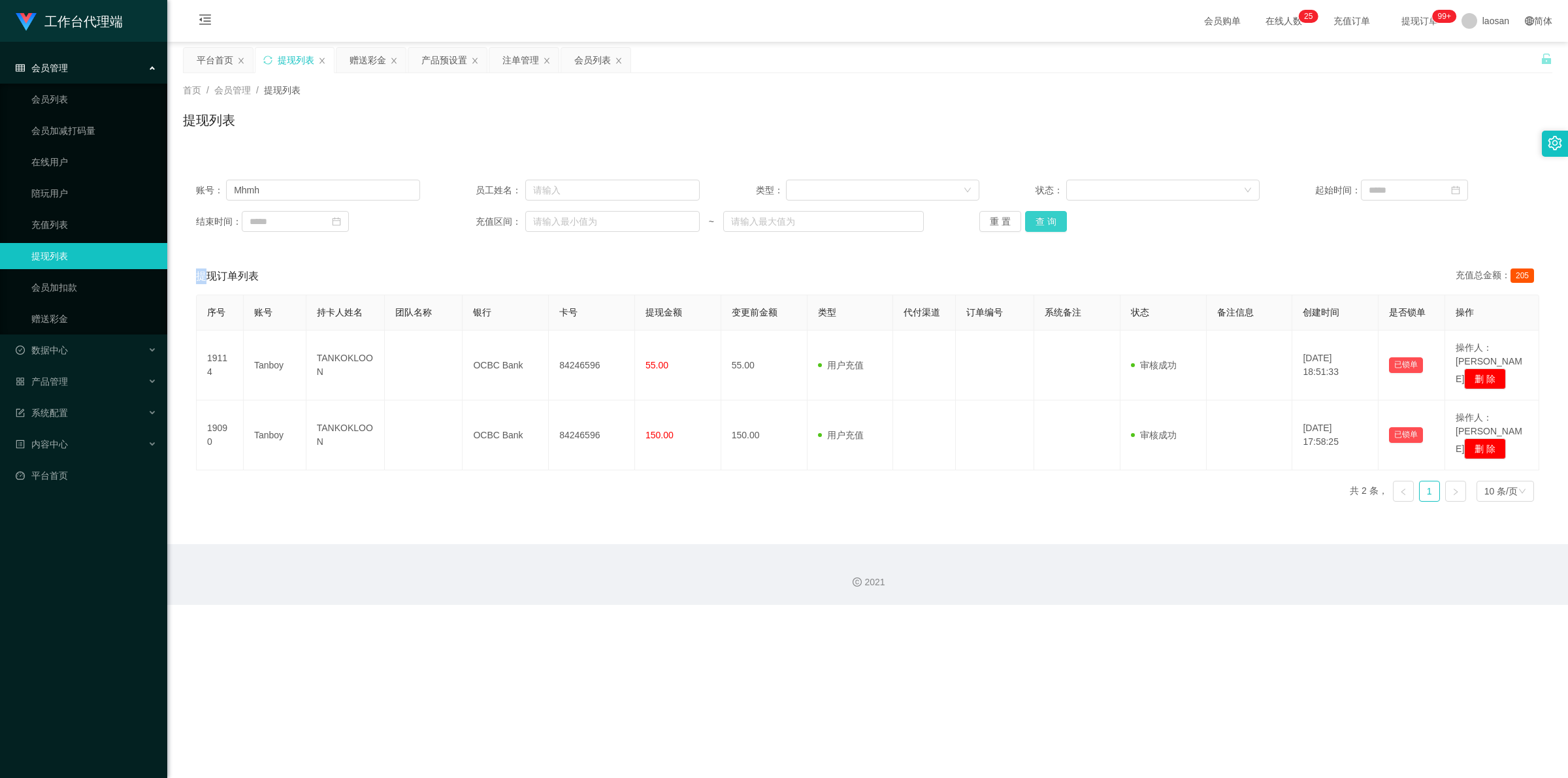
click at [552, 219] on div "重 置 查 询" at bounding box center [1091, 222] width 224 height 21
click at [552, 219] on button "查 询" at bounding box center [1046, 222] width 42 height 21
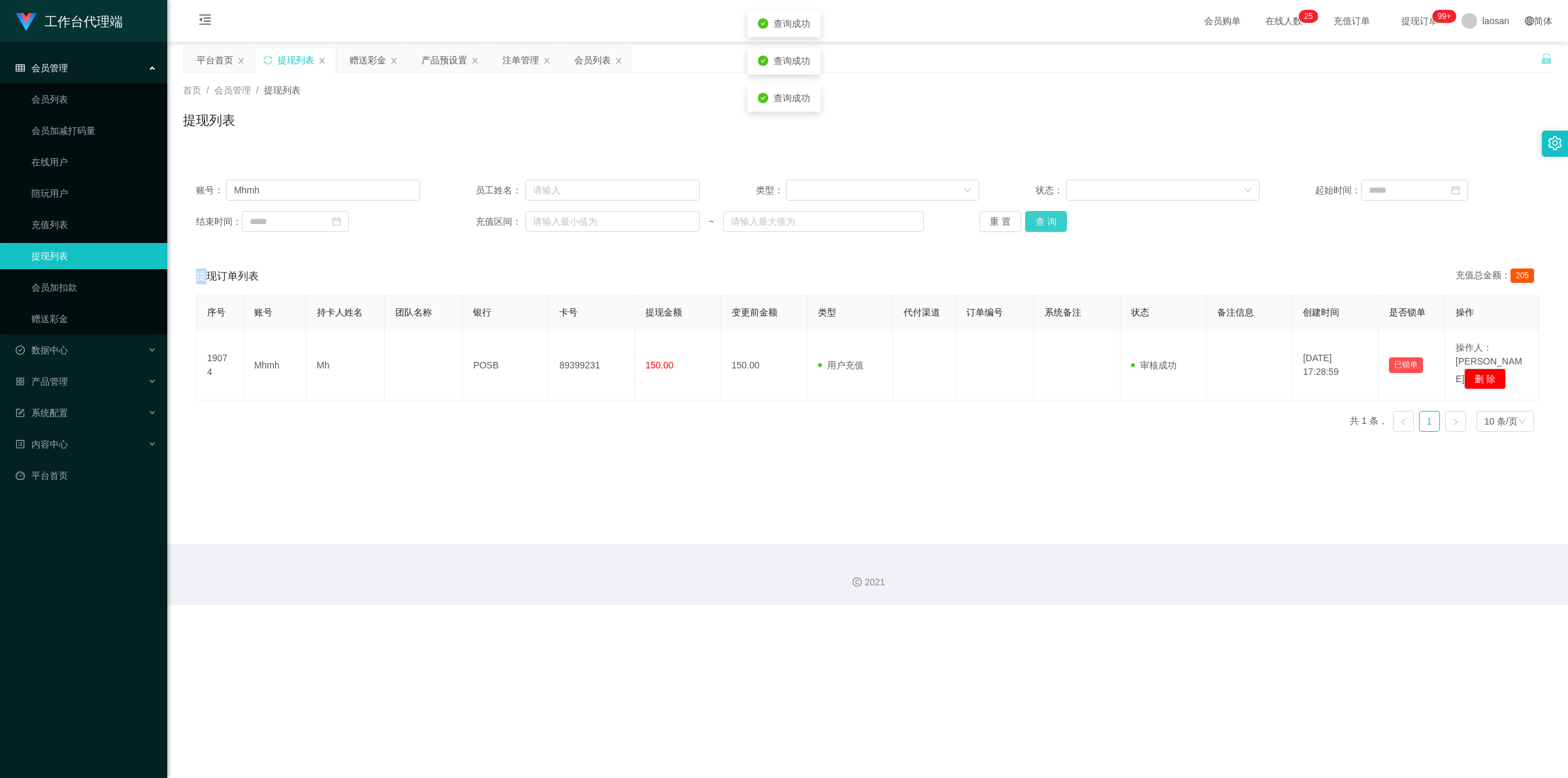
click at [552, 219] on button "查 询" at bounding box center [1046, 222] width 42 height 21
click at [552, 219] on div "重 置 查 询" at bounding box center [1091, 222] width 224 height 21
click at [552, 219] on button "查 询" at bounding box center [1046, 222] width 42 height 21
click at [552, 217] on button "查 询" at bounding box center [1046, 222] width 42 height 21
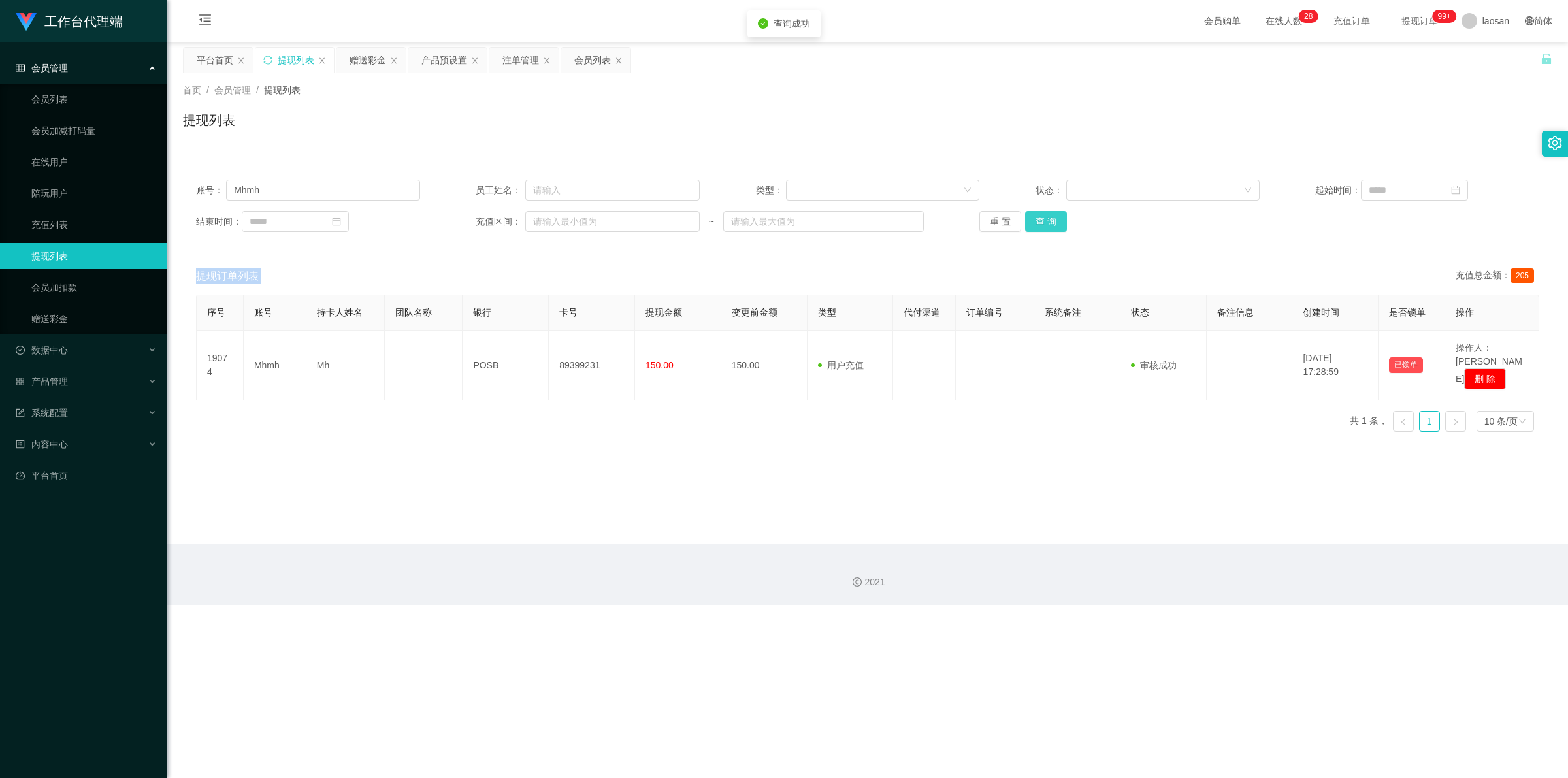
click at [552, 217] on div "重 置 查 询" at bounding box center [1091, 222] width 224 height 21
click at [552, 217] on button "查 询" at bounding box center [1046, 222] width 42 height 21
click at [552, 217] on div "重 置 查 询" at bounding box center [1091, 222] width 224 height 21
drag, startPoint x: 1043, startPoint y: 217, endPoint x: 1267, endPoint y: 106, distance: 250.0
click at [552, 216] on div "重 置 查 询" at bounding box center [1091, 222] width 224 height 21
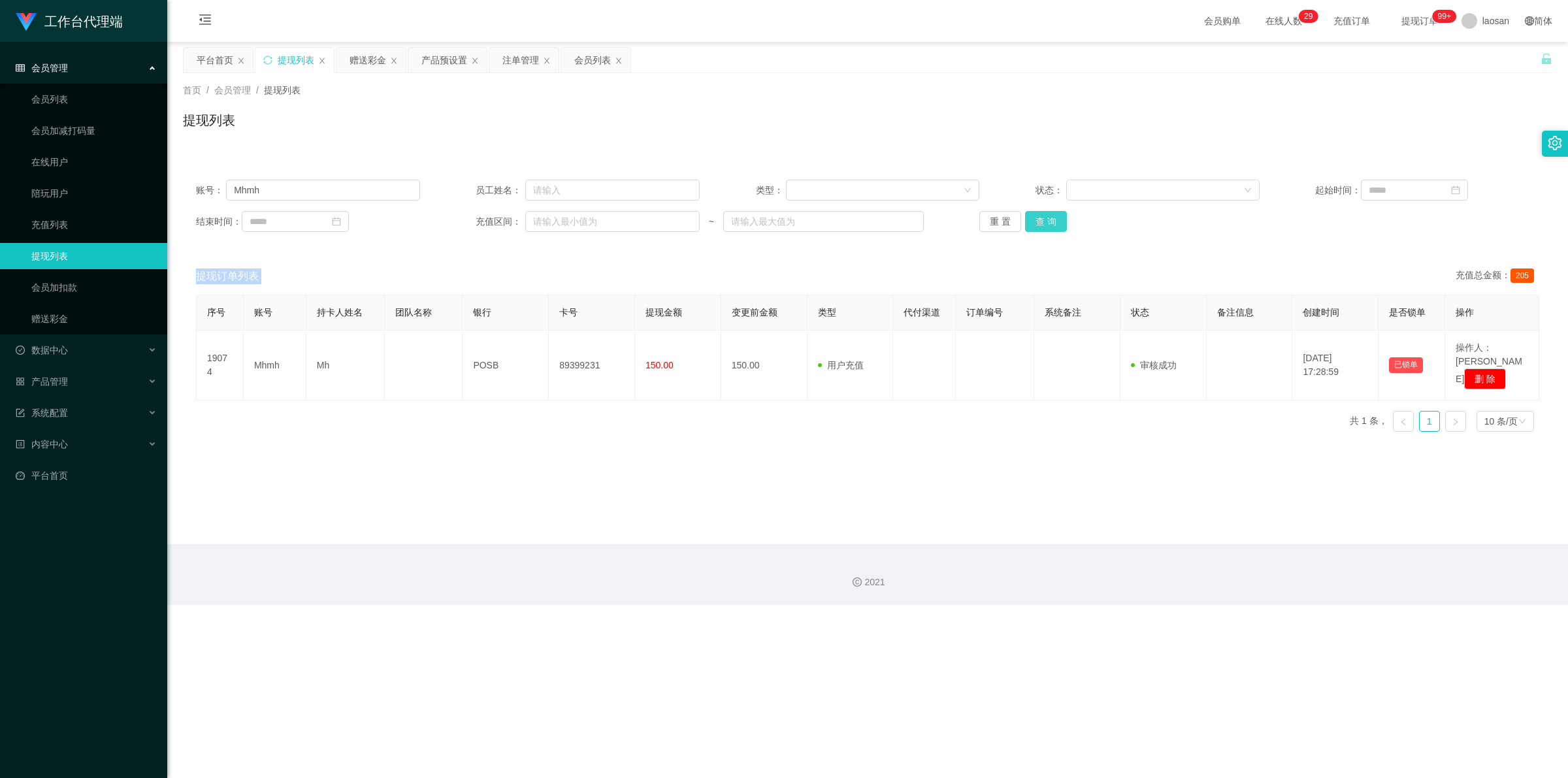
click at [552, 220] on button "查 询" at bounding box center [1046, 222] width 42 height 21
click at [552, 220] on div "重 置 查 询" at bounding box center [1091, 222] width 224 height 21
click at [552, 220] on button "查 询" at bounding box center [1046, 222] width 42 height 21
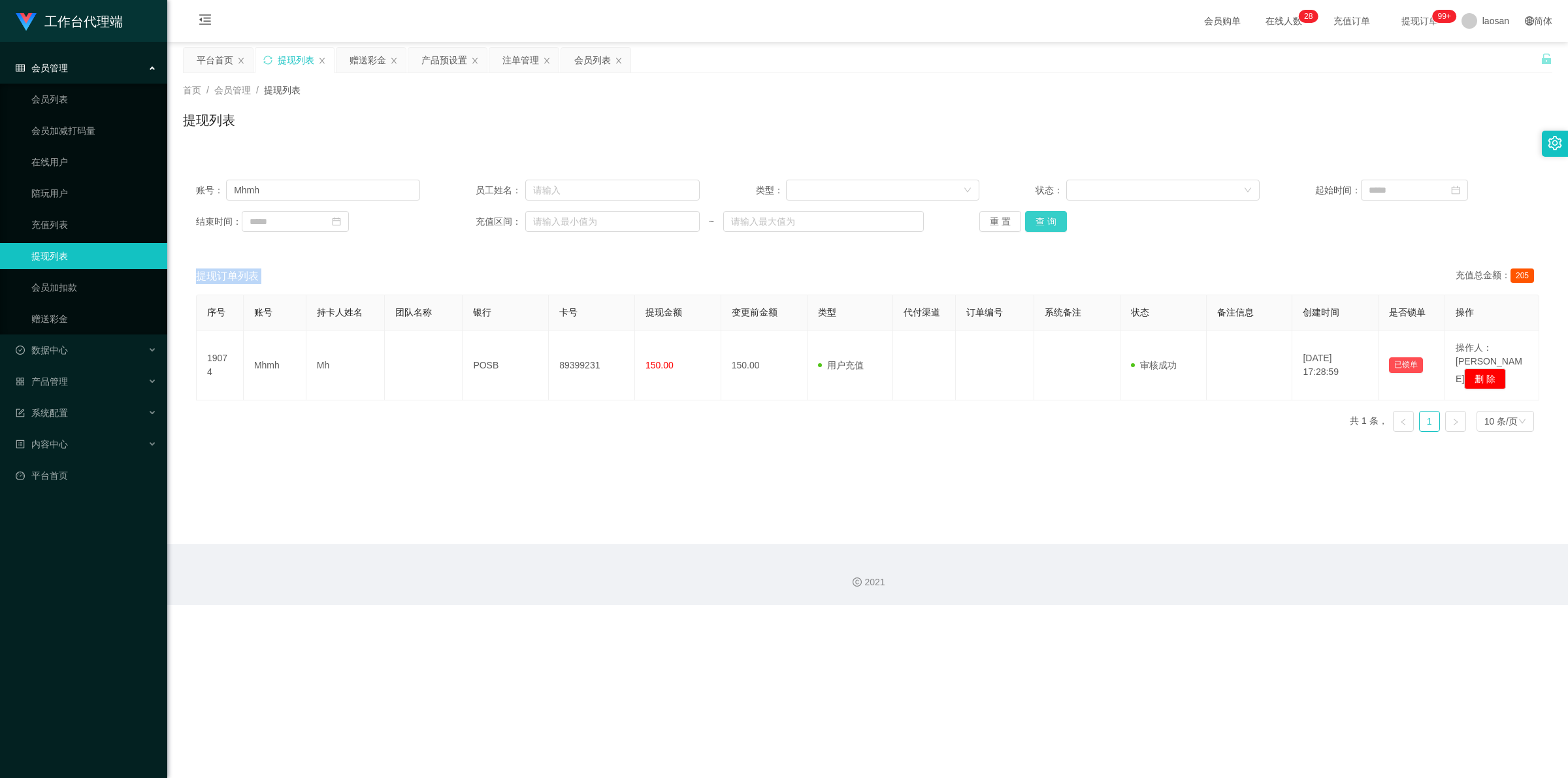
click at [552, 226] on button "查 询" at bounding box center [1046, 222] width 42 height 21
click at [552, 226] on button "查 询" at bounding box center [1053, 222] width 56 height 21
drag, startPoint x: 237, startPoint y: 190, endPoint x: 204, endPoint y: 186, distance: 33.2
click at [204, 186] on div "账号： Mhmh" at bounding box center [308, 190] width 224 height 21
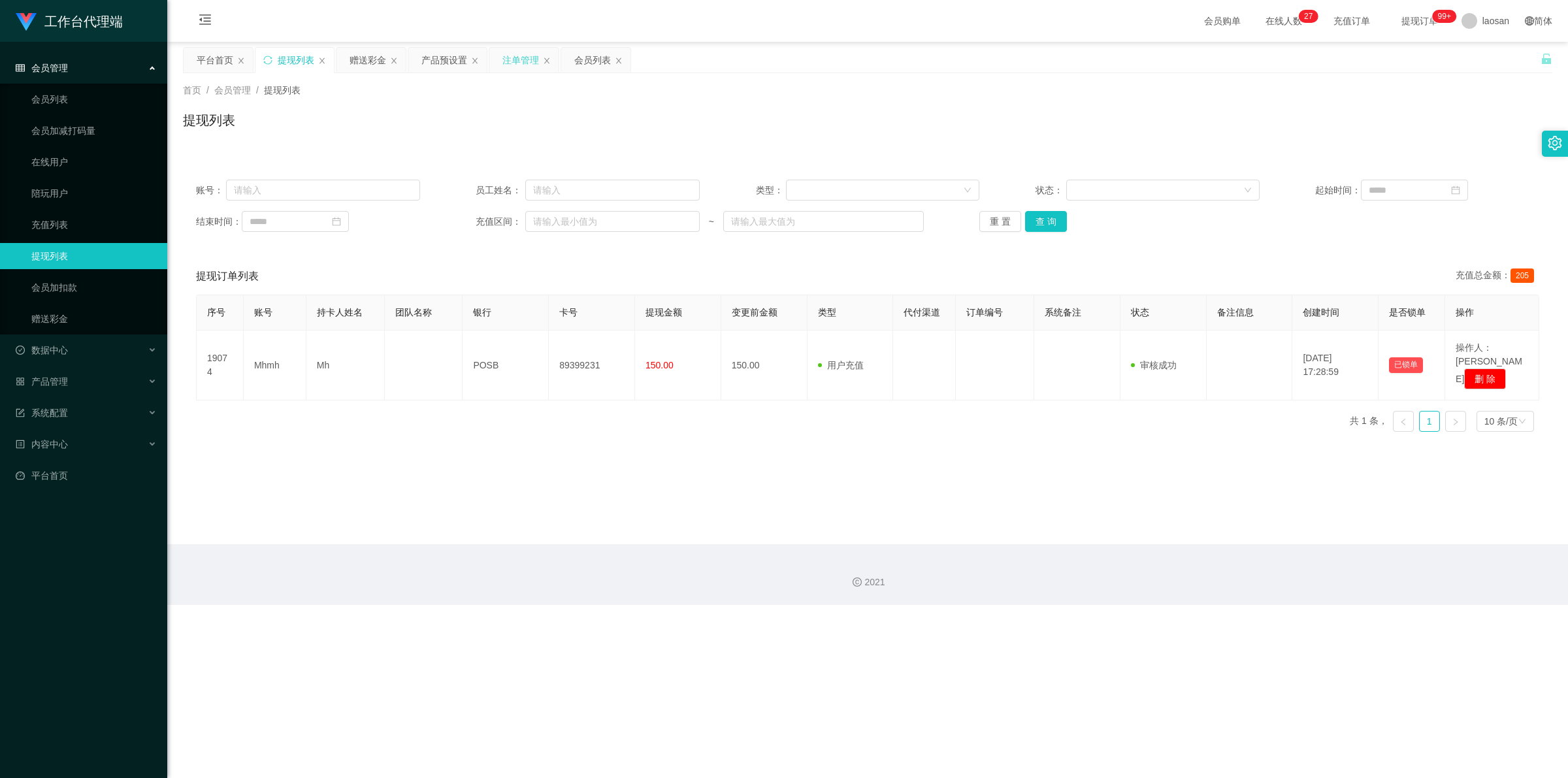
click at [526, 60] on div "注单管理" at bounding box center [520, 59] width 36 height 24
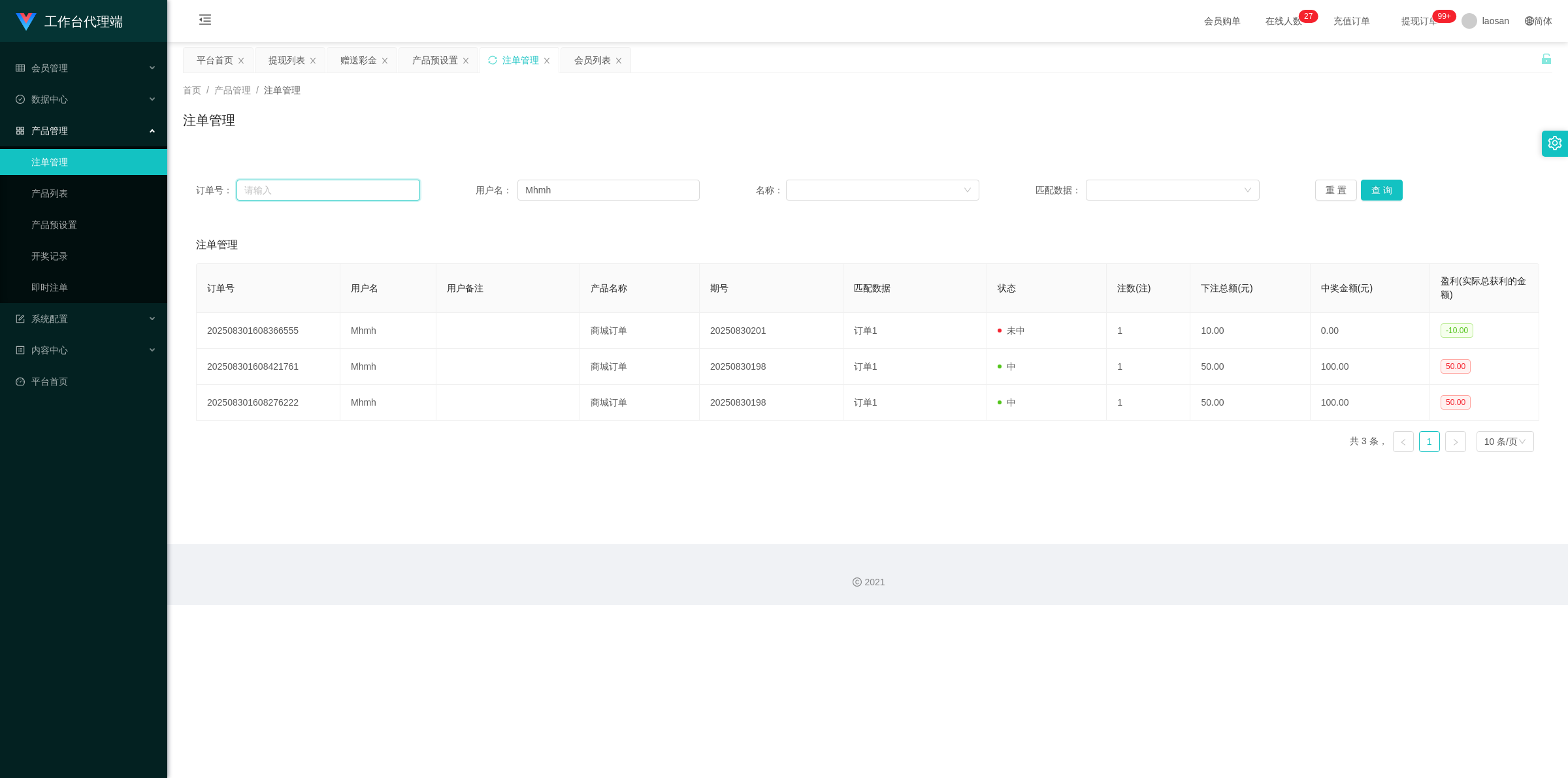
click at [301, 193] on input "text" at bounding box center [328, 190] width 184 height 21
paste input "Mhmh"
type input "Mhmh"
click at [552, 198] on button "查 询" at bounding box center [1382, 190] width 42 height 21
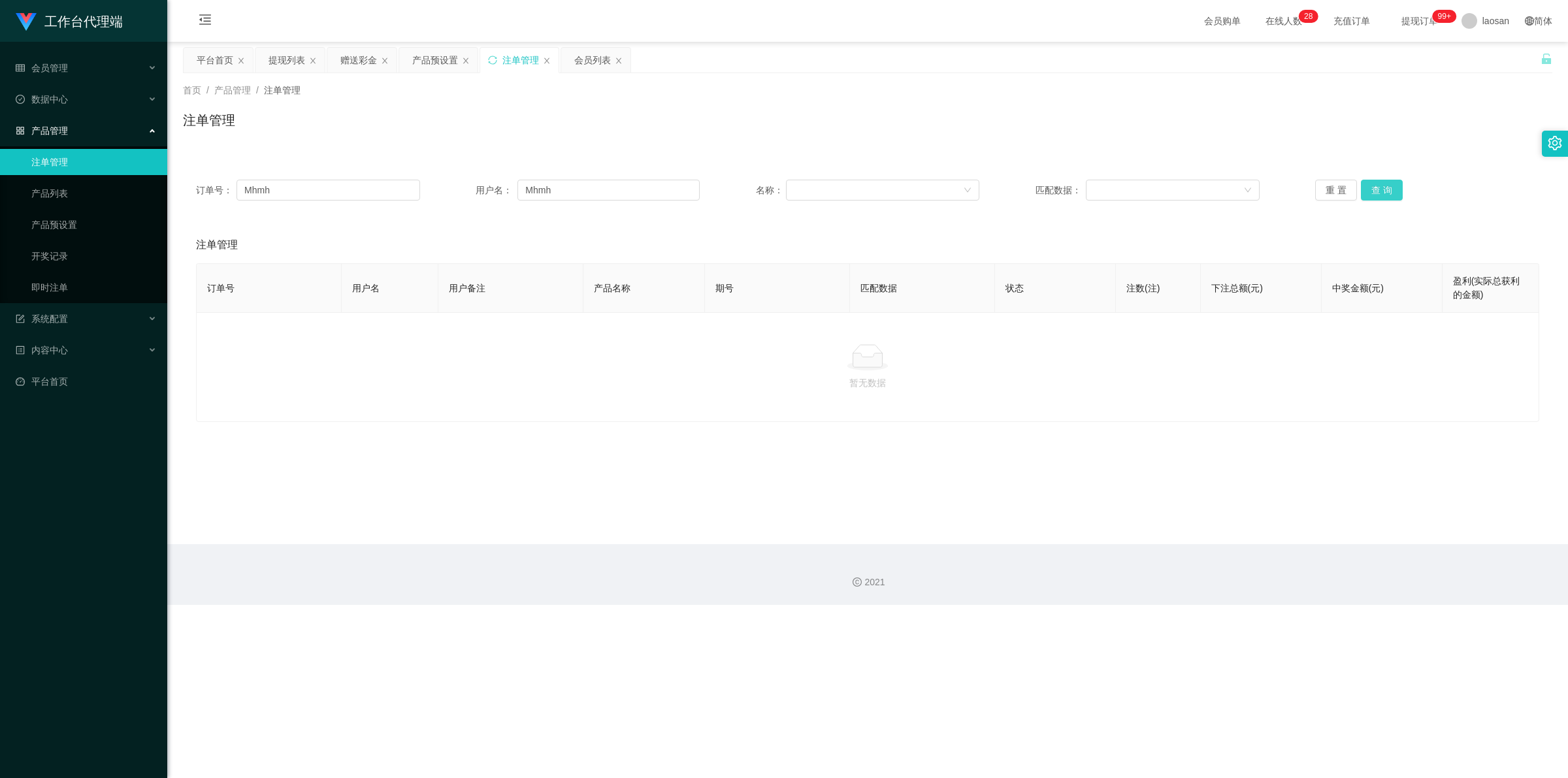
click at [552, 198] on button "查 询" at bounding box center [1382, 190] width 42 height 21
click at [552, 196] on button "查 询" at bounding box center [1382, 190] width 42 height 21
click at [552, 196] on div "重 置 查 询" at bounding box center [1427, 190] width 224 height 21
drag, startPoint x: 190, startPoint y: 189, endPoint x: 176, endPoint y: 188, distance: 14.0
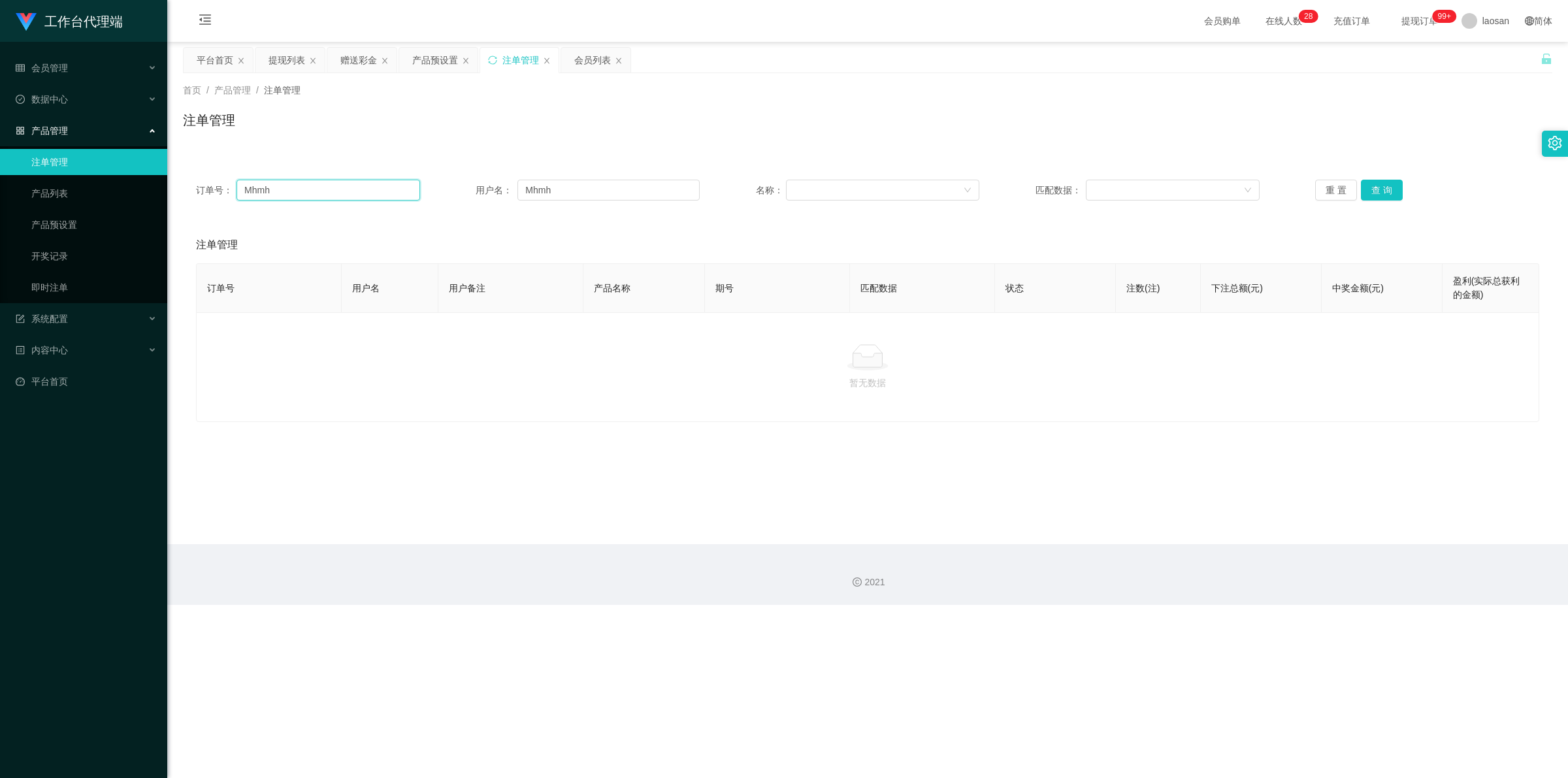
click at [176, 189] on main "关闭左侧 关闭右侧 关闭其它 刷新页面 平台首页 提现列表 赠送彩金 产品预设置 注单管理 会员列表 首页 / 产品管理 / 注单管理 / 注单管理 订单号：…" at bounding box center [867, 293] width 1401 height 502
drag, startPoint x: 557, startPoint y: 190, endPoint x: 507, endPoint y: 193, distance: 50.1
click at [542, 191] on input "Mhmh" at bounding box center [608, 190] width 183 height 21
drag, startPoint x: 269, startPoint y: 190, endPoint x: 154, endPoint y: 185, distance: 115.1
click at [150, 185] on section "工作台代理端 会员管理 会员列表 会员加减打码量 在线用户 陪玩用户 充值列表 提现列表 会员加扣款 赠送彩金 数据中心 员工统计 团队统计 产品管理 注单管…" at bounding box center [784, 302] width 1568 height 605
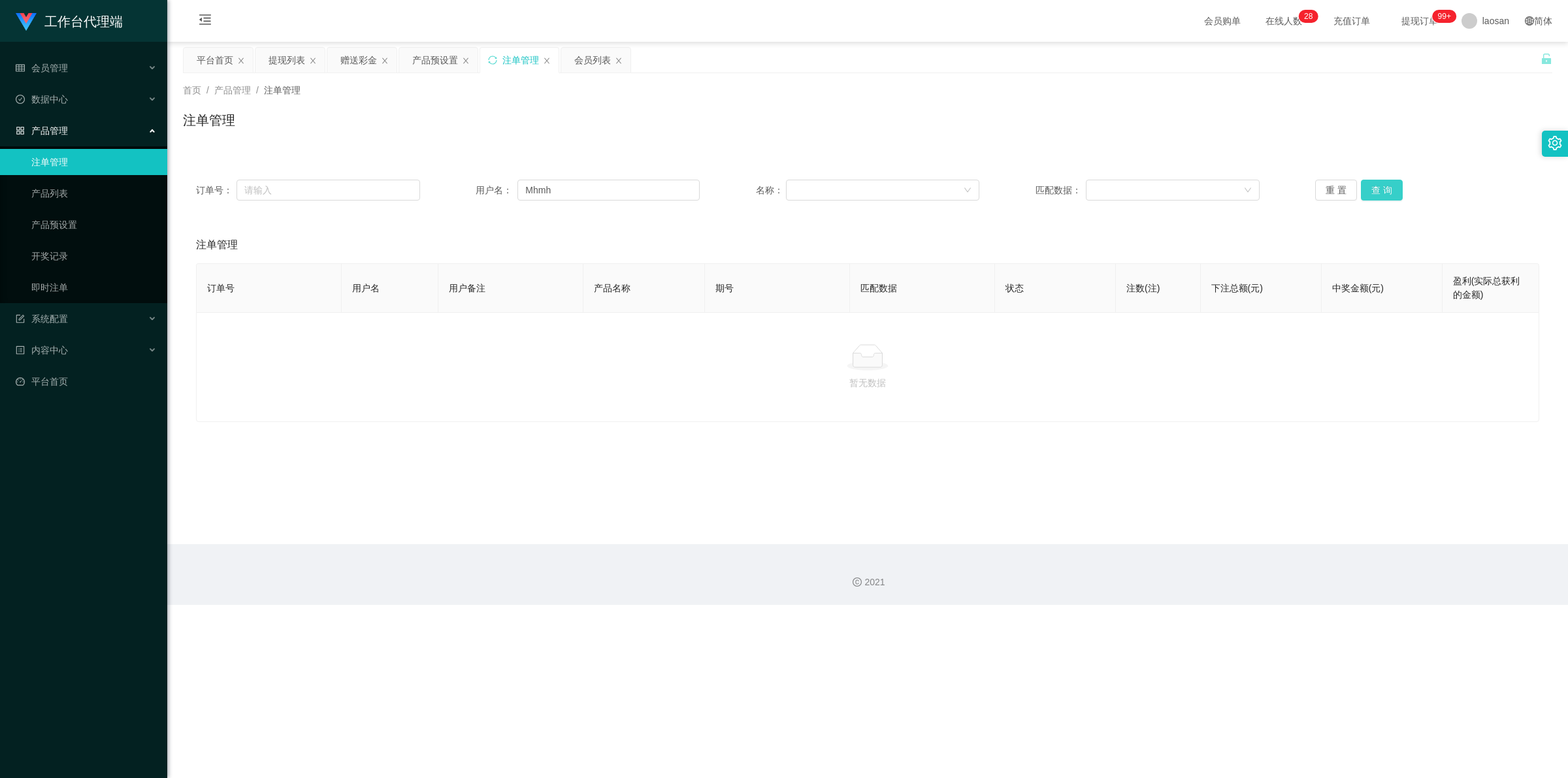
click at [552, 187] on button "查 询" at bounding box center [1382, 190] width 42 height 21
click at [552, 187] on button "查 询" at bounding box center [1389, 190] width 56 height 21
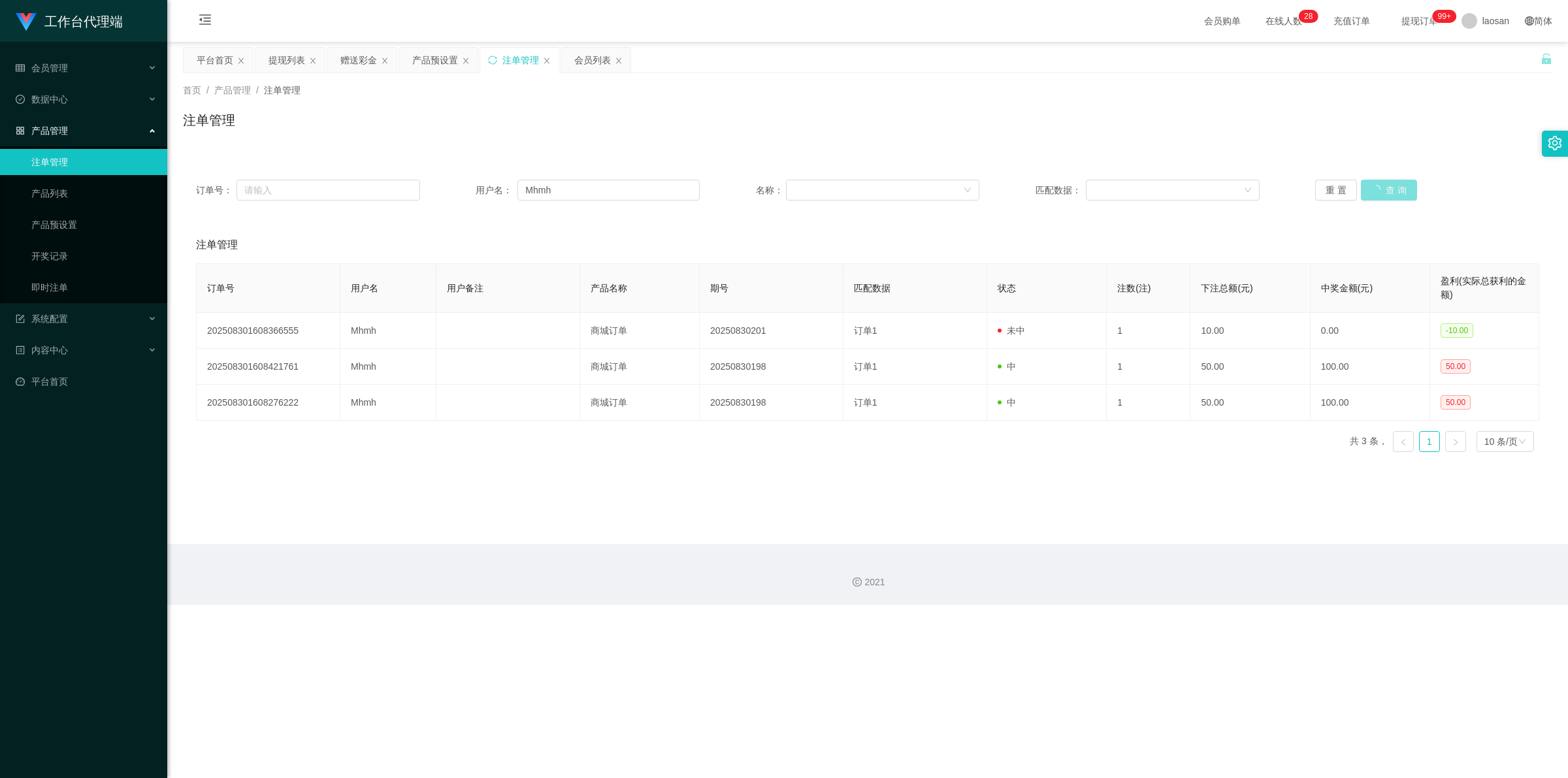
click at [552, 187] on button "查 询" at bounding box center [1389, 190] width 56 height 21
click at [552, 187] on button "查 询" at bounding box center [1382, 190] width 42 height 21
drag, startPoint x: 567, startPoint y: 191, endPoint x: 513, endPoint y: 192, distance: 54.0
click at [513, 192] on div "用户名： Mhmh" at bounding box center [587, 190] width 224 height 21
click at [296, 64] on div "提现列表" at bounding box center [287, 59] width 36 height 24
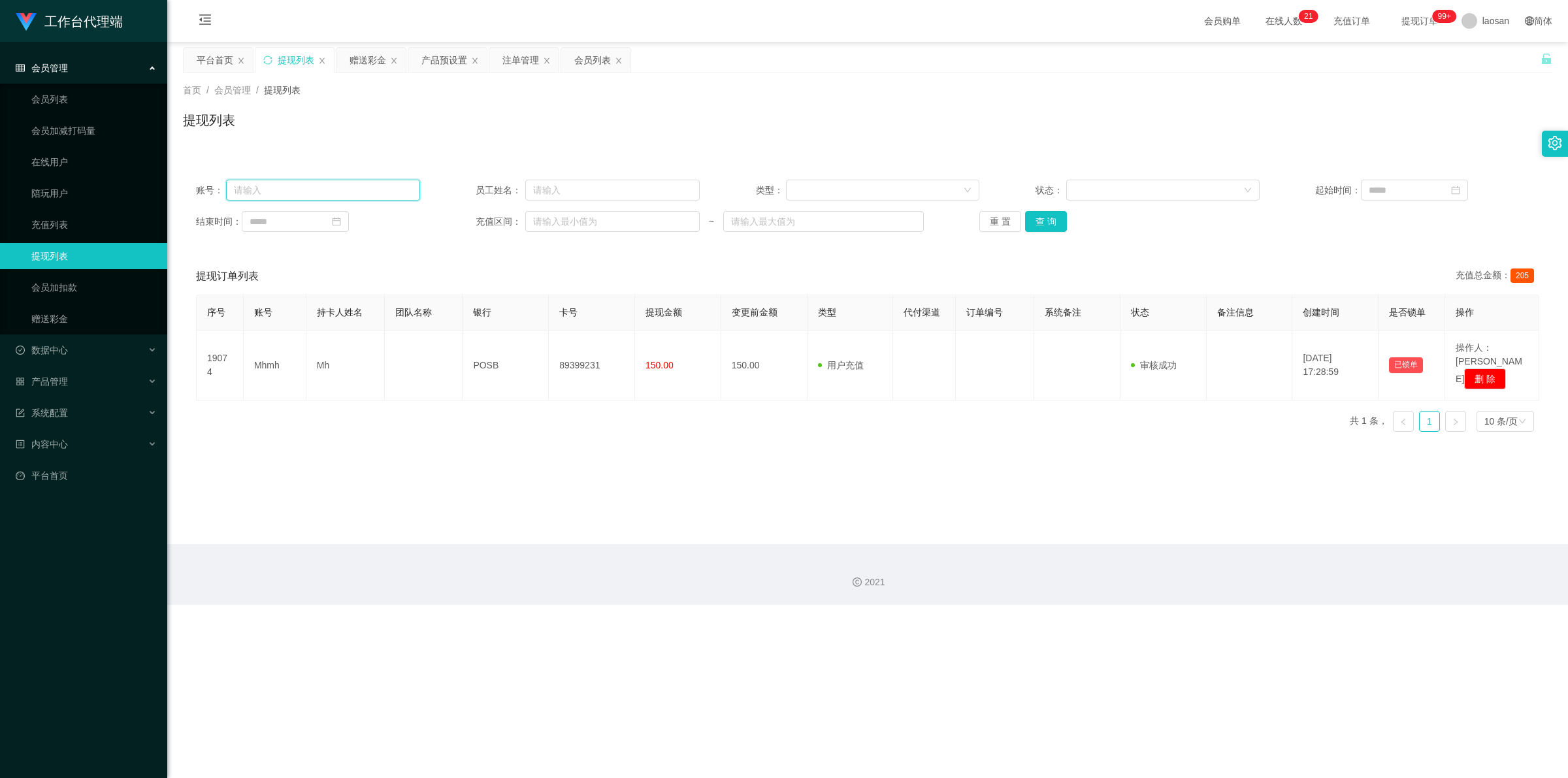
drag, startPoint x: 313, startPoint y: 187, endPoint x: 240, endPoint y: 187, distance: 73.0
click at [236, 187] on input "text" at bounding box center [322, 190] width 194 height 21
paste input "Mhmh"
type input "Mhmh"
click at [552, 222] on button "查 询" at bounding box center [1046, 222] width 42 height 21
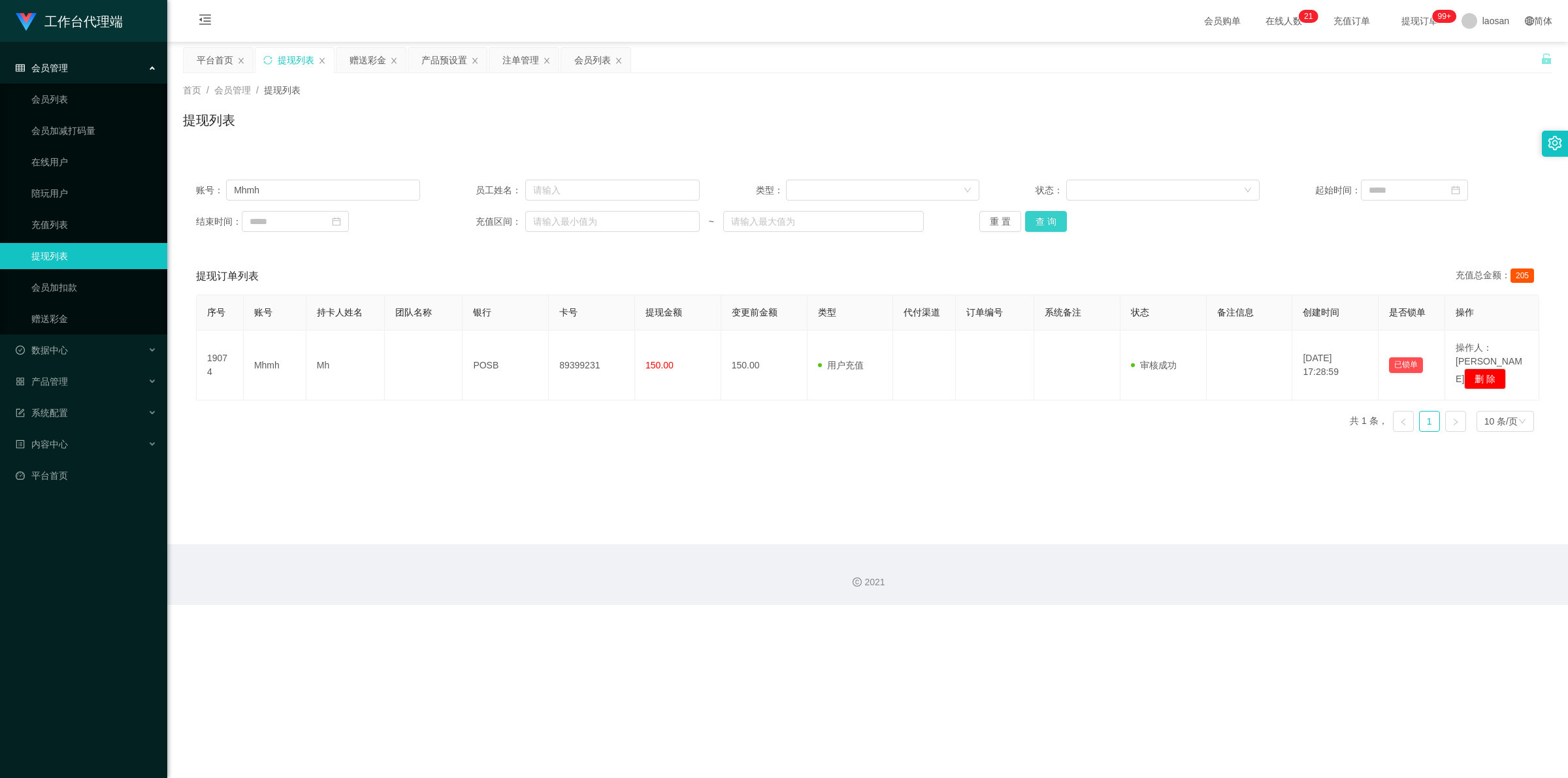
click at [552, 222] on button "查 询" at bounding box center [1046, 222] width 42 height 21
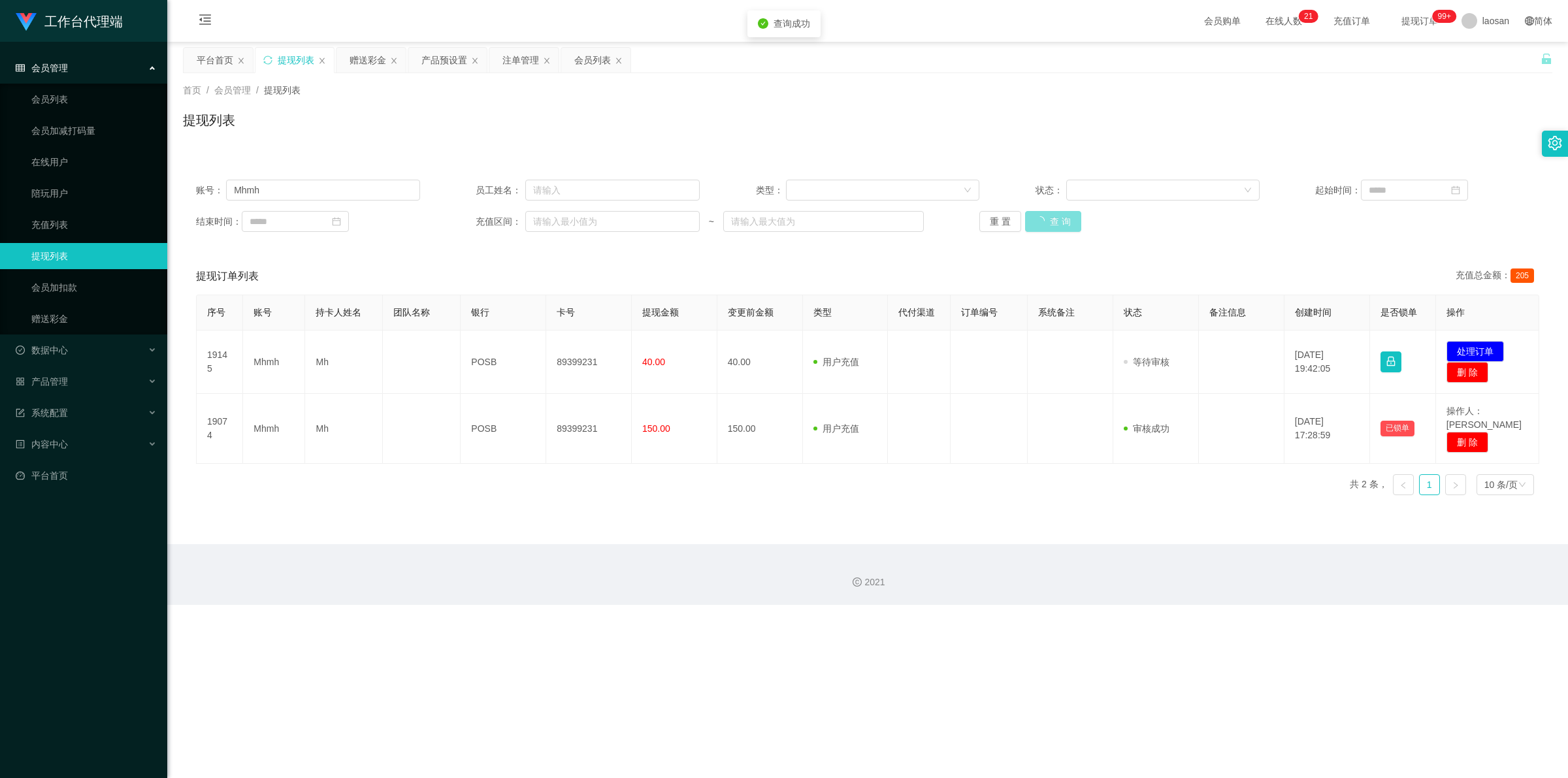
click at [552, 222] on button "查 询" at bounding box center [1053, 222] width 56 height 21
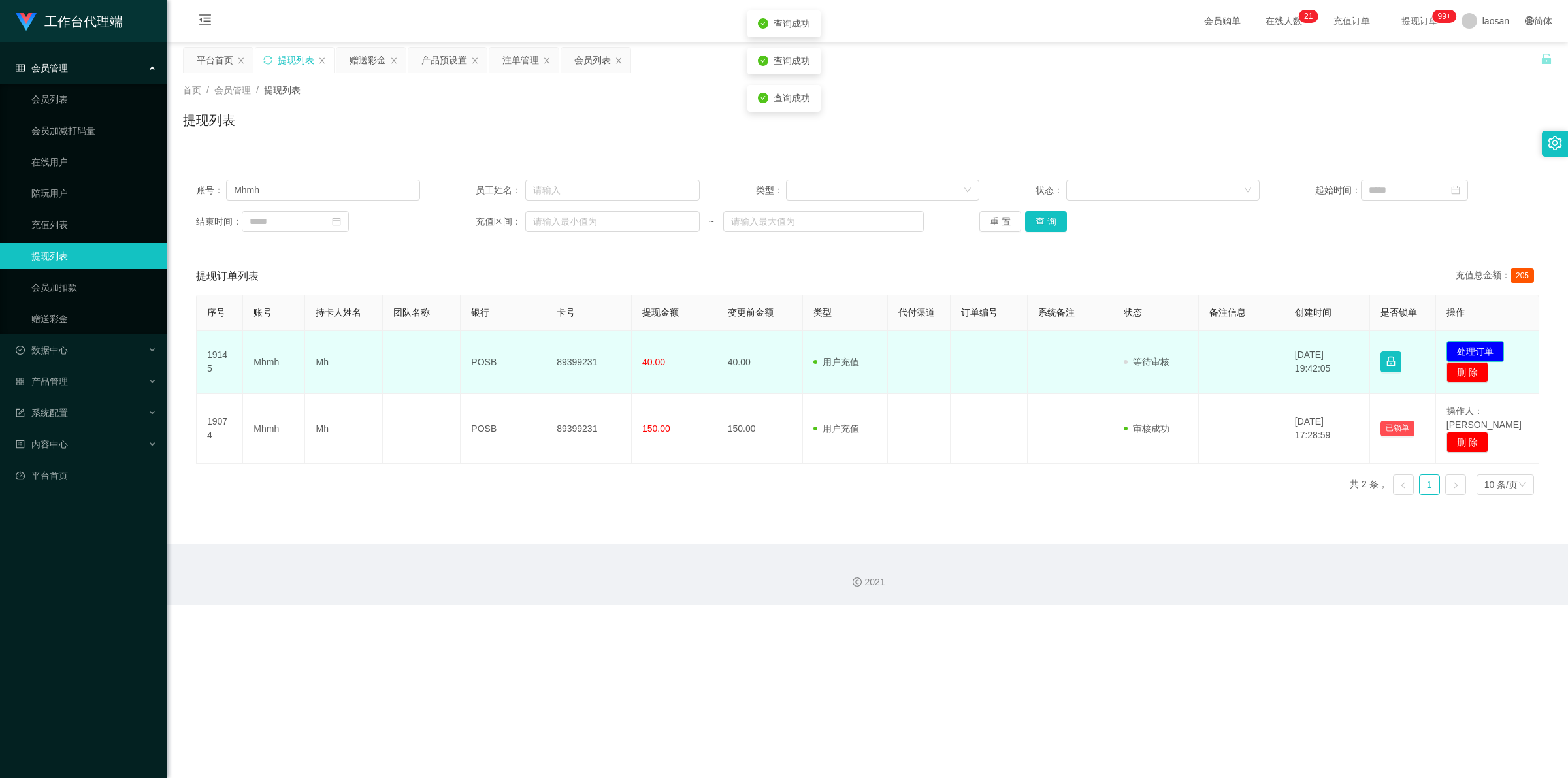
click at [552, 354] on button "处理订单" at bounding box center [1475, 352] width 57 height 21
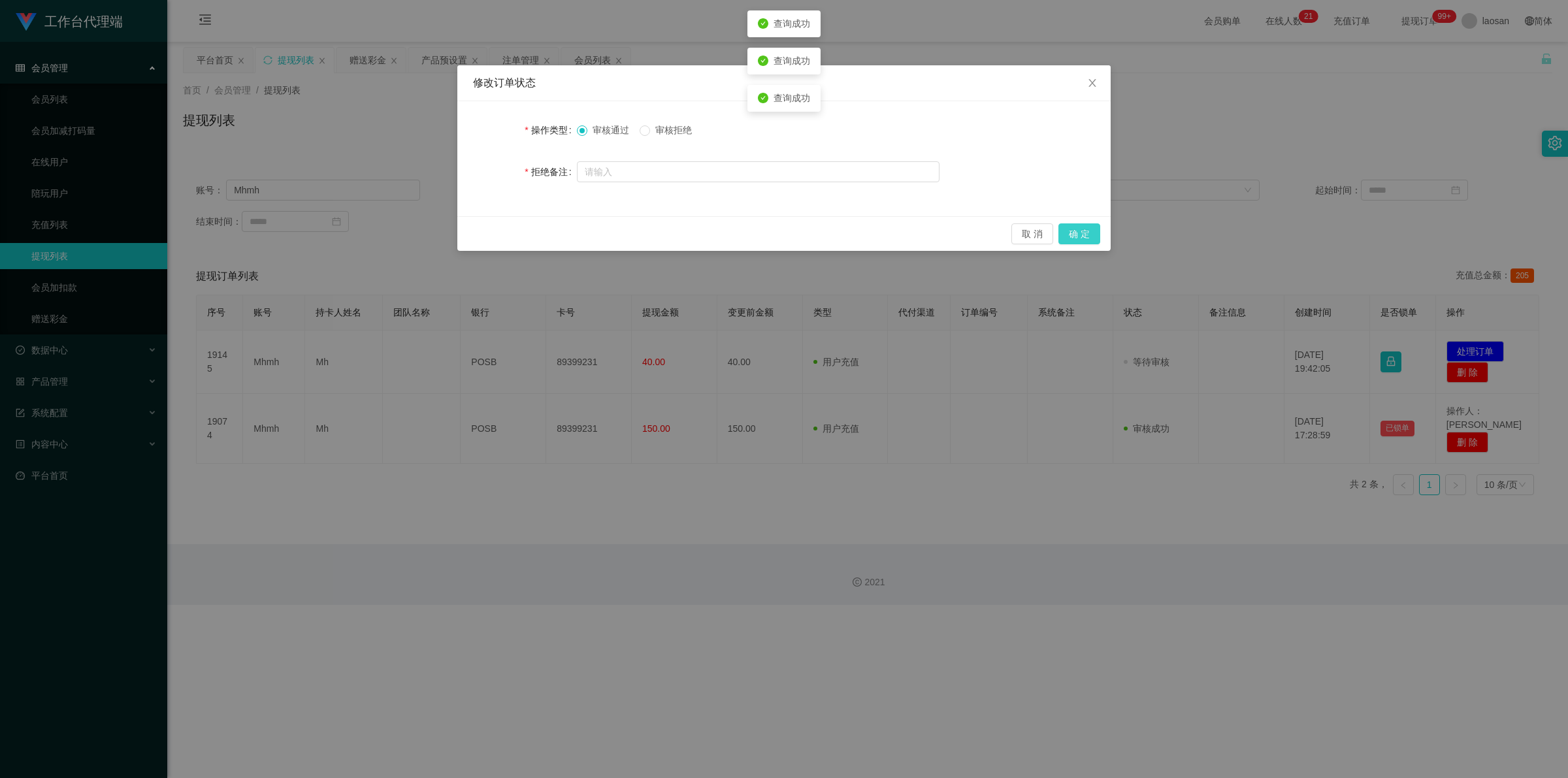
click at [552, 233] on button "确 定" at bounding box center [1079, 233] width 42 height 21
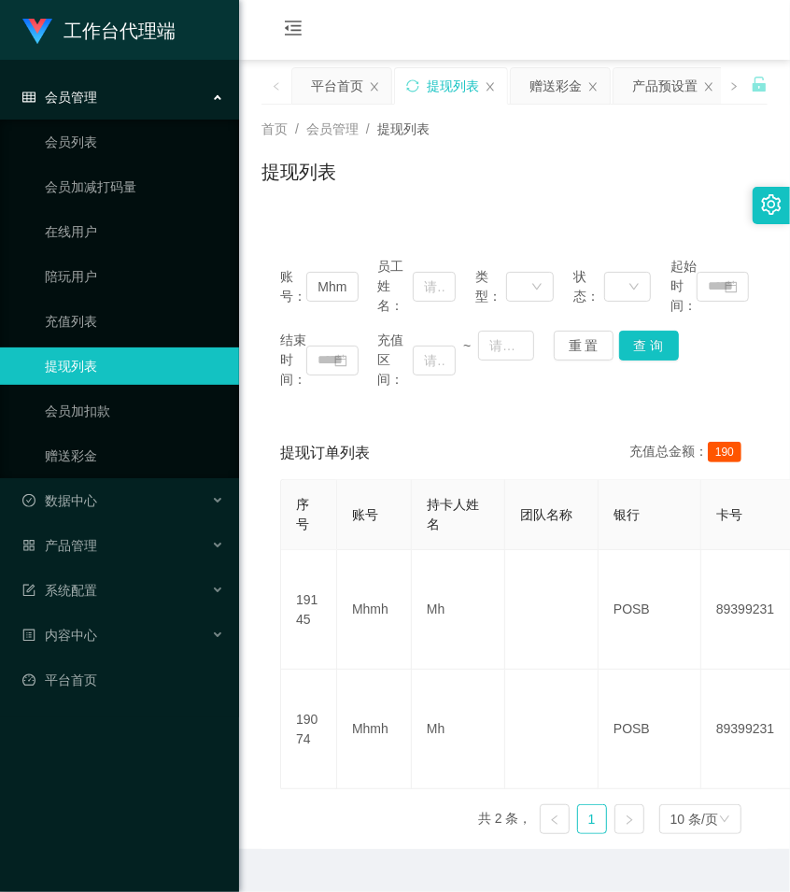
click at [562, 225] on div "账号： Mhmh 员工姓名： 类型： 状态： 起始时间： 结束时间： 充值区间： ~ 重 置 查 询 提现订单列表 充值总金额： 190 序号 账号 持卡人姓…" at bounding box center [515, 532] width 506 height 633
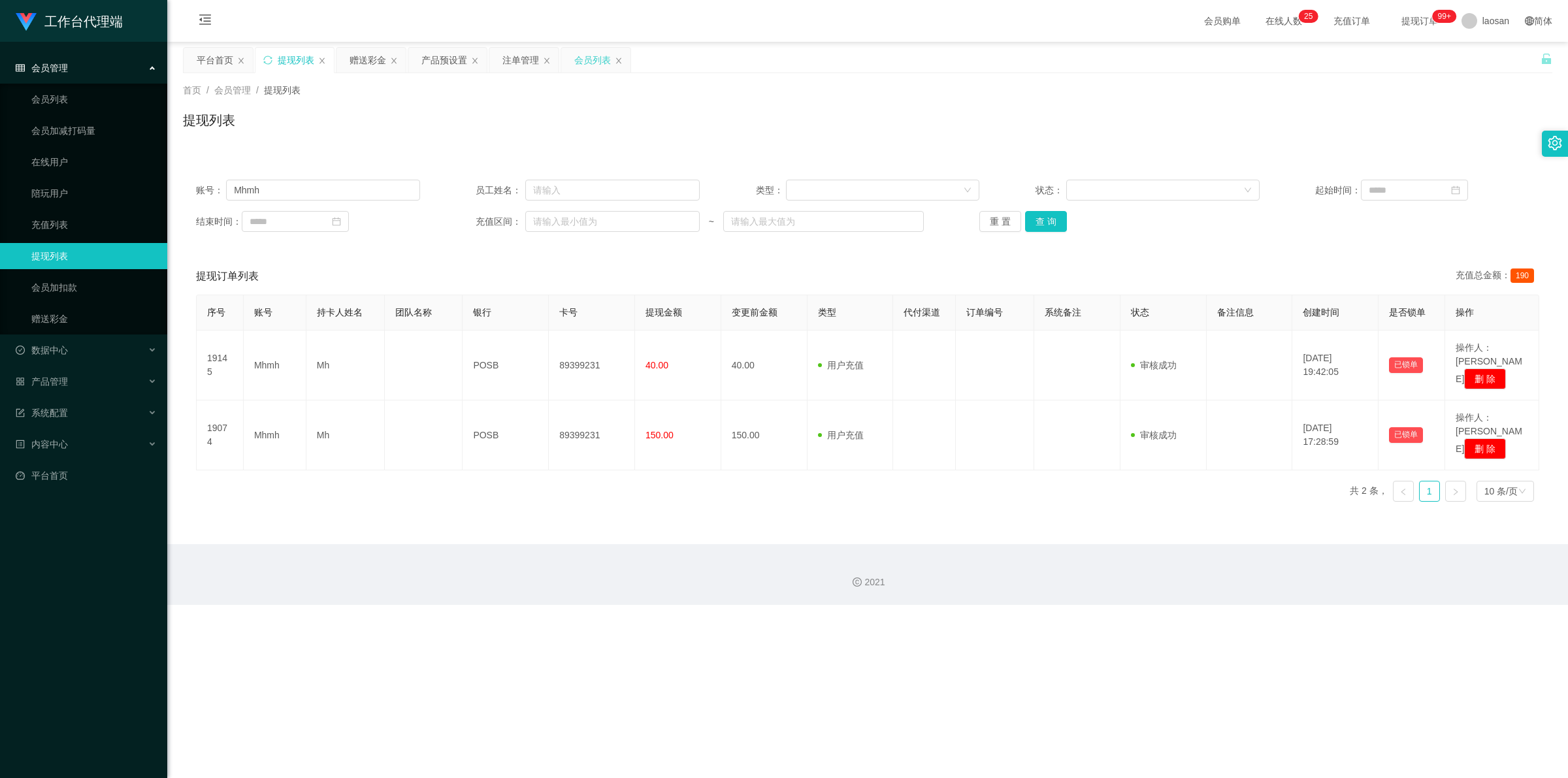
click at [552, 57] on div "会员列表" at bounding box center [592, 59] width 36 height 24
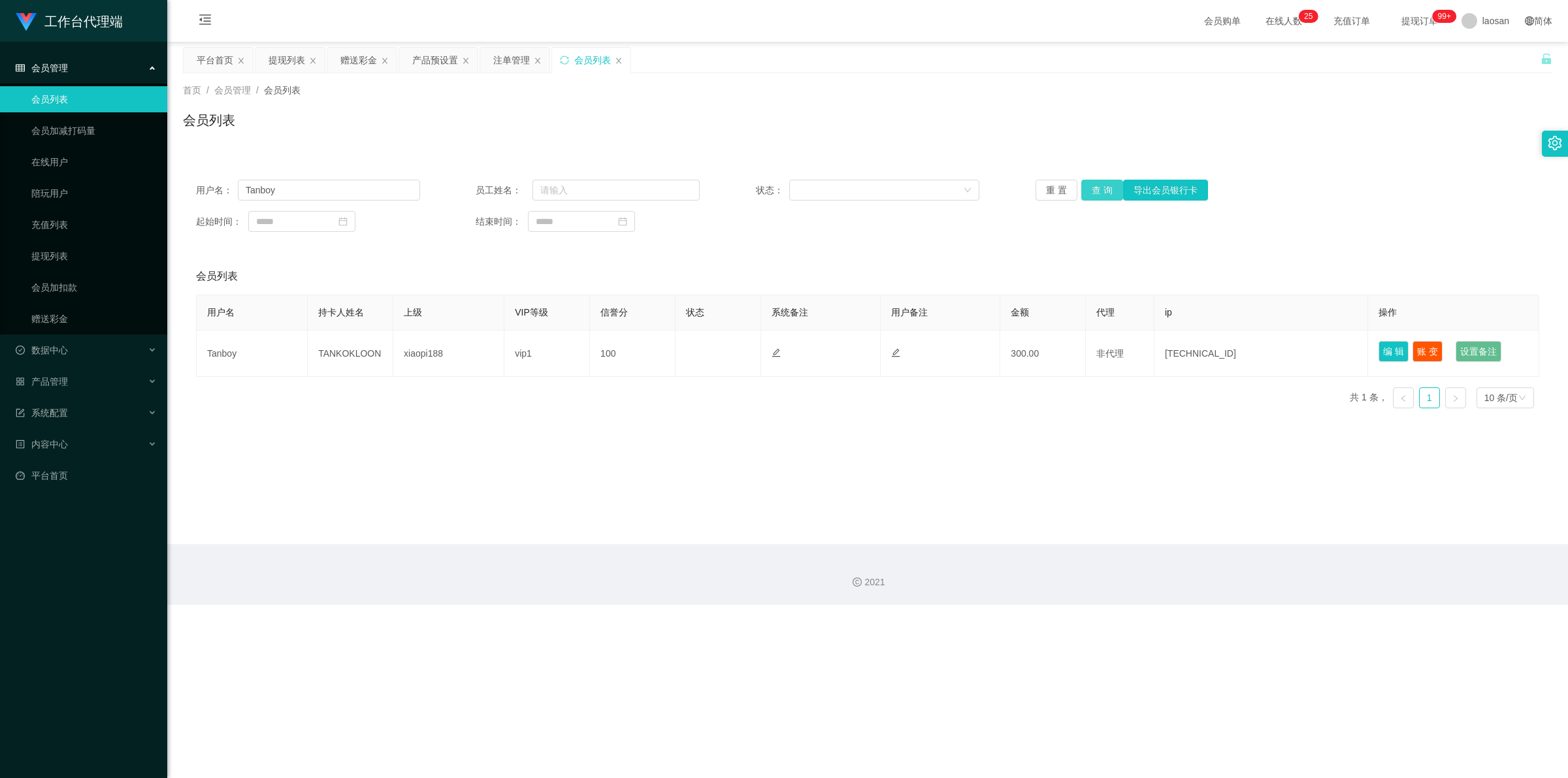
click at [552, 183] on button "查 询" at bounding box center [1102, 190] width 42 height 21
click at [552, 183] on button "查 询" at bounding box center [1109, 190] width 56 height 21
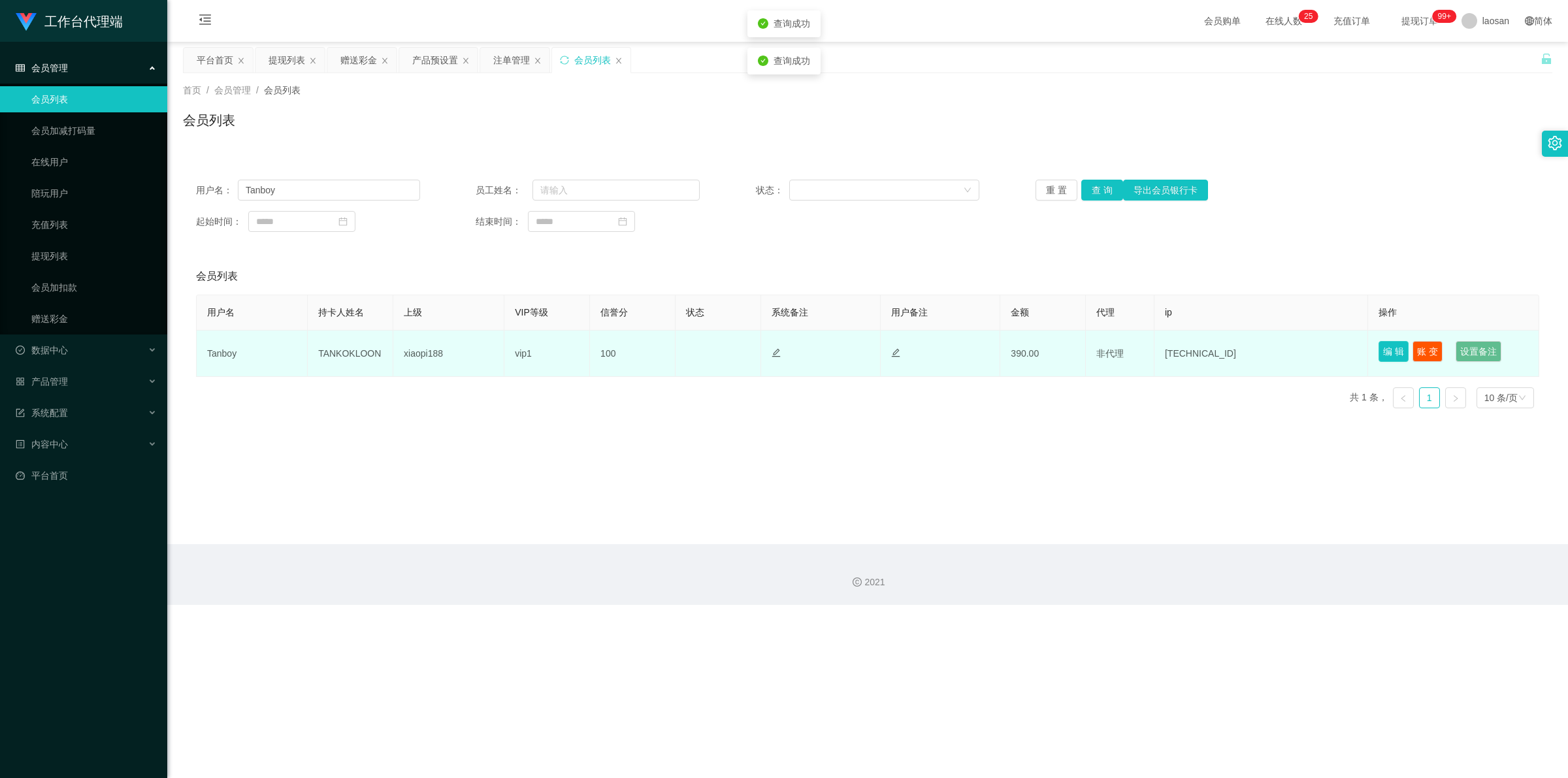
click at [552, 346] on button "编 辑" at bounding box center [1393, 352] width 30 height 21
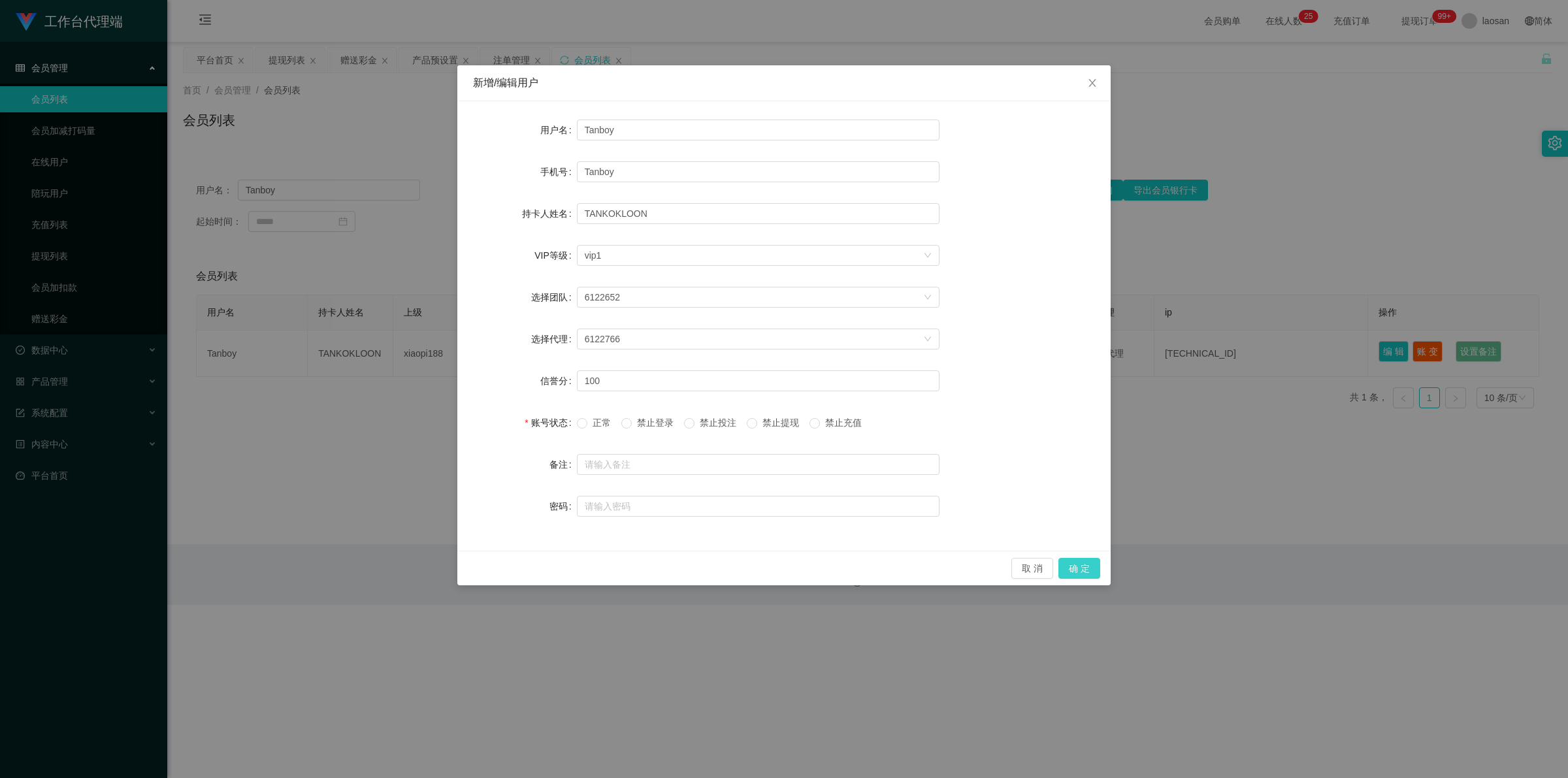
click at [552, 575] on button "确 定" at bounding box center [1079, 568] width 42 height 21
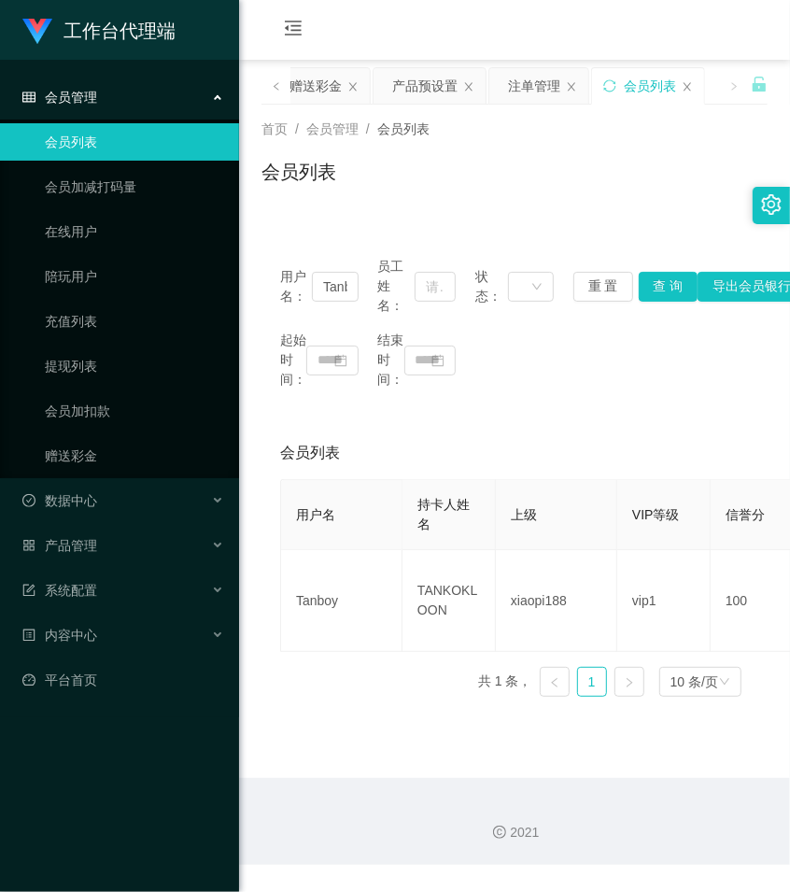
click at [519, 175] on div "会员列表" at bounding box center [515, 179] width 506 height 43
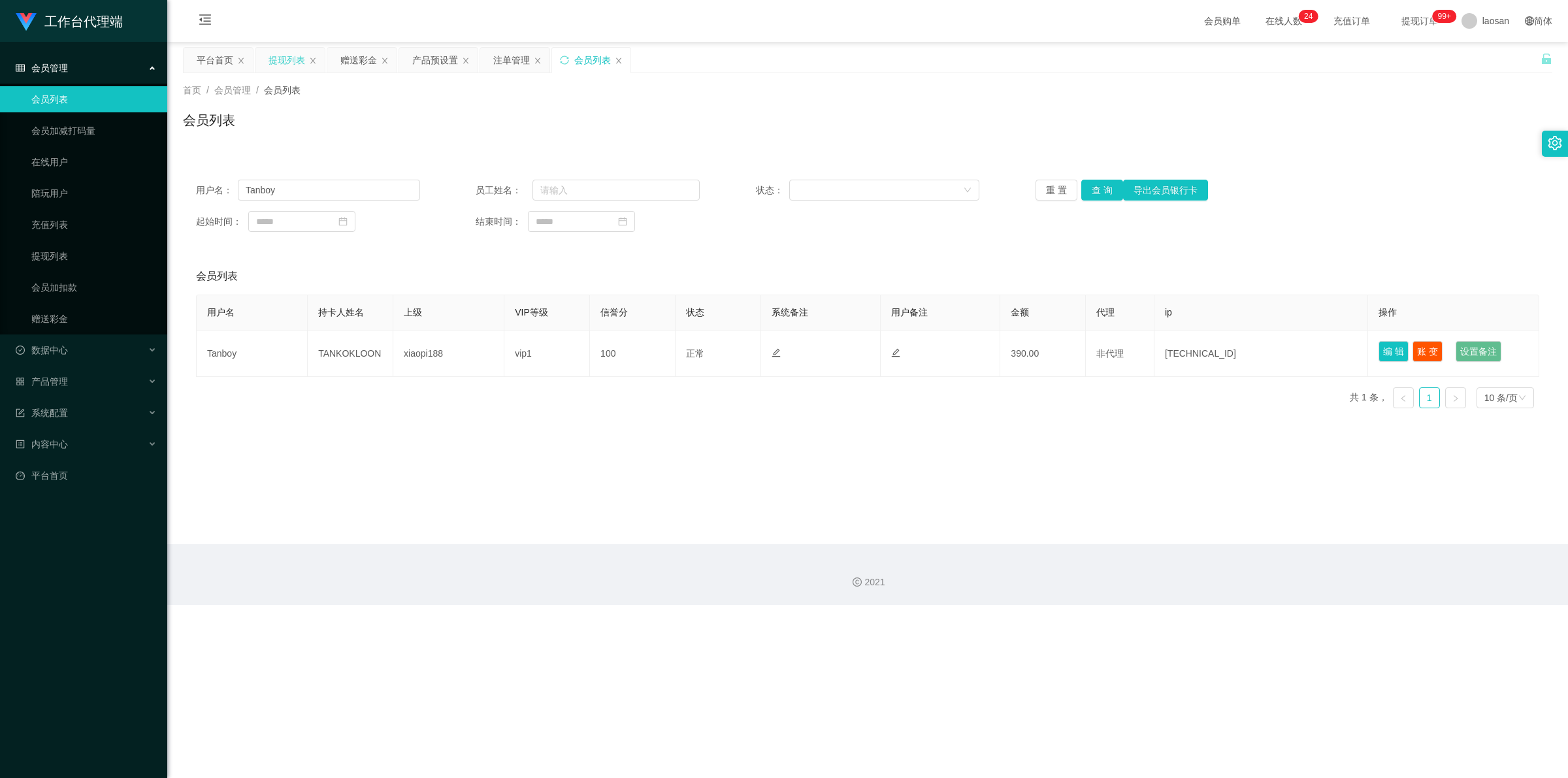
click at [287, 59] on div "提现列表" at bounding box center [287, 59] width 36 height 24
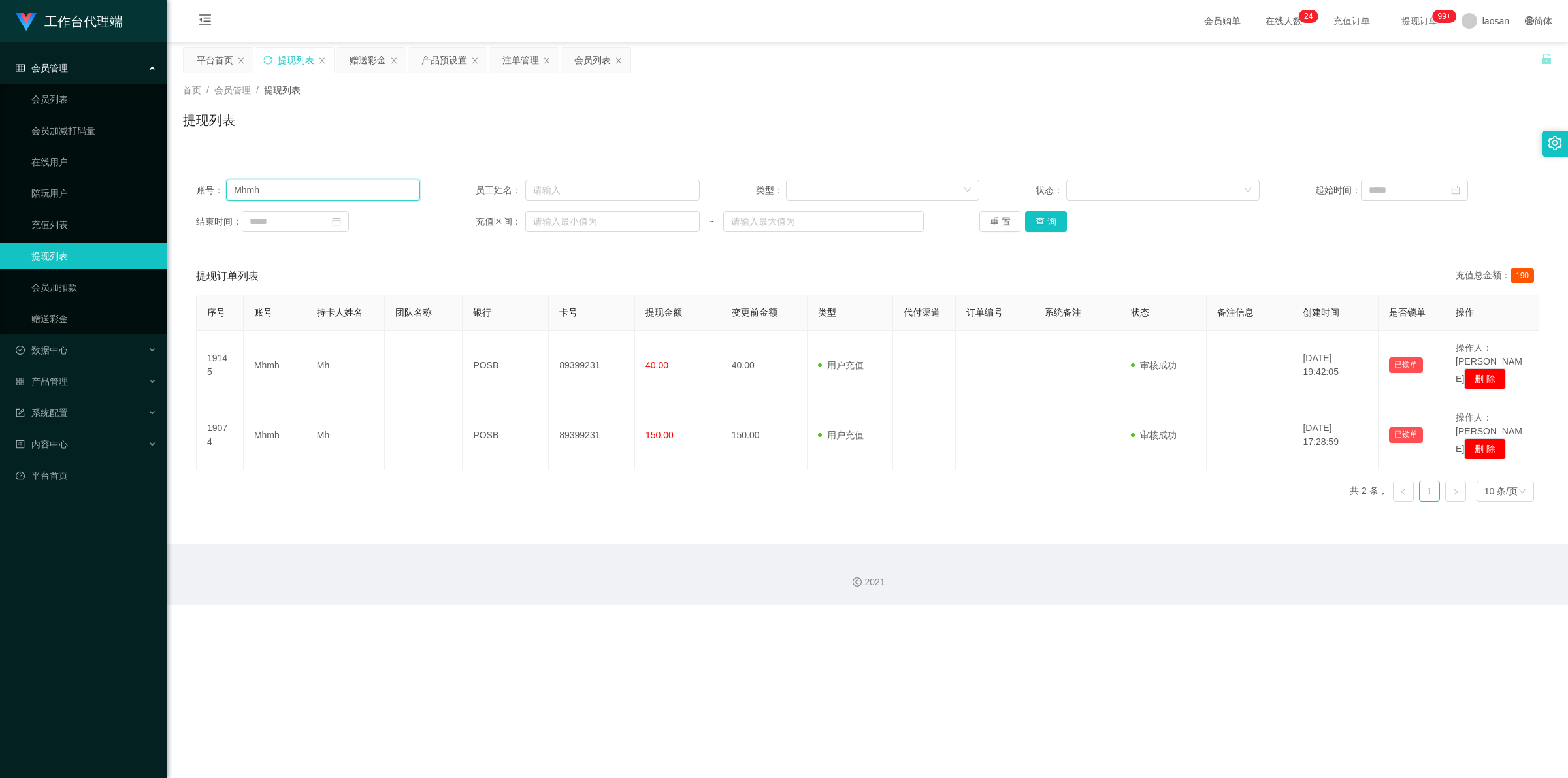
drag, startPoint x: 279, startPoint y: 188, endPoint x: 203, endPoint y: 186, distance: 76.0
click at [203, 186] on div "账号： Mhmh" at bounding box center [308, 190] width 224 height 21
paste input "Tanboy"
type input "Tanboy"
click at [552, 219] on button "查 询" at bounding box center [1046, 222] width 42 height 21
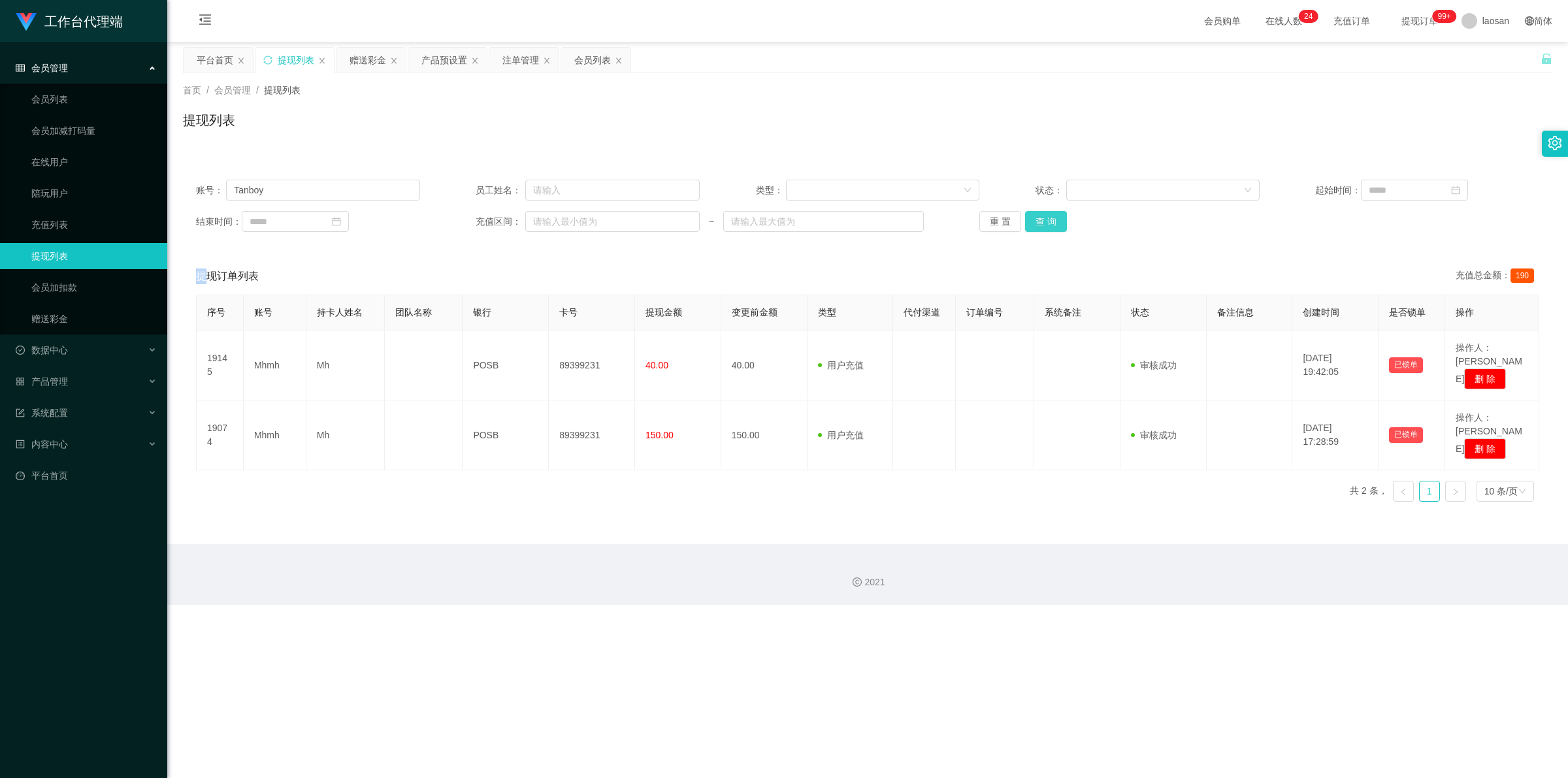
click at [552, 219] on div "重 置 查 询" at bounding box center [1091, 222] width 224 height 21
click at [552, 219] on button "查 询" at bounding box center [1046, 222] width 42 height 21
click at [552, 219] on div "重 置 查 询" at bounding box center [1091, 222] width 224 height 21
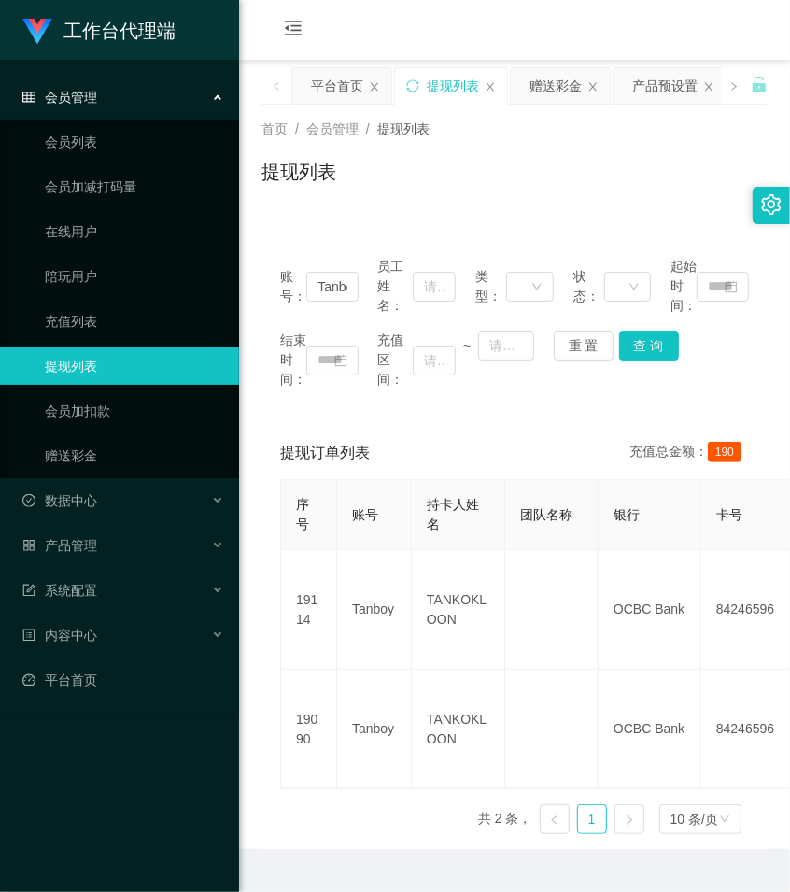
drag, startPoint x: 519, startPoint y: 198, endPoint x: 609, endPoint y: 58, distance: 166.4
click at [520, 192] on div "提现列表" at bounding box center [515, 179] width 506 height 43
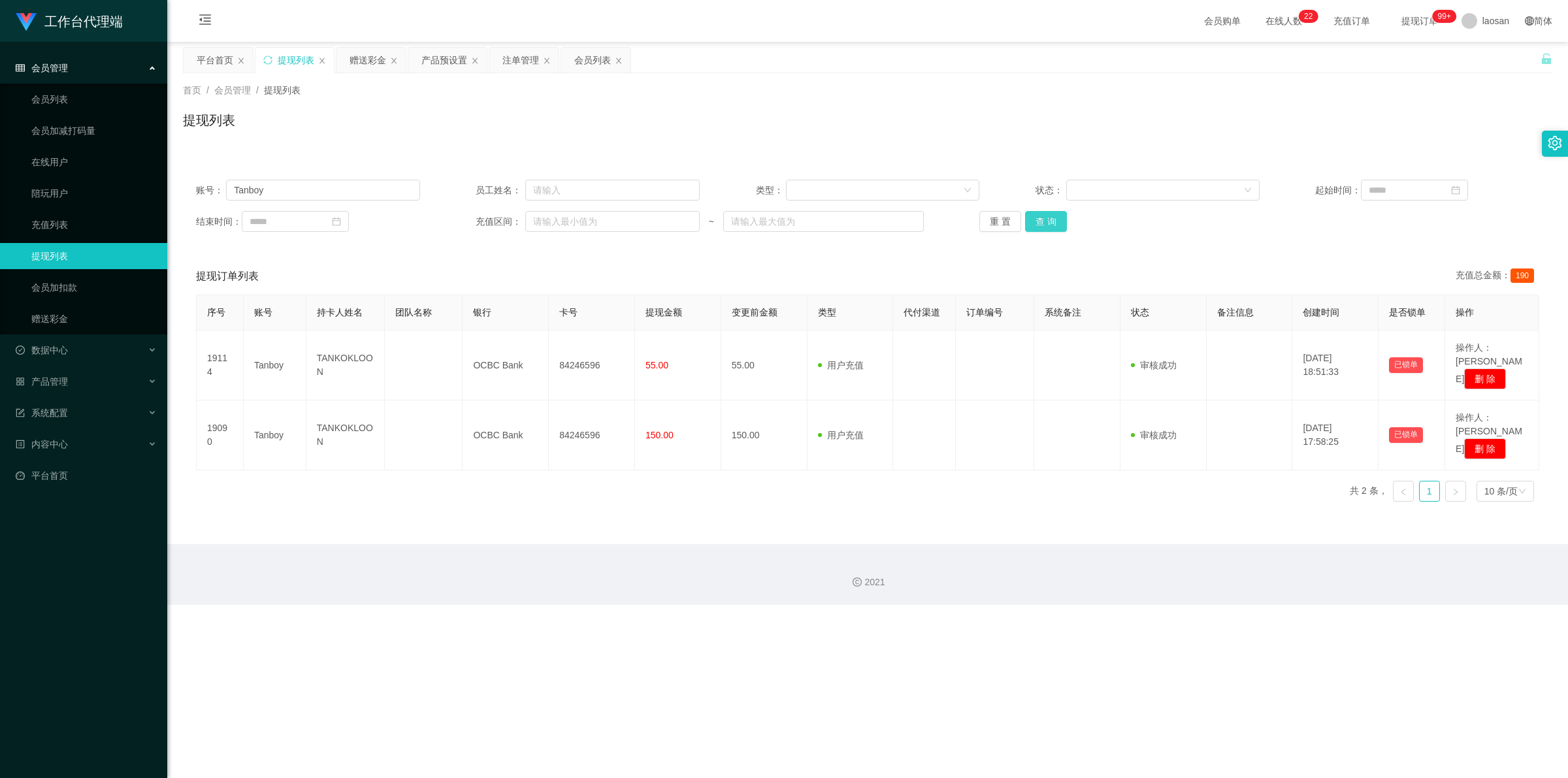
click at [552, 222] on button "查 询" at bounding box center [1046, 222] width 42 height 21
click at [552, 222] on div "重 置 查 询" at bounding box center [1091, 222] width 224 height 21
click at [552, 222] on button "查 询" at bounding box center [1046, 222] width 42 height 21
click at [552, 222] on button "查 询" at bounding box center [1053, 222] width 56 height 21
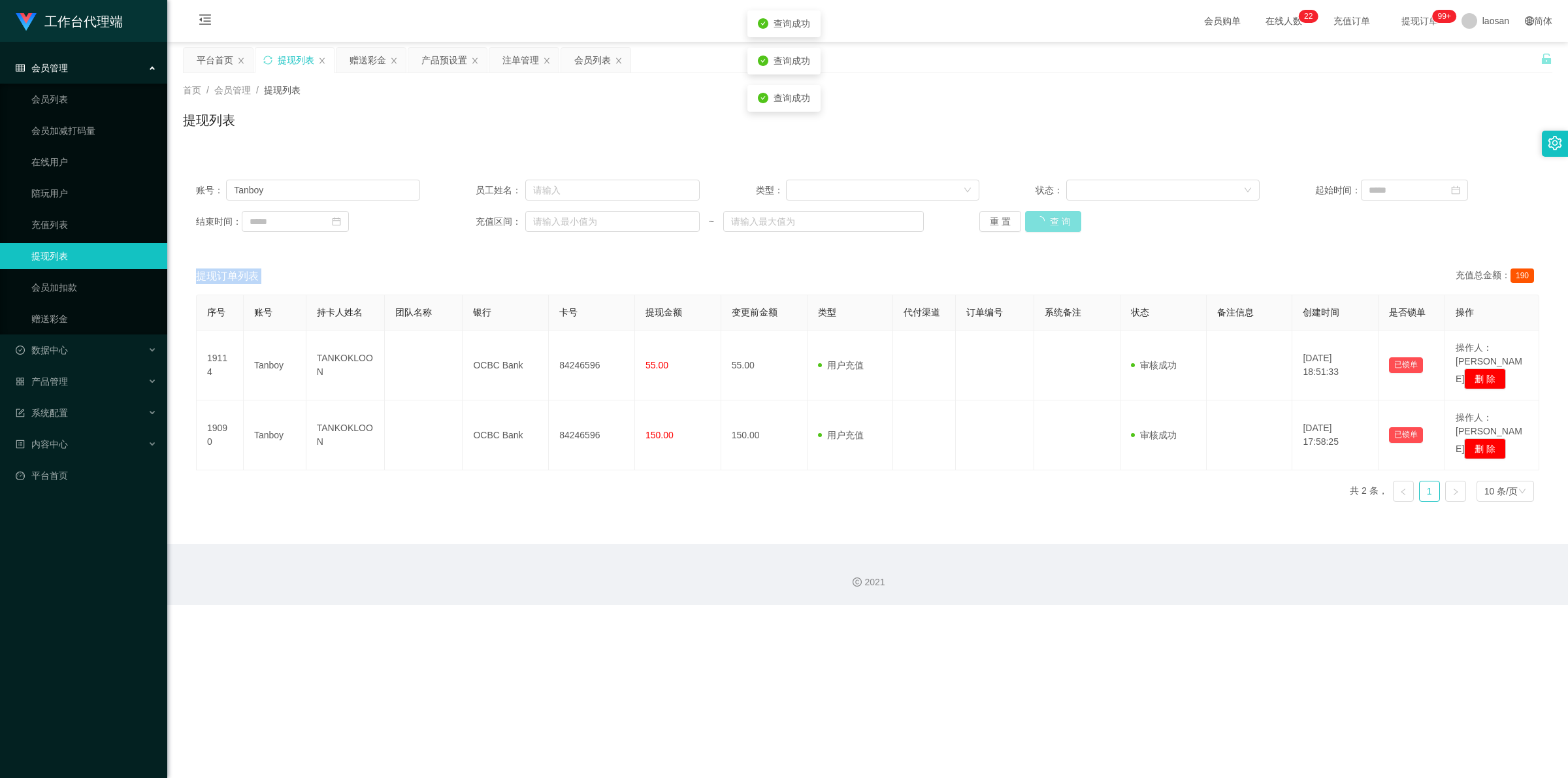
click at [552, 222] on div "重 置 查 询" at bounding box center [1091, 222] width 224 height 21
click at [552, 222] on button "查 询" at bounding box center [1046, 222] width 42 height 21
click at [552, 222] on div "重 置 查 询" at bounding box center [1091, 222] width 224 height 21
click at [552, 223] on button "查 询" at bounding box center [1046, 222] width 42 height 21
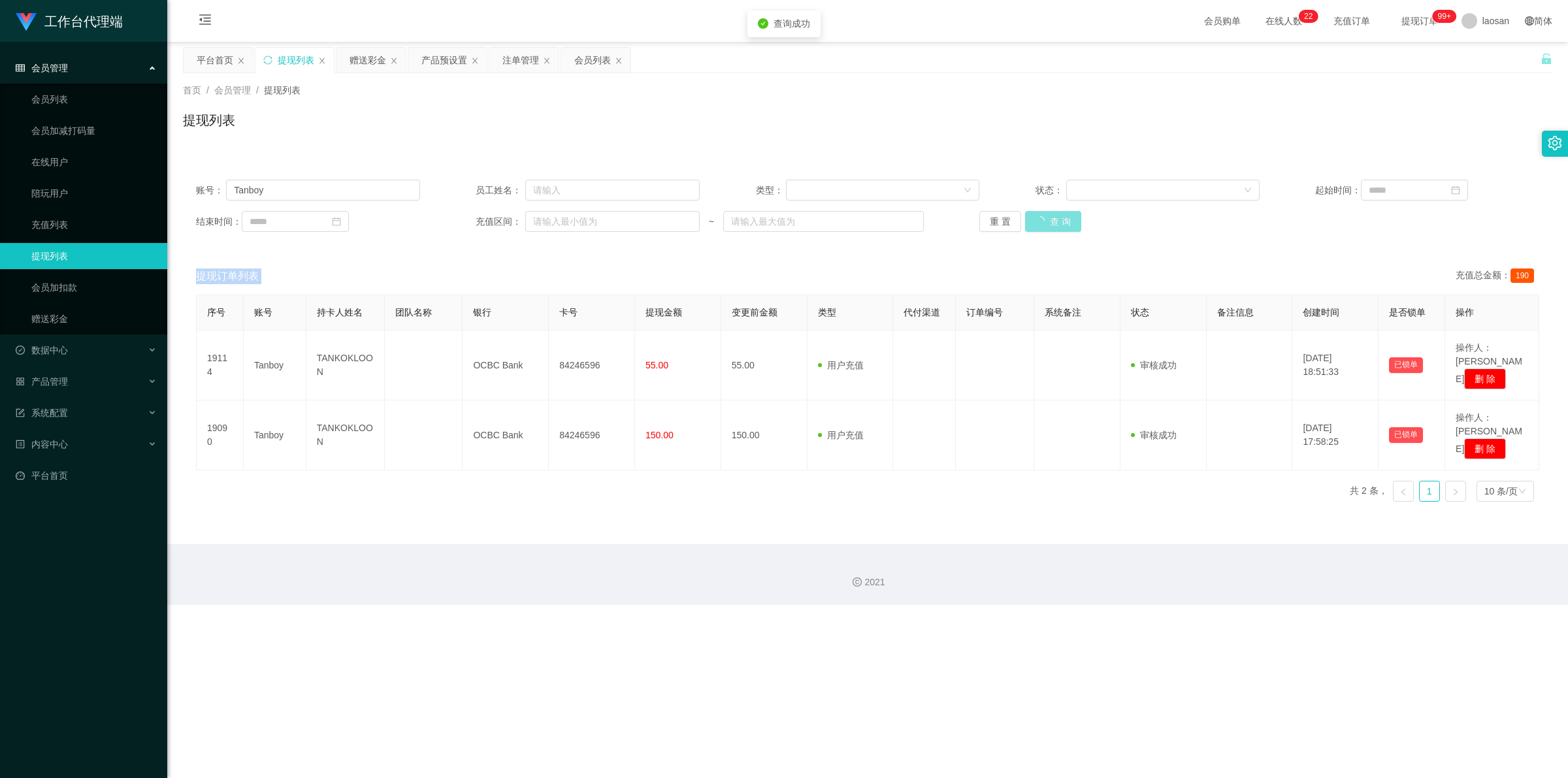
click at [552, 223] on button "查 询" at bounding box center [1053, 222] width 56 height 21
click at [552, 223] on div "重 置 查 询" at bounding box center [1091, 222] width 224 height 21
click at [552, 223] on button "查 询" at bounding box center [1046, 222] width 42 height 21
click at [552, 219] on button "查 询" at bounding box center [1046, 222] width 42 height 21
click at [552, 219] on button "查 询" at bounding box center [1053, 222] width 56 height 21
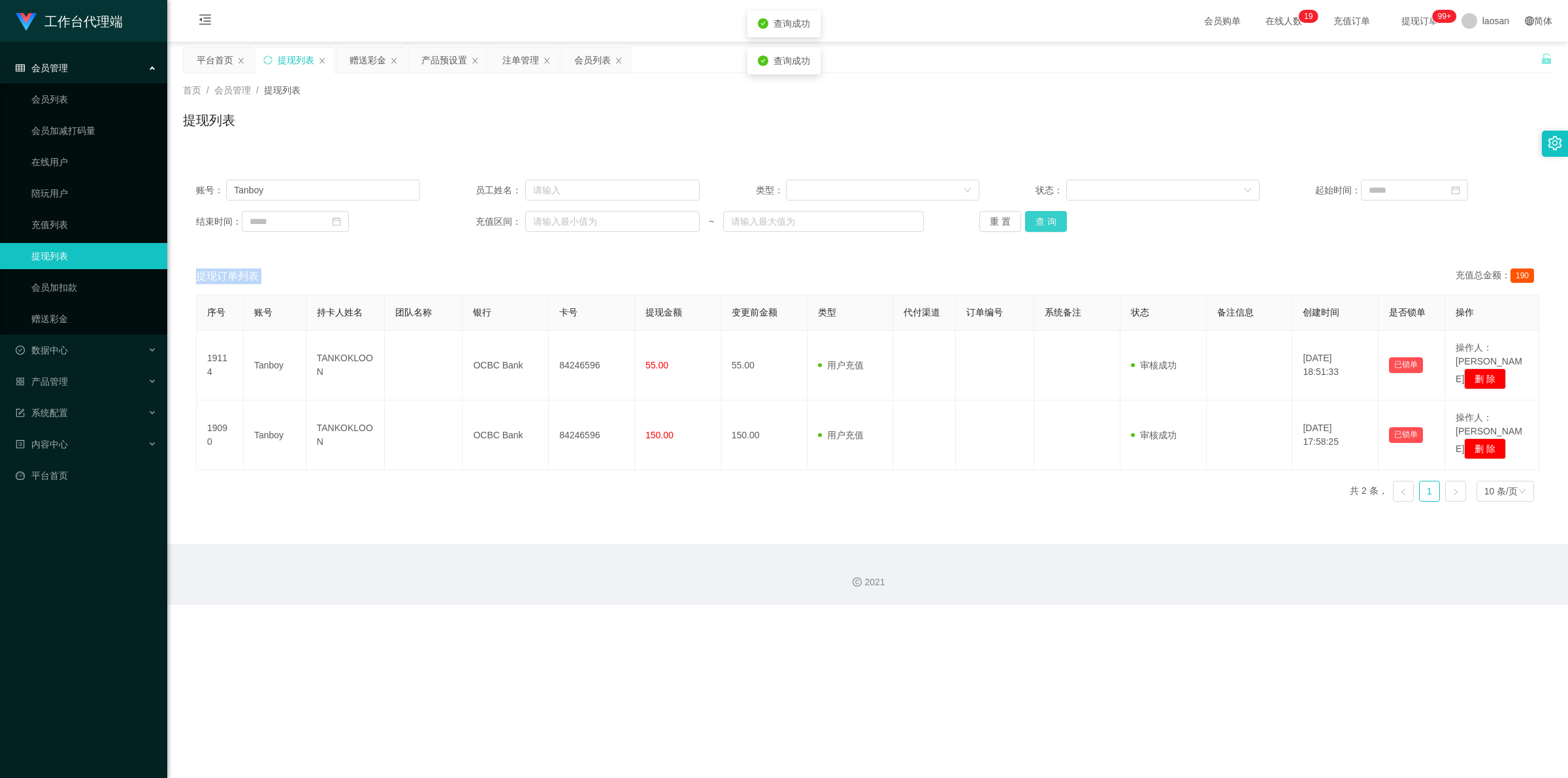
click at [552, 219] on div "重 置 查 询" at bounding box center [1091, 222] width 224 height 21
click at [552, 219] on button "查 询" at bounding box center [1046, 222] width 42 height 21
click at [552, 219] on div "重 置 查 询" at bounding box center [1091, 222] width 224 height 21
click at [552, 219] on button "查 询" at bounding box center [1046, 222] width 42 height 21
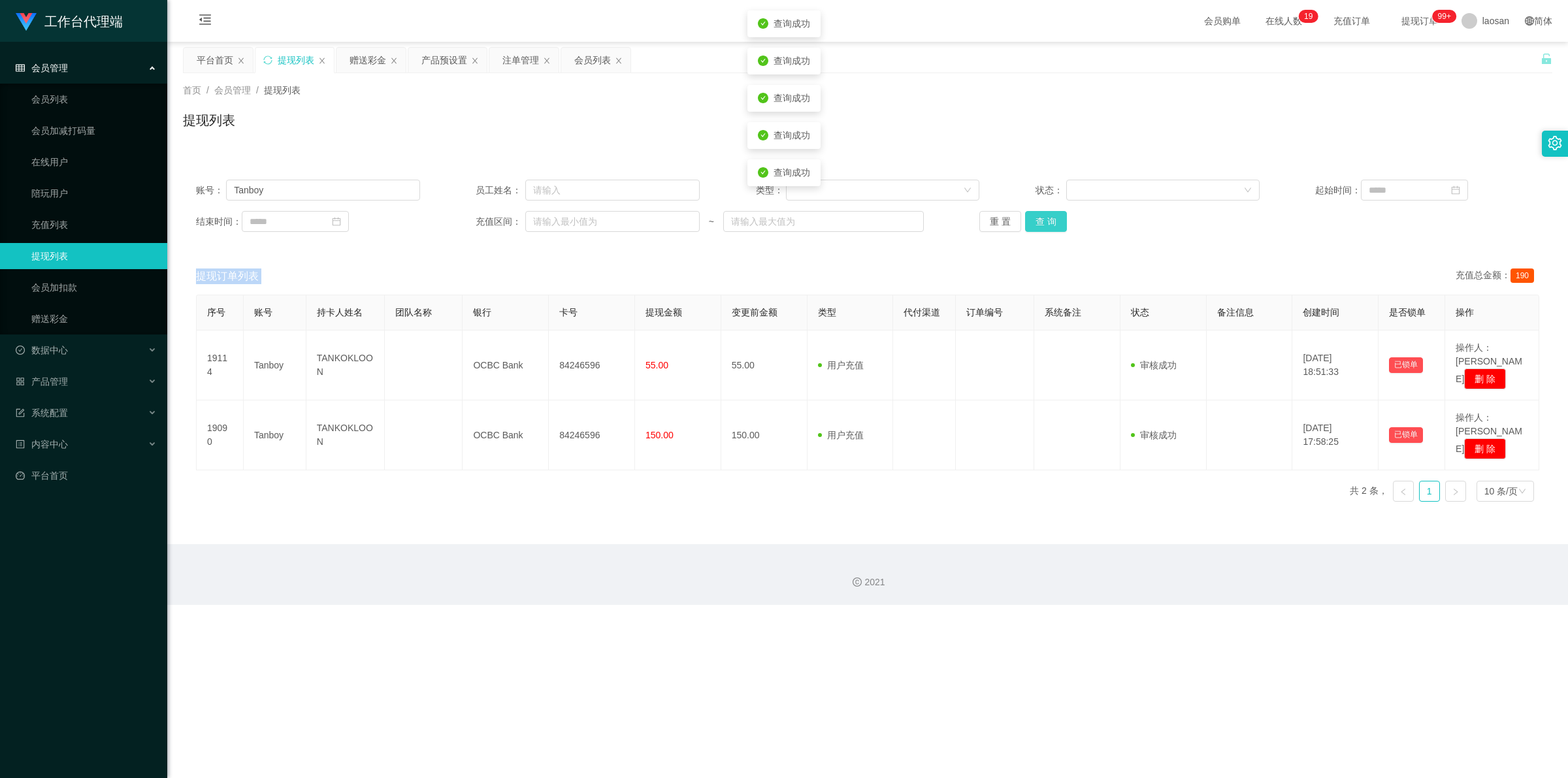
click at [552, 219] on button "查 询" at bounding box center [1046, 222] width 42 height 21
click at [552, 219] on button "查 询" at bounding box center [1053, 222] width 56 height 21
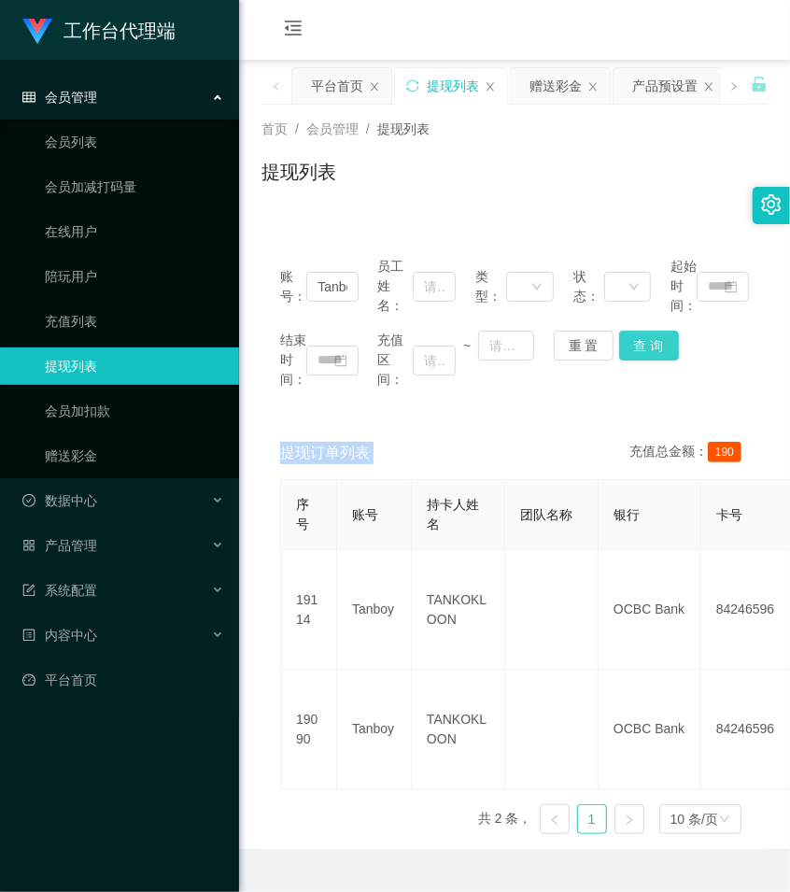
click at [632, 344] on button "查 询" at bounding box center [649, 346] width 60 height 30
click at [632, 344] on div "结束时间： 充值区间： ~ 重 置 查 询" at bounding box center [514, 360] width 469 height 59
click at [632, 344] on button "查 询" at bounding box center [649, 346] width 60 height 30
click at [632, 344] on button "查 询" at bounding box center [659, 346] width 80 height 30
click at [632, 344] on button "查 询" at bounding box center [649, 346] width 60 height 30
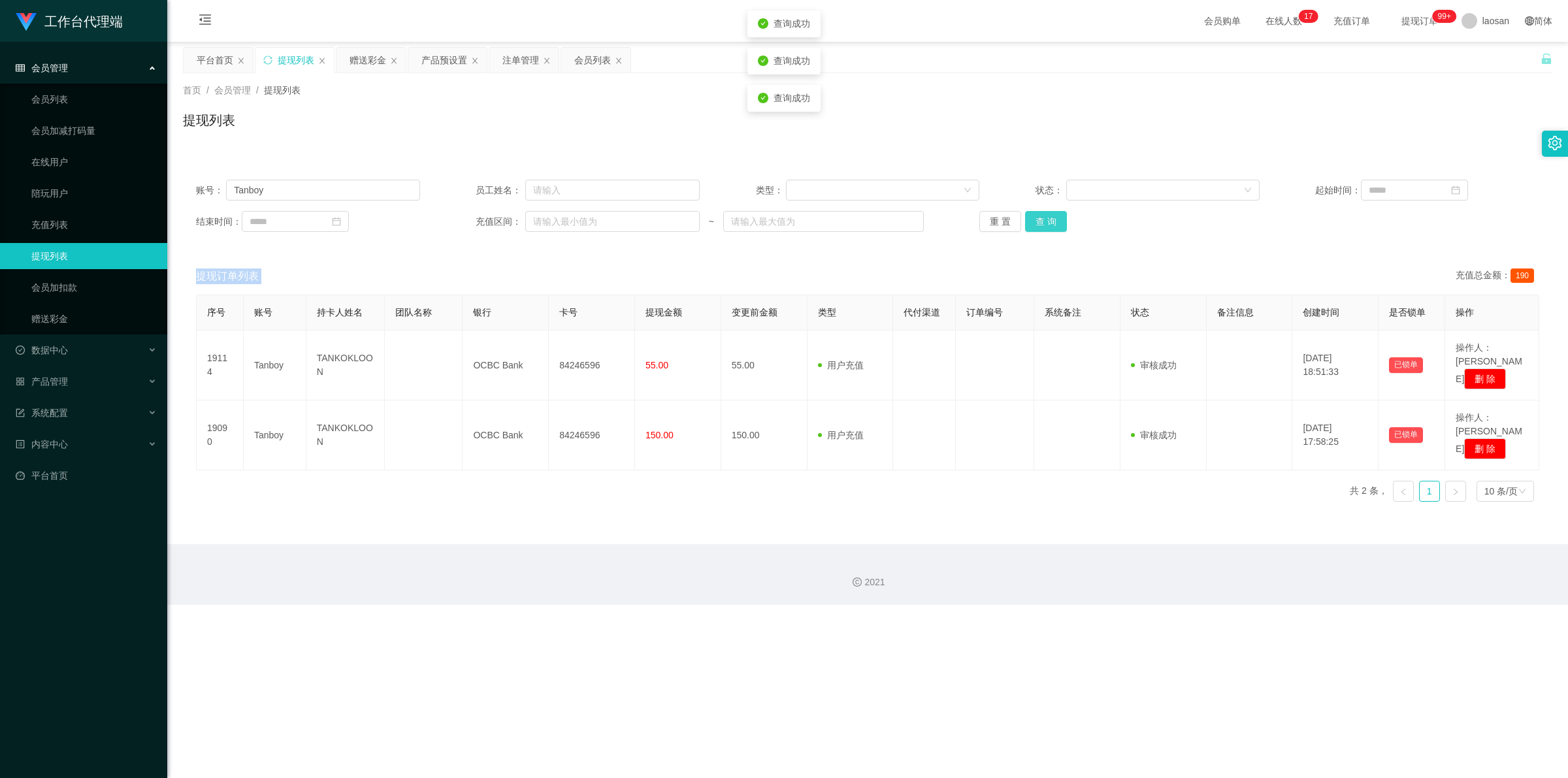
click at [552, 223] on button "查 询" at bounding box center [1046, 222] width 42 height 21
click at [552, 223] on button "查 询" at bounding box center [1053, 222] width 56 height 21
click at [552, 223] on div "重 置 查 询" at bounding box center [1091, 222] width 224 height 21
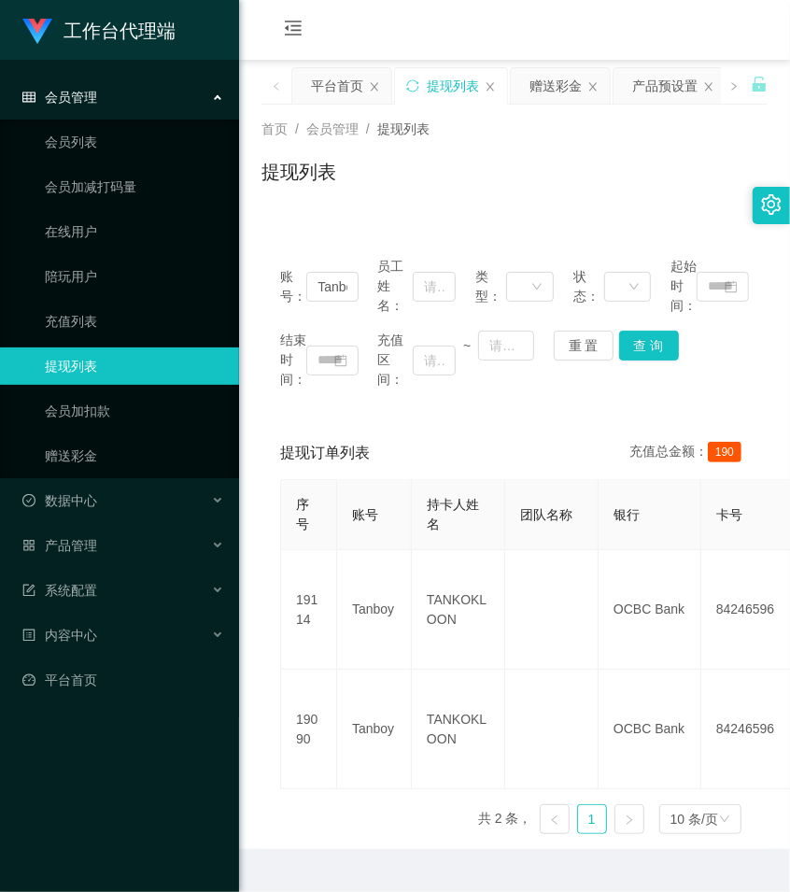
click at [397, 384] on span "充值区间：" at bounding box center [395, 360] width 35 height 59
click at [559, 164] on div "提现列表" at bounding box center [515, 179] width 506 height 43
click at [530, 86] on div "赠送彩金" at bounding box center [556, 85] width 52 height 35
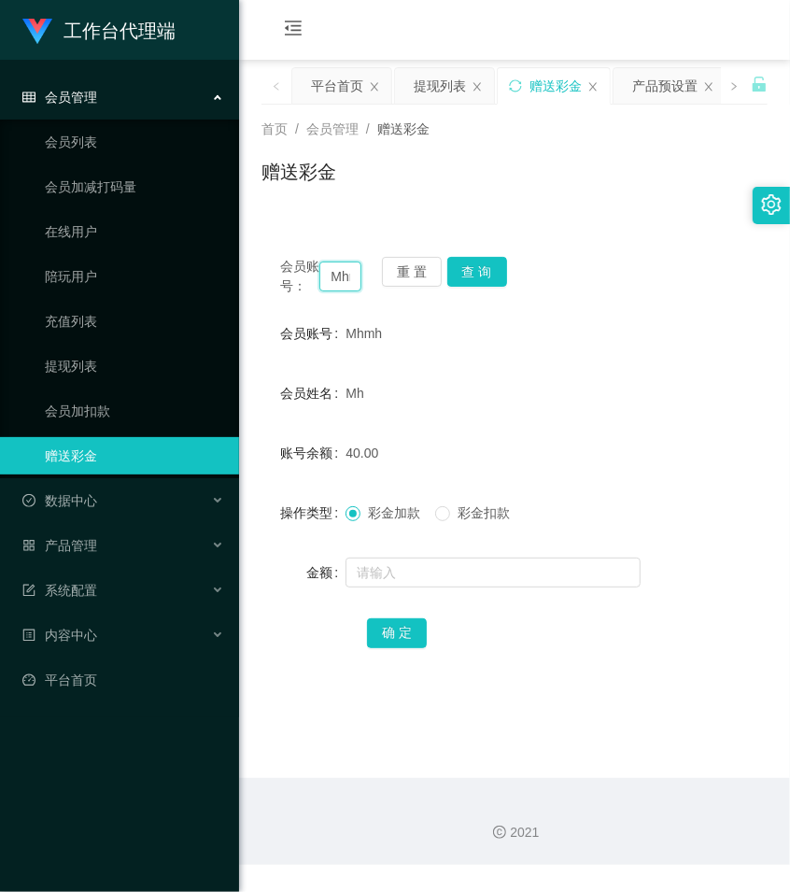
click at [333, 288] on input "Mhmh" at bounding box center [340, 277] width 42 height 30
paste input "Tanboy"
type input "Tanboy"
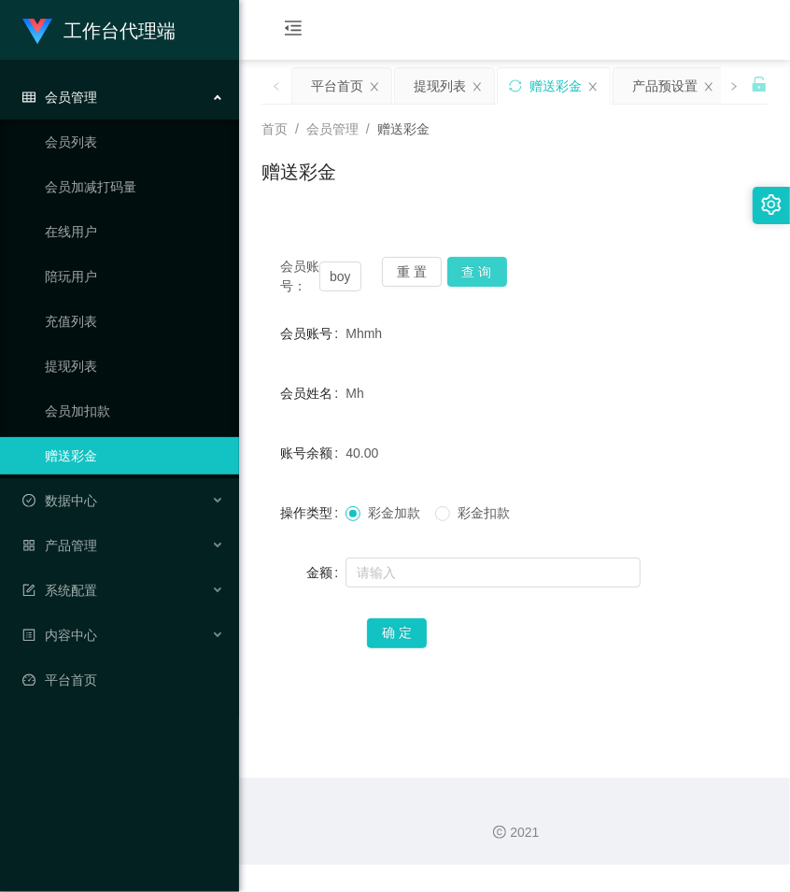
click at [484, 269] on button "查 询" at bounding box center [477, 272] width 60 height 30
click at [484, 269] on button "查 询" at bounding box center [487, 272] width 80 height 30
click at [484, 269] on button "查 询" at bounding box center [477, 272] width 60 height 30
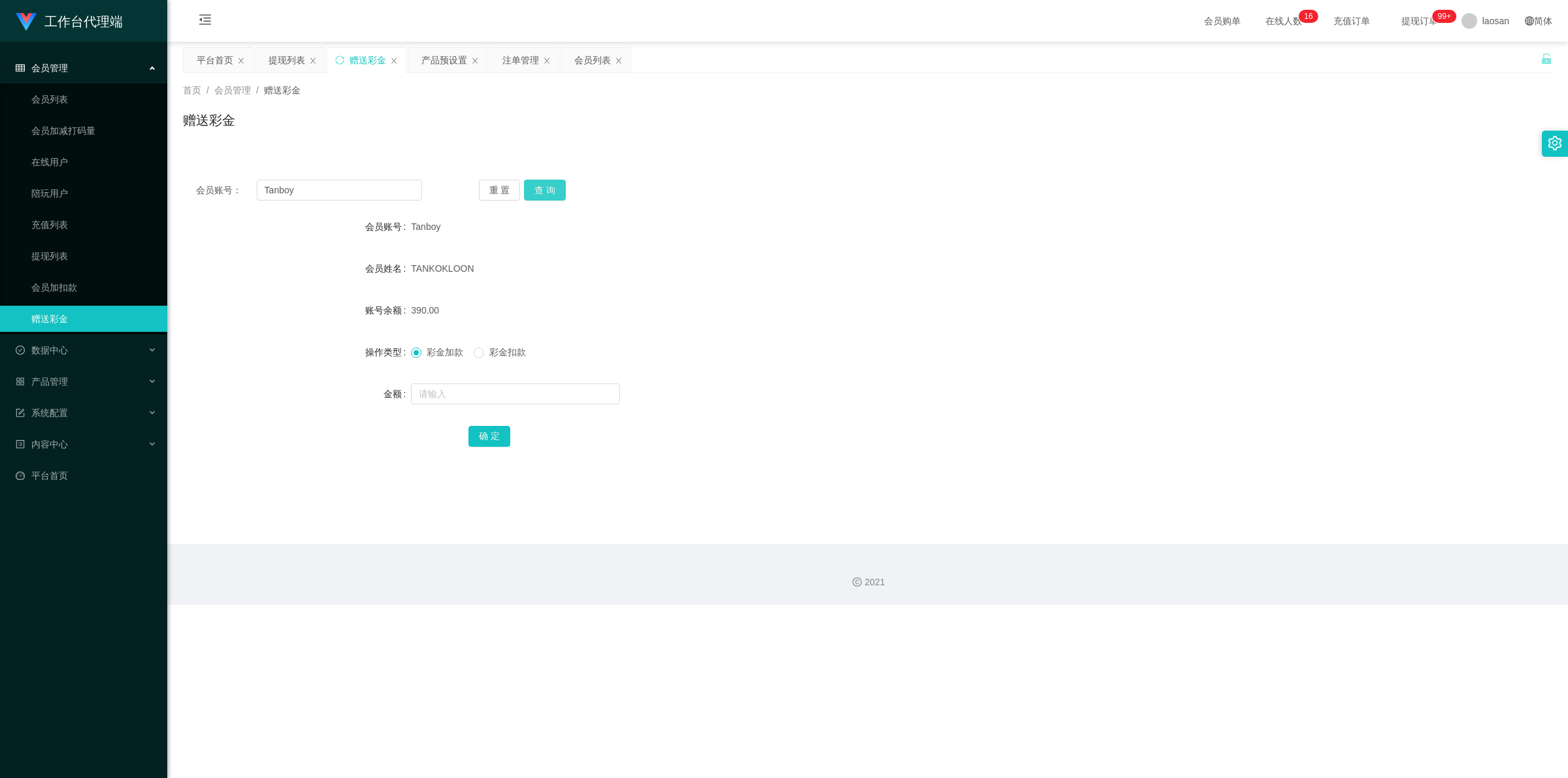
click at [546, 188] on button "查 询" at bounding box center [545, 190] width 42 height 21
click at [546, 188] on button "查 询" at bounding box center [552, 190] width 56 height 21
click at [546, 188] on div "重 置 查 询" at bounding box center [592, 190] width 226 height 21
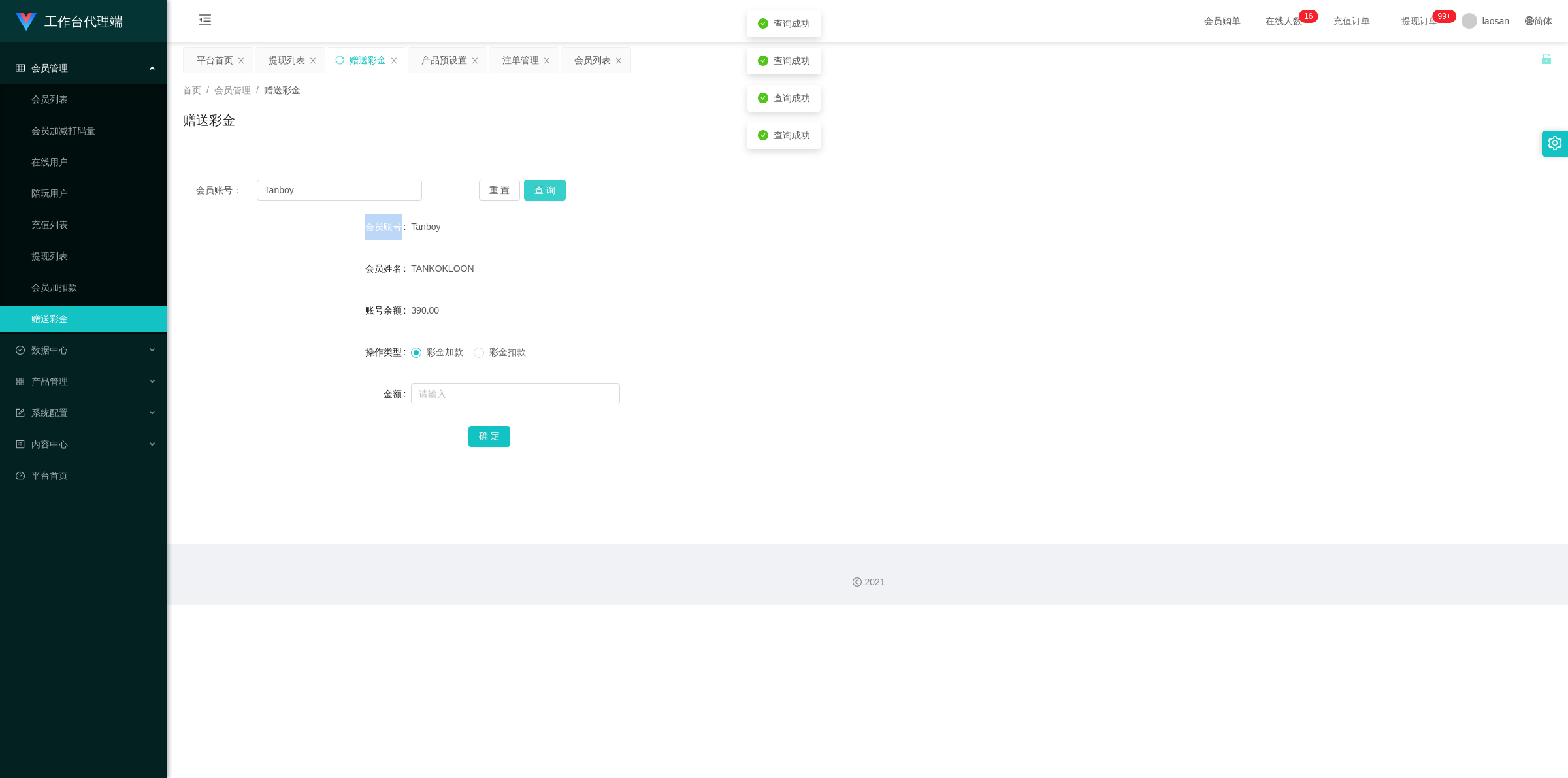
click at [546, 188] on button "查 询" at bounding box center [545, 190] width 42 height 21
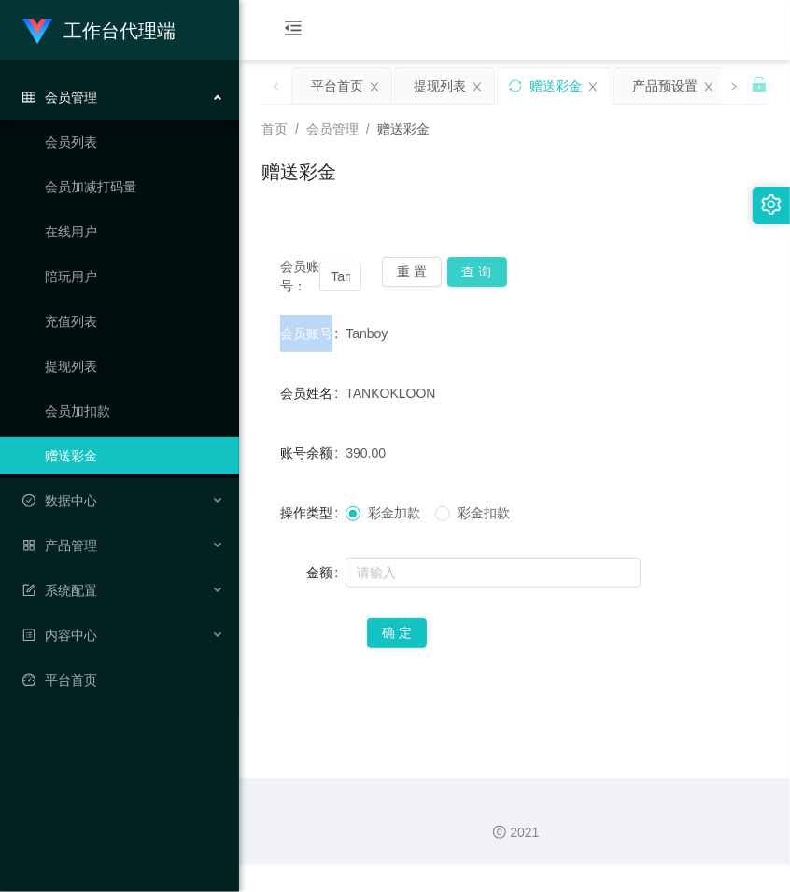
click at [497, 273] on button "查 询" at bounding box center [477, 272] width 60 height 30
click at [497, 273] on button "查 询" at bounding box center [487, 272] width 80 height 30
click at [497, 272] on button "查 询" at bounding box center [487, 272] width 80 height 30
click at [497, 272] on div "会员账号： Tanboy 重 置 查 询" at bounding box center [515, 276] width 506 height 39
click at [488, 269] on button "查 询" at bounding box center [477, 272] width 60 height 30
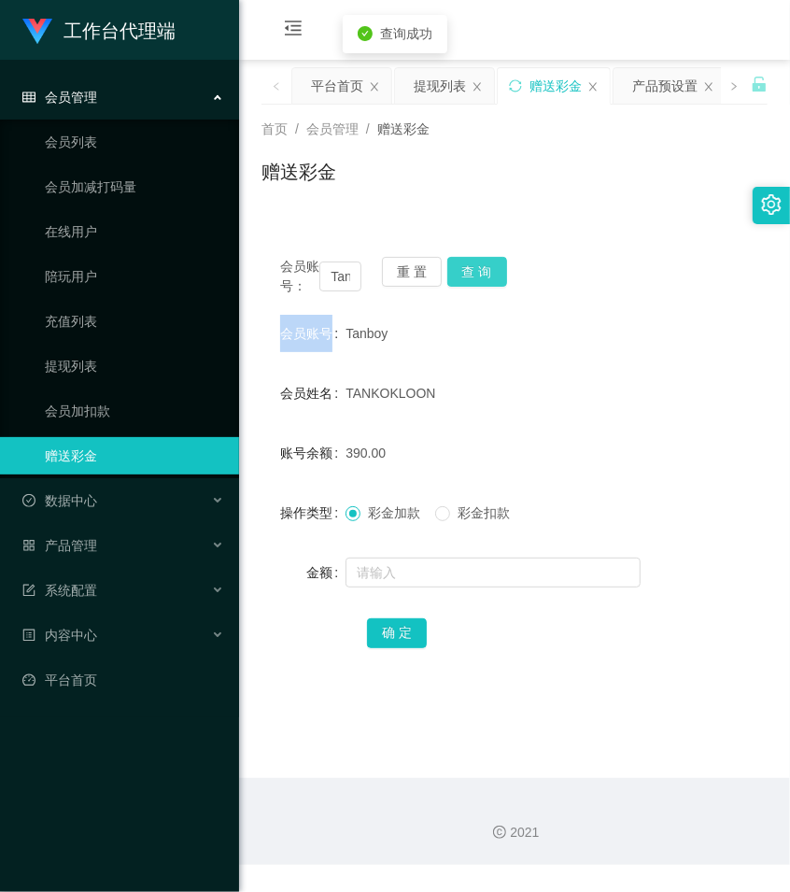
click at [488, 269] on button "查 询" at bounding box center [477, 272] width 60 height 30
click at [483, 268] on button "查 询" at bounding box center [477, 272] width 60 height 30
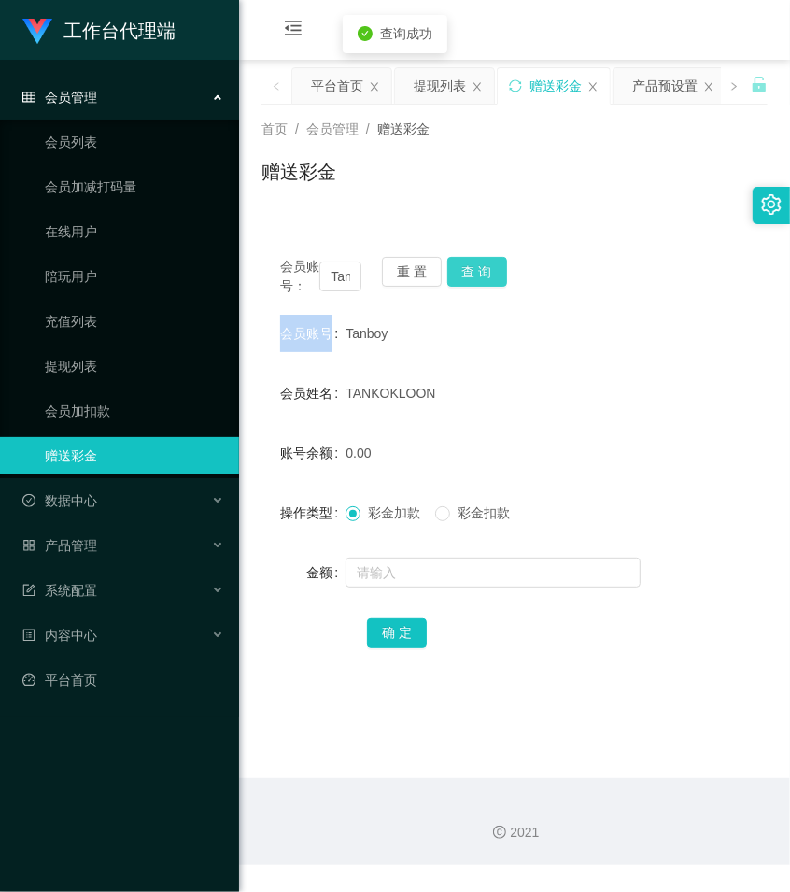
click at [483, 268] on button "查 询" at bounding box center [477, 272] width 60 height 30
click at [334, 291] on input "Tanboy" at bounding box center [340, 277] width 42 height 30
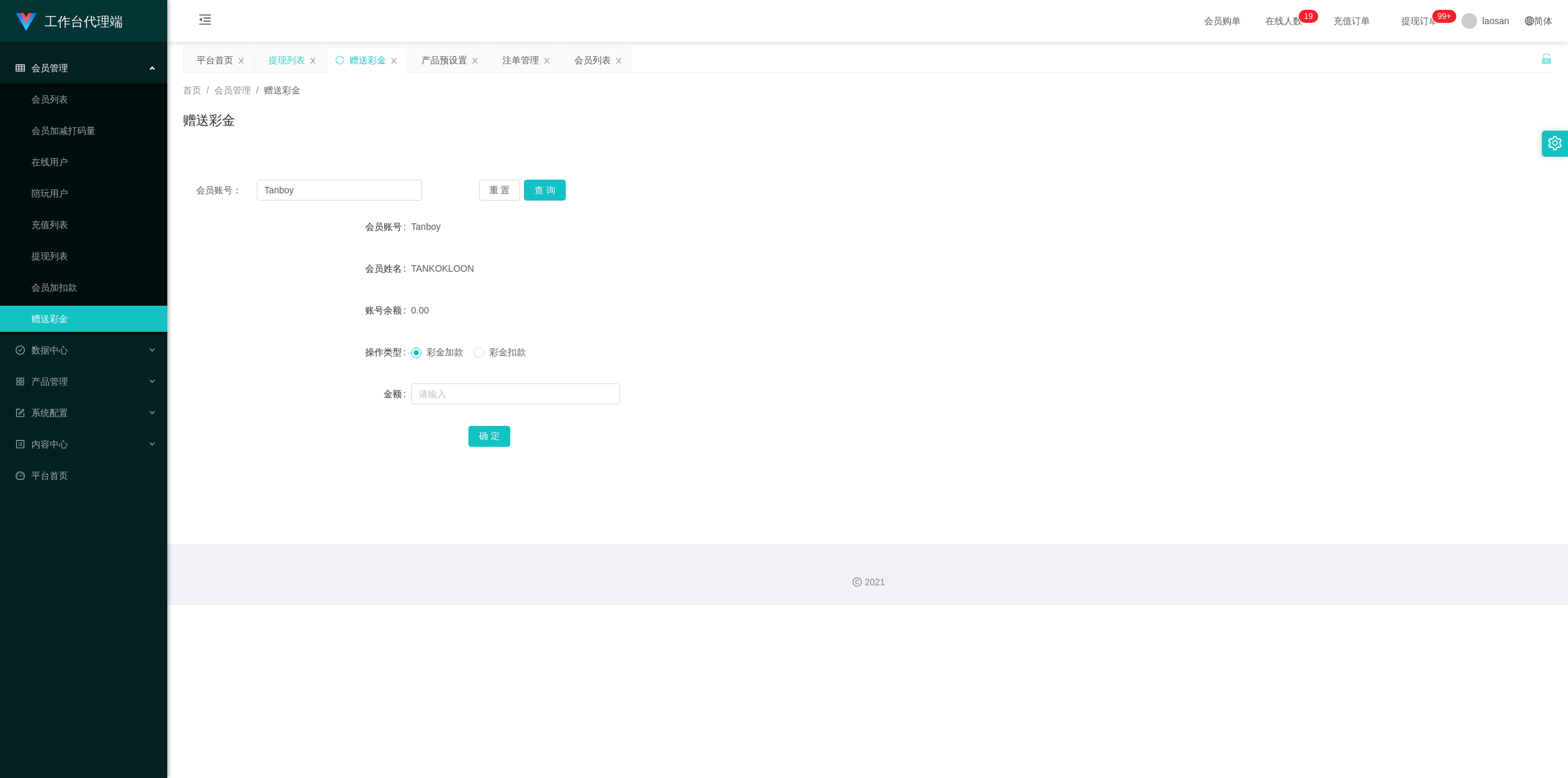
click at [280, 59] on div "提现列表" at bounding box center [287, 59] width 36 height 24
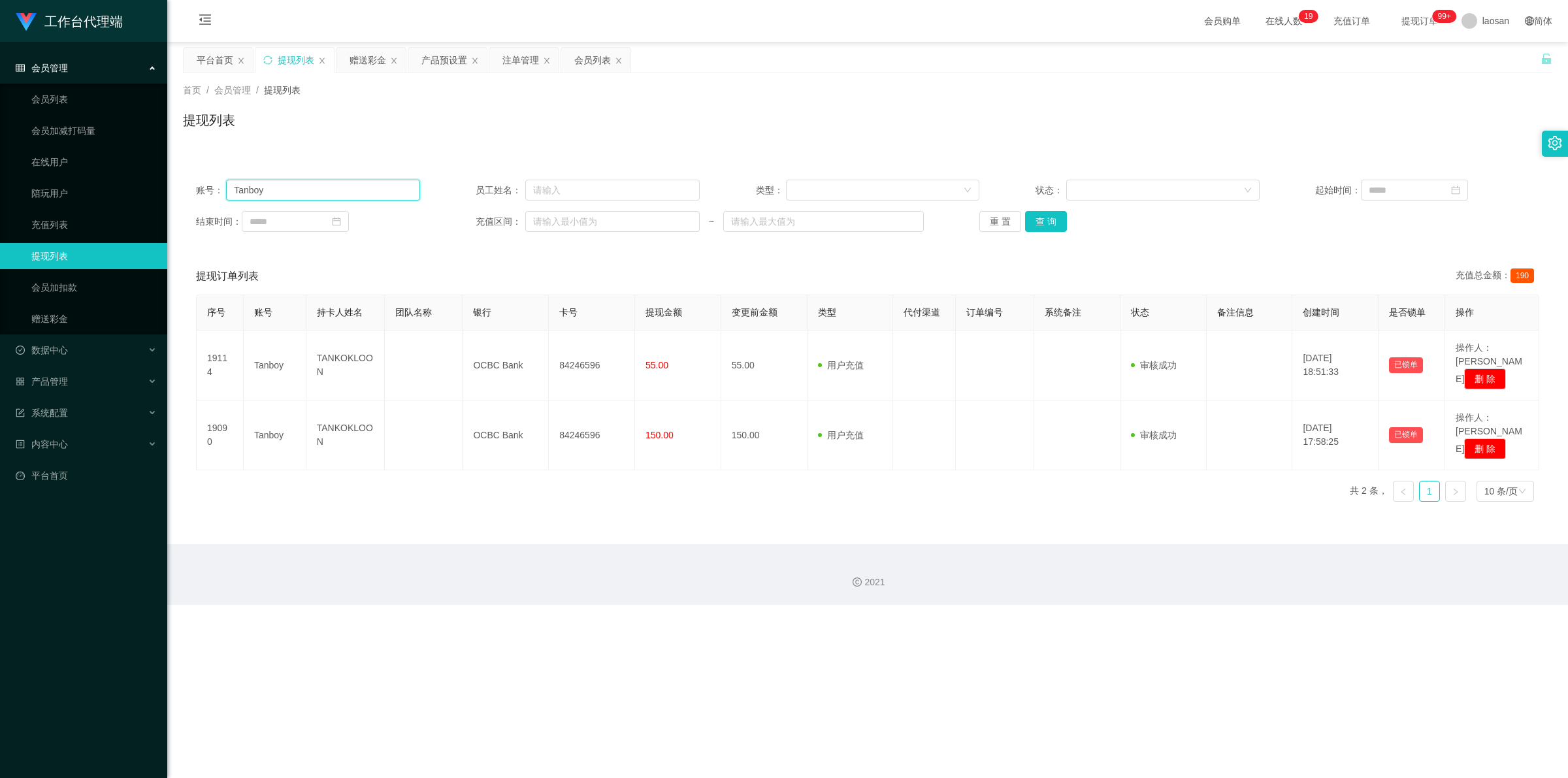
drag, startPoint x: 206, startPoint y: 187, endPoint x: 178, endPoint y: 187, distance: 28.0
click at [178, 187] on main "关闭左侧 关闭右侧 关闭其它 刷新页面 平台首页 提现列表 赠送彩金 产品预设置 注单管理 会员列表 首页 / 会员管理 / 提现列表 / 提现列表 账号： …" at bounding box center [867, 293] width 1401 height 502
click at [552, 223] on button "查 询" at bounding box center [1046, 222] width 42 height 21
click at [552, 223] on div "重 置 查 询" at bounding box center [1091, 222] width 224 height 21
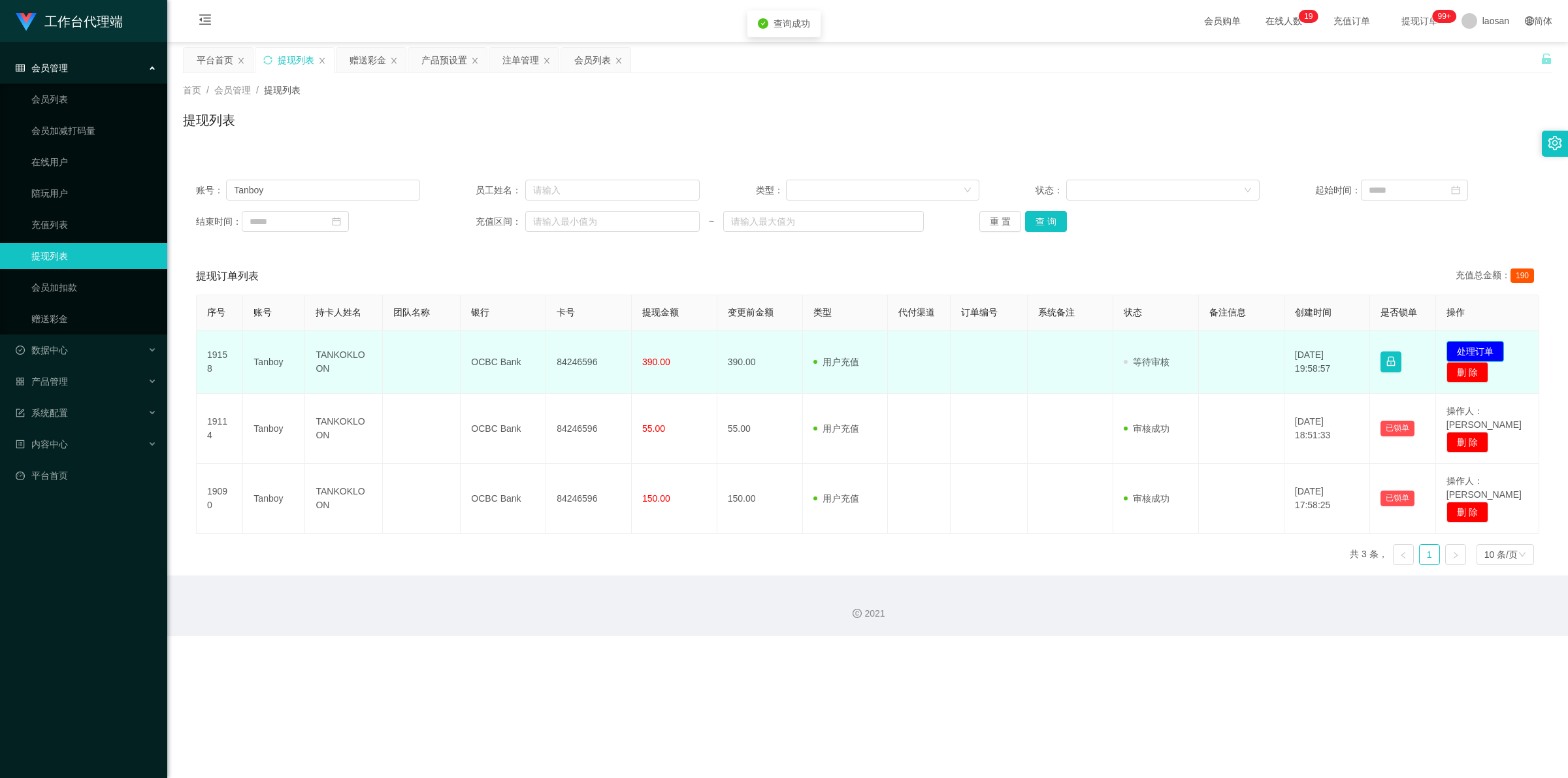
click at [552, 343] on button "处理订单" at bounding box center [1475, 352] width 57 height 21
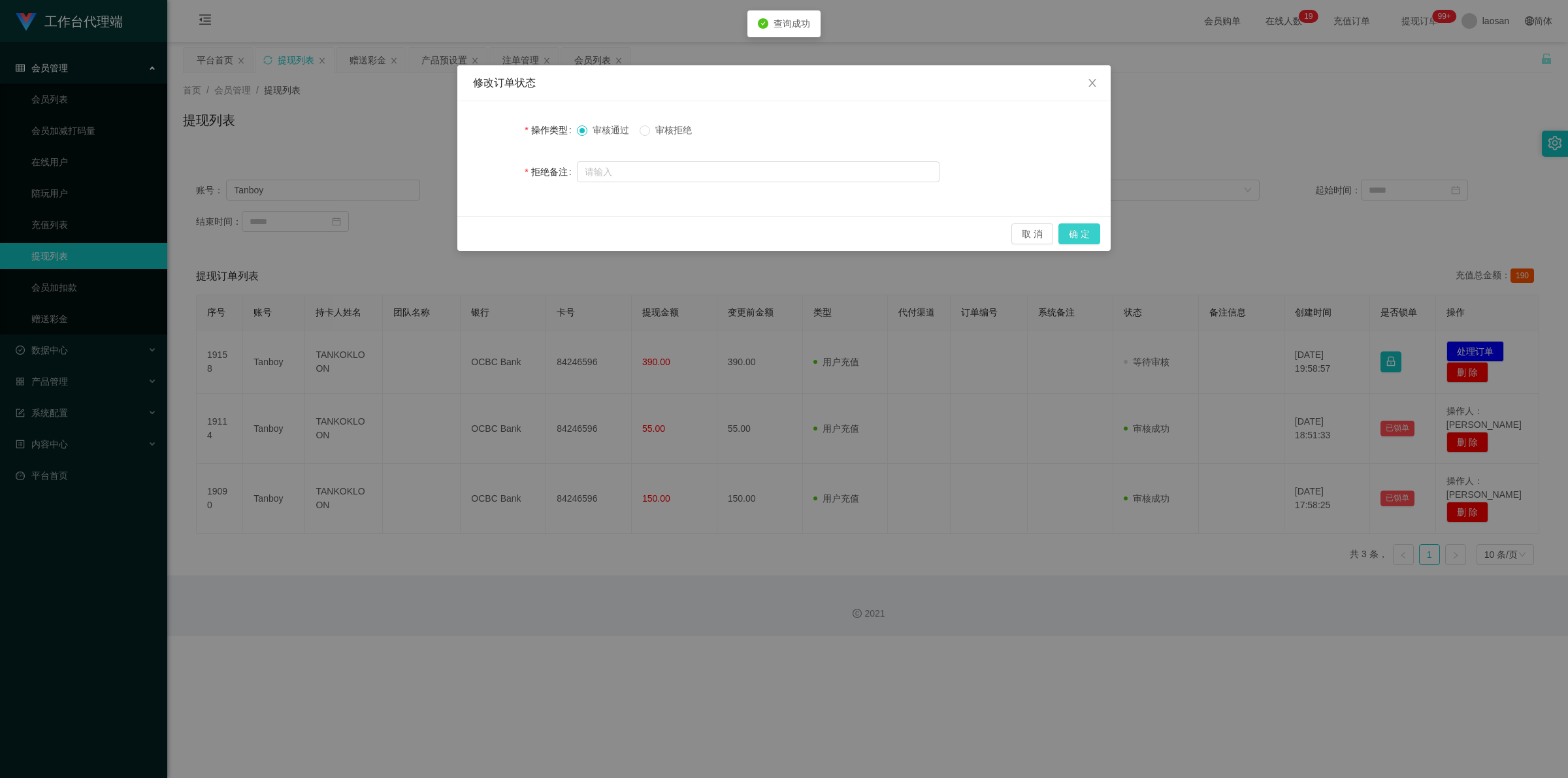
click at [552, 233] on button "确 定" at bounding box center [1079, 233] width 42 height 21
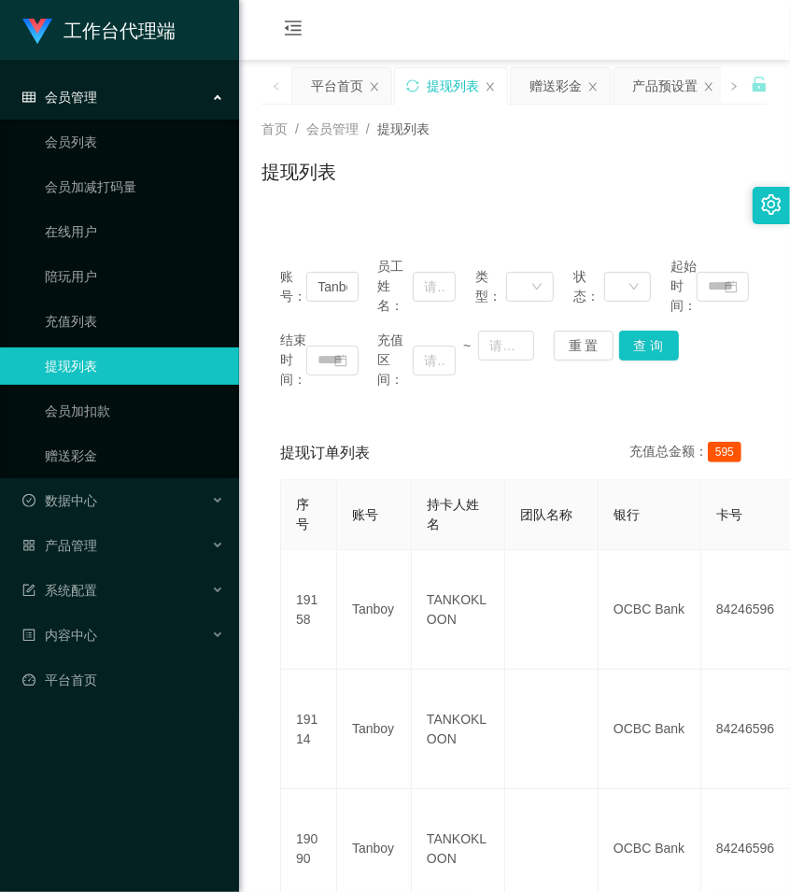
click at [581, 187] on div "提现列表" at bounding box center [515, 179] width 506 height 43
click at [664, 221] on div "账号： Tanboy 员工姓名： 类型： 状态： 起始时间： 结束时间： 充值区间： ~ 重 置 查 询 提现订单列表 充值总金额： 595 序号 账号 持卡…" at bounding box center [515, 592] width 506 height 753
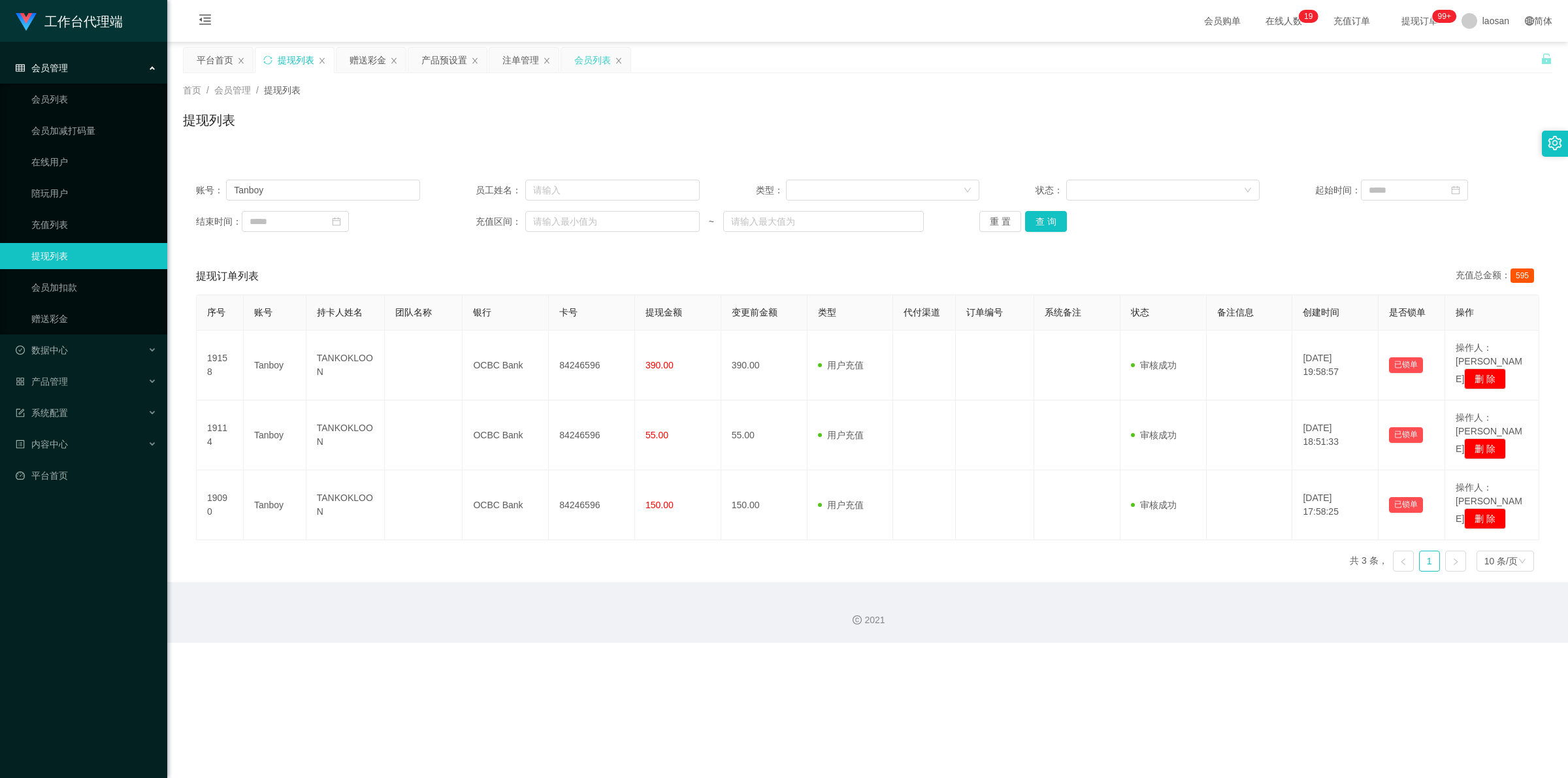
click at [552, 56] on div "会员列表" at bounding box center [592, 59] width 36 height 24
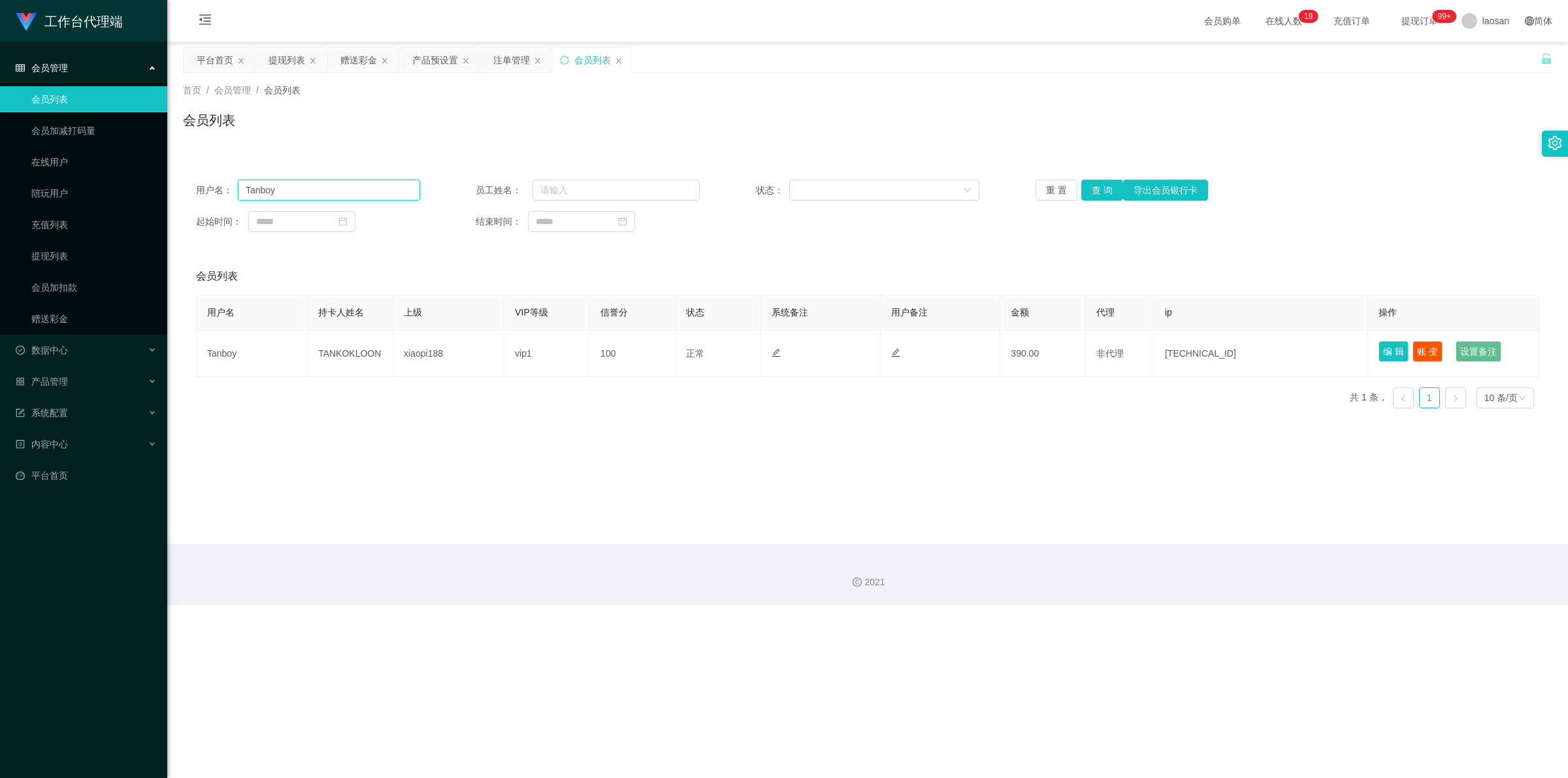
drag, startPoint x: 308, startPoint y: 188, endPoint x: 233, endPoint y: 180, distance: 75.4
click at [213, 178] on div "用户名： Tanboy 员工姓名： 状态： 重 置 查 询 导出会员银行卡 起始时间： 结束时间：" at bounding box center [868, 206] width 1369 height 78
paste input "93490064"
type input "93490064"
click at [552, 194] on button "查 询" at bounding box center [1102, 190] width 42 height 21
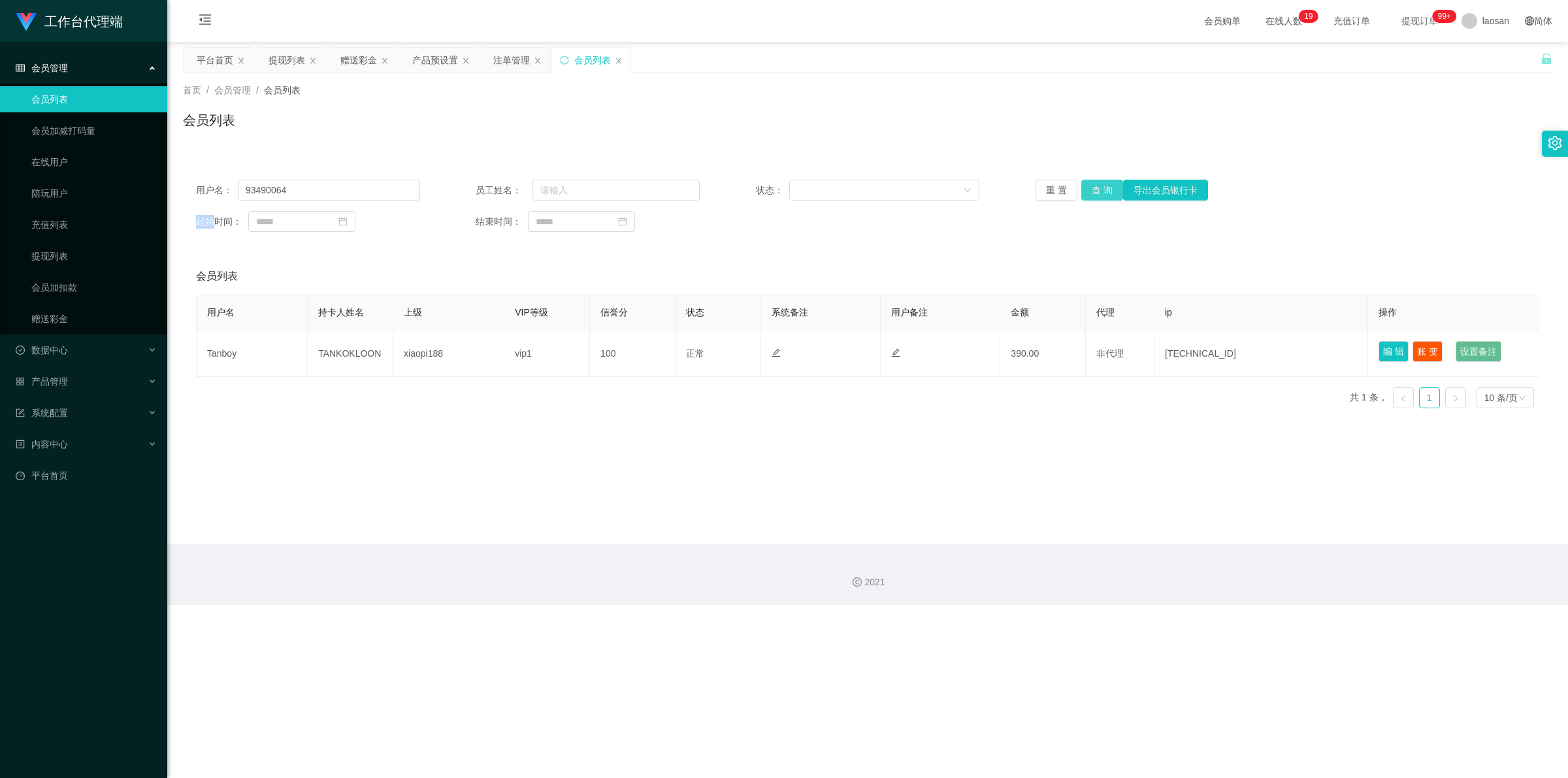
click at [552, 194] on div "重 置 查 询 导出会员银行卡" at bounding box center [1148, 190] width 224 height 21
click at [552, 194] on button "查 询" at bounding box center [1102, 190] width 42 height 21
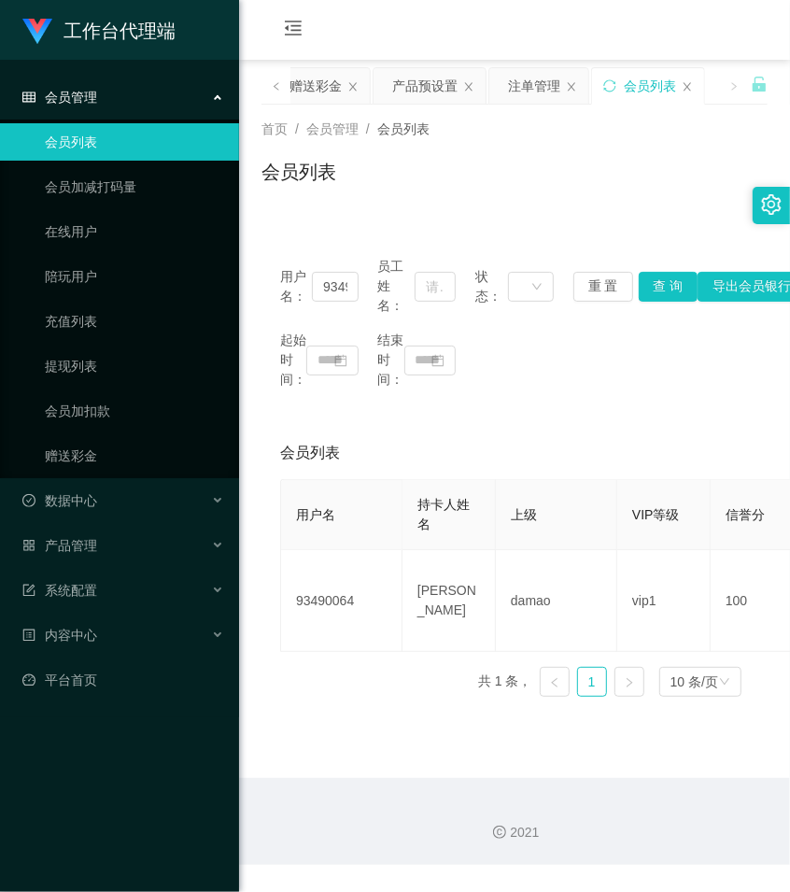
click at [456, 212] on div "首页 / 会员管理 / 会员列表 / 会员列表" at bounding box center [514, 160] width 551 height 111
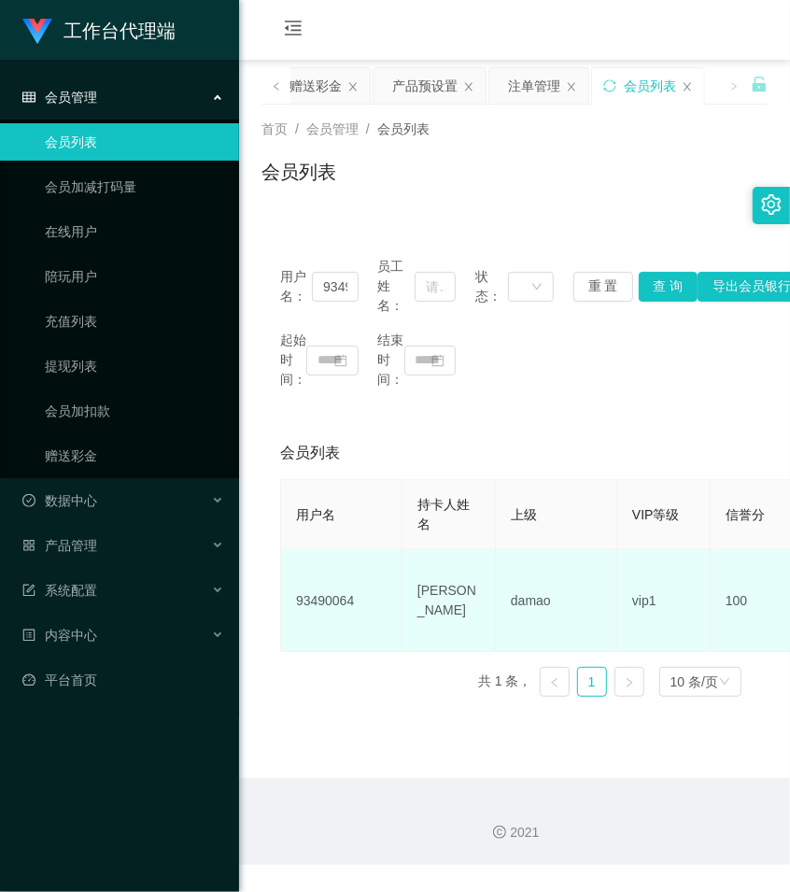
click at [332, 600] on td "93490064" at bounding box center [341, 601] width 121 height 102
click at [332, 599] on td "93490064" at bounding box center [341, 601] width 121 height 102
copy td "93490064"
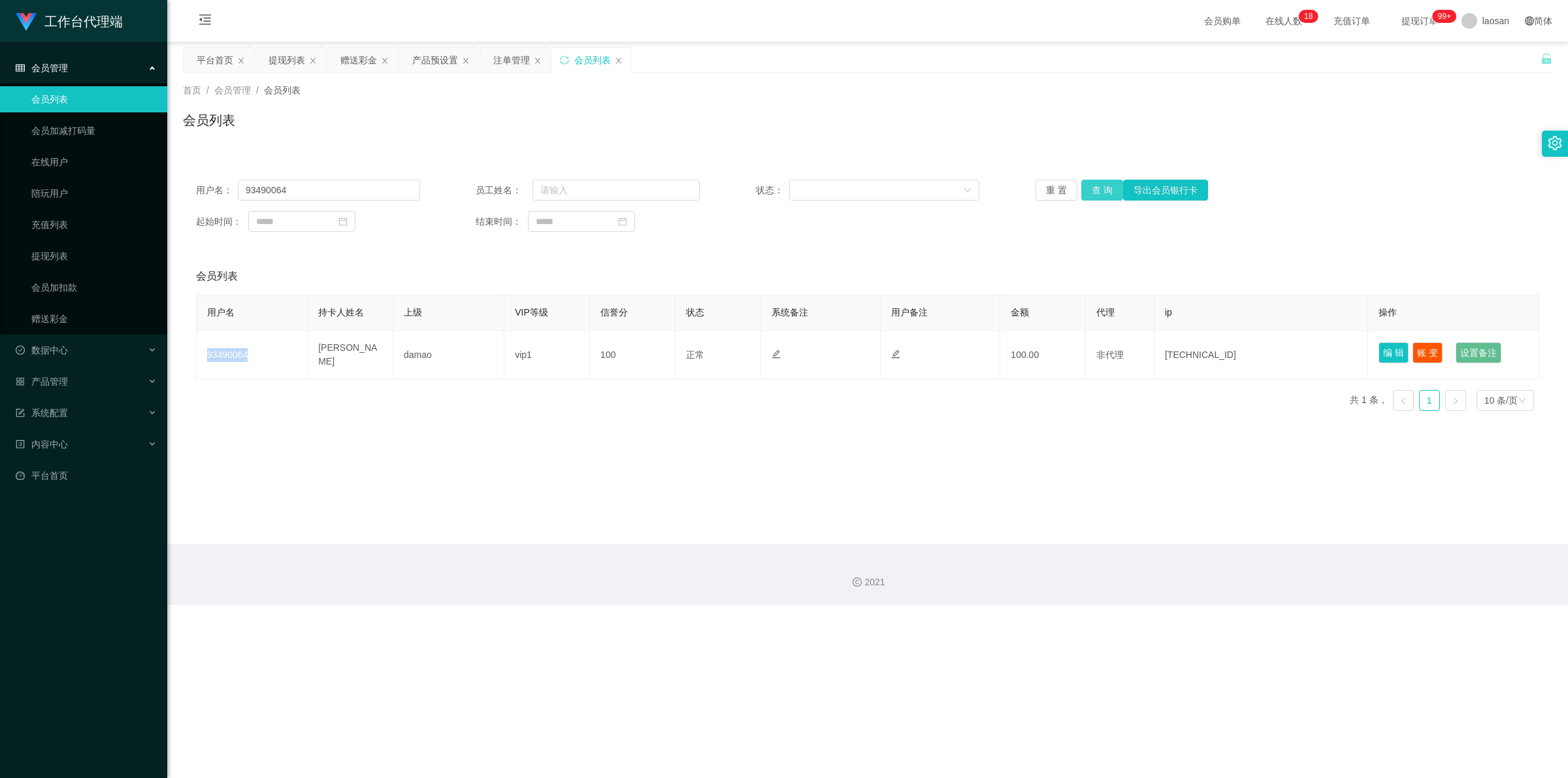
click at [552, 193] on button "查 询" at bounding box center [1102, 190] width 42 height 21
click at [552, 193] on div "重 置 查 询 导出会员银行卡" at bounding box center [1148, 190] width 224 height 21
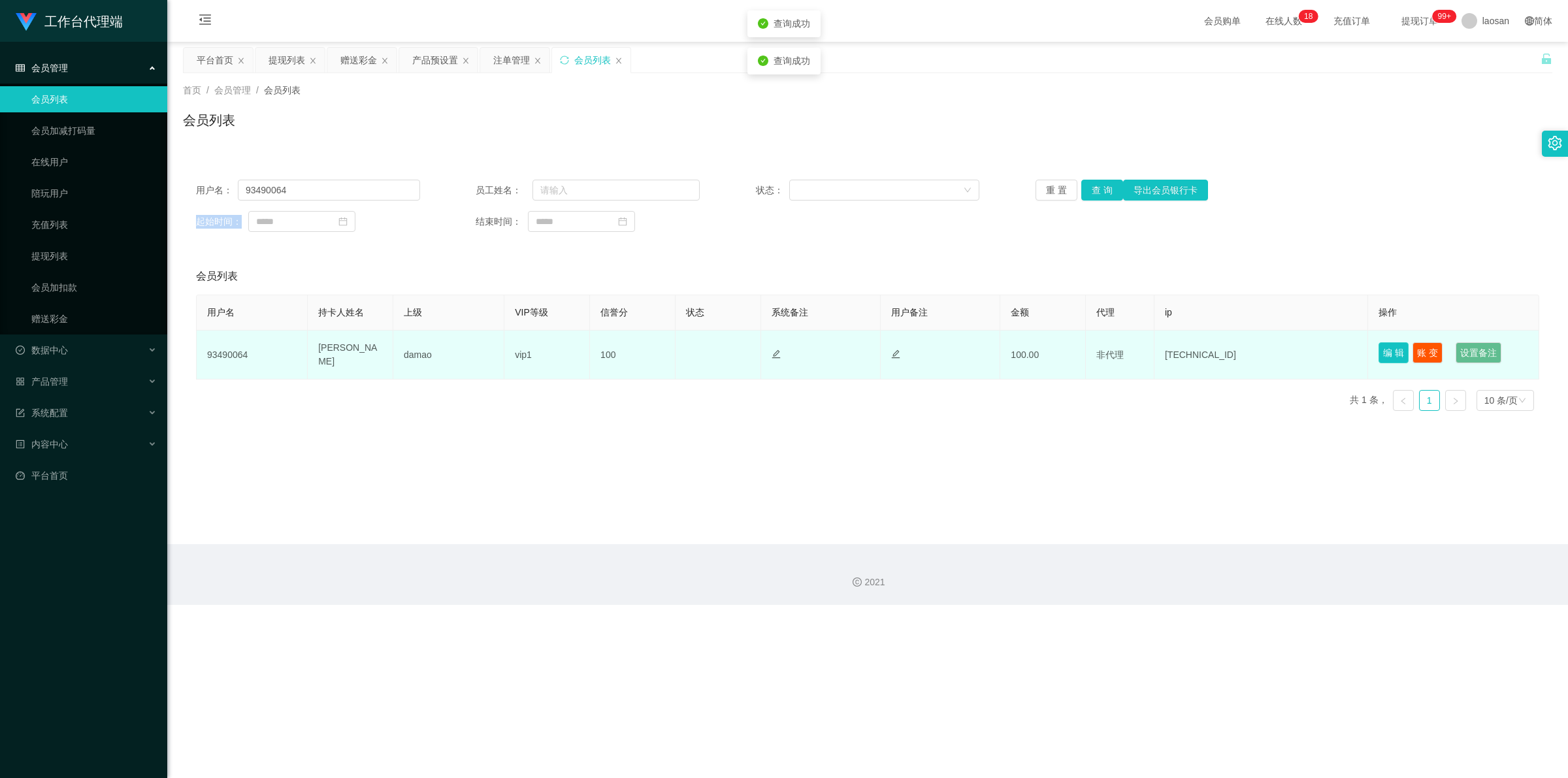
click at [552, 354] on button "编 辑" at bounding box center [1393, 353] width 30 height 21
type input "93490064"
type input "[PERSON_NAME]"
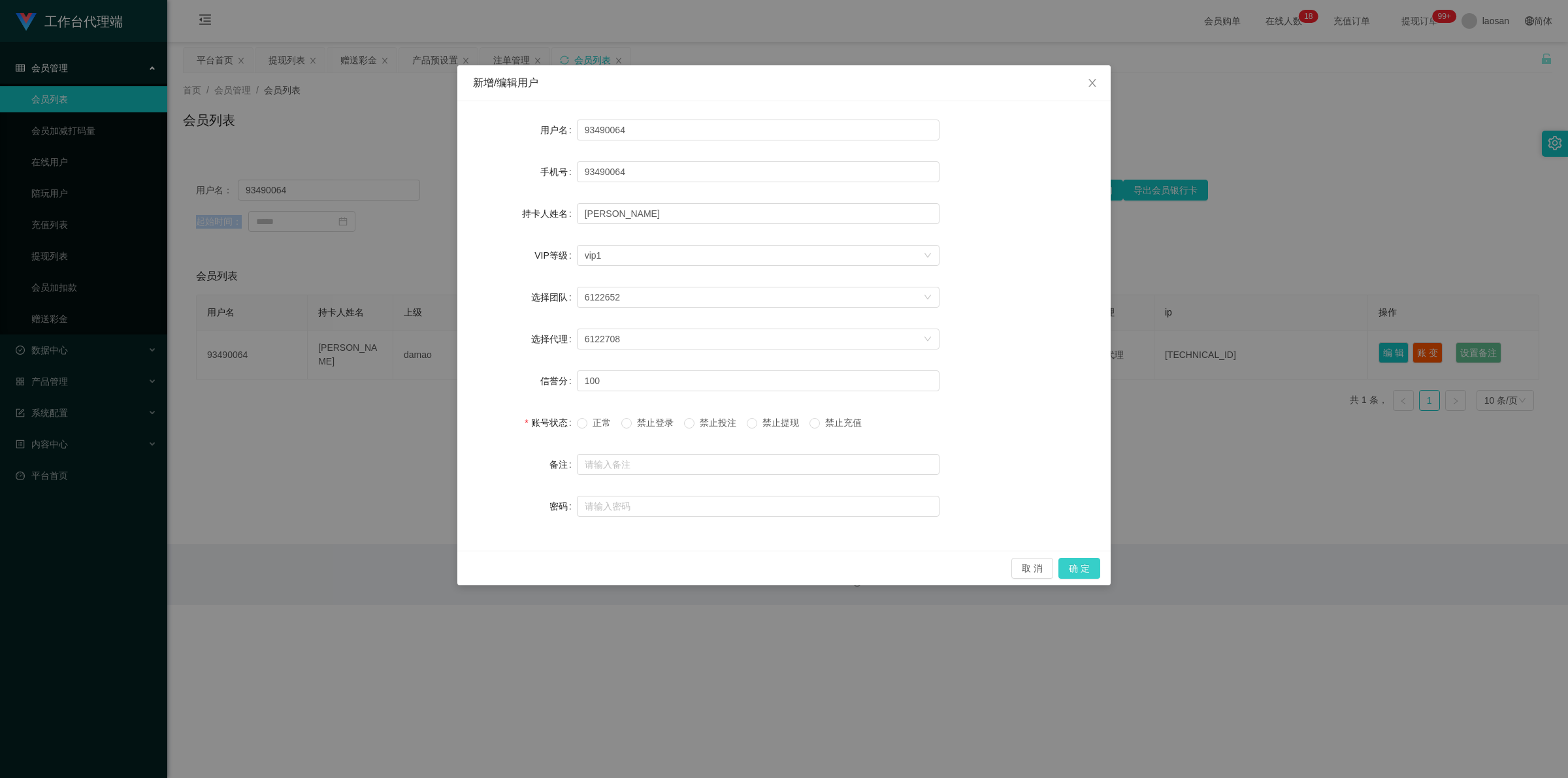
click at [552, 572] on button "确 定" at bounding box center [1079, 568] width 42 height 21
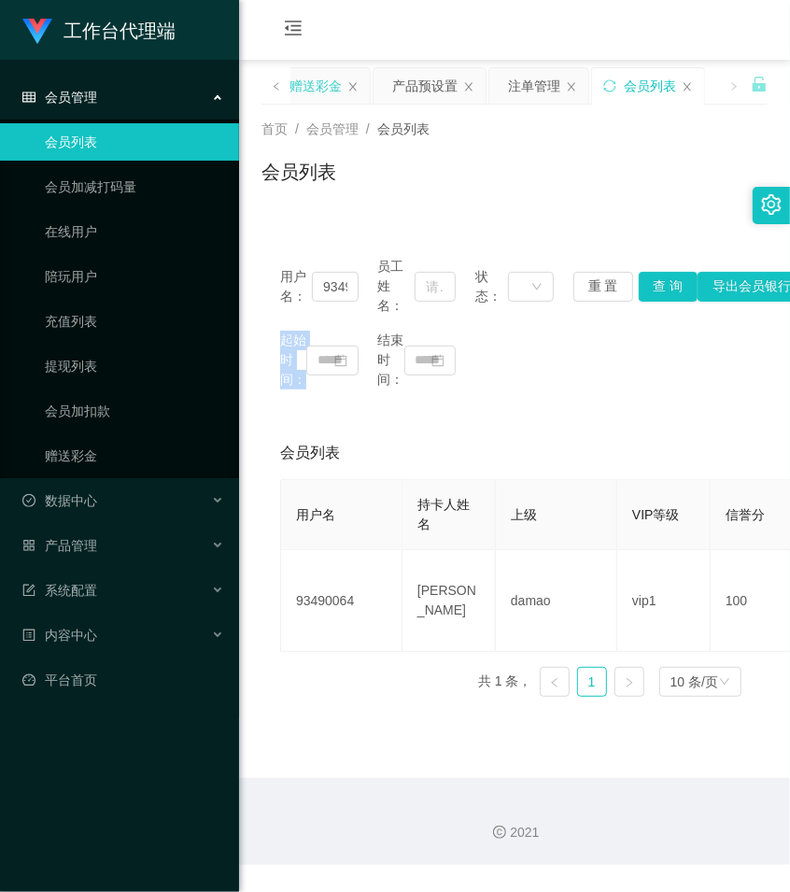
click at [319, 78] on div "赠送彩金" at bounding box center [316, 85] width 52 height 35
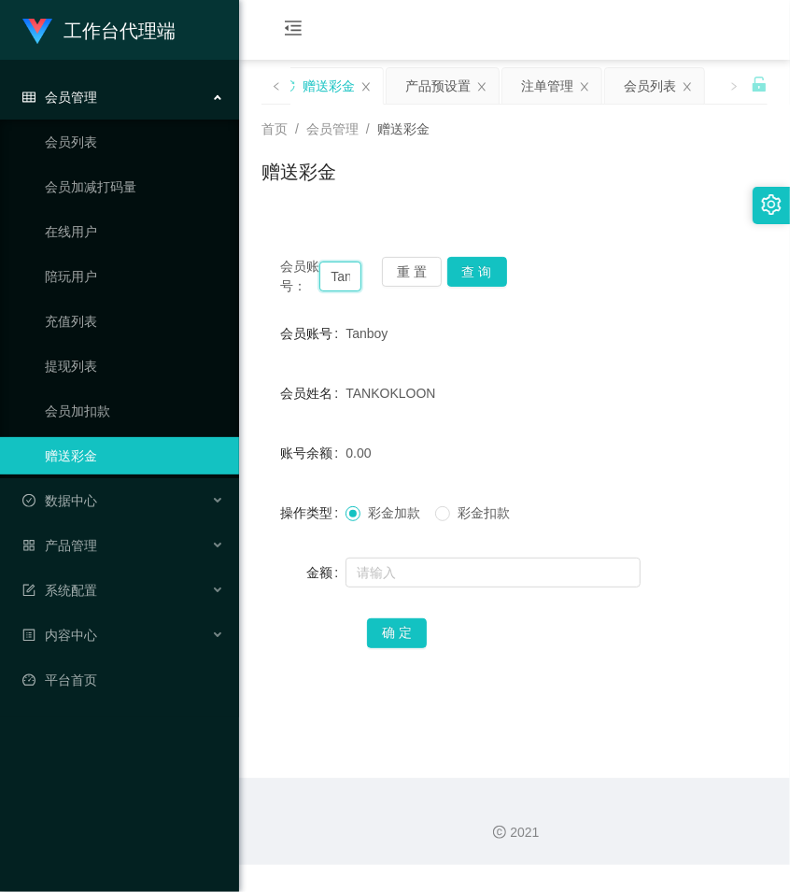
click at [344, 277] on input "Tanboy" at bounding box center [340, 277] width 42 height 30
paste input "HZ8888"
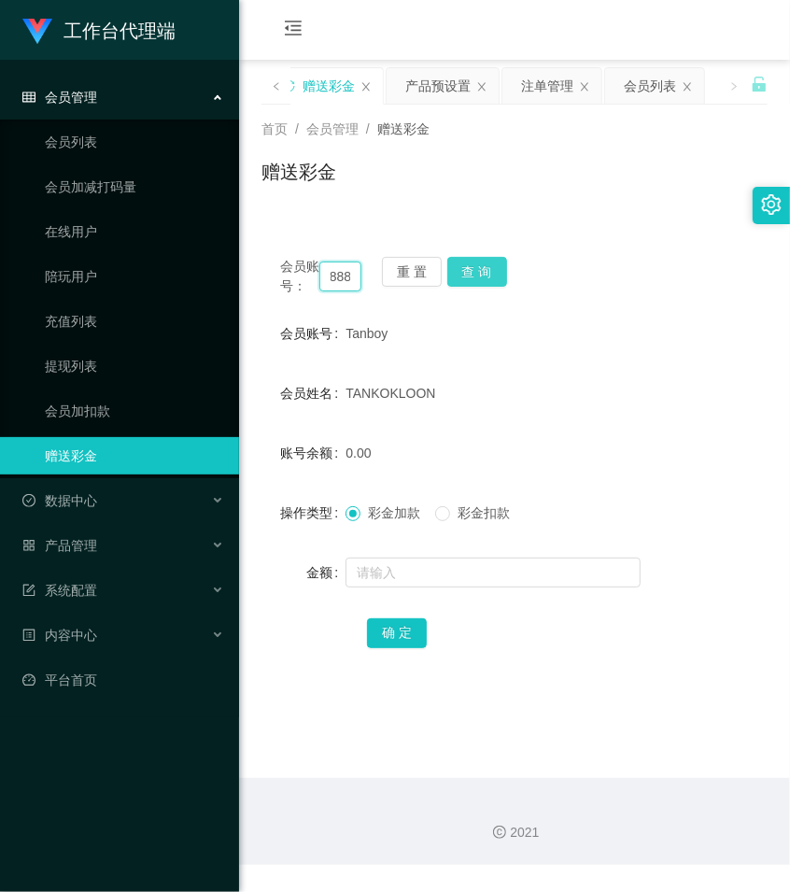
type input "HZ8888"
click at [478, 272] on button "查 询" at bounding box center [477, 272] width 60 height 30
click at [478, 272] on button "查 询" at bounding box center [487, 272] width 80 height 30
click at [478, 272] on button "查 询" at bounding box center [477, 272] width 60 height 30
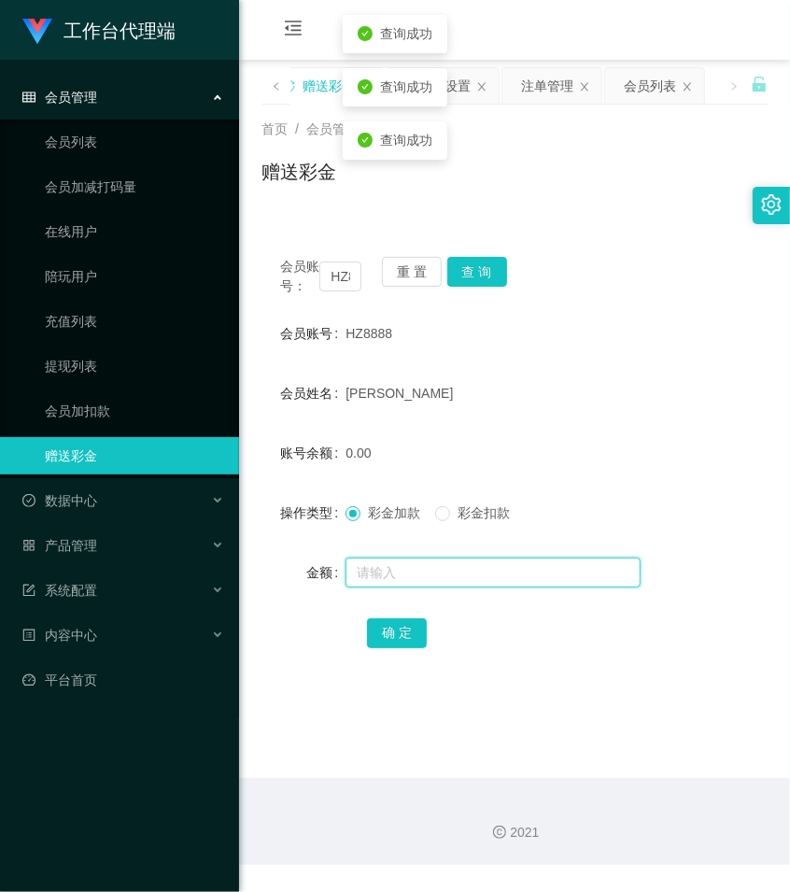
click at [399, 588] on input "text" at bounding box center [493, 573] width 295 height 30
type input "81"
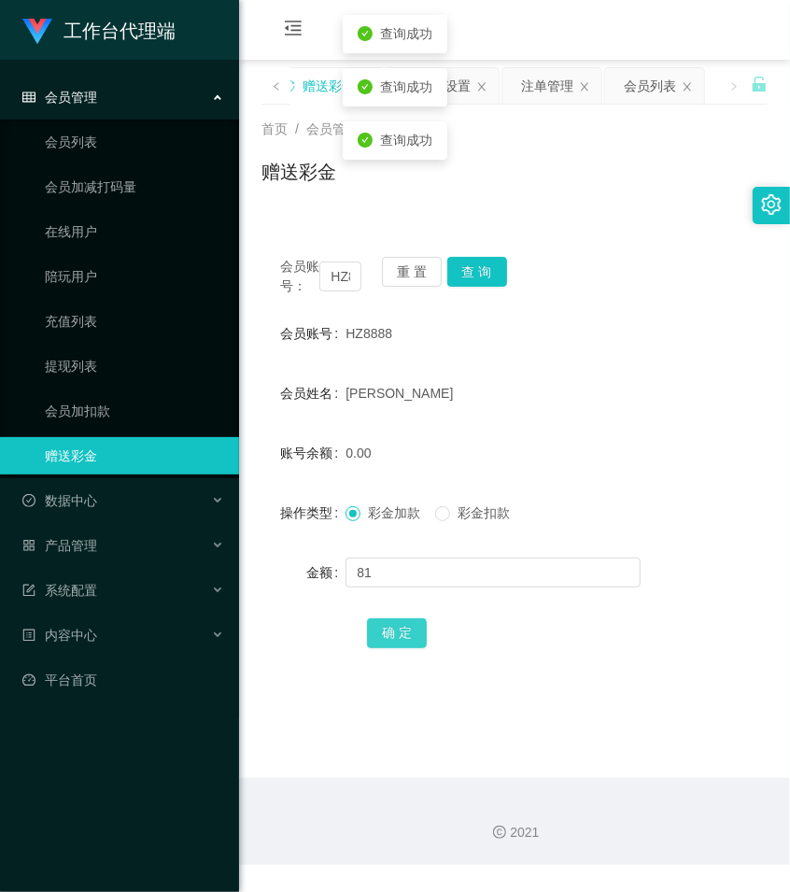
click at [408, 645] on button "确 定" at bounding box center [397, 633] width 60 height 30
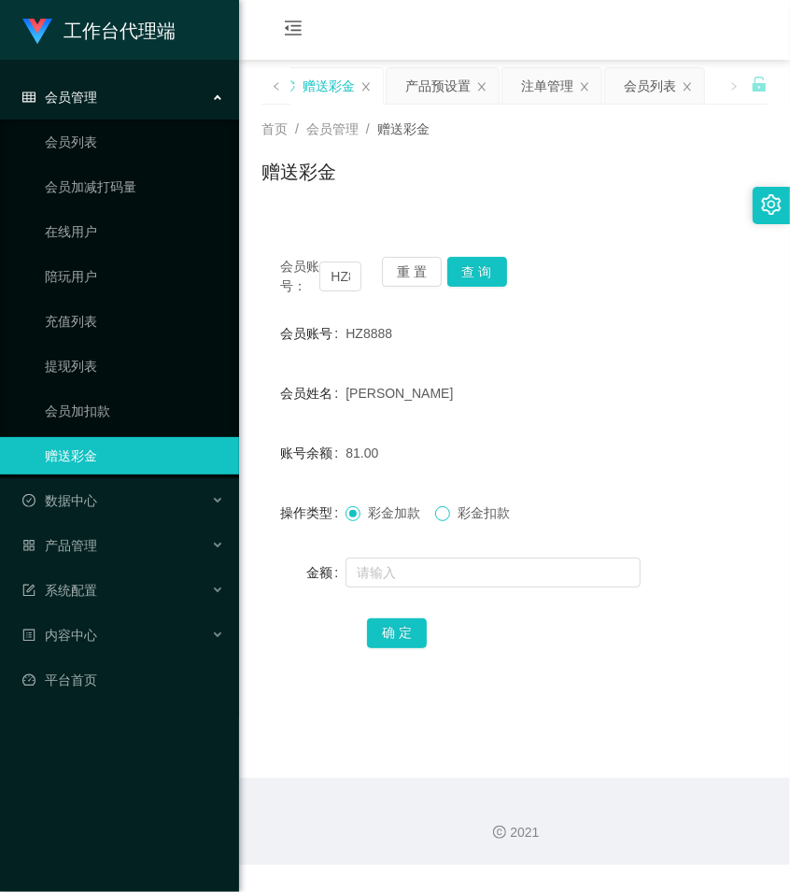
click at [450, 521] on span at bounding box center [442, 513] width 15 height 15
click at [407, 648] on button "确 定" at bounding box center [397, 633] width 60 height 30
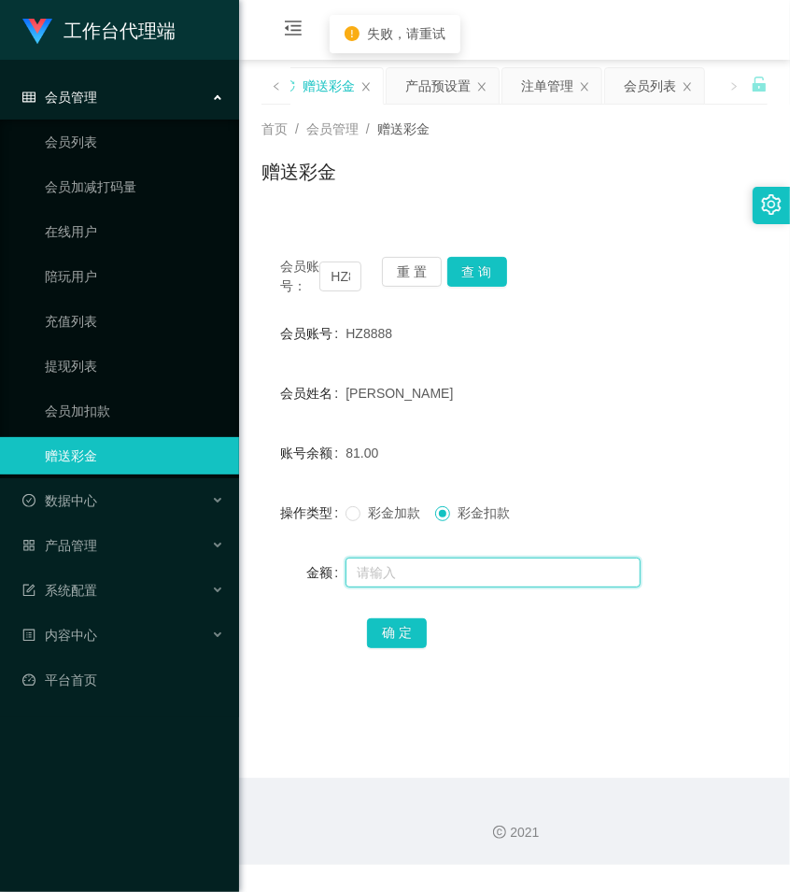
click at [431, 588] on input "text" at bounding box center [493, 573] width 295 height 30
type input "81"
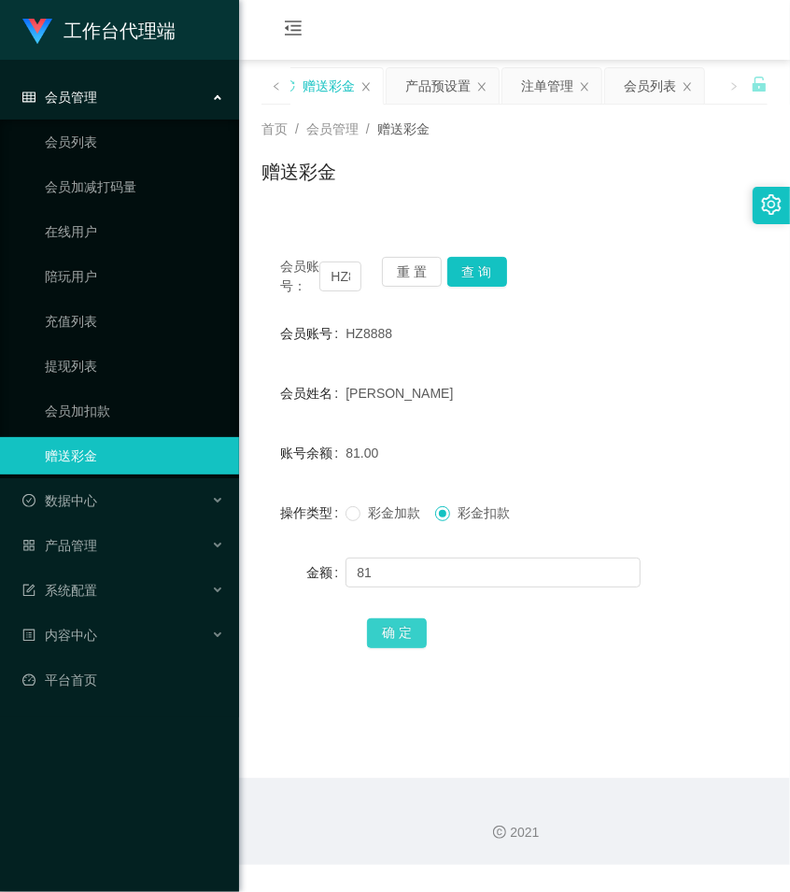
click at [398, 648] on button "确 定" at bounding box center [397, 633] width 60 height 30
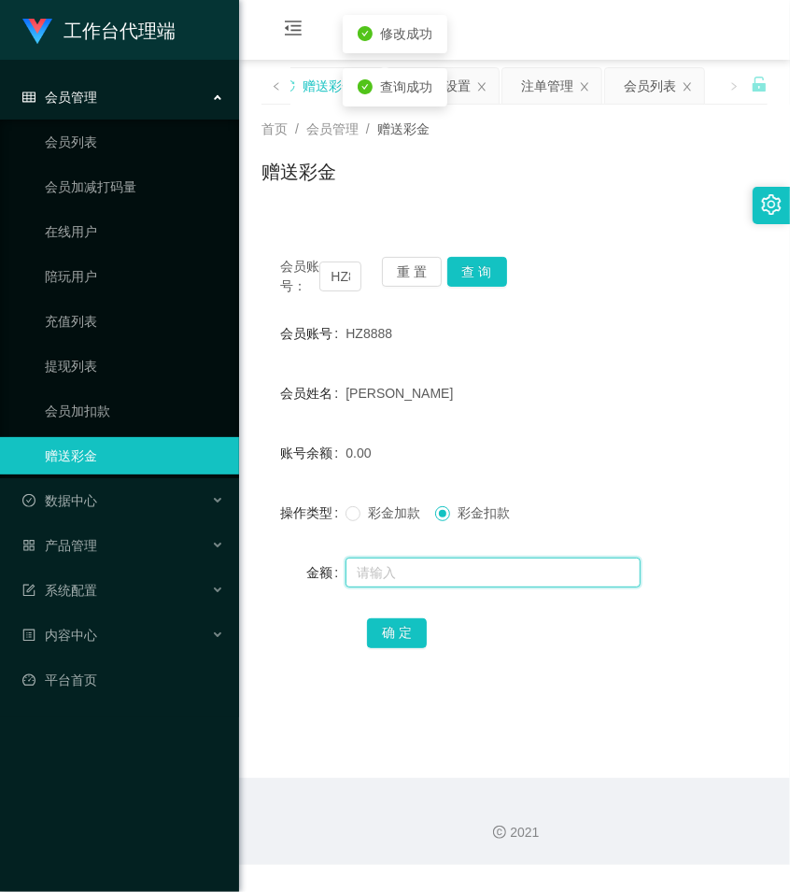
click at [372, 588] on input "text" at bounding box center [493, 573] width 295 height 30
click at [361, 520] on span "彩金加款" at bounding box center [394, 512] width 67 height 15
click at [385, 588] on input "text" at bounding box center [493, 573] width 295 height 30
type input "72"
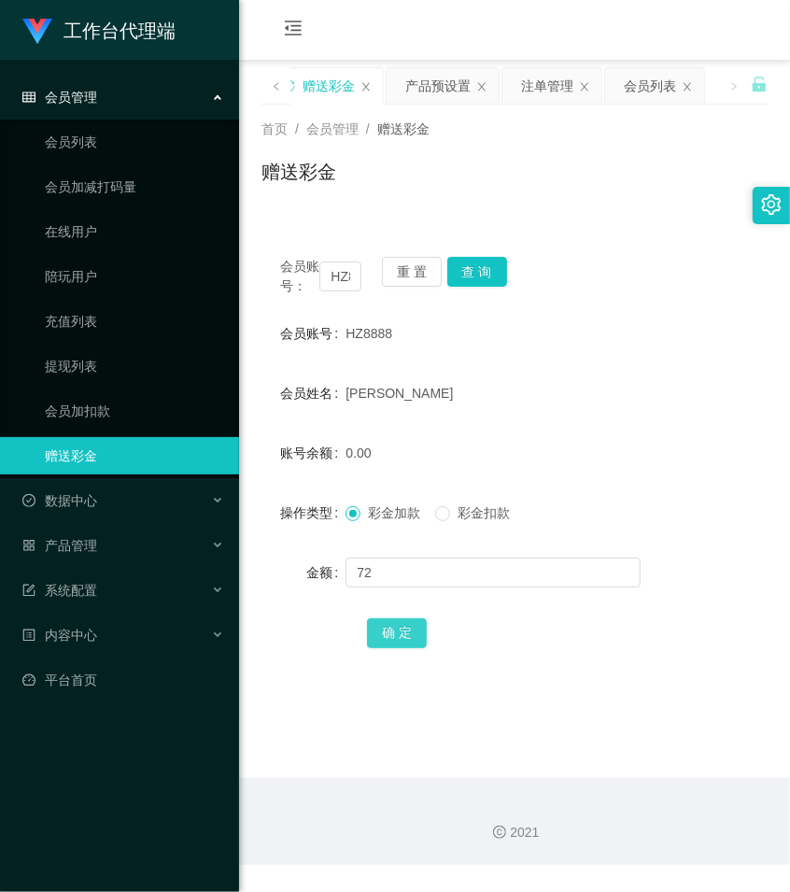
click at [394, 648] on button "确 定" at bounding box center [397, 633] width 60 height 30
click at [333, 286] on input "HZ8888" at bounding box center [340, 277] width 42 height 30
paste input "aa12123"
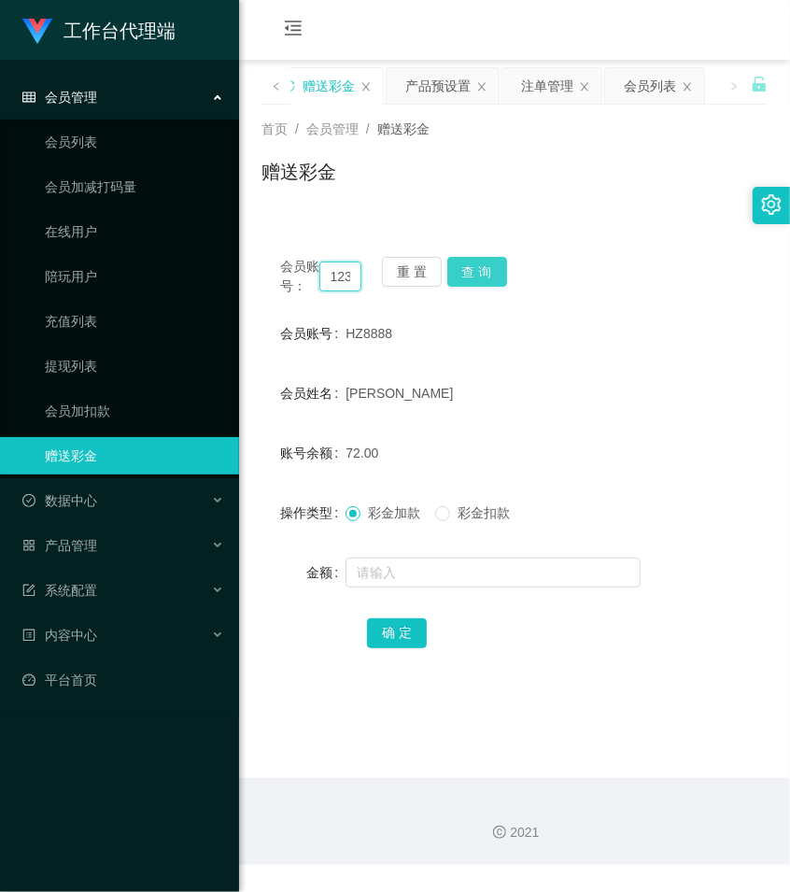
type input "aa12123"
click at [476, 269] on button "查 询" at bounding box center [477, 272] width 60 height 30
click at [476, 269] on button "查 询" at bounding box center [487, 272] width 80 height 30
click at [476, 269] on button "查 询" at bounding box center [477, 272] width 60 height 30
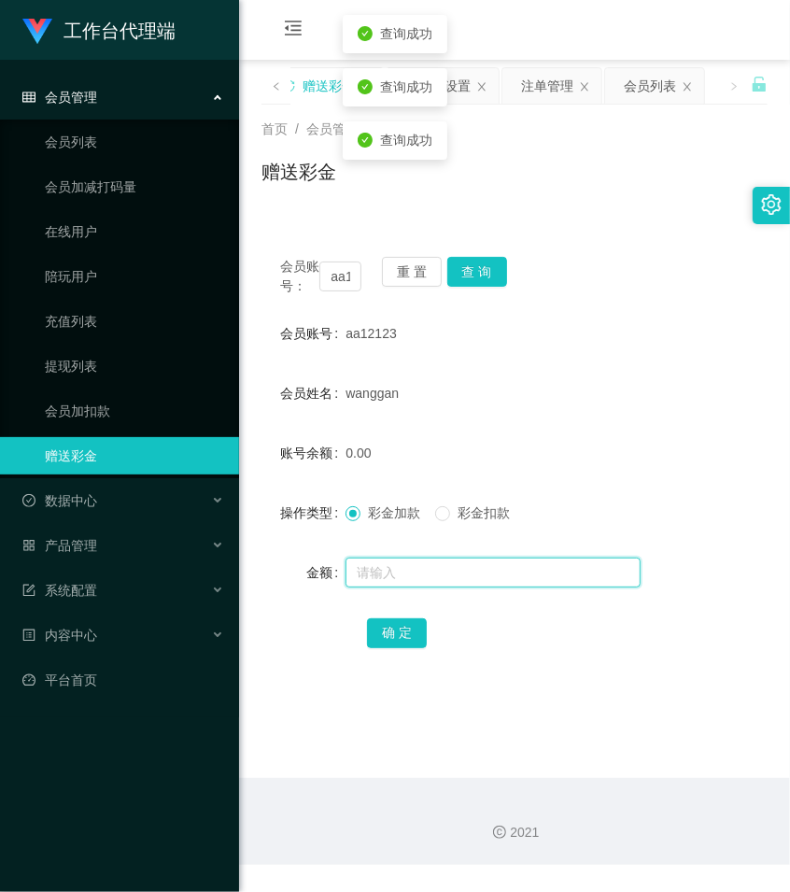
click at [376, 587] on input "text" at bounding box center [493, 573] width 295 height 30
type input "64"
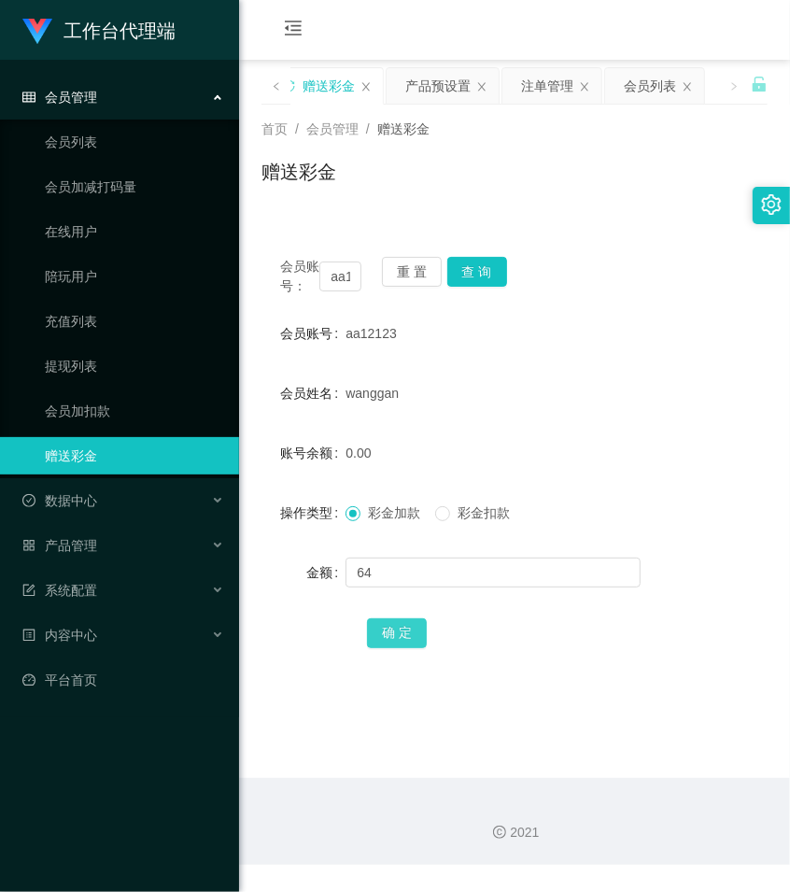
click at [379, 648] on button "确 定" at bounding box center [397, 633] width 60 height 30
click at [388, 648] on button "确 定" at bounding box center [397, 633] width 60 height 30
click at [351, 288] on input "aa12123" at bounding box center [340, 277] width 42 height 30
paste input "Tanboy"
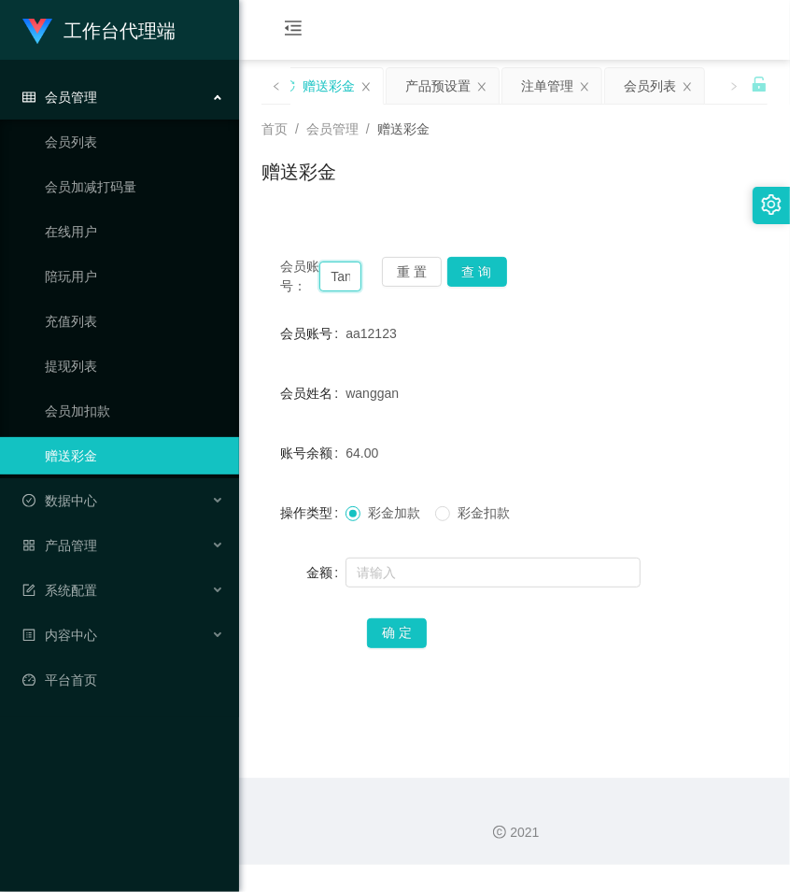
scroll to position [0, 23]
type input "Tanboy"
click at [465, 280] on button "查 询" at bounding box center [477, 272] width 60 height 30
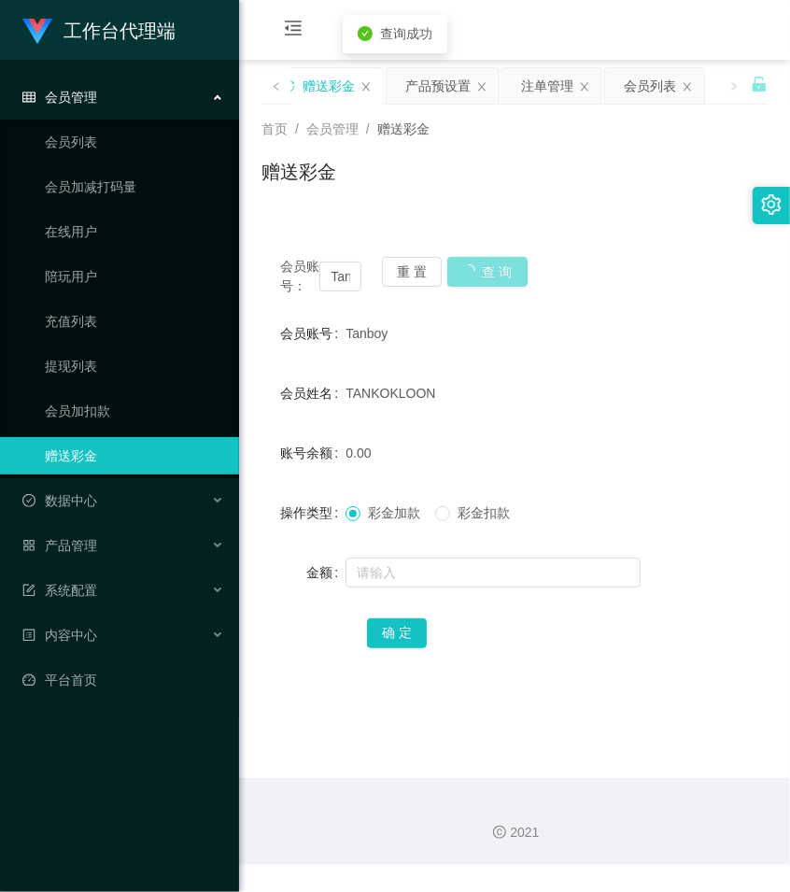
click at [465, 280] on button "查 询" at bounding box center [487, 272] width 80 height 30
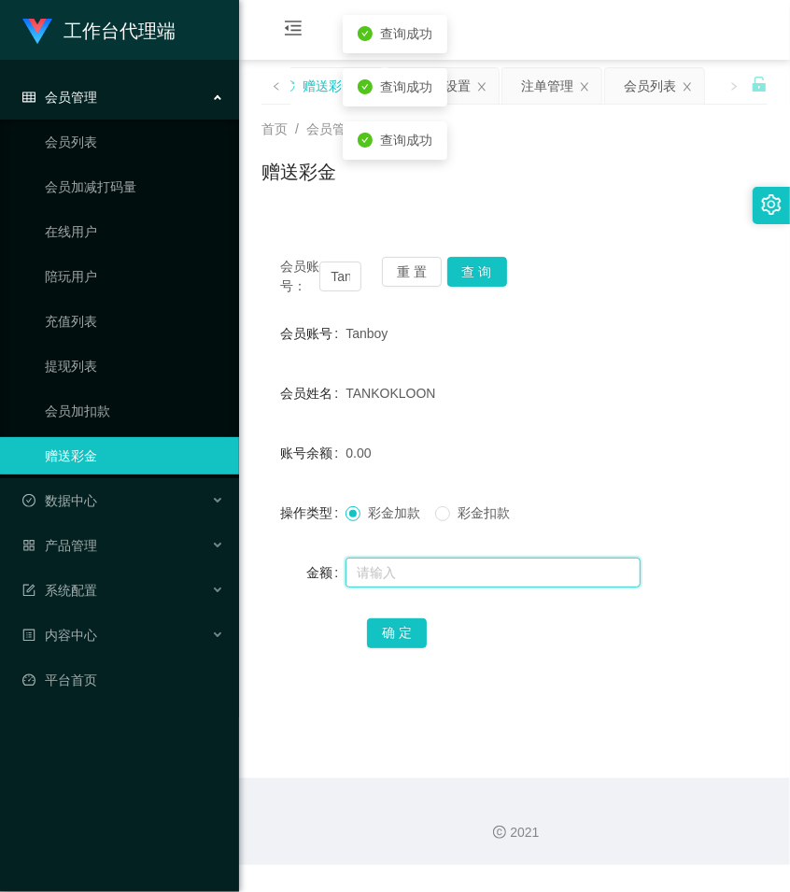
click at [411, 588] on input "text" at bounding box center [493, 573] width 295 height 30
type input "2"
type input "32"
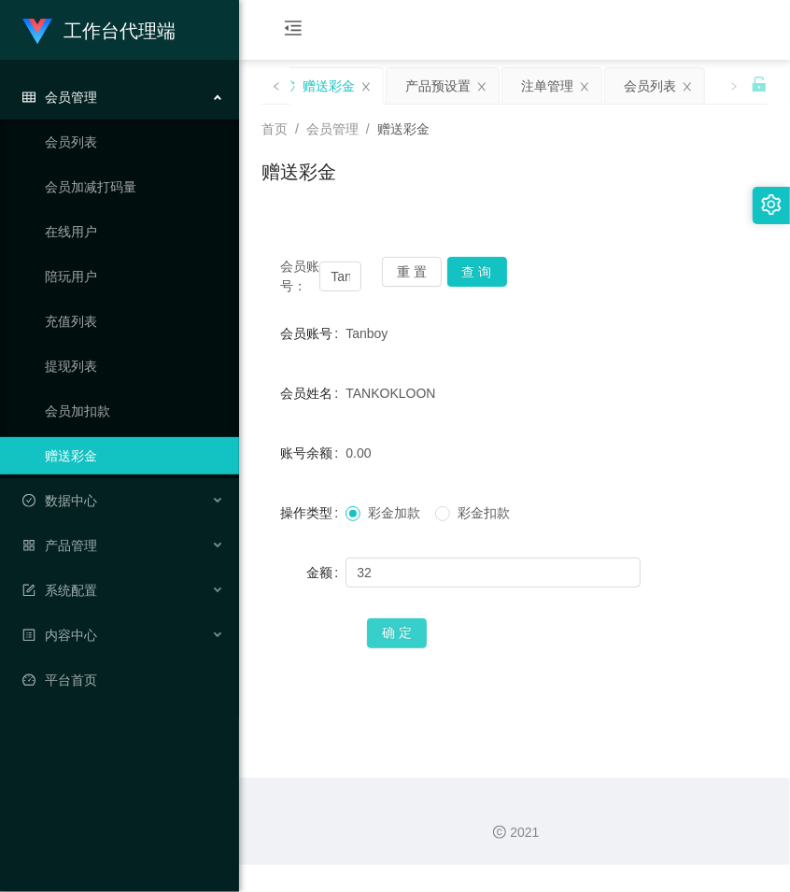
click at [399, 648] on button "确 定" at bounding box center [397, 633] width 60 height 30
click at [638, 194] on div "赠送彩金" at bounding box center [515, 179] width 506 height 43
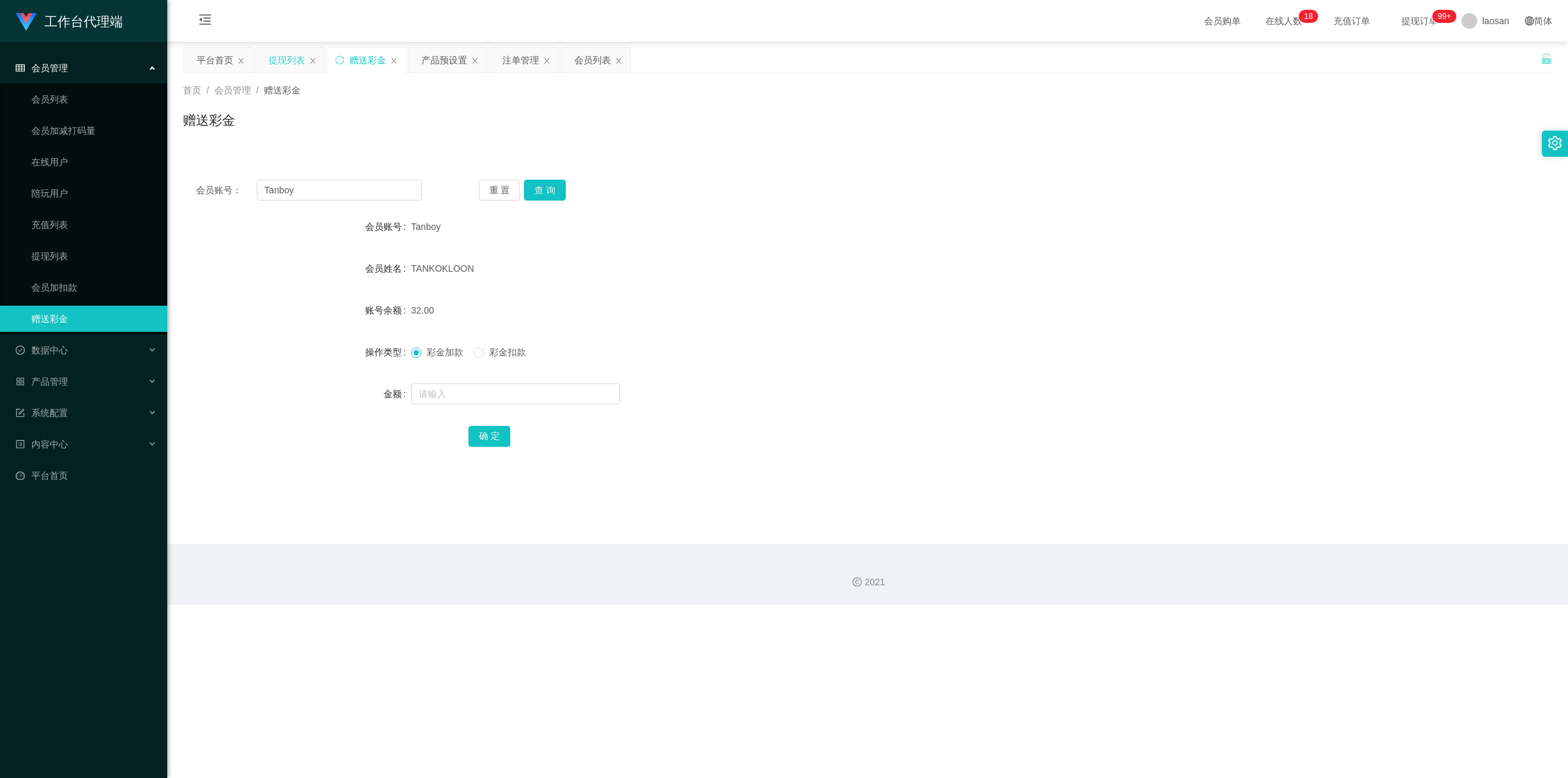
click at [288, 57] on div "提现列表" at bounding box center [287, 59] width 36 height 24
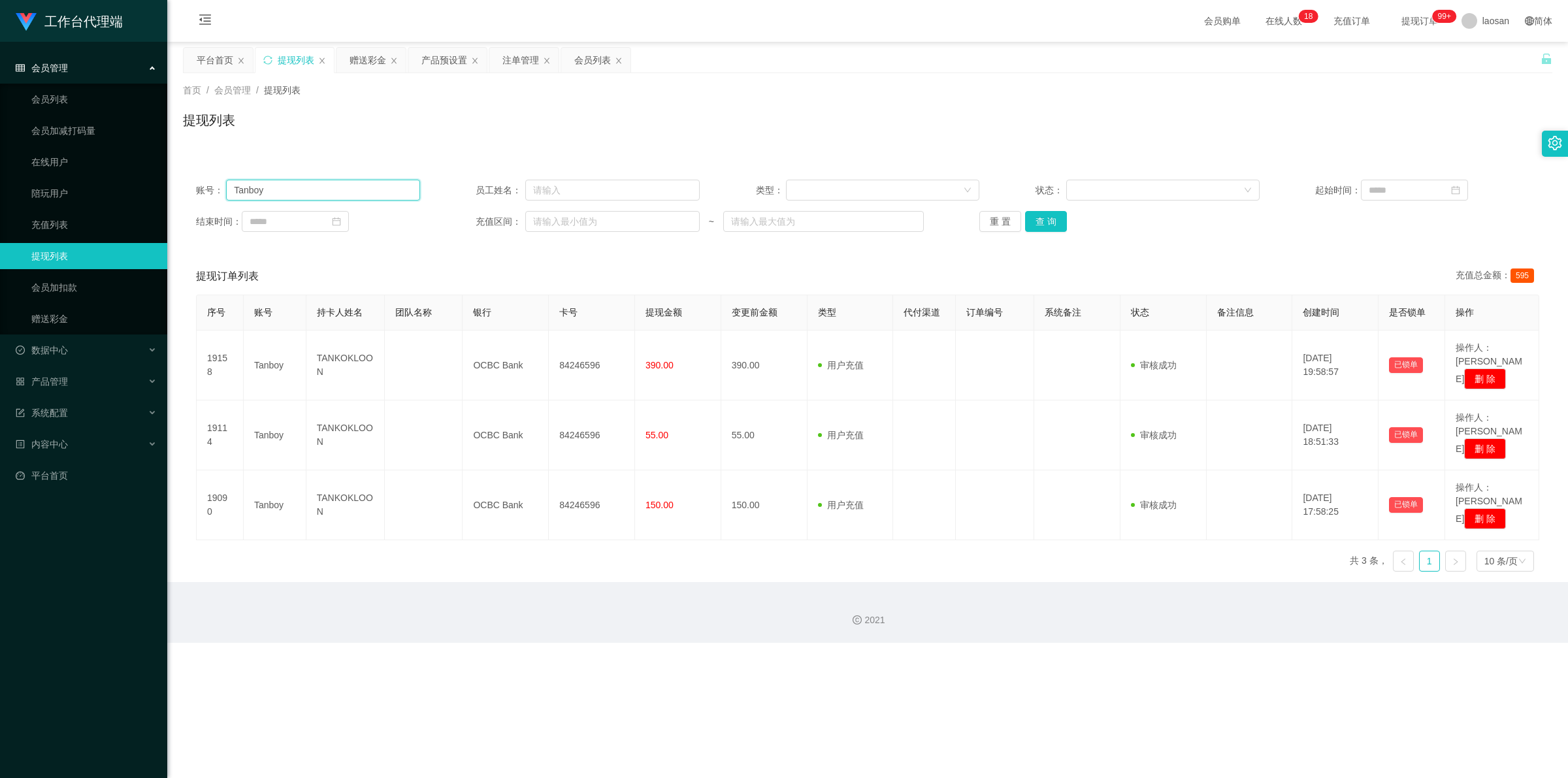
click at [234, 187] on input "Tanboy" at bounding box center [322, 190] width 194 height 21
type input "93490064"
click at [552, 222] on button "查 询" at bounding box center [1046, 222] width 42 height 21
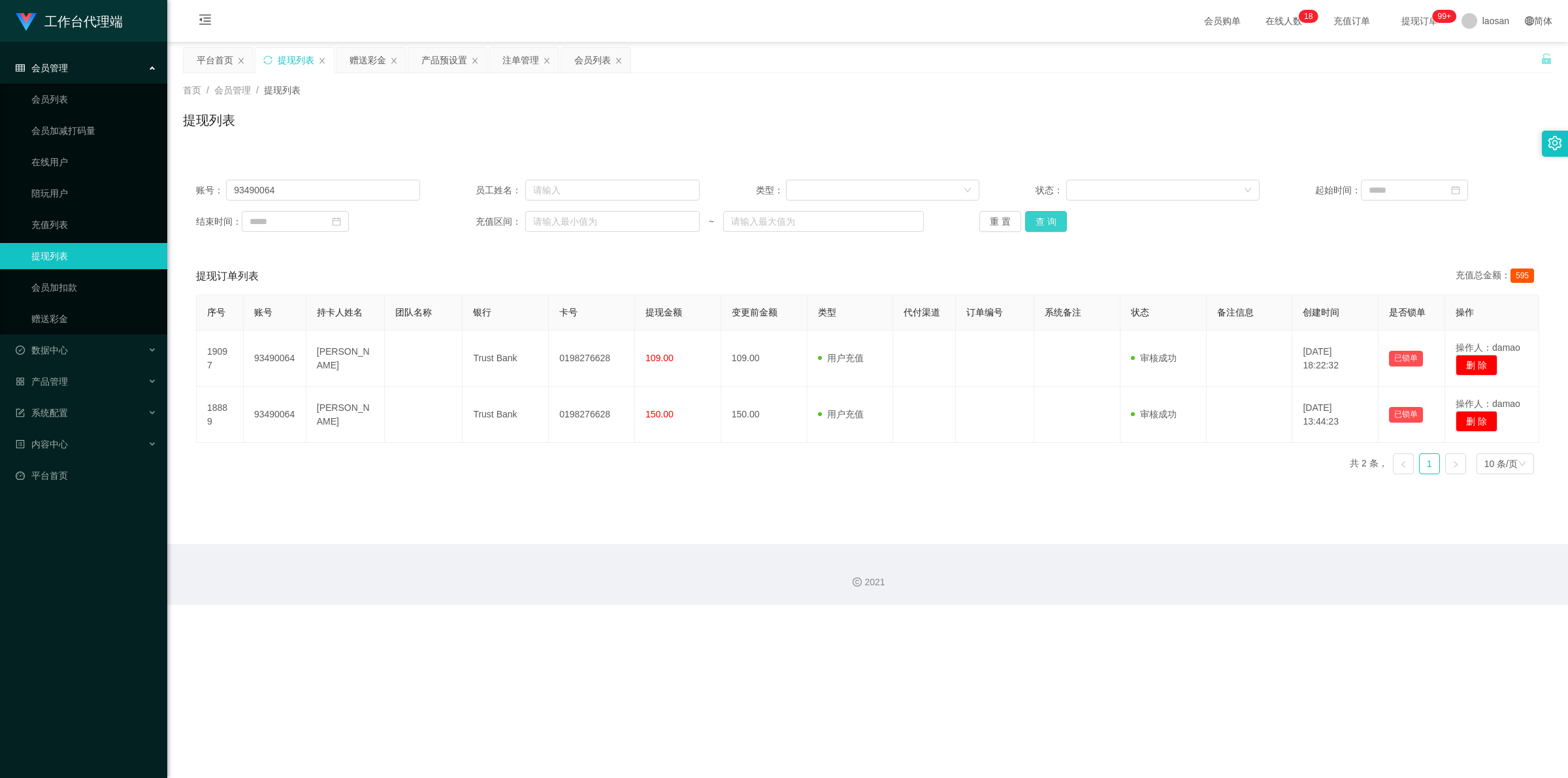
click at [552, 222] on button "查 询" at bounding box center [1046, 222] width 42 height 21
click at [552, 222] on div "重 置 查 询" at bounding box center [1091, 222] width 224 height 21
click at [552, 222] on button "查 询" at bounding box center [1046, 222] width 42 height 21
click at [552, 222] on div "重 置 查 询" at bounding box center [1091, 222] width 224 height 21
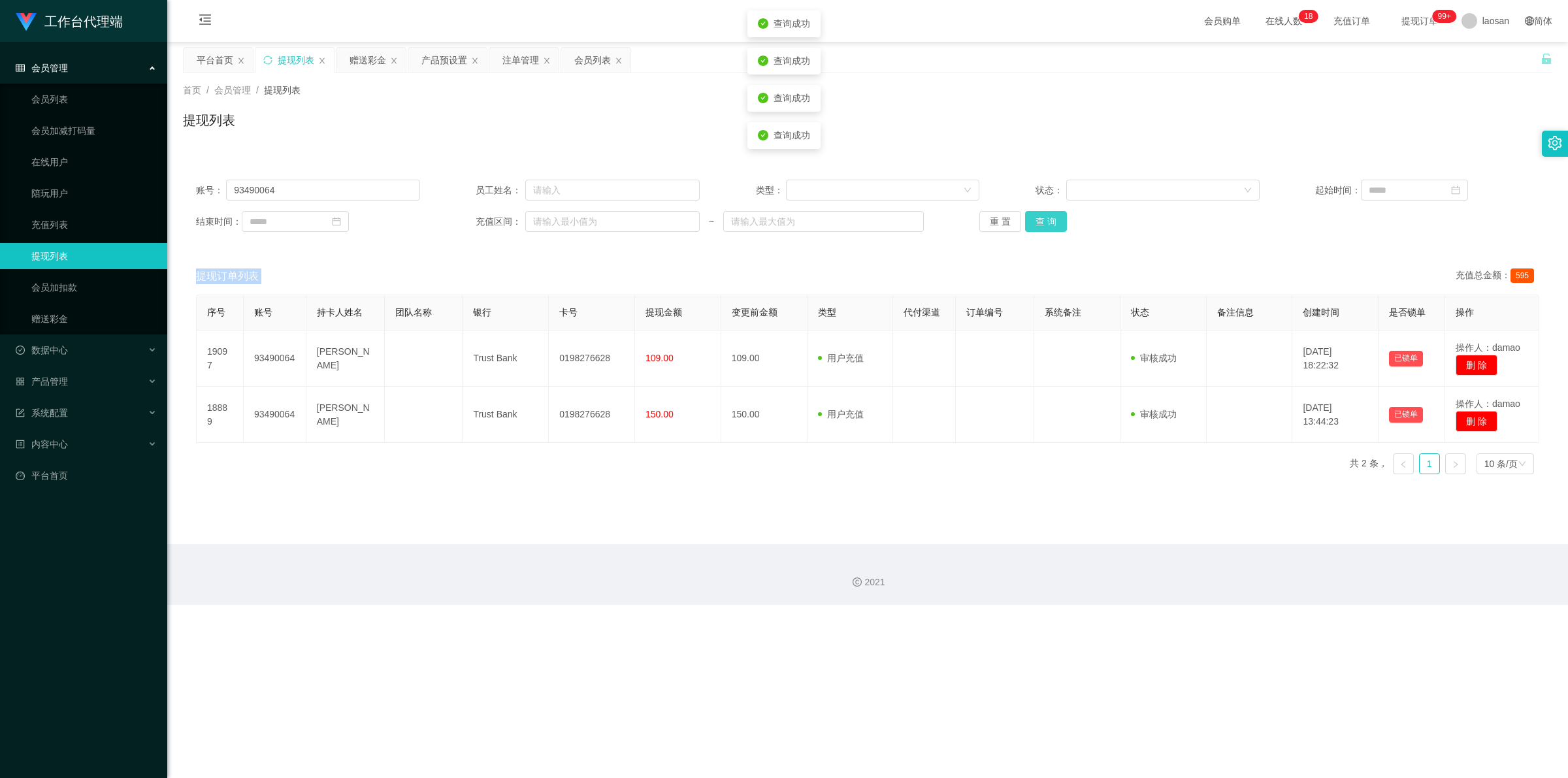
click at [552, 222] on button "查 询" at bounding box center [1046, 222] width 42 height 21
drag, startPoint x: 285, startPoint y: 187, endPoint x: 134, endPoint y: 187, distance: 151.0
click at [134, 187] on section "工作台代理端 会员管理 会员列表 会员加减打码量 在线用户 陪玩用户 充值列表 提现列表 会员加扣款 赠送彩金 数据中心 员工统计 团队统计 产品管理 注单管…" at bounding box center [784, 302] width 1568 height 605
click at [552, 53] on div "会员列表" at bounding box center [592, 59] width 36 height 24
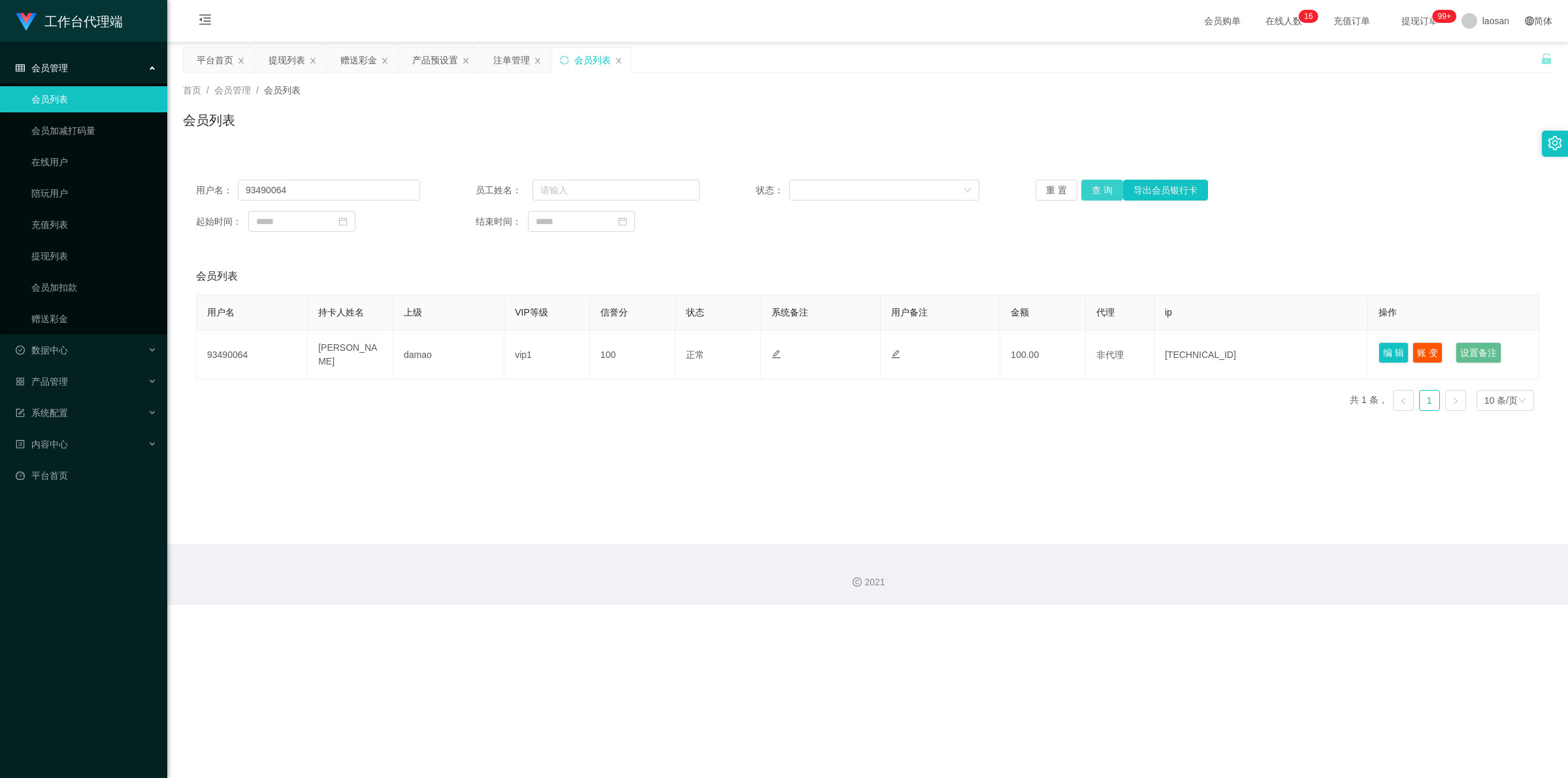
click at [552, 188] on button "查 询" at bounding box center [1102, 190] width 42 height 21
click at [552, 188] on div "重 置 查 询 导出会员银行卡" at bounding box center [1148, 190] width 224 height 21
click at [552, 188] on button "查 询" at bounding box center [1102, 190] width 42 height 21
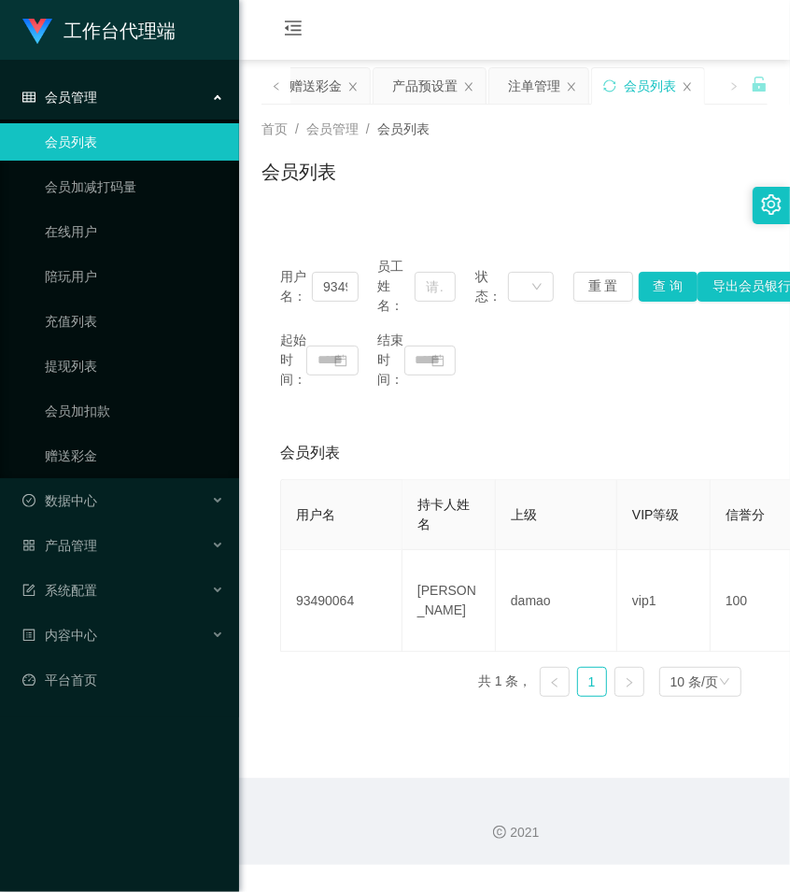
click at [553, 362] on div "起始时间： 结束时间：" at bounding box center [514, 360] width 469 height 59
drag, startPoint x: 327, startPoint y: 84, endPoint x: 319, endPoint y: 98, distance: 15.9
click at [327, 84] on div "赠送彩金" at bounding box center [316, 85] width 52 height 35
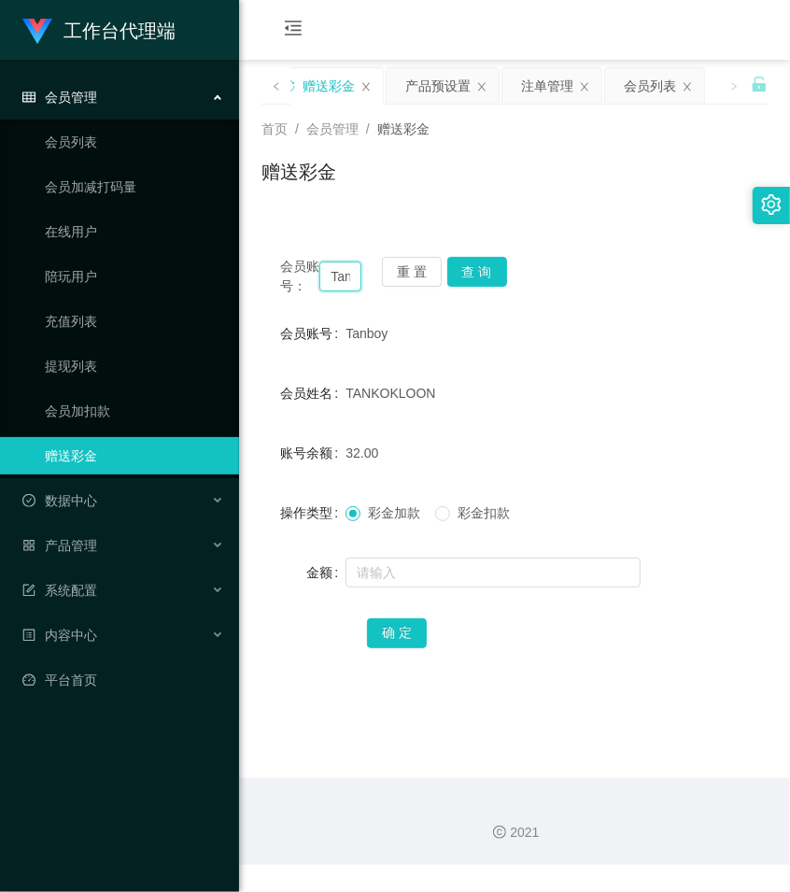
click at [343, 286] on input "Tanboy" at bounding box center [340, 277] width 42 height 30
paste input "HZ8888"
type input "HZ8888"
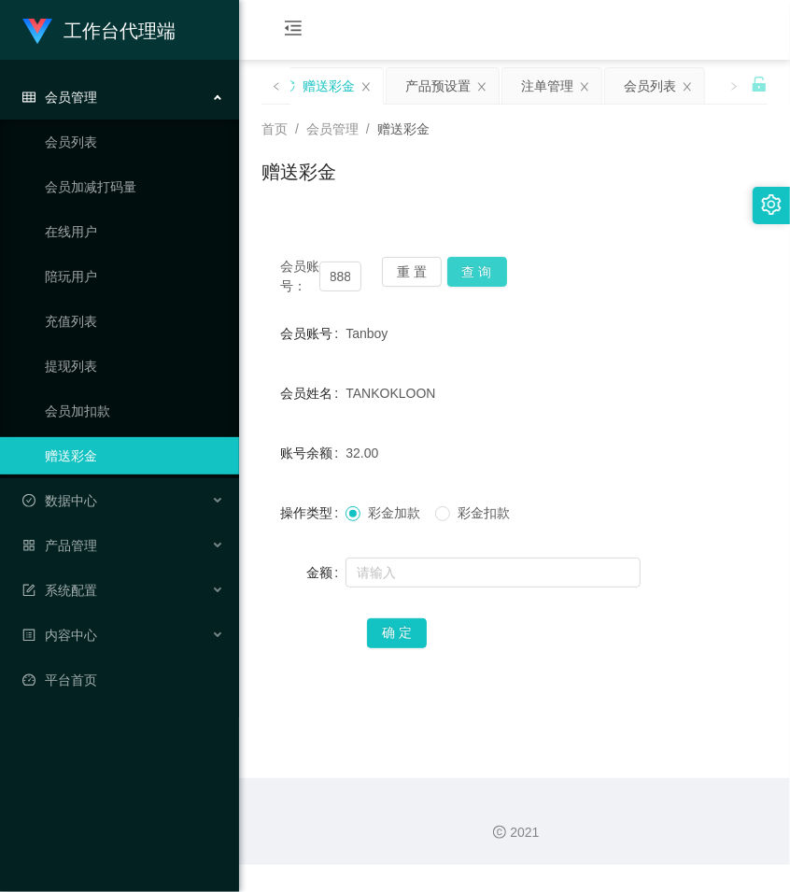
scroll to position [0, 0]
click at [484, 274] on button "查 询" at bounding box center [477, 272] width 60 height 30
click at [484, 274] on div "会员账号： HZ8888 重 置 查 询" at bounding box center [515, 276] width 506 height 39
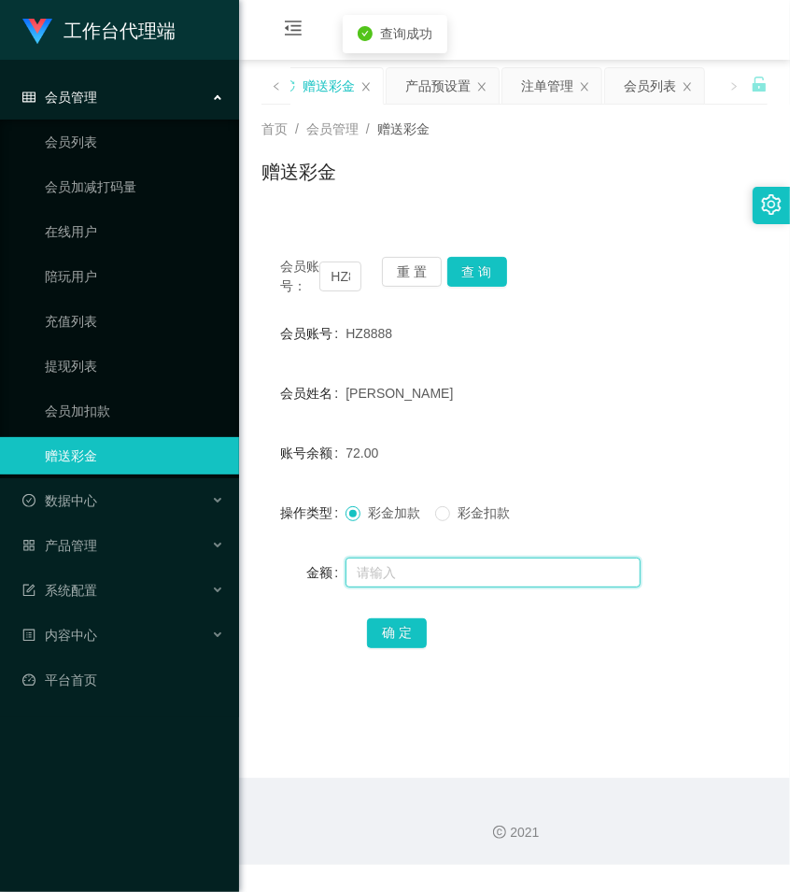
click at [407, 588] on input "text" at bounding box center [493, 573] width 295 height 30
type input "8"
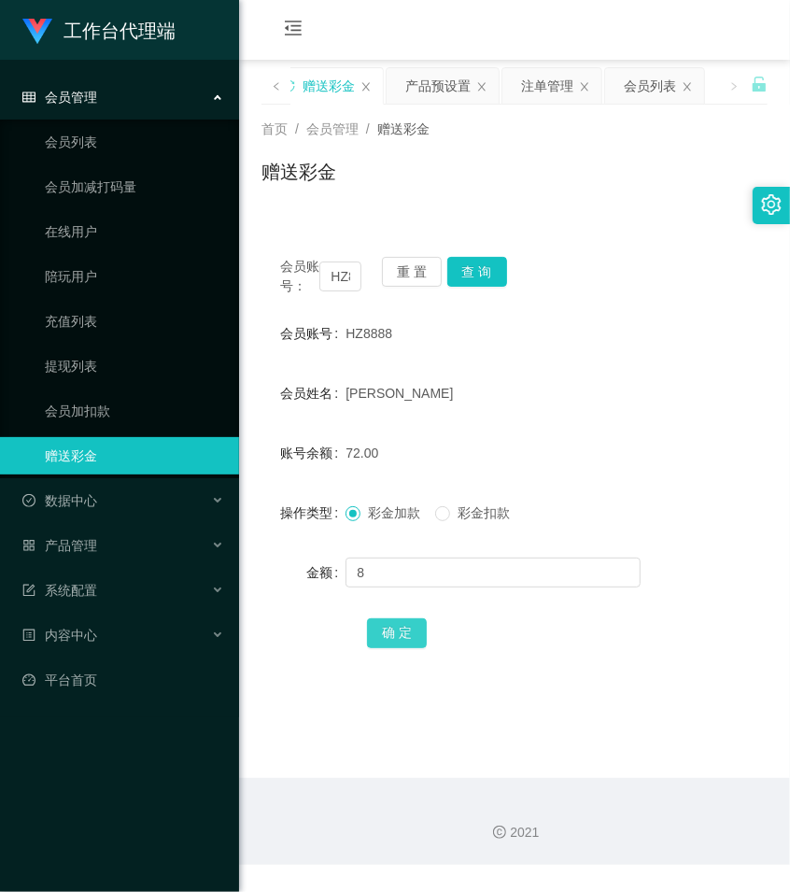
click at [398, 648] on button "确 定" at bounding box center [397, 633] width 60 height 30
drag, startPoint x: 533, startPoint y: 182, endPoint x: 573, endPoint y: 124, distance: 70.0
click at [534, 183] on div "赠送彩金" at bounding box center [515, 179] width 506 height 43
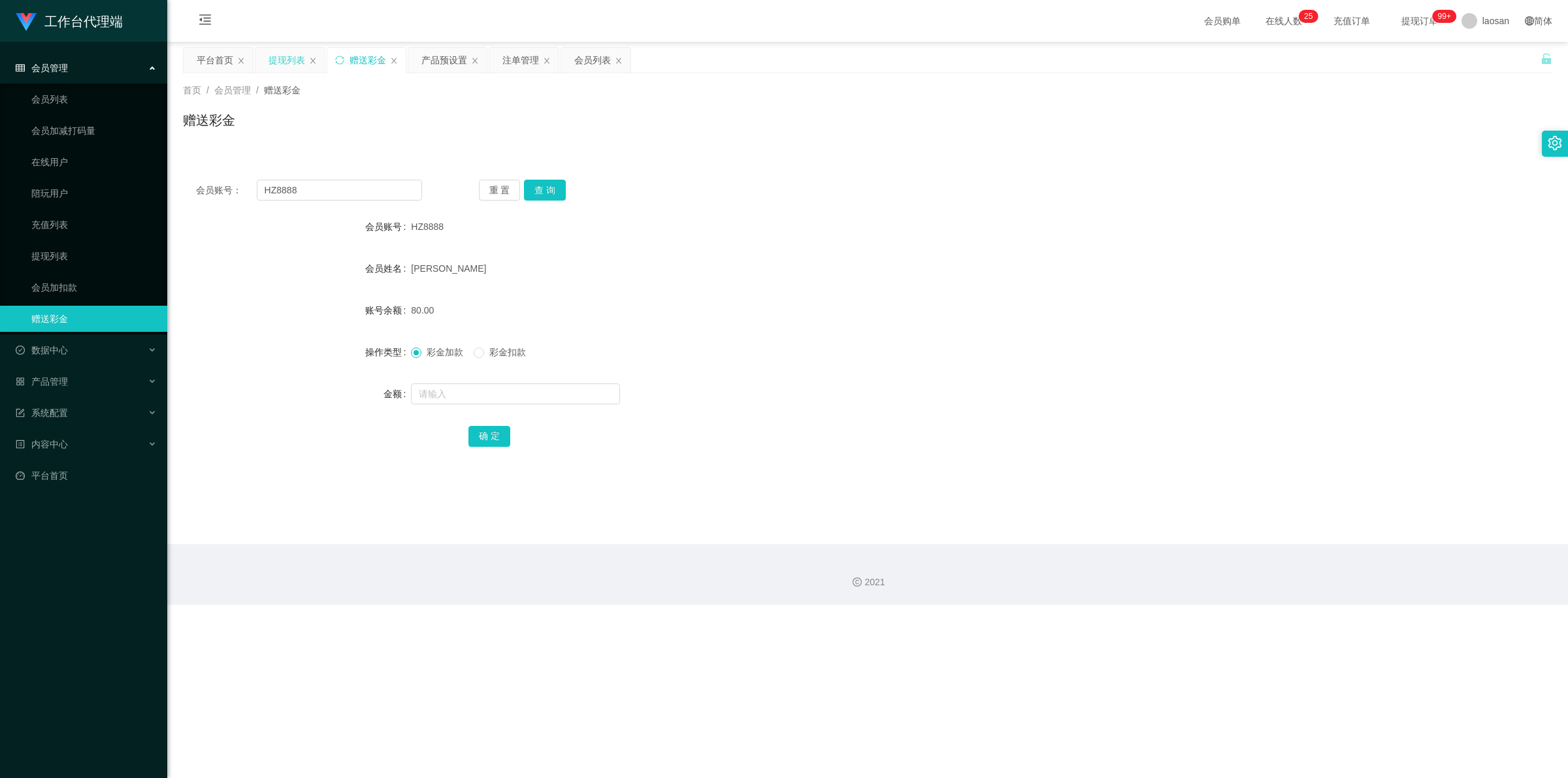
click at [295, 52] on div "提现列表" at bounding box center [287, 59] width 36 height 24
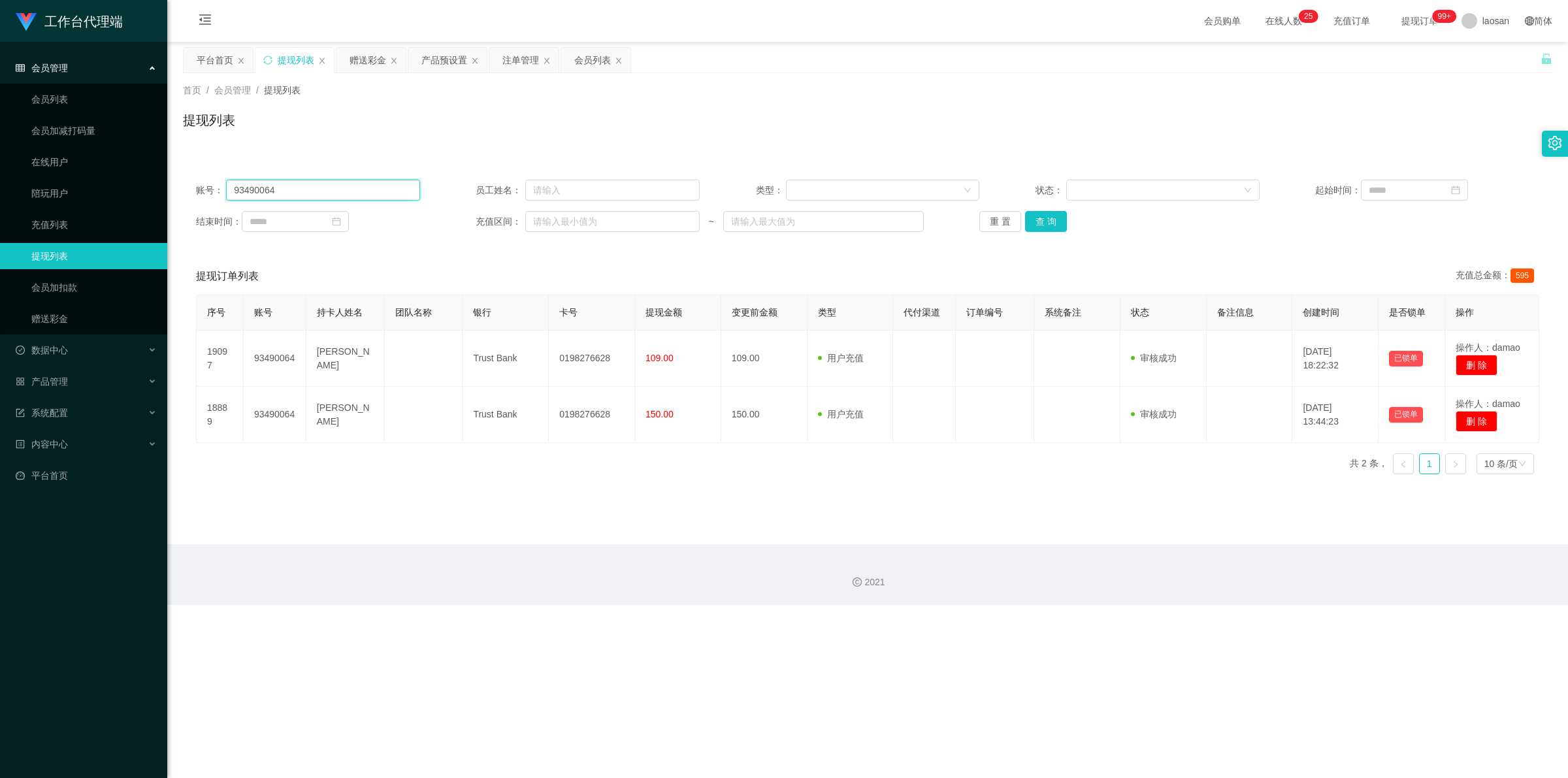
drag, startPoint x: 259, startPoint y: 193, endPoint x: 185, endPoint y: 192, distance: 74.0
click at [180, 193] on main "关闭左侧 关闭右侧 关闭其它 刷新页面 平台首页 提现列表 赠送彩金 产品预设置 注单管理 会员列表 首页 / 会员管理 / 提现列表 / 提现列表 账号： …" at bounding box center [867, 293] width 1401 height 502
paste input "HZ8888"
click at [552, 219] on button "查 询" at bounding box center [1046, 222] width 42 height 21
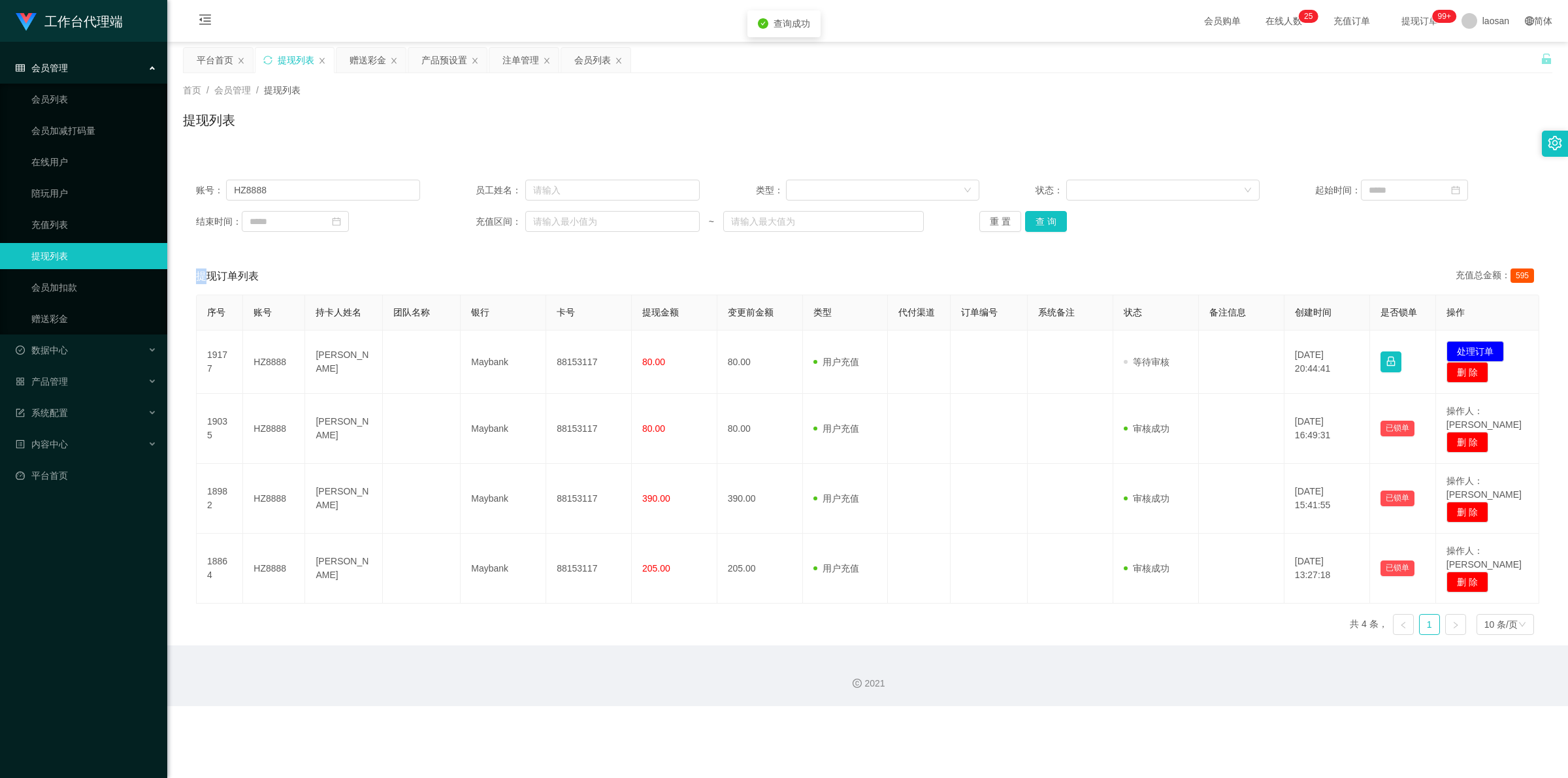
click at [552, 219] on div "重 置 查 询" at bounding box center [1091, 222] width 224 height 21
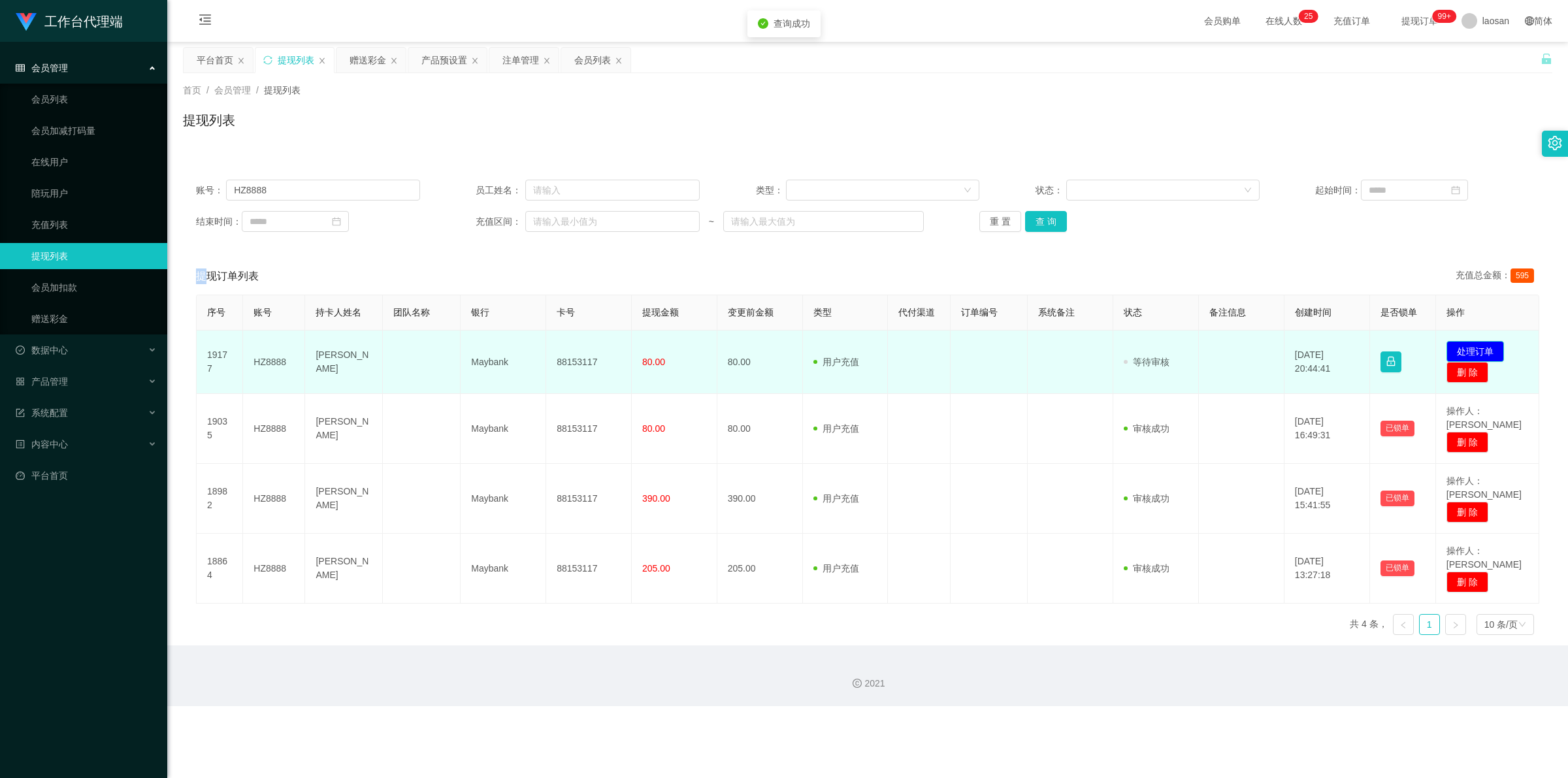
click at [552, 353] on button "处理订单" at bounding box center [1475, 352] width 57 height 21
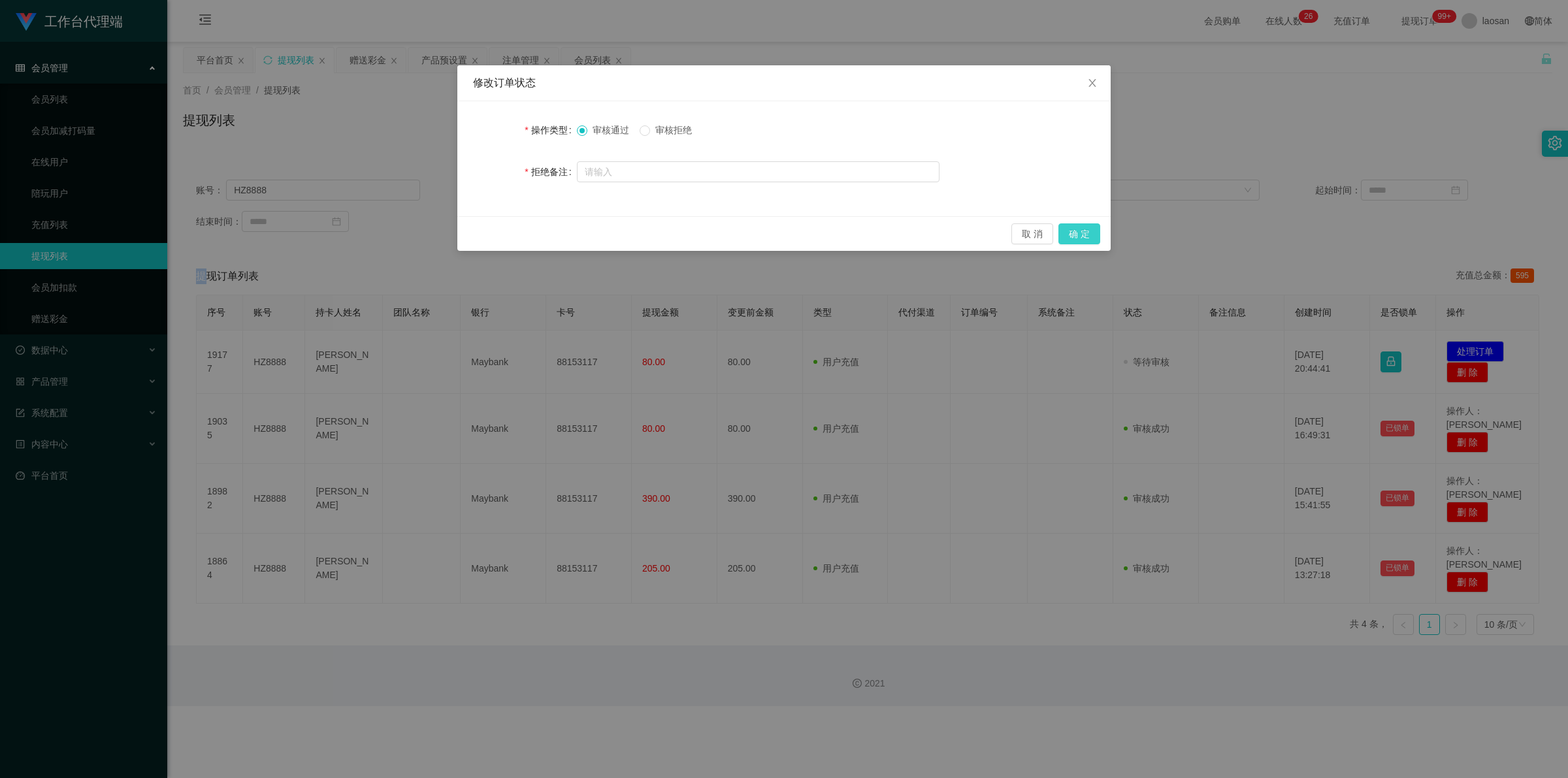
click at [552, 233] on button "确 定" at bounding box center [1079, 233] width 42 height 21
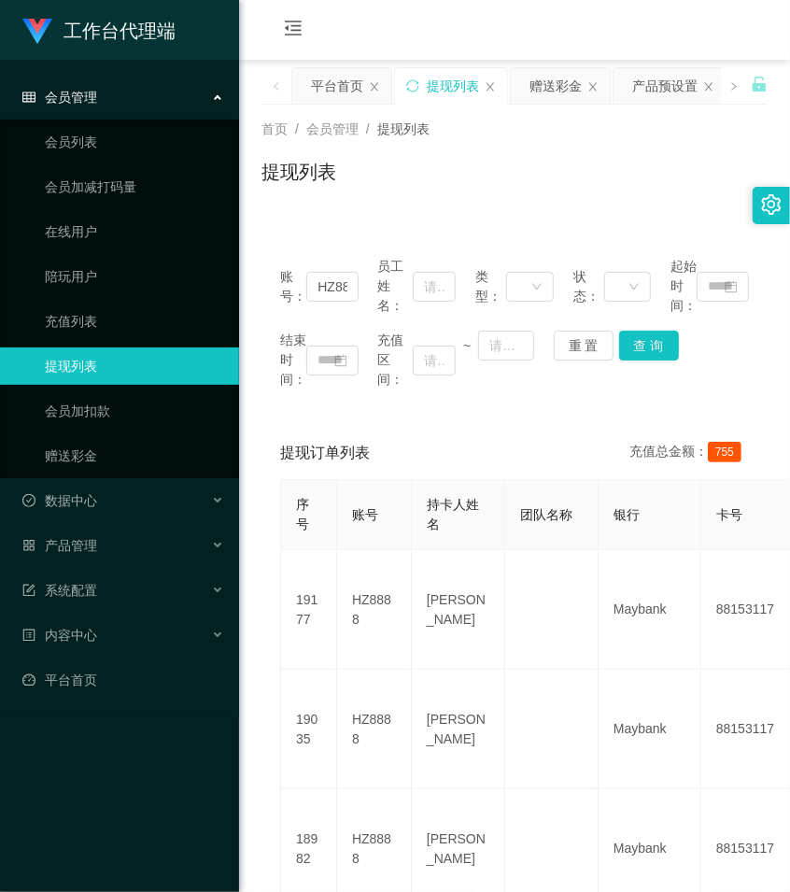
click at [482, 232] on div "账号： HZ8888 员工姓名： 类型： 状态： 起始时间： 结束时间： 充值区间： ~ 重 置 查 询 提现订单列表 充值总金额： 755 序号 账号 持卡…" at bounding box center [515, 652] width 506 height 873
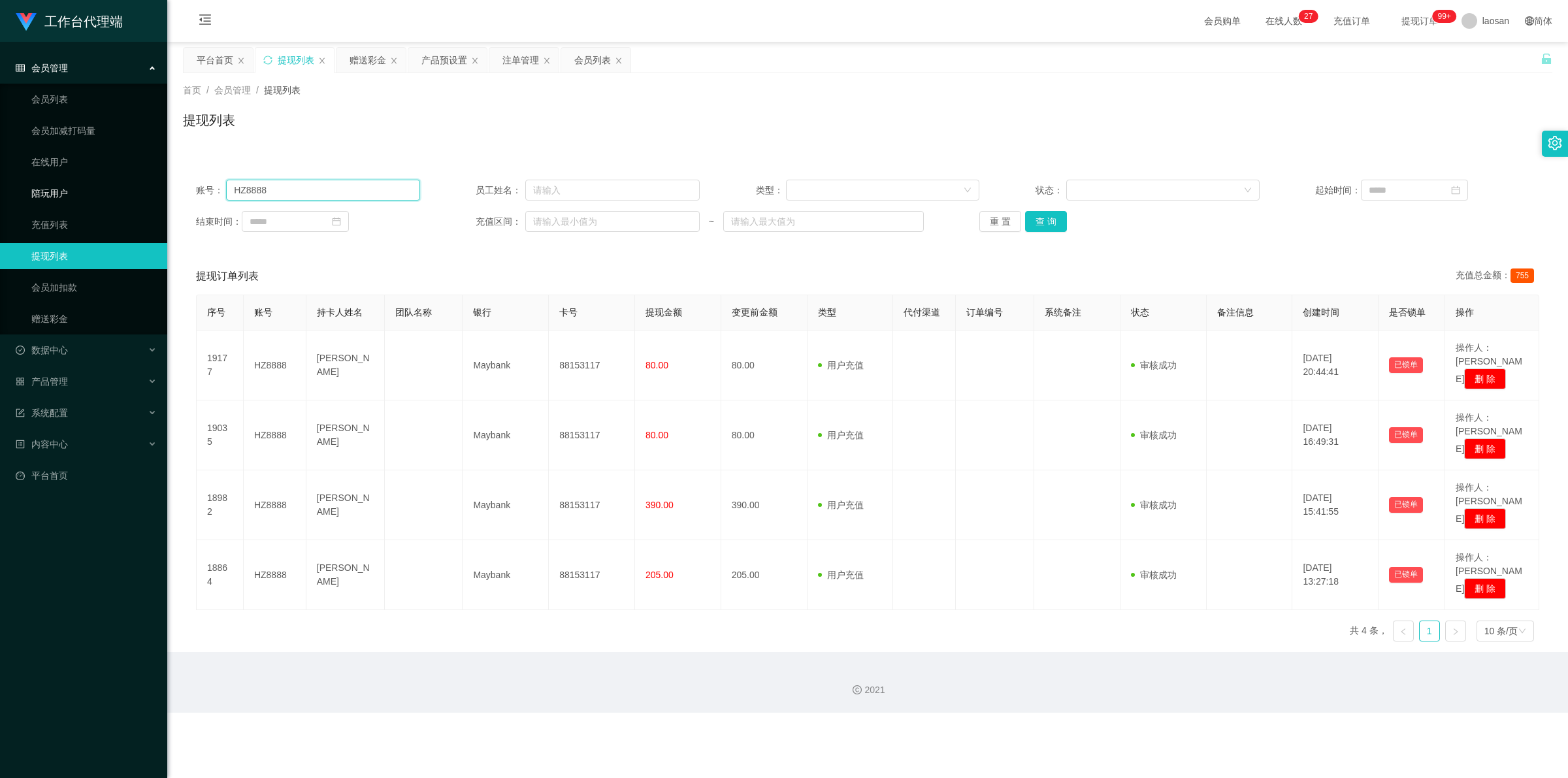
click at [129, 186] on section "工作台代理端 会员管理 会员列表 会员加减打码量 在线用户 陪玩用户 充值列表 提现列表 会员加扣款 赠送彩金 数据中心 员工统计 团队统计 产品管理 注单管…" at bounding box center [784, 356] width 1568 height 712
paste input "aa12123"
click at [552, 212] on button "查 询" at bounding box center [1046, 222] width 42 height 21
click at [552, 212] on div "重 置 查 询" at bounding box center [1091, 222] width 224 height 21
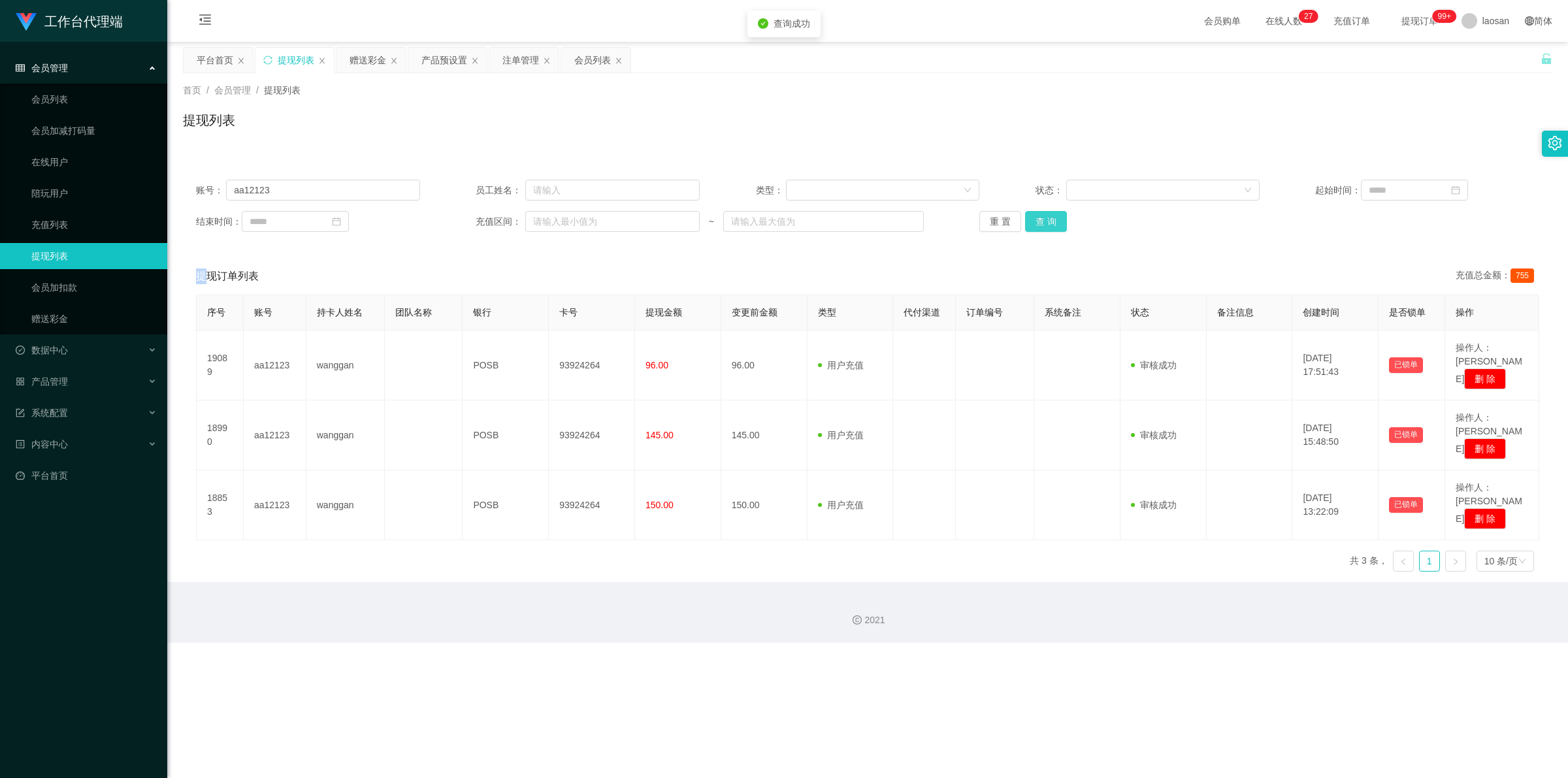
click at [552, 219] on button "查 询" at bounding box center [1046, 222] width 42 height 21
click at [552, 219] on div "重 置 查 询" at bounding box center [1091, 222] width 224 height 21
click at [552, 219] on button "查 询" at bounding box center [1046, 222] width 42 height 21
click at [552, 219] on div "重 置 查 询" at bounding box center [1091, 222] width 224 height 21
click at [552, 219] on button "查 询" at bounding box center [1046, 222] width 42 height 21
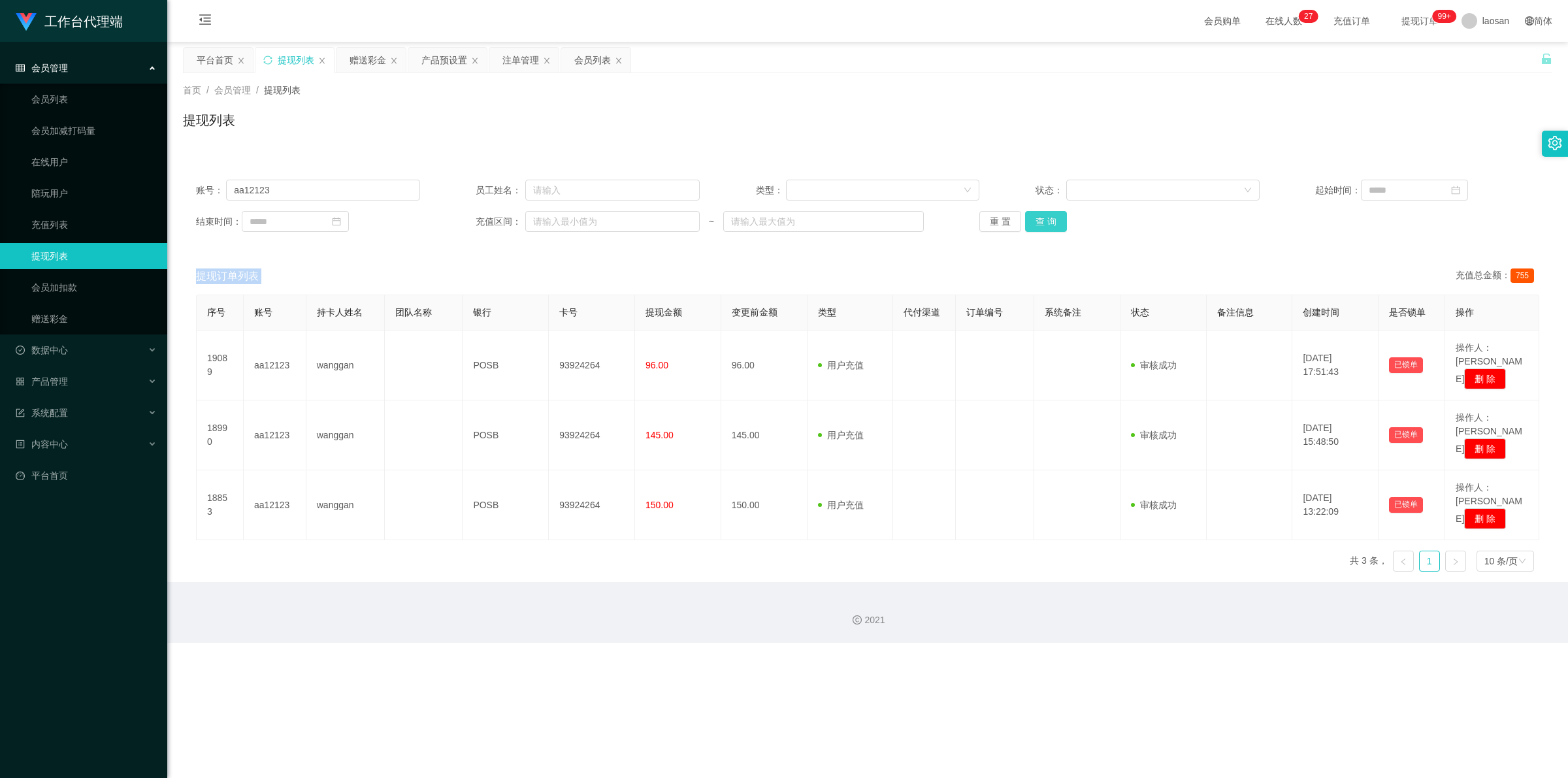
click at [552, 226] on button "查 询" at bounding box center [1046, 222] width 42 height 21
click at [552, 226] on button "查 询" at bounding box center [1053, 222] width 56 height 21
click at [552, 226] on div "重 置 查 询" at bounding box center [1091, 222] width 224 height 21
click at [552, 226] on button "查 询" at bounding box center [1046, 222] width 42 height 21
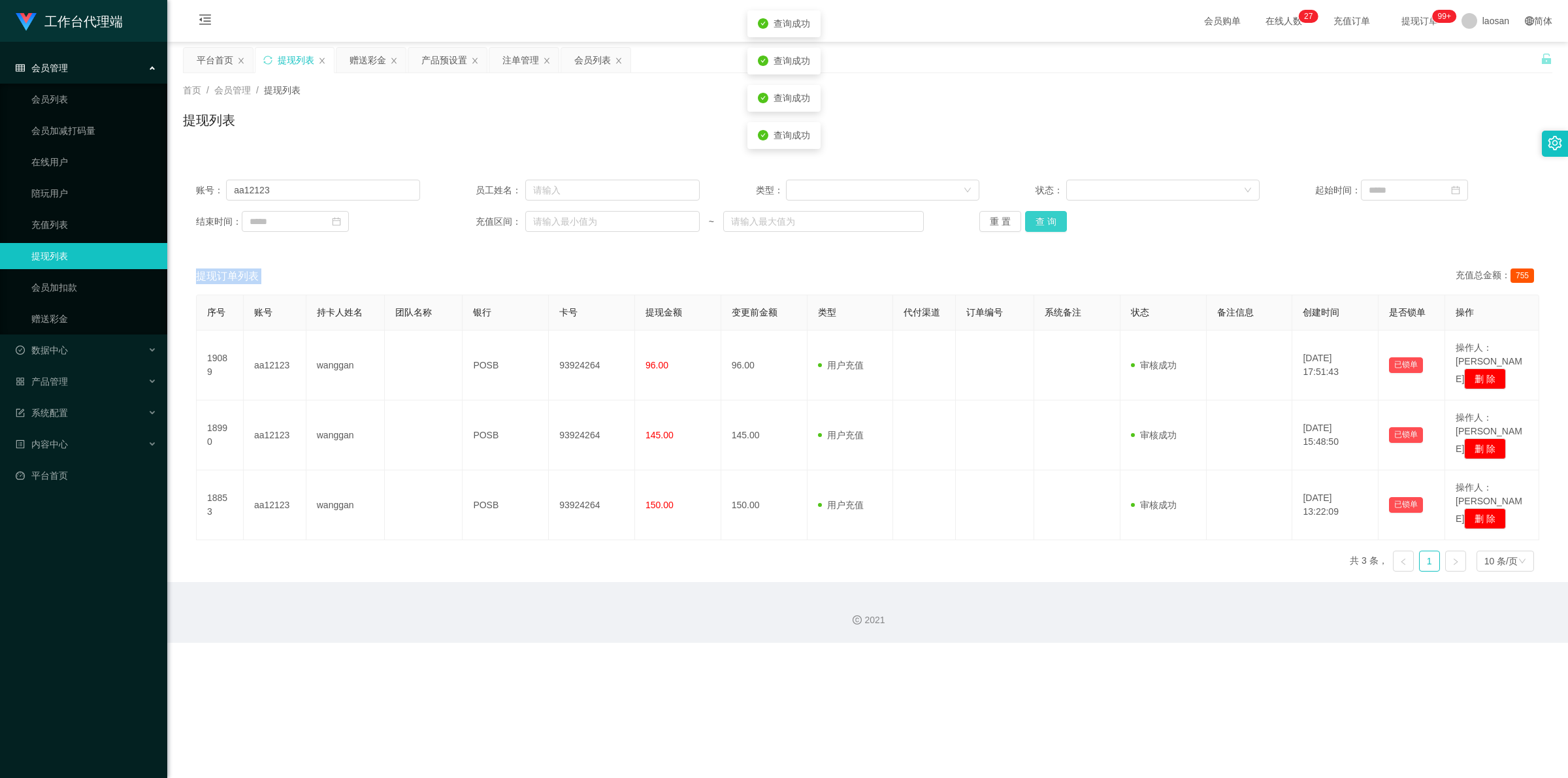
click at [552, 226] on button "查 询" at bounding box center [1046, 222] width 42 height 21
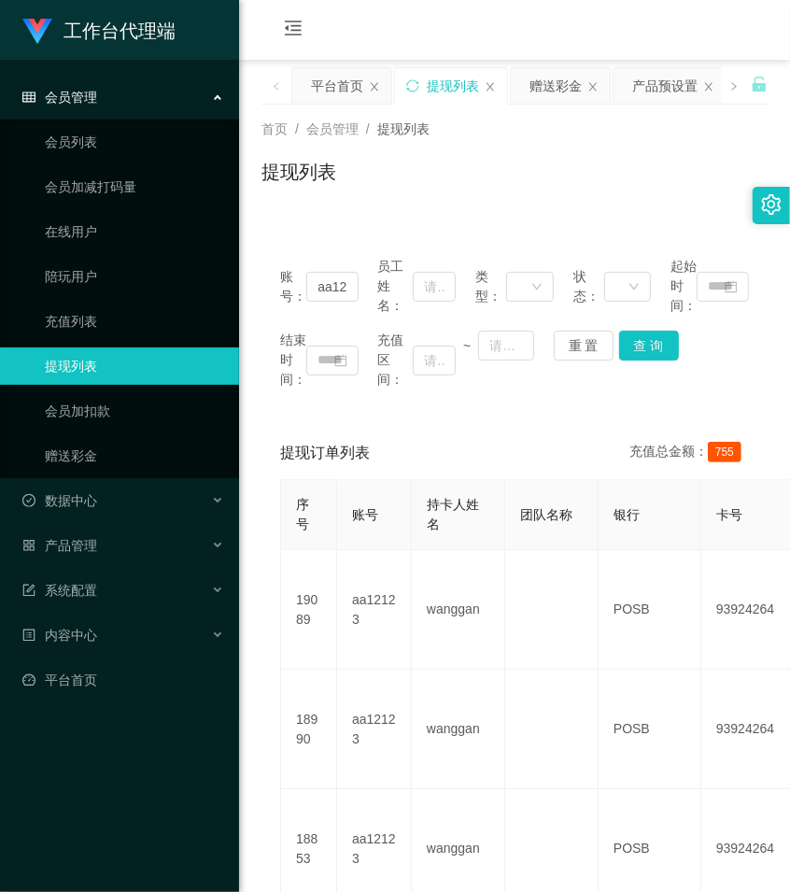
drag, startPoint x: 557, startPoint y: 185, endPoint x: 623, endPoint y: 105, distance: 104.2
click at [558, 183] on div "提现列表" at bounding box center [515, 179] width 506 height 43
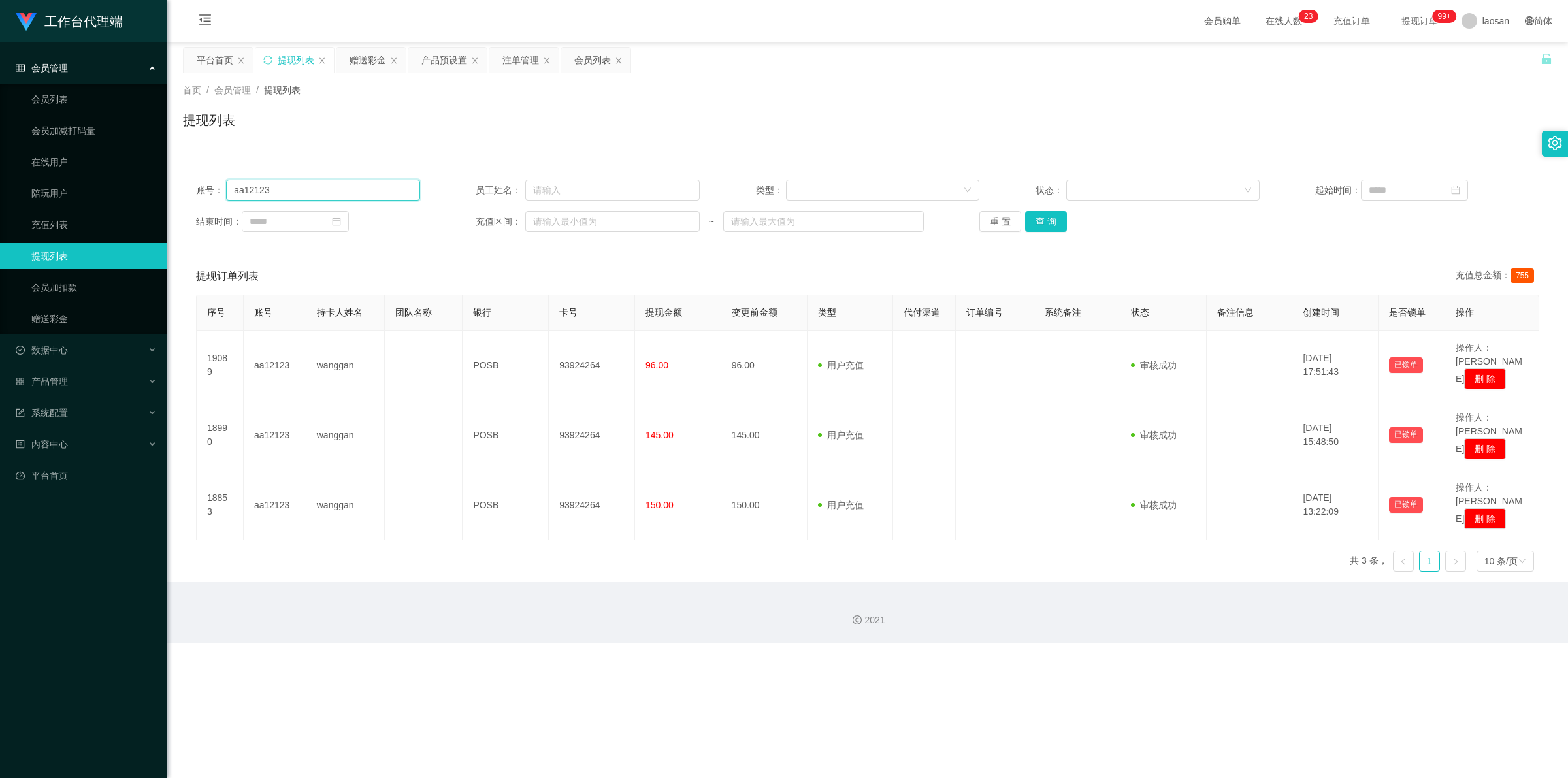
drag, startPoint x: 298, startPoint y: 193, endPoint x: 200, endPoint y: 193, distance: 98.0
click at [200, 193] on div "账号： aa12123" at bounding box center [308, 190] width 224 height 21
paste input "Tanboy"
type input "Tanboy"
click at [552, 223] on button "查 询" at bounding box center [1046, 222] width 42 height 21
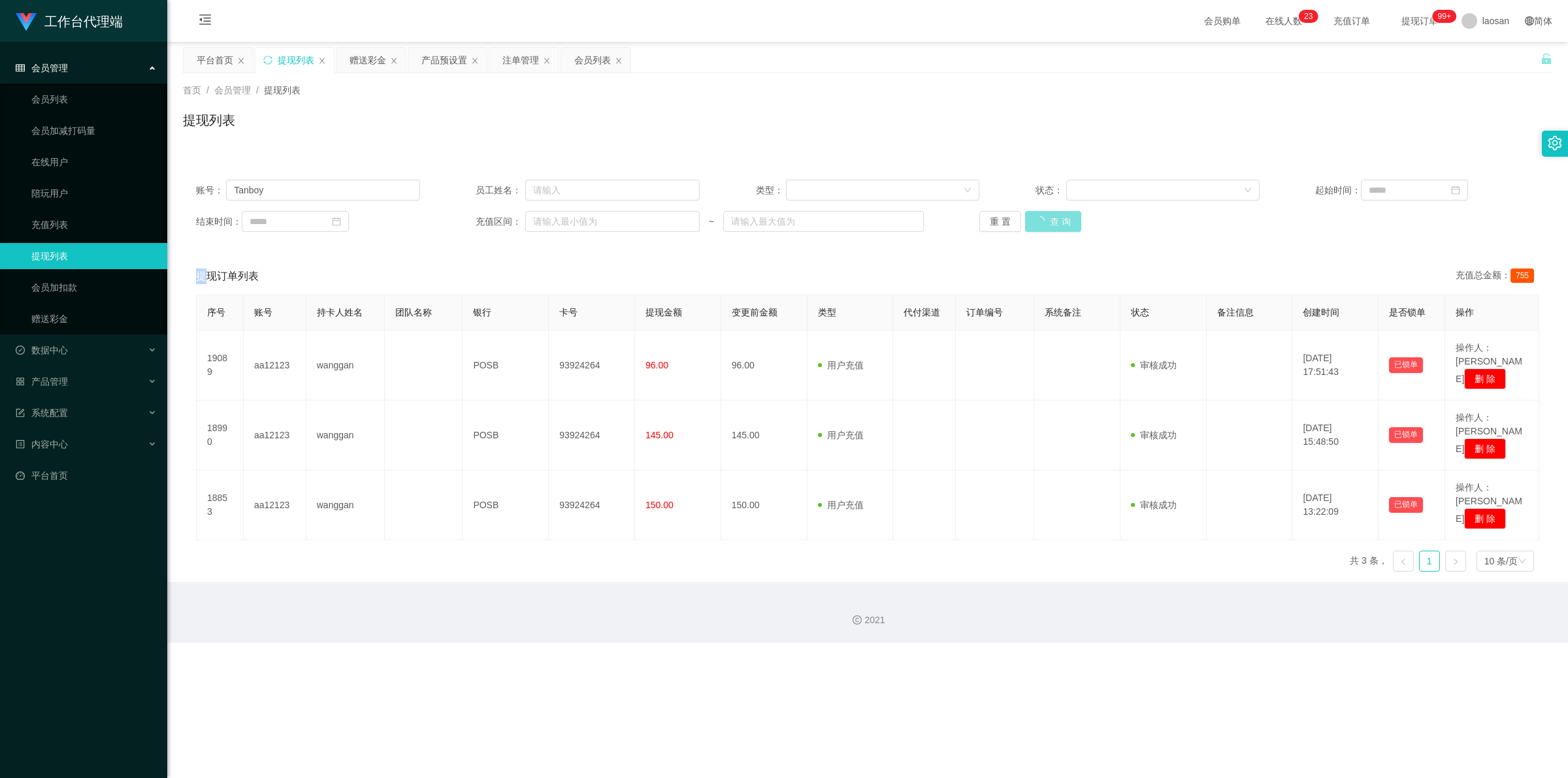
click at [552, 223] on div "重 置 查 询" at bounding box center [1091, 222] width 224 height 21
click at [552, 223] on button "查 询" at bounding box center [1046, 222] width 42 height 21
click at [552, 223] on div "重 置 查 询" at bounding box center [1091, 222] width 224 height 21
click at [552, 223] on button "查 询" at bounding box center [1046, 222] width 42 height 21
click at [552, 223] on button "查 询" at bounding box center [1053, 222] width 56 height 21
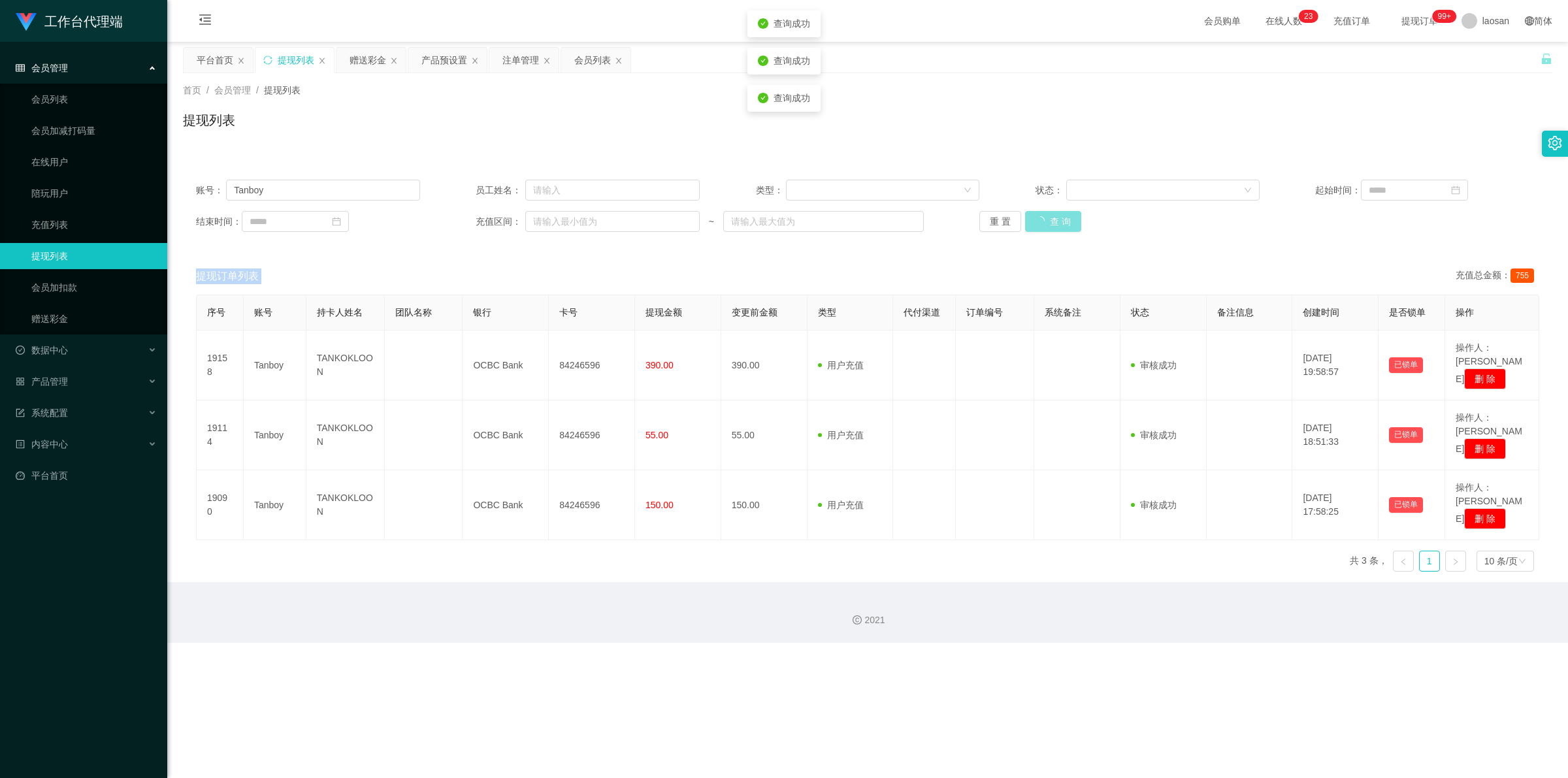
click at [552, 223] on div "重 置 查 询" at bounding box center [1091, 222] width 224 height 21
click at [368, 51] on div "赠送彩金" at bounding box center [368, 59] width 36 height 24
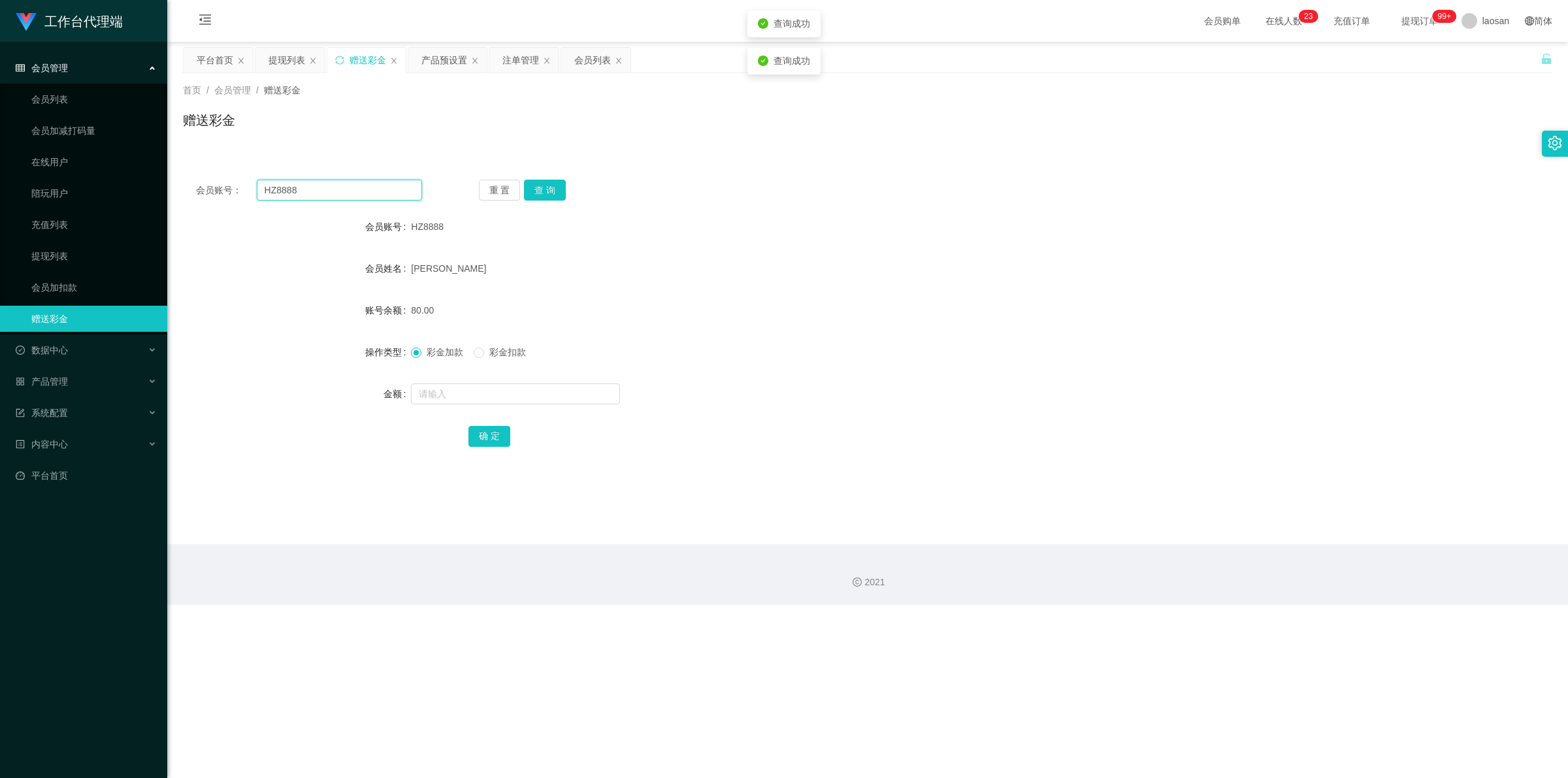
drag, startPoint x: 265, startPoint y: 187, endPoint x: 204, endPoint y: 187, distance: 61.0
click at [197, 190] on div "会员账号： HZ8888" at bounding box center [308, 190] width 226 height 21
paste input "Tanboy"
click at [552, 182] on div "重 置 查 询" at bounding box center [592, 190] width 226 height 21
click at [549, 187] on button "查 询" at bounding box center [545, 190] width 42 height 21
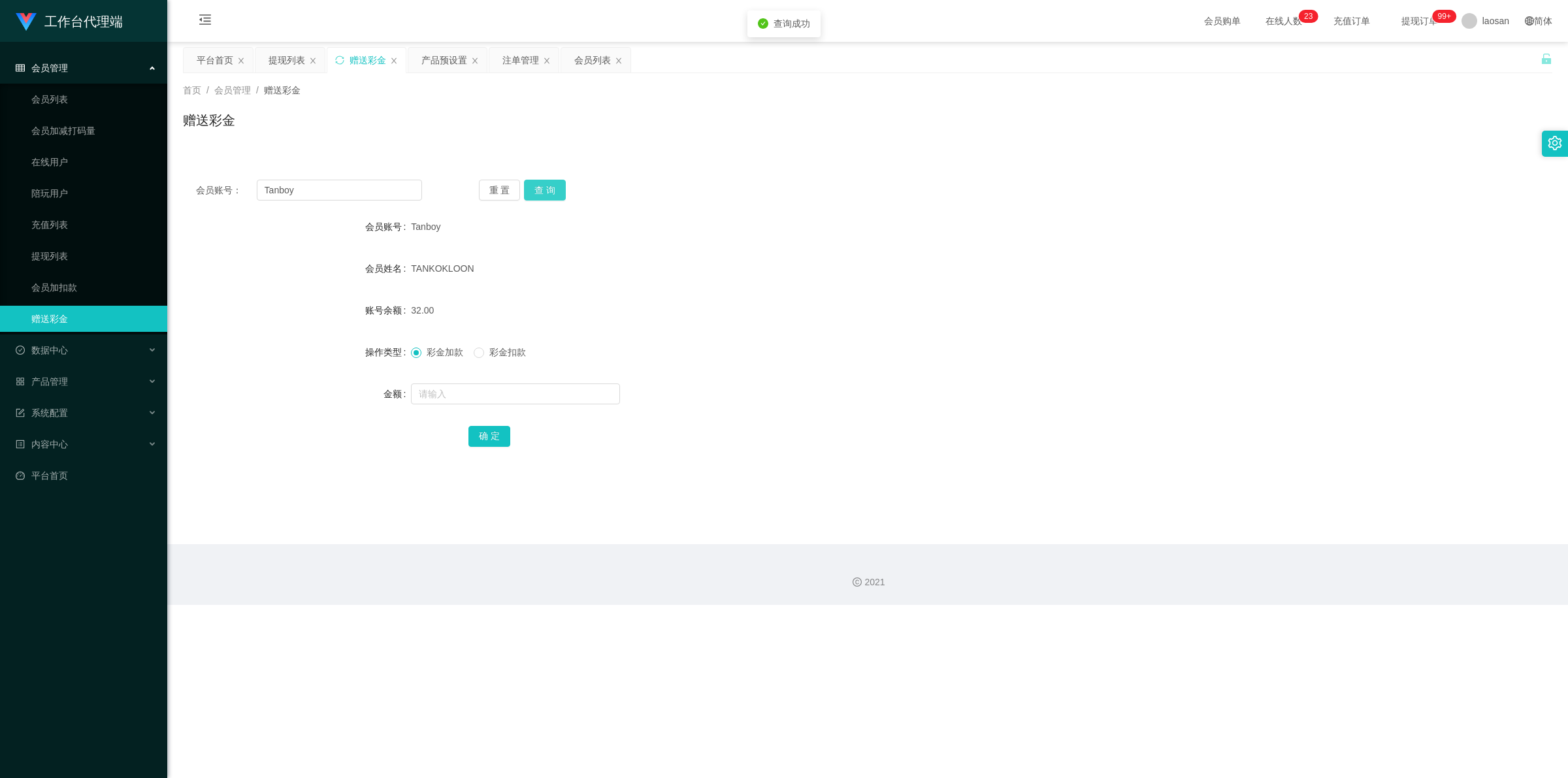
click at [549, 187] on button "查 询" at bounding box center [545, 190] width 42 height 21
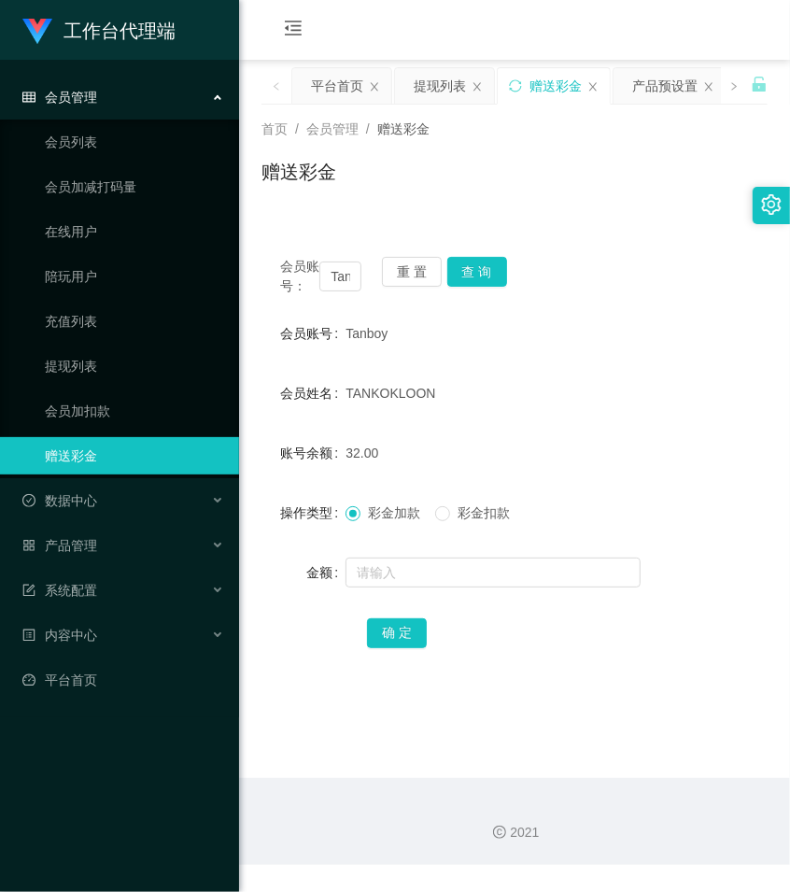
drag, startPoint x: 545, startPoint y: 149, endPoint x: 600, endPoint y: 95, distance: 77.3
click at [546, 149] on div "首页 / 会员管理 / 赠送彩金 / 赠送彩金" at bounding box center [515, 160] width 506 height 81
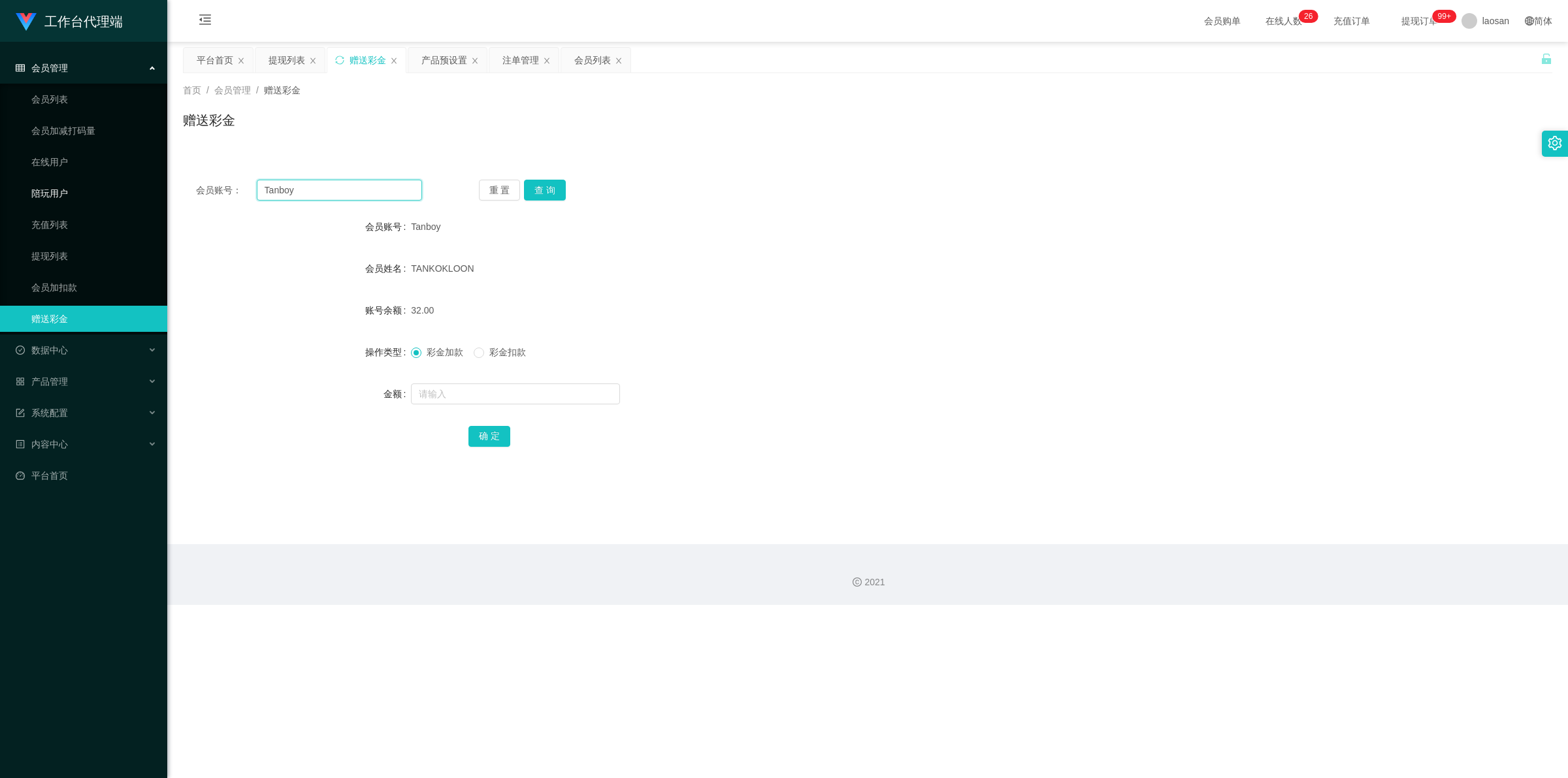
click at [159, 190] on section "工作台代理端 会员管理 会员列表 会员加减打码量 在线用户 陪玩用户 充值列表 提现列表 会员加扣款 赠送彩金 数据中心 员工统计 团队统计 产品管理 注单管…" at bounding box center [784, 302] width 1568 height 605
paste input "aa12123"
type input "aa12123"
click at [552, 196] on button "查 询" at bounding box center [545, 190] width 42 height 21
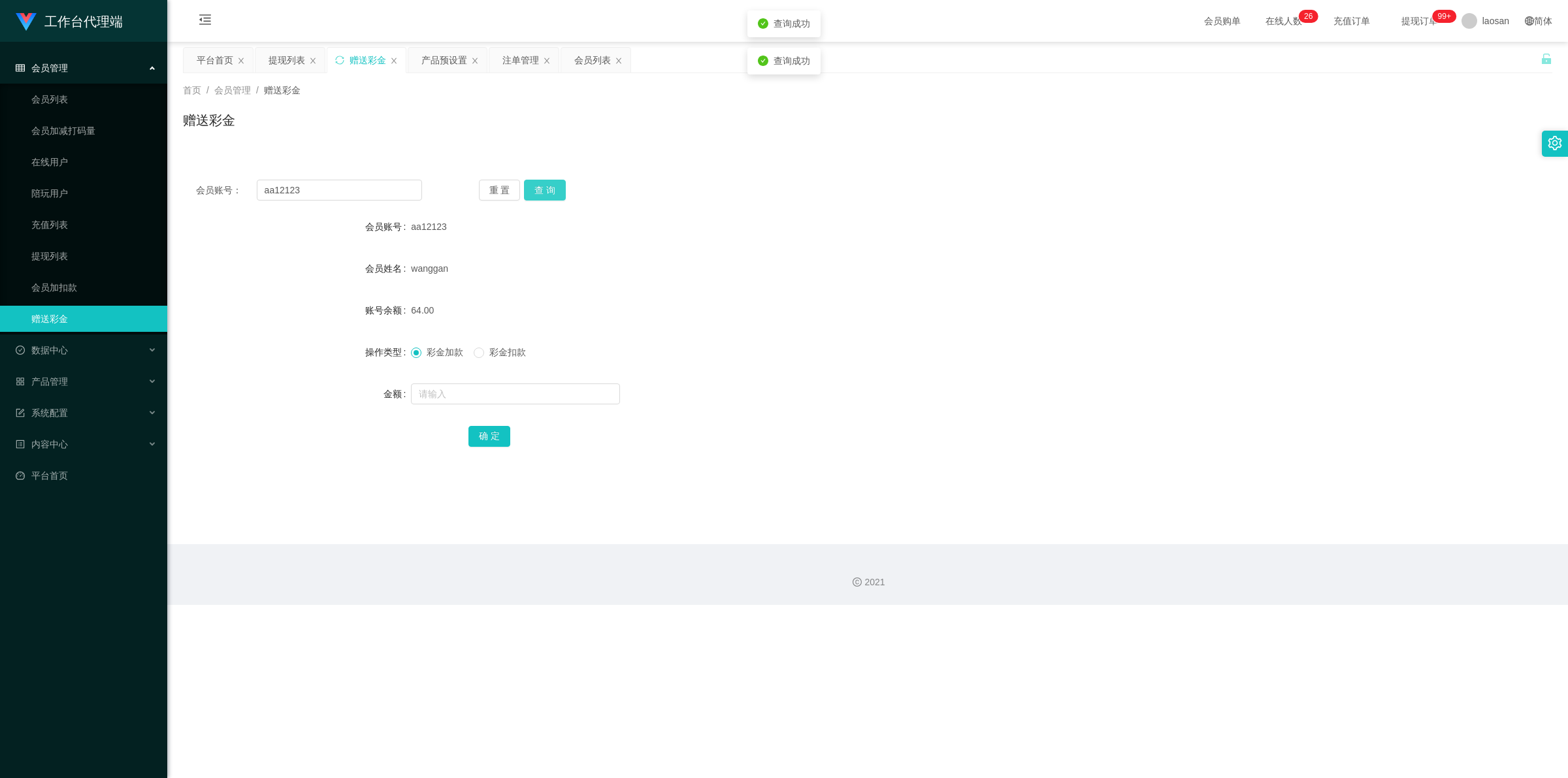
click at [552, 196] on button "查 询" at bounding box center [545, 190] width 42 height 21
click at [552, 196] on div "重 置 查 询" at bounding box center [592, 190] width 226 height 21
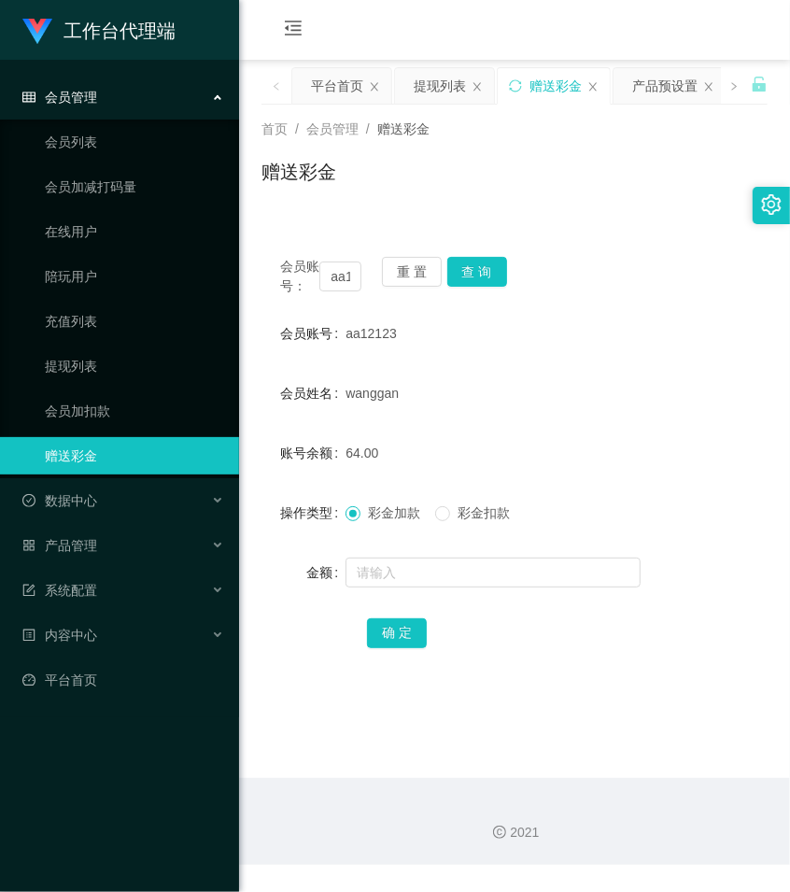
drag, startPoint x: 514, startPoint y: 182, endPoint x: 526, endPoint y: 170, distance: 17.2
click at [519, 175] on div "赠送彩金" at bounding box center [515, 179] width 506 height 43
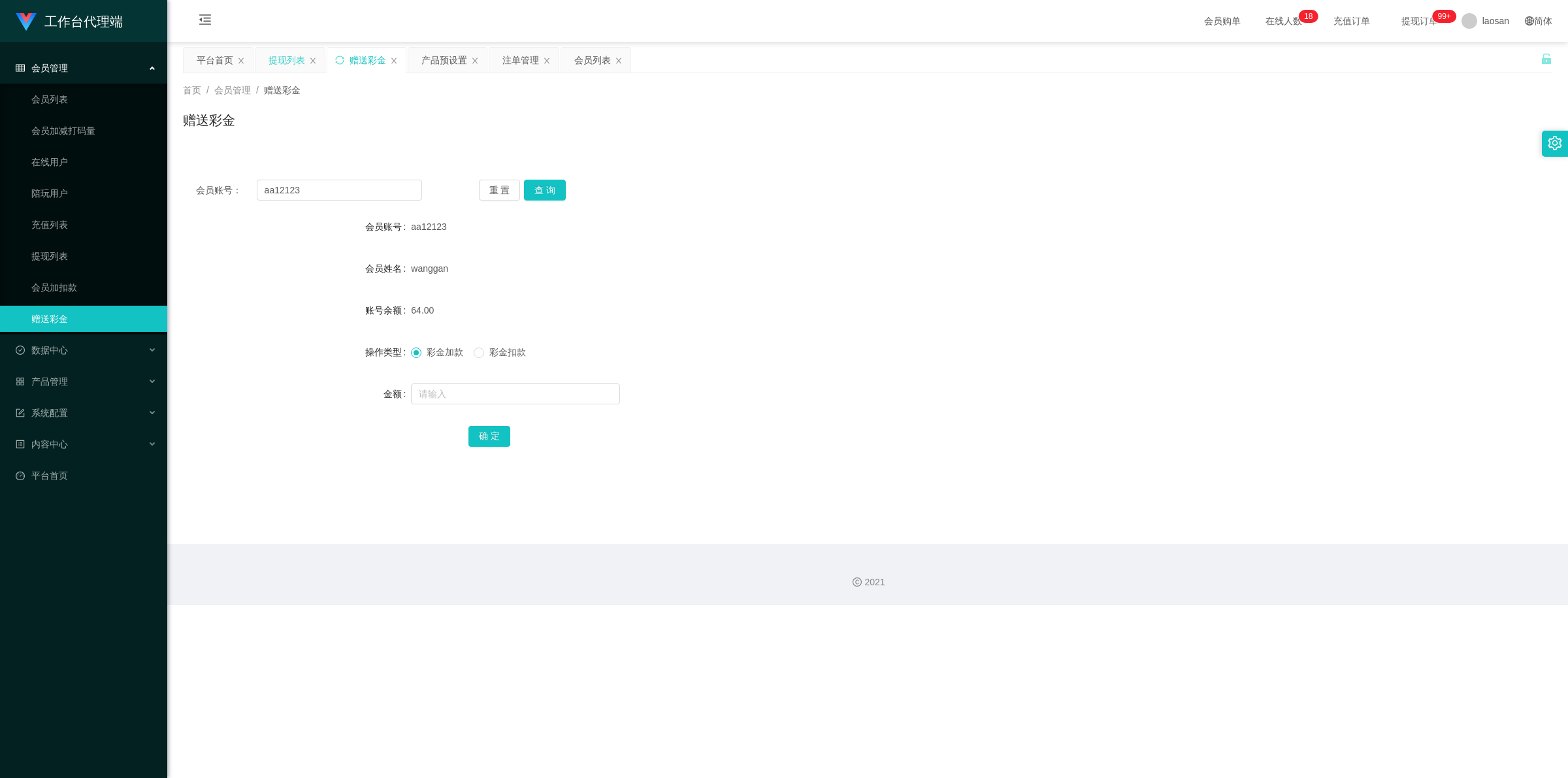
click at [285, 62] on div "提现列表" at bounding box center [287, 59] width 36 height 24
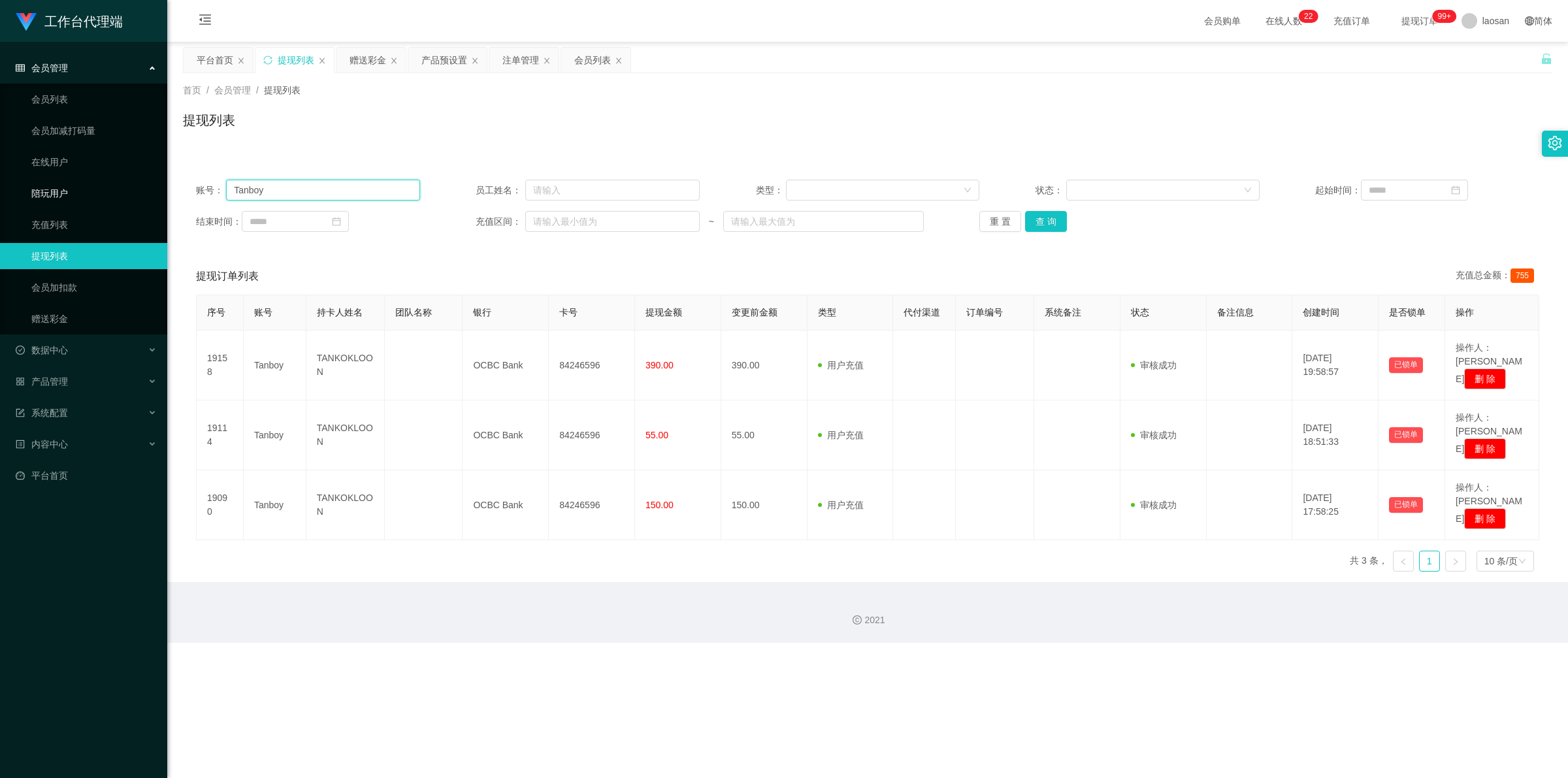
drag, startPoint x: 342, startPoint y: 190, endPoint x: 142, endPoint y: 190, distance: 200.0
click at [142, 190] on section "工作台代理端 会员管理 会员列表 会员加减打码量 在线用户 陪玩用户 充值列表 提现列表 会员加扣款 赠送彩金 数据中心 员工统计 团队统计 产品管理 注单管…" at bounding box center [784, 321] width 1568 height 642
paste input "aa12123"
type input "aa12123"
click at [552, 223] on button "查 询" at bounding box center [1046, 222] width 42 height 21
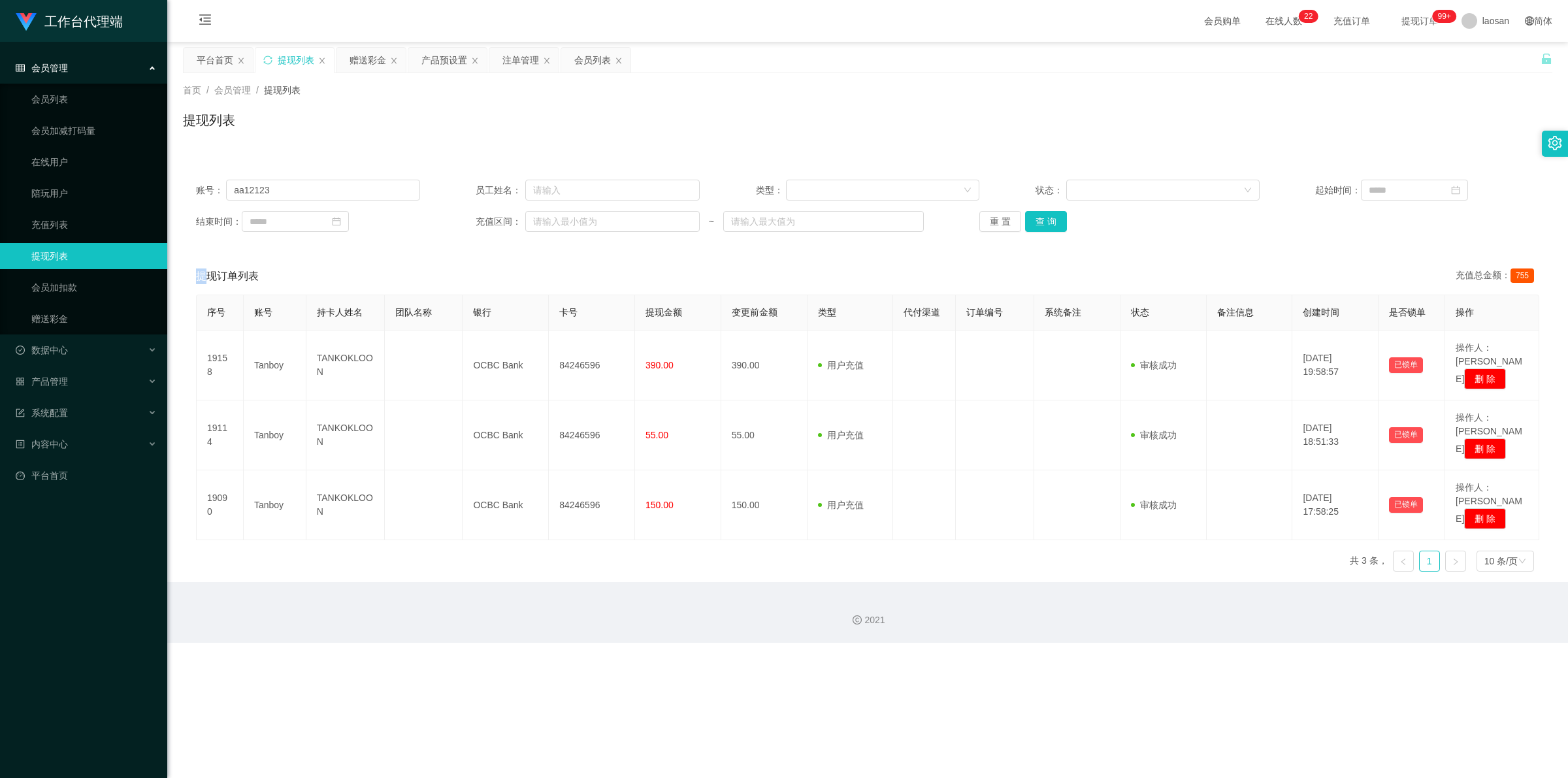
click at [552, 222] on div "重 置 查 询" at bounding box center [1091, 222] width 224 height 21
click at [552, 222] on button "查 询" at bounding box center [1046, 222] width 42 height 21
click at [552, 222] on div "重 置 查 询" at bounding box center [1091, 222] width 224 height 21
click at [552, 222] on button "查 询" at bounding box center [1046, 222] width 42 height 21
click at [552, 222] on div "重 置 查 询" at bounding box center [1091, 222] width 224 height 21
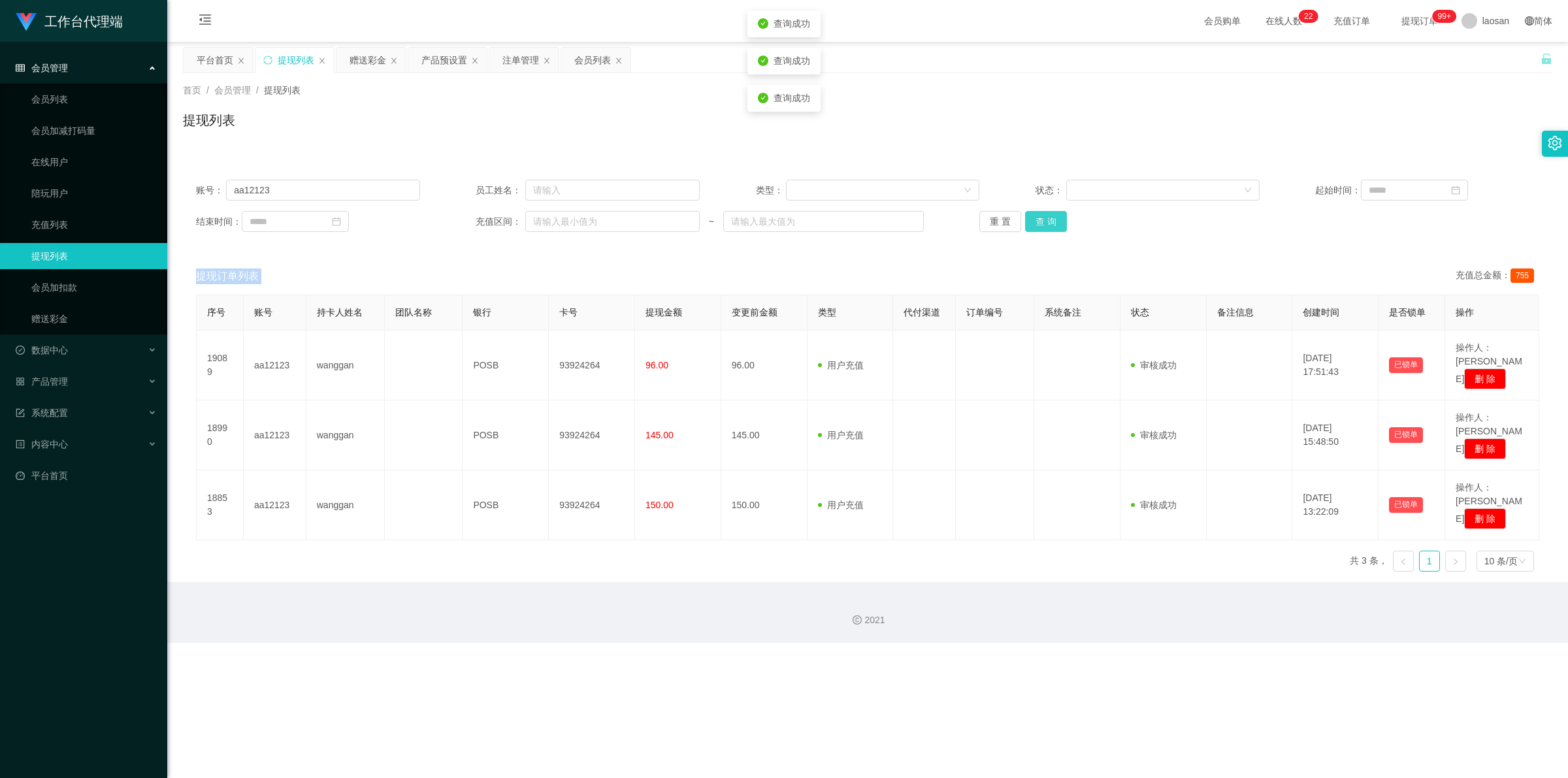
click at [552, 222] on button "查 询" at bounding box center [1046, 222] width 42 height 21
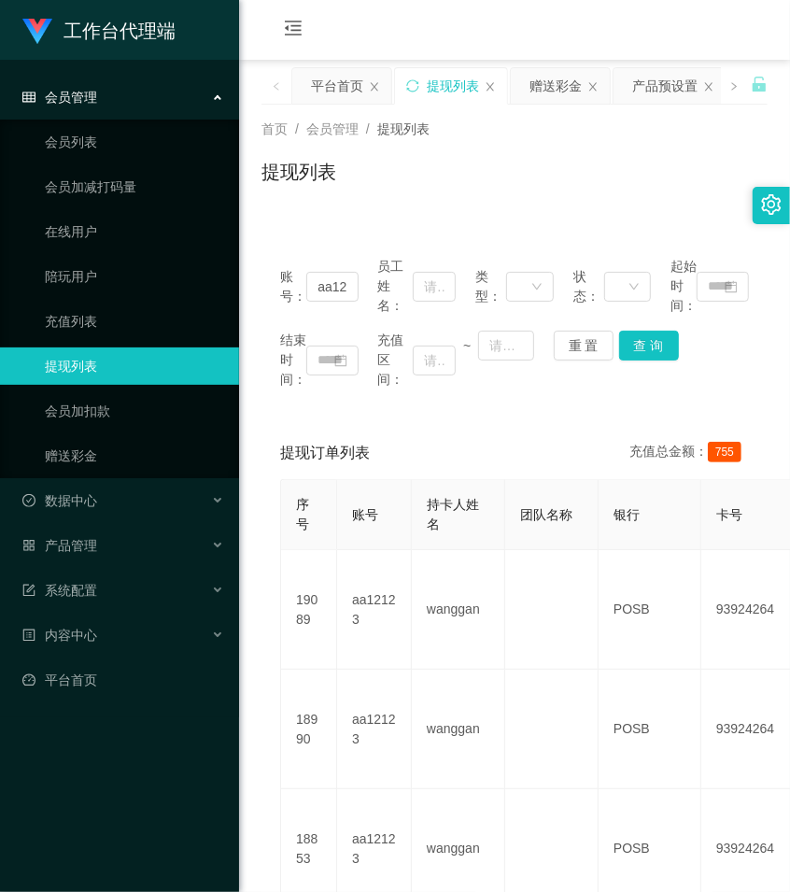
drag, startPoint x: 421, startPoint y: 177, endPoint x: 491, endPoint y: 133, distance: 83.2
click at [421, 177] on div "提现列表" at bounding box center [515, 179] width 506 height 43
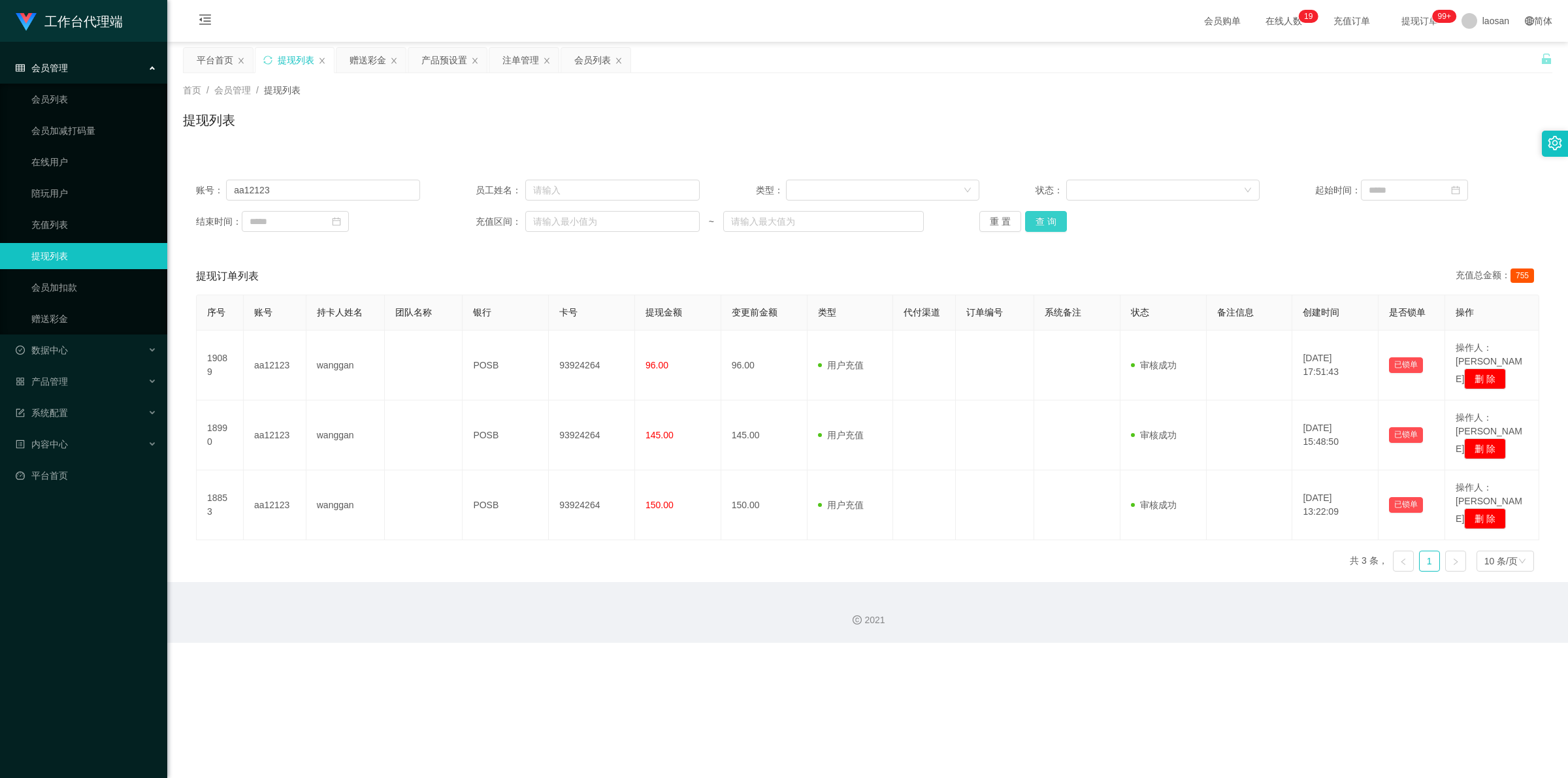
click at [552, 219] on button "查 询" at bounding box center [1046, 222] width 42 height 21
click at [552, 219] on div "重 置 查 询" at bounding box center [1091, 222] width 224 height 21
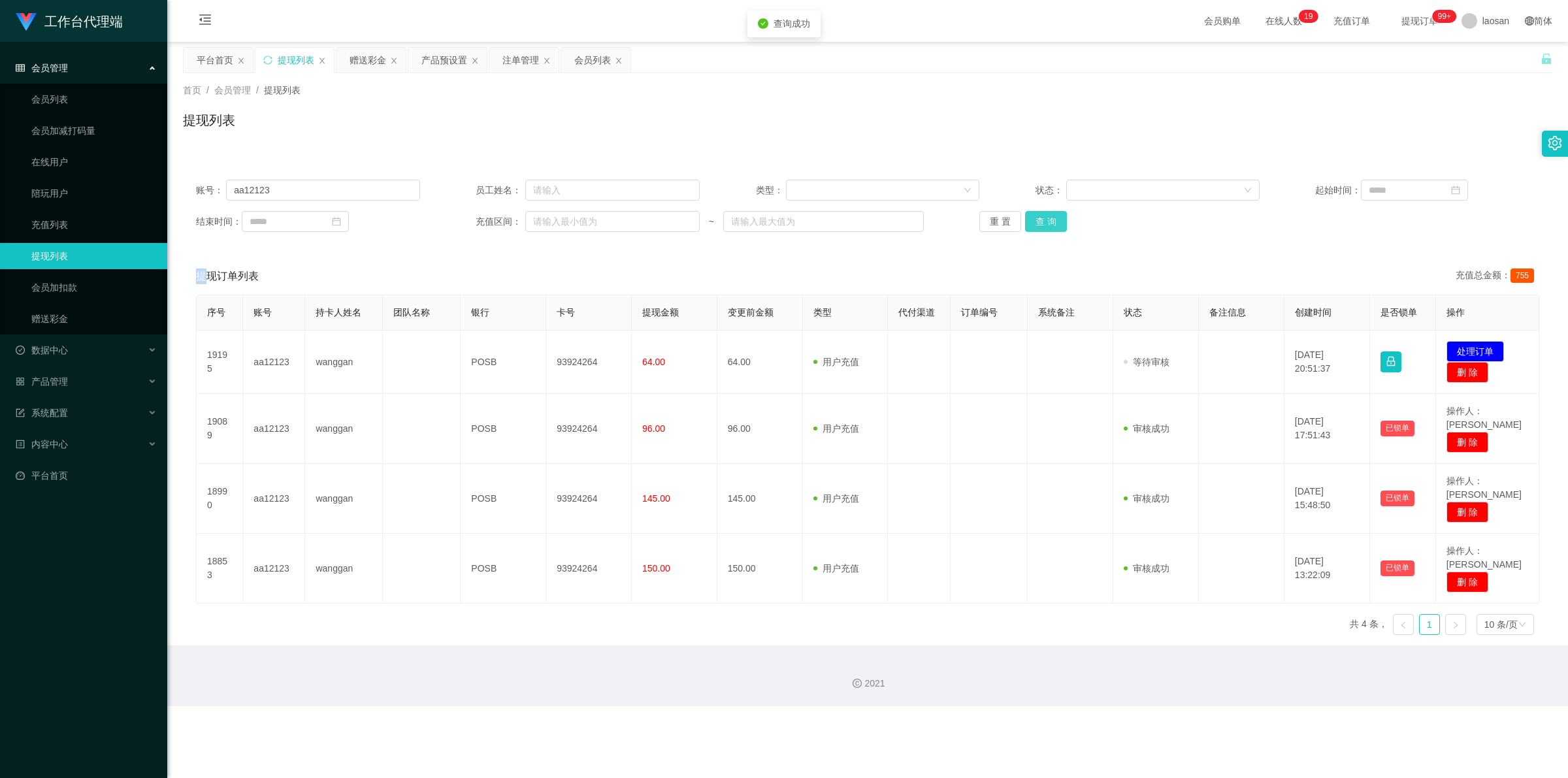
click at [552, 219] on button "查 询" at bounding box center [1046, 222] width 42 height 21
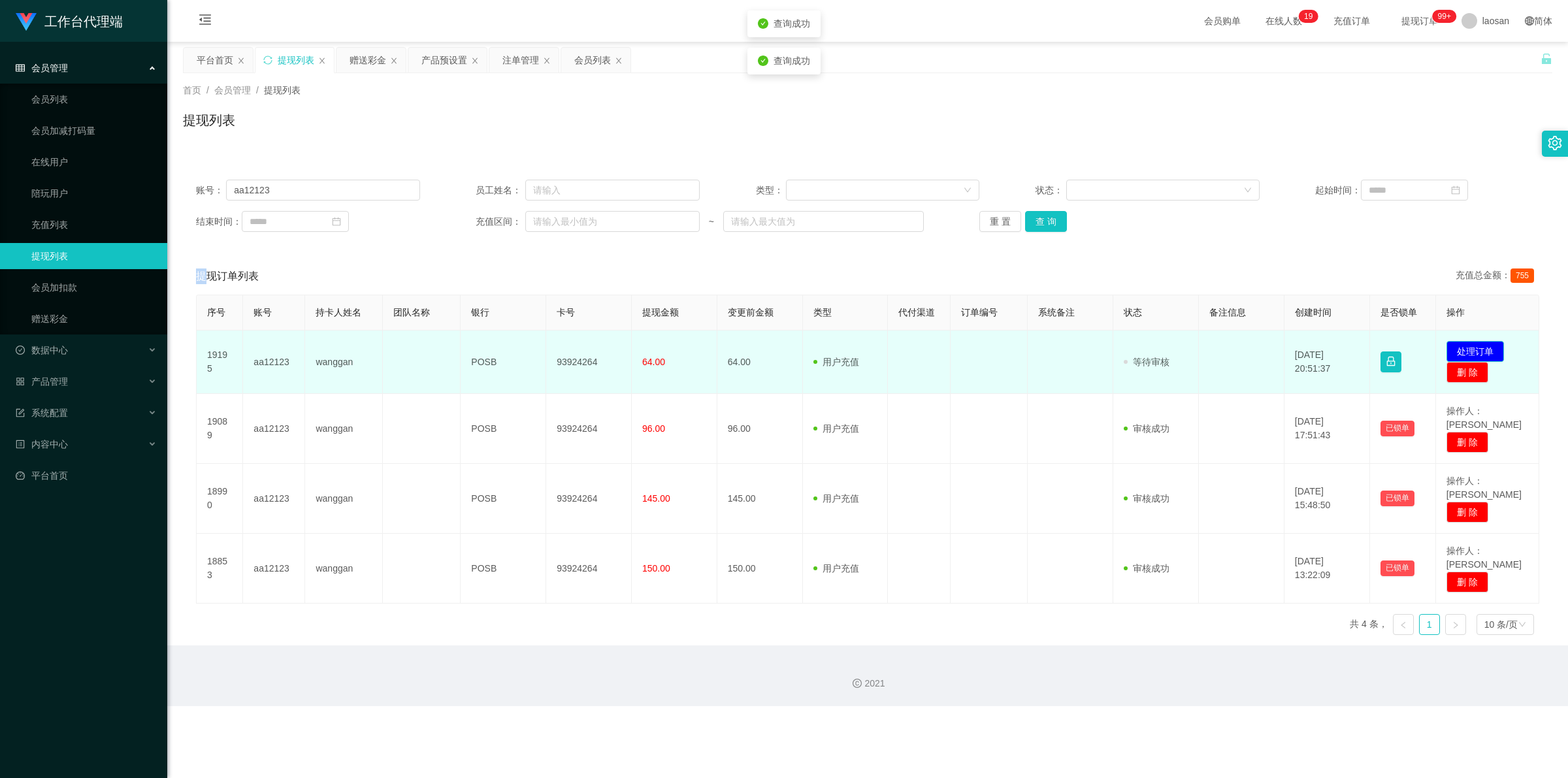
click at [552, 351] on button "处理订单" at bounding box center [1475, 352] width 57 height 21
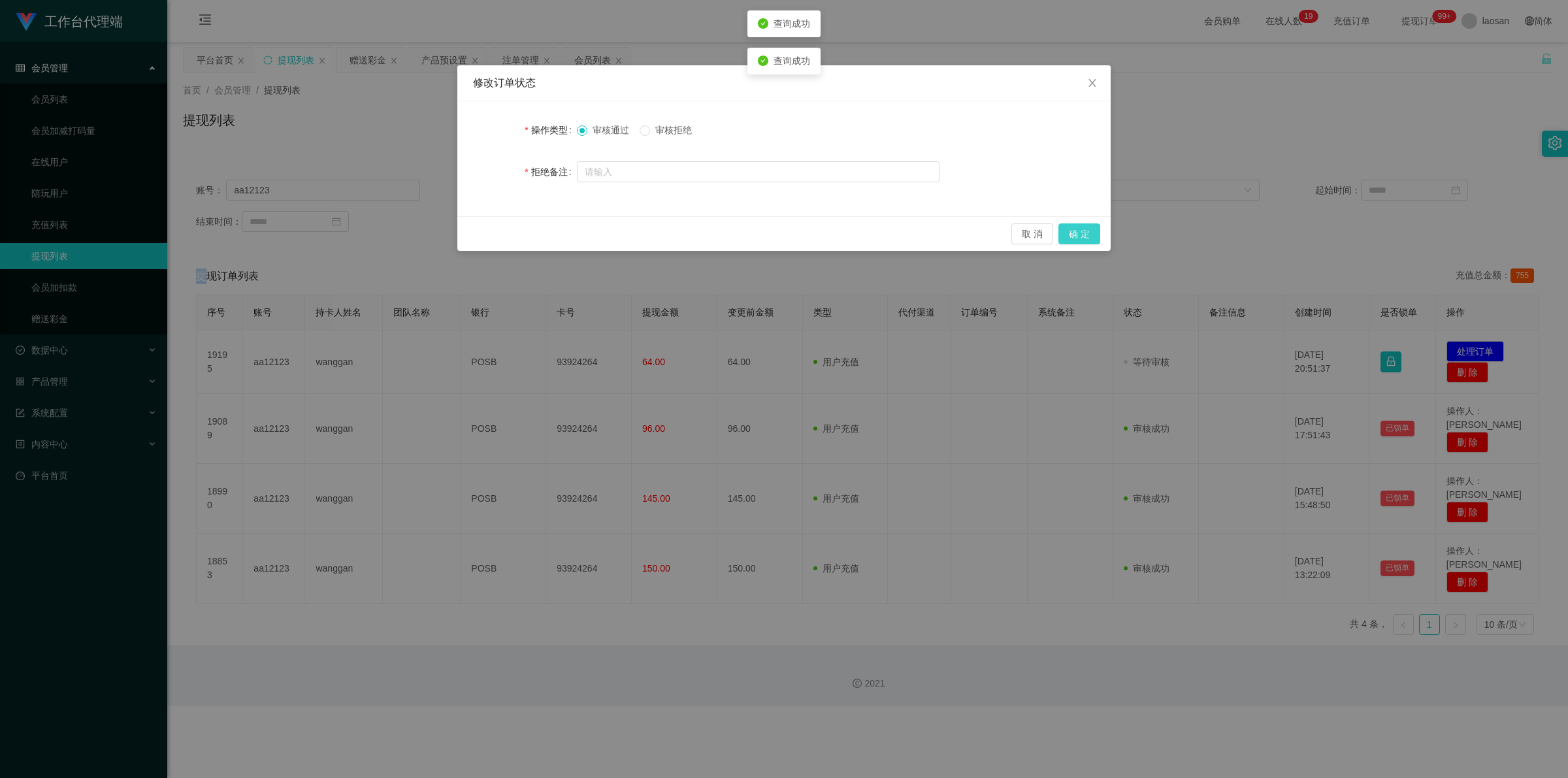
click at [552, 233] on button "确 定" at bounding box center [1079, 233] width 42 height 21
